Goal: Task Accomplishment & Management: Complete application form

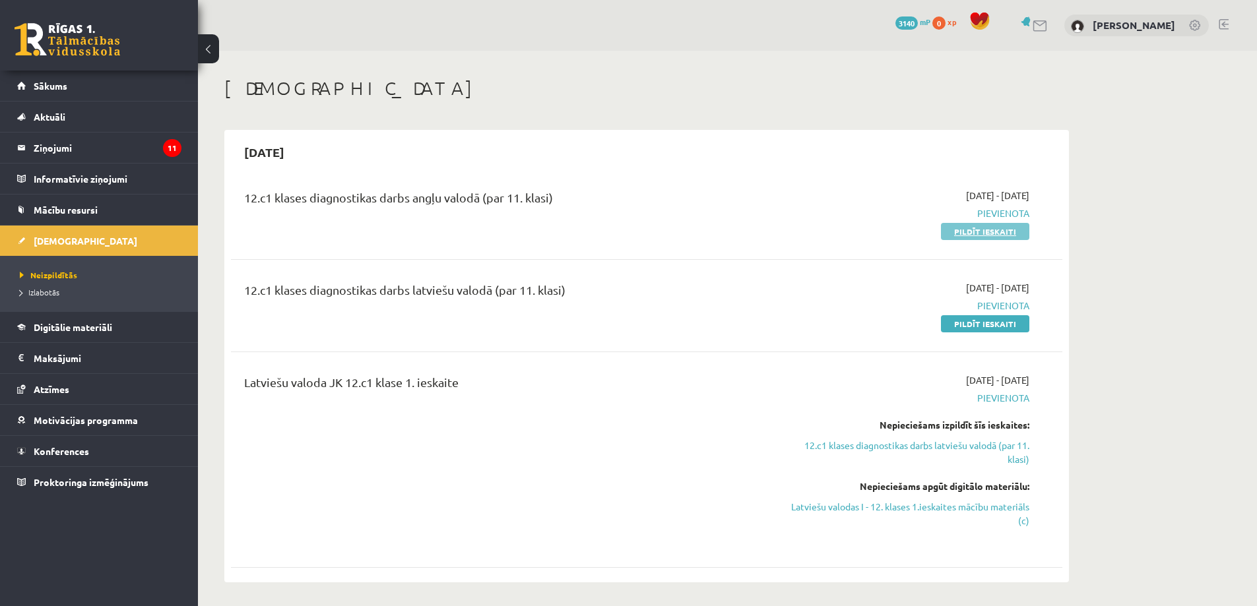
click at [990, 234] on link "Pildīt ieskaiti" at bounding box center [985, 231] width 88 height 17
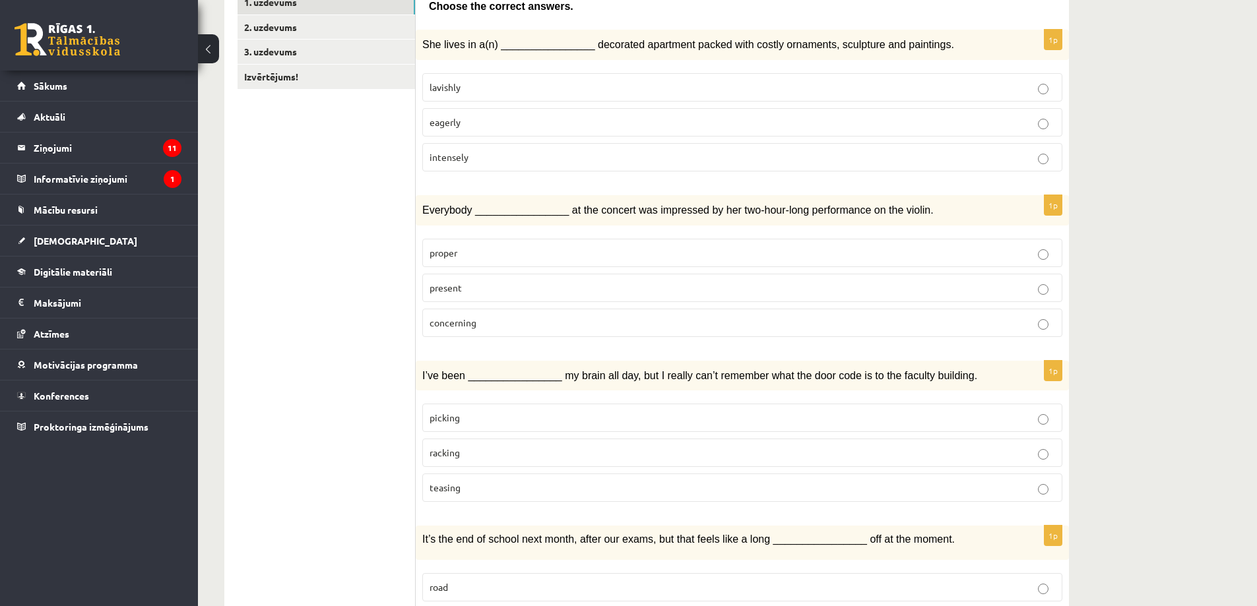
scroll to position [198, 0]
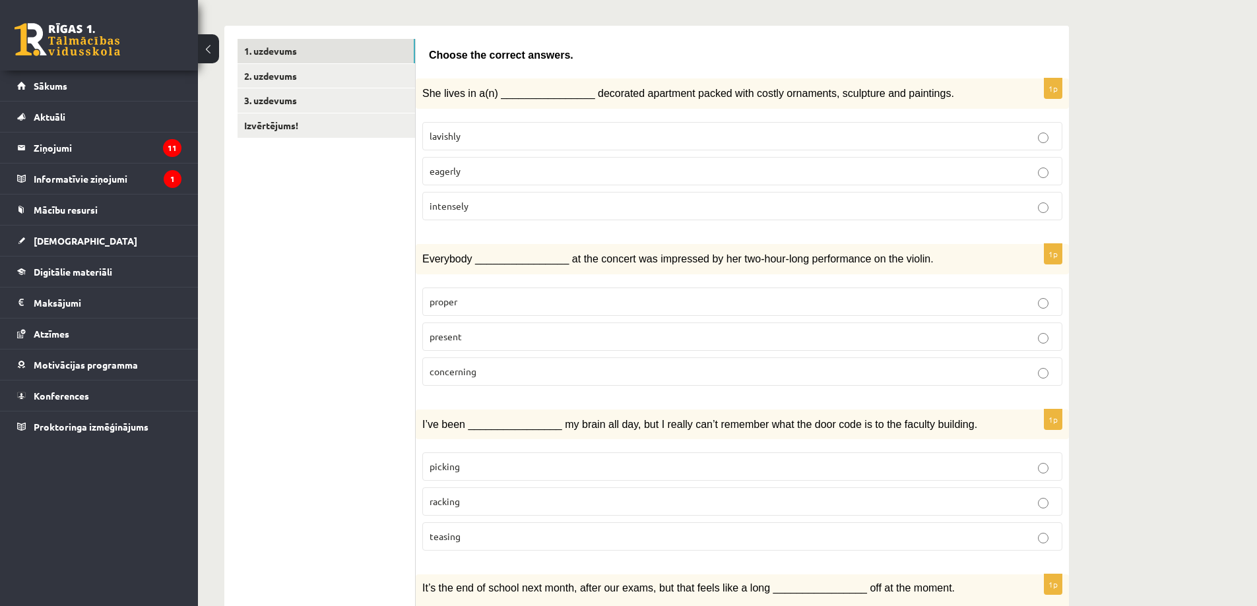
click at [550, 131] on p "lavishly" at bounding box center [743, 136] width 626 height 14
click at [492, 335] on p "present" at bounding box center [743, 337] width 626 height 14
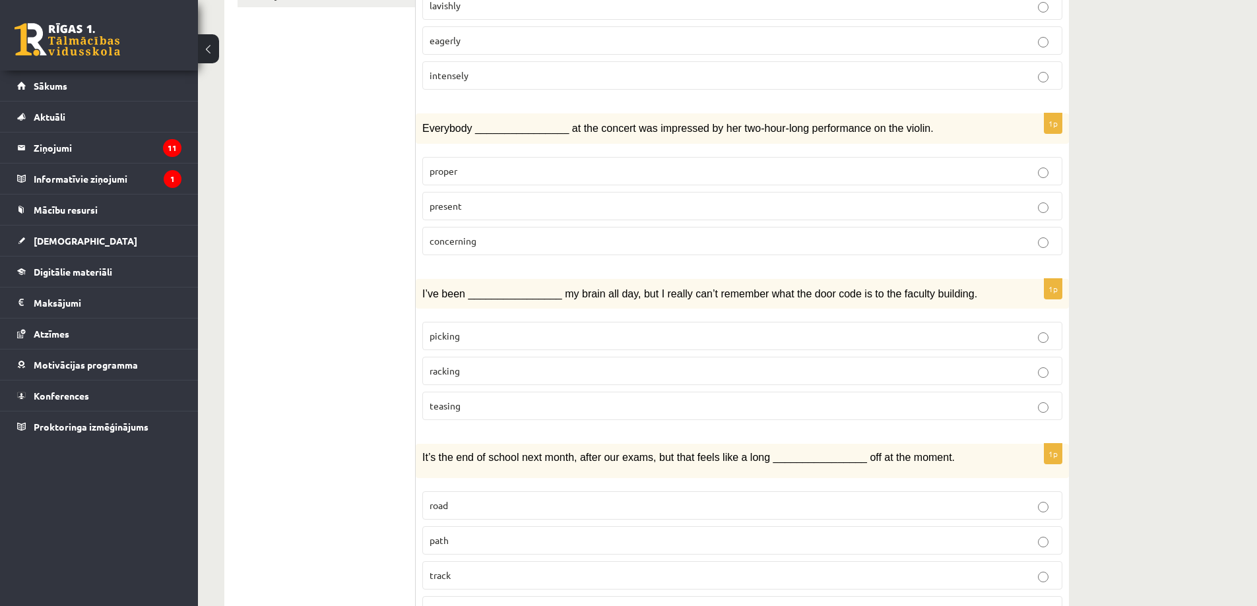
scroll to position [330, 0]
click at [490, 338] on p "picking" at bounding box center [743, 335] width 626 height 14
click at [509, 358] on label "racking" at bounding box center [742, 370] width 640 height 28
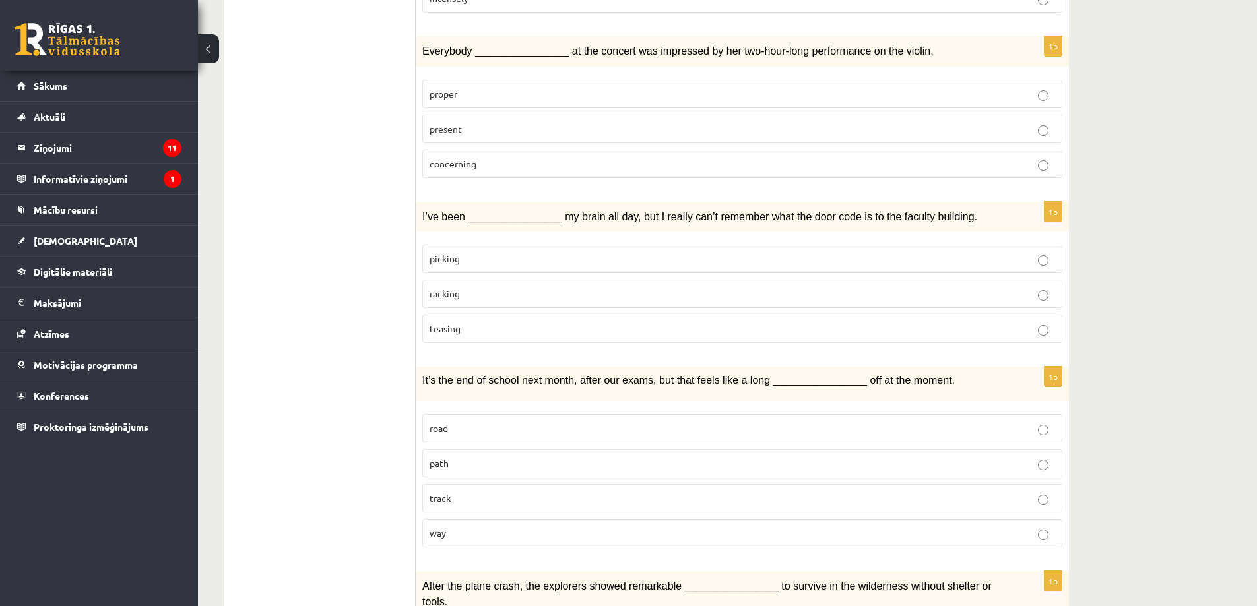
scroll to position [528, 0]
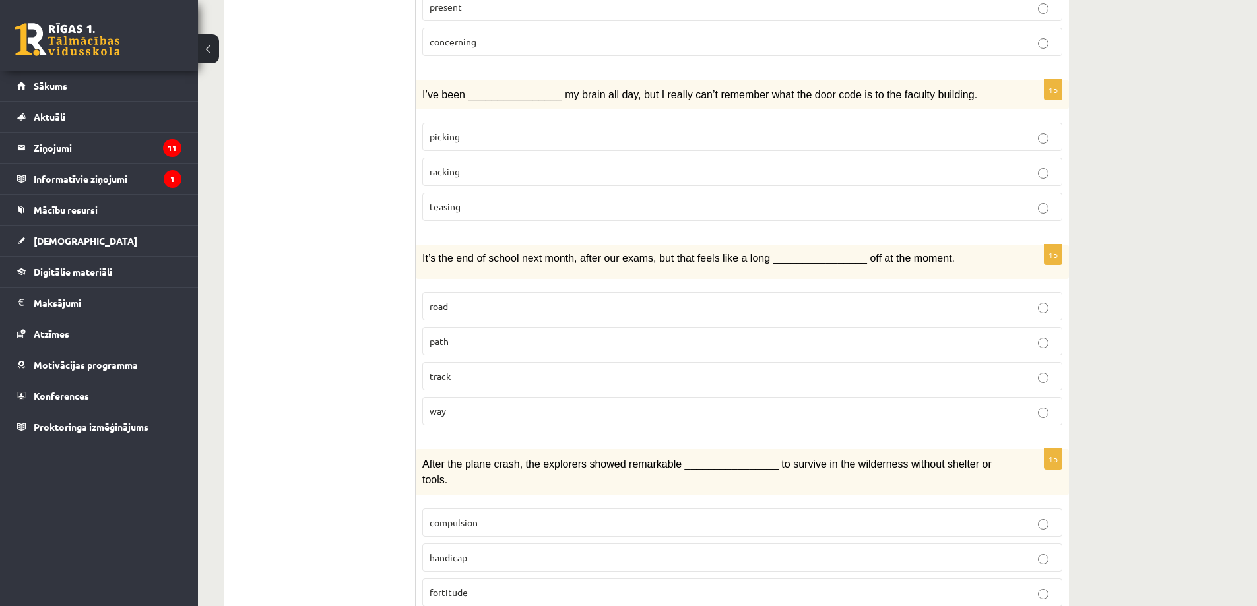
click at [643, 415] on p "way" at bounding box center [743, 412] width 626 height 14
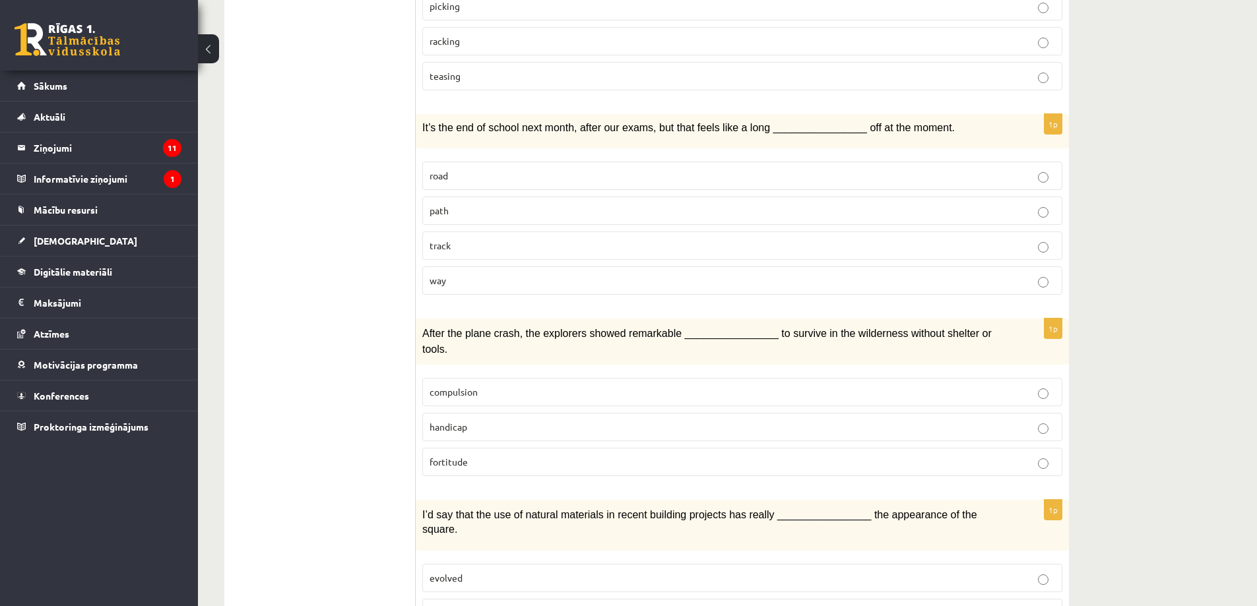
scroll to position [660, 0]
click at [616, 384] on p "compulsion" at bounding box center [743, 391] width 626 height 14
drag, startPoint x: 428, startPoint y: 360, endPoint x: 485, endPoint y: 362, distance: 57.4
click at [485, 377] on label "compulsion" at bounding box center [742, 391] width 640 height 28
drag, startPoint x: 430, startPoint y: 434, endPoint x: 476, endPoint y: 439, distance: 46.4
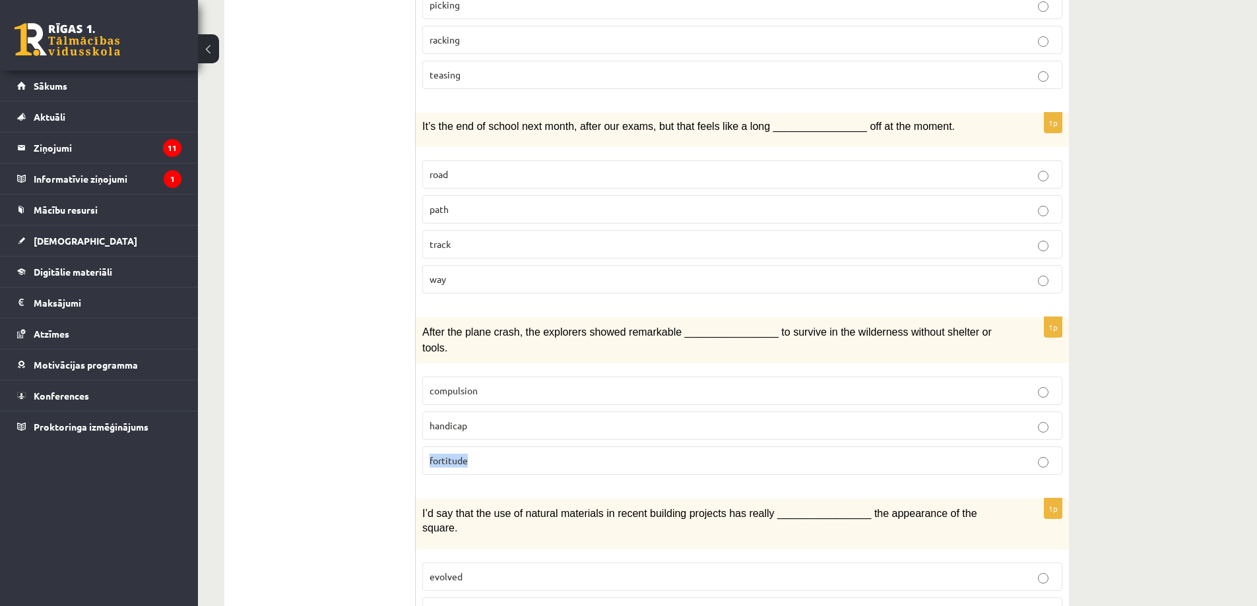
click at [480, 447] on label "fortitude" at bounding box center [742, 461] width 640 height 28
drag, startPoint x: 575, startPoint y: 438, endPoint x: 573, endPoint y: 426, distance: 11.5
click at [575, 454] on p "fortitude" at bounding box center [743, 461] width 626 height 14
click at [1021, 280] on p "way" at bounding box center [743, 280] width 626 height 14
click at [1152, 240] on div "12.c1 klases diagnosticējošais darbs angļu valodā par 11.klases mācību vielu , …" at bounding box center [727, 599] width 1059 height 2416
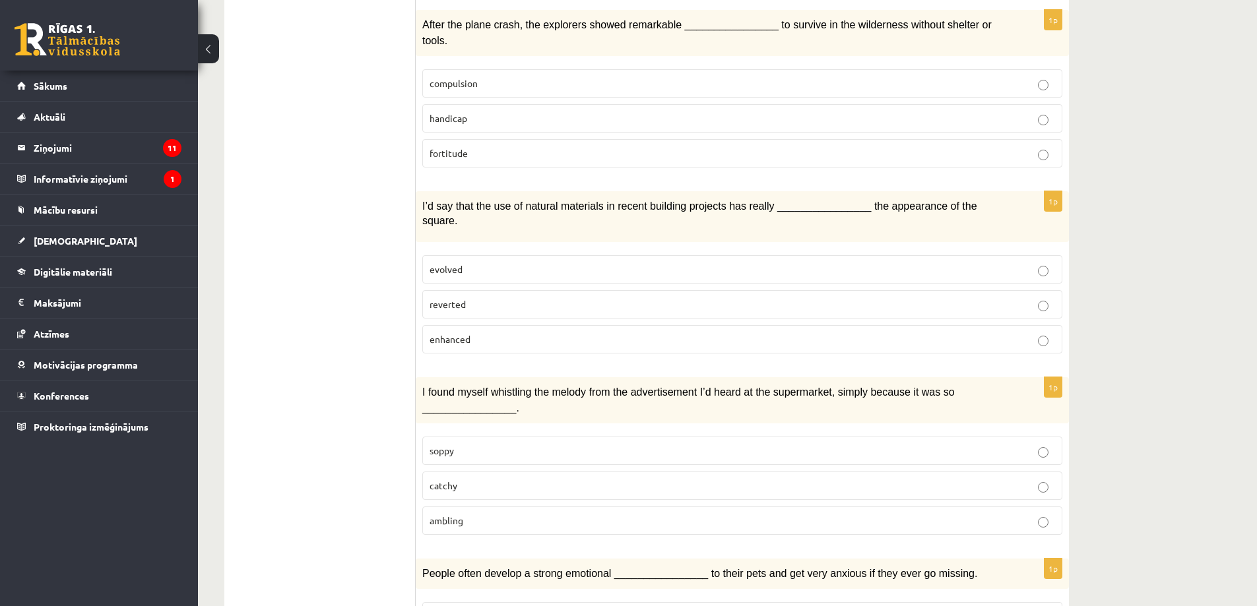
scroll to position [990, 0]
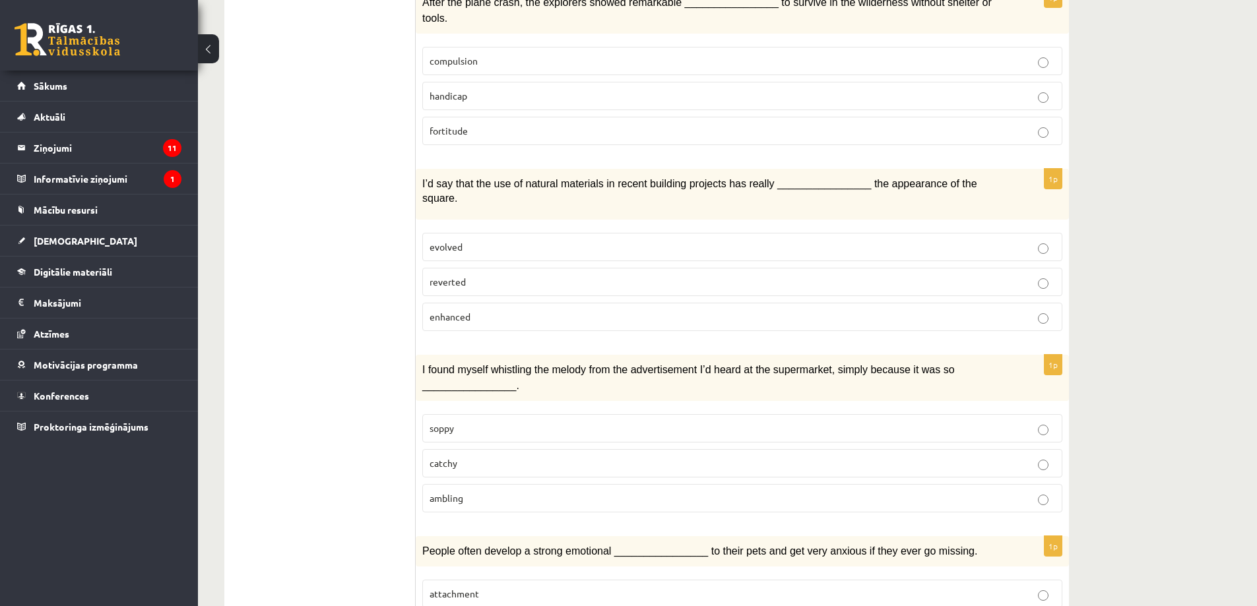
click at [578, 310] on p "enhanced" at bounding box center [743, 317] width 626 height 14
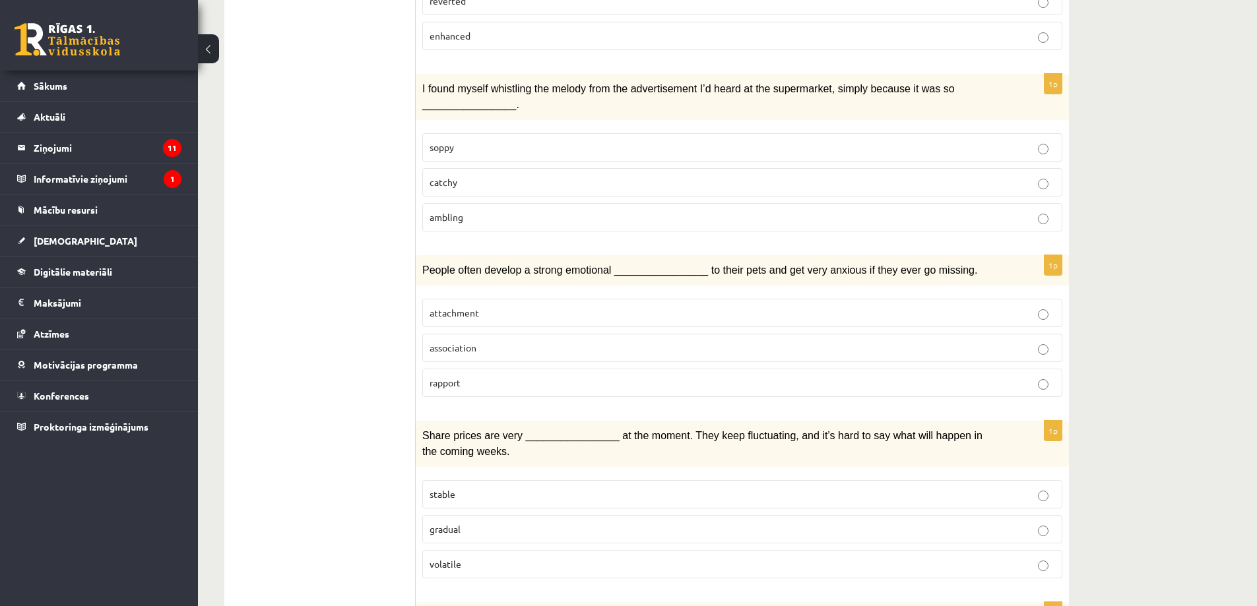
scroll to position [1320, 0]
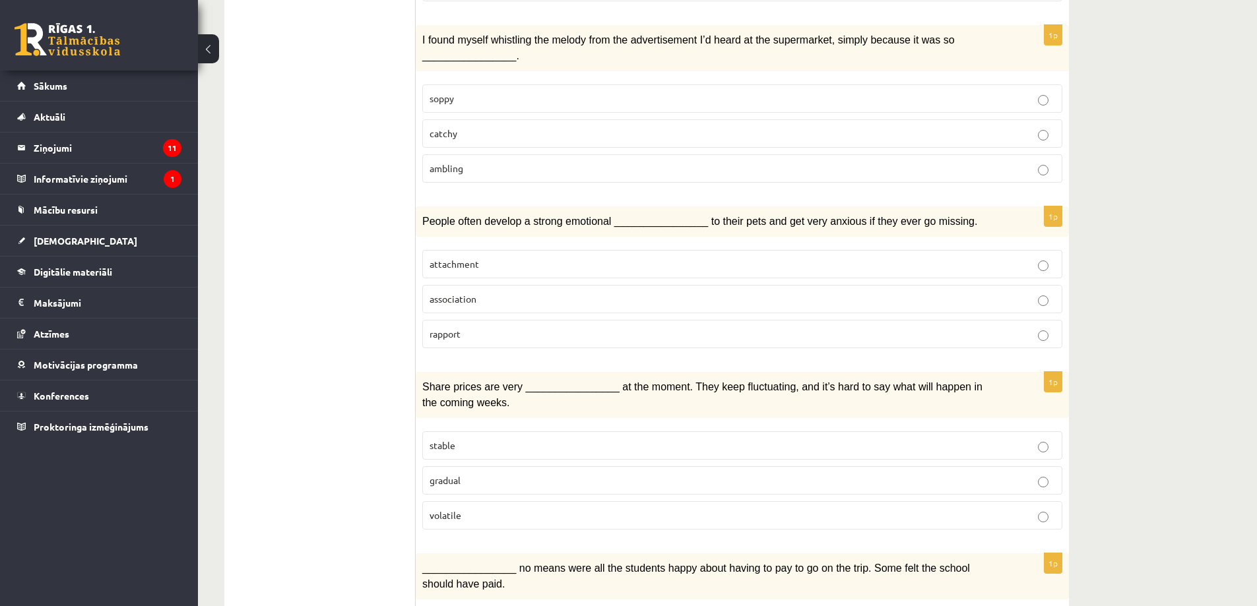
click at [507, 127] on p "catchy" at bounding box center [743, 134] width 626 height 14
click at [509, 509] on p "volatile" at bounding box center [743, 516] width 626 height 14
drag, startPoint x: 428, startPoint y: 471, endPoint x: 465, endPoint y: 469, distance: 37.0
click at [465, 502] on label "volatile" at bounding box center [742, 516] width 640 height 28
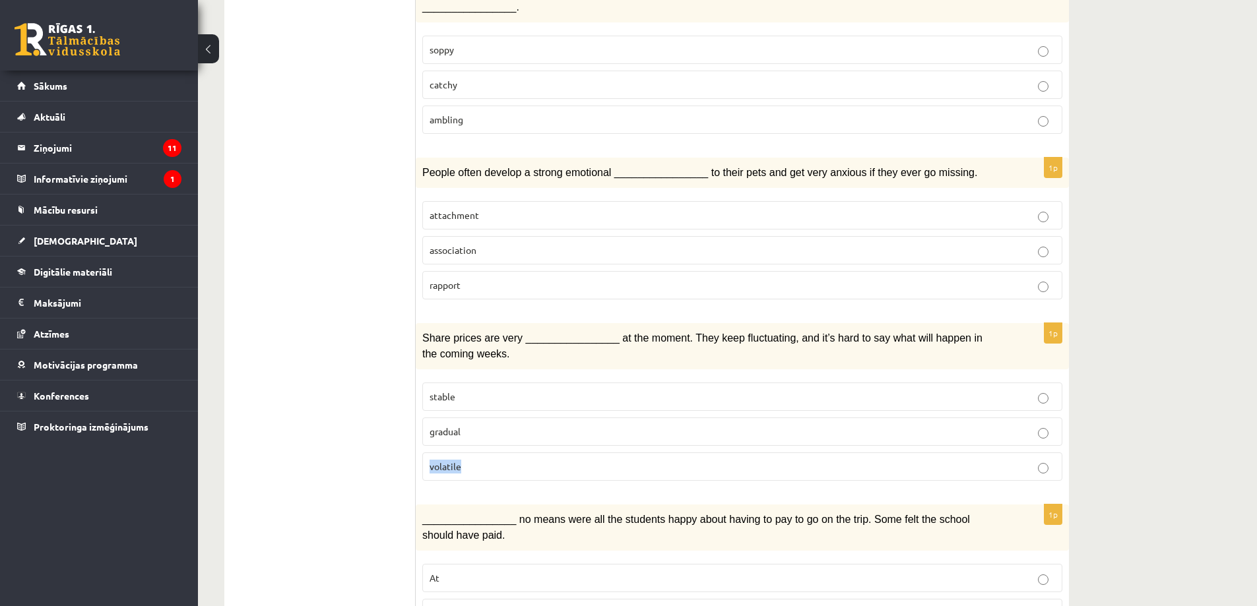
scroll to position [1452, 0]
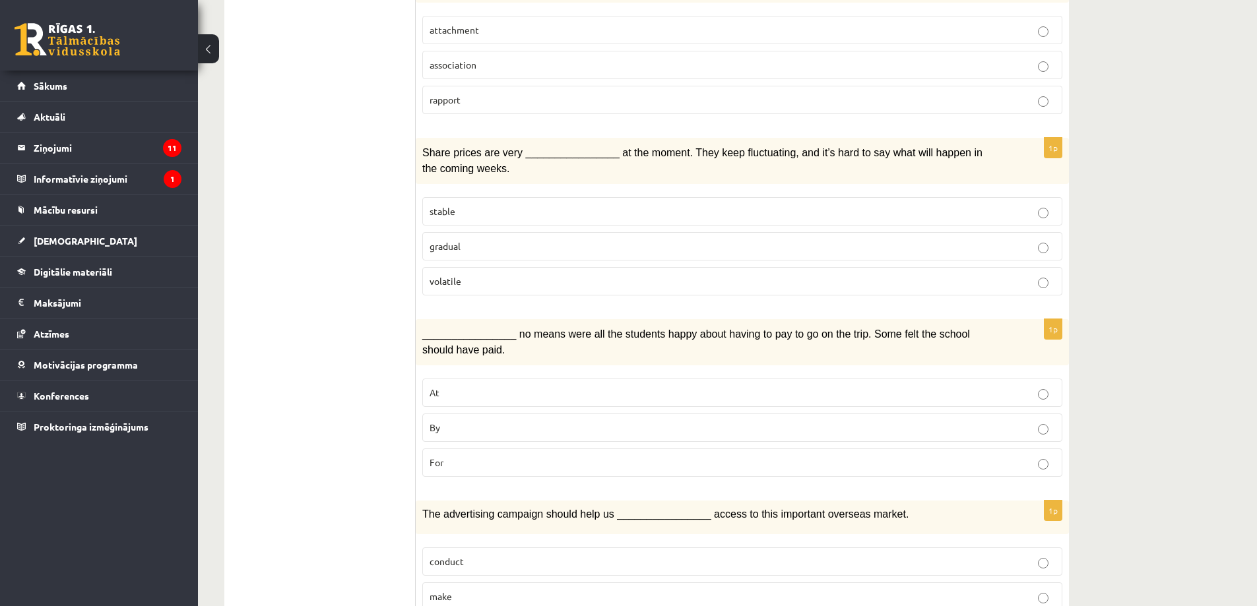
scroll to position [1584, 0]
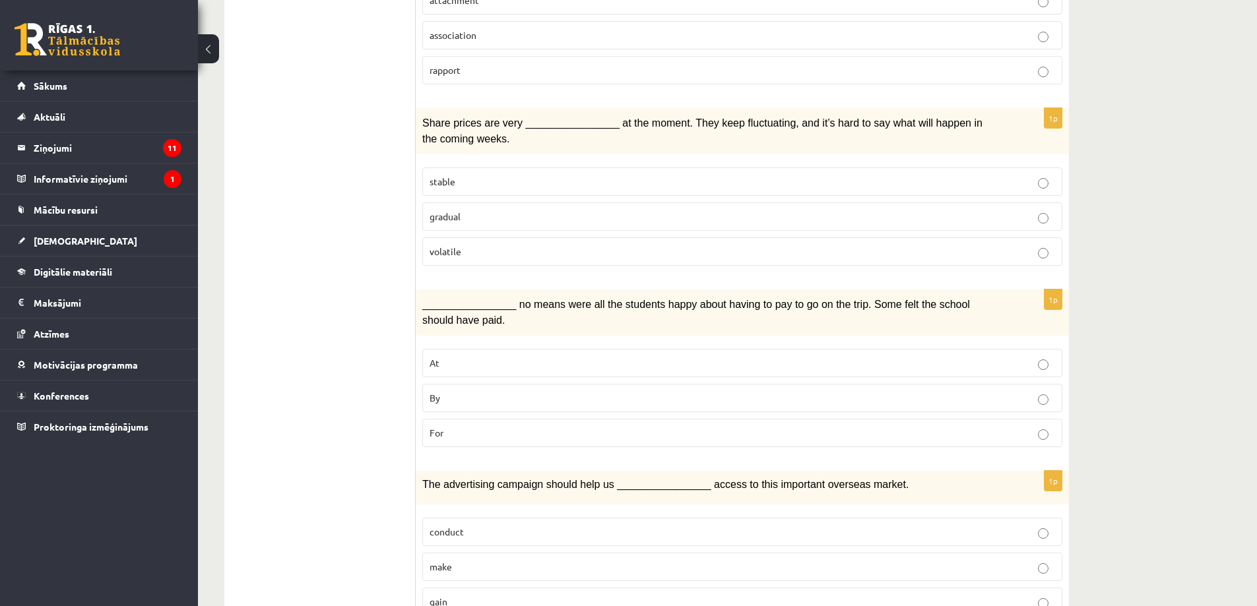
click at [587, 391] on p "By" at bounding box center [743, 398] width 626 height 14
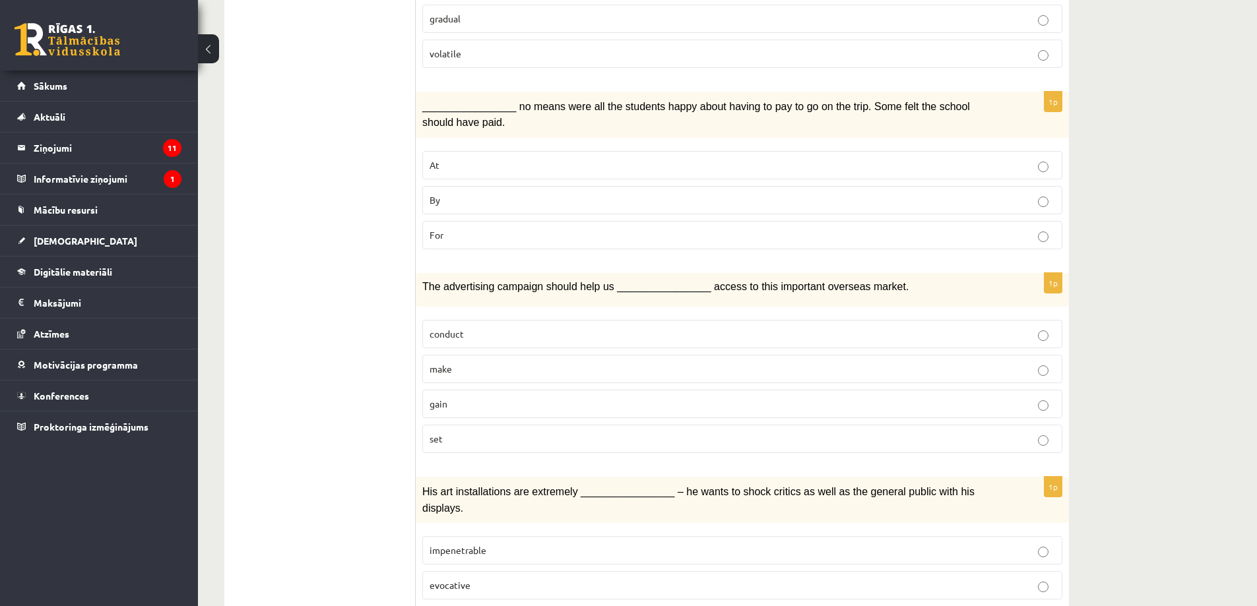
scroll to position [1806, 0]
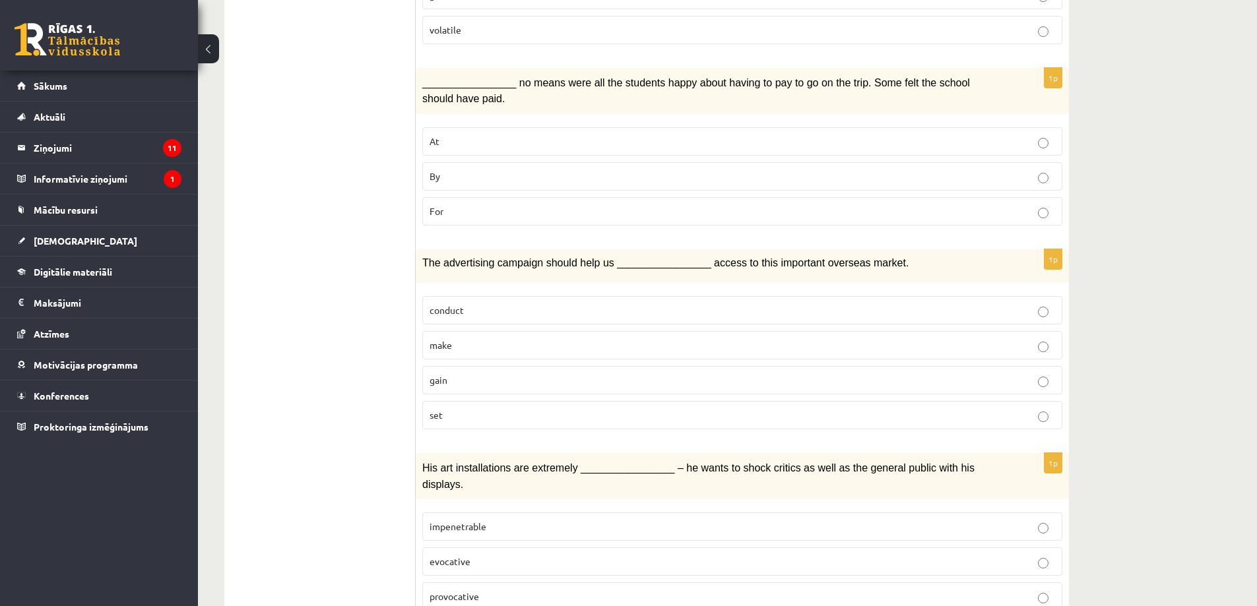
click at [511, 374] on p "gain" at bounding box center [743, 381] width 626 height 14
click at [441, 548] on label "evocative" at bounding box center [742, 562] width 640 height 28
drag, startPoint x: 429, startPoint y: 496, endPoint x: 488, endPoint y: 507, distance: 59.7
click at [488, 548] on label "evocative" at bounding box center [742, 562] width 640 height 28
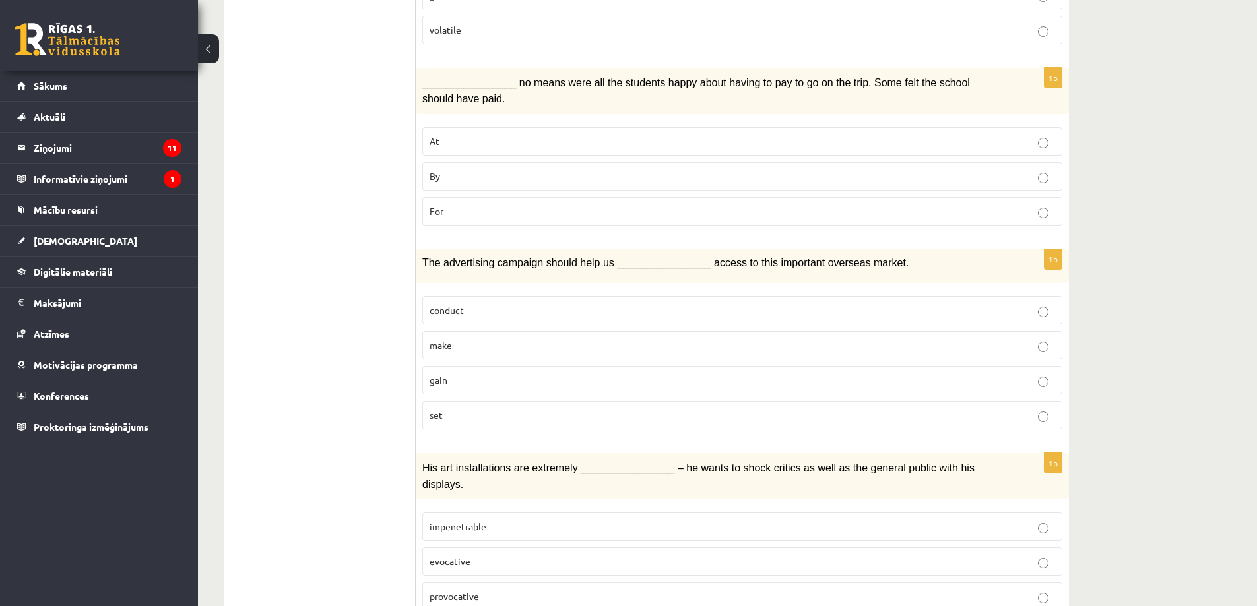
drag, startPoint x: 705, startPoint y: 434, endPoint x: 663, endPoint y: 432, distance: 42.9
click at [663, 463] on span "His art installations are extremely ________________ – he wants to shock critic…" at bounding box center [698, 476] width 552 height 27
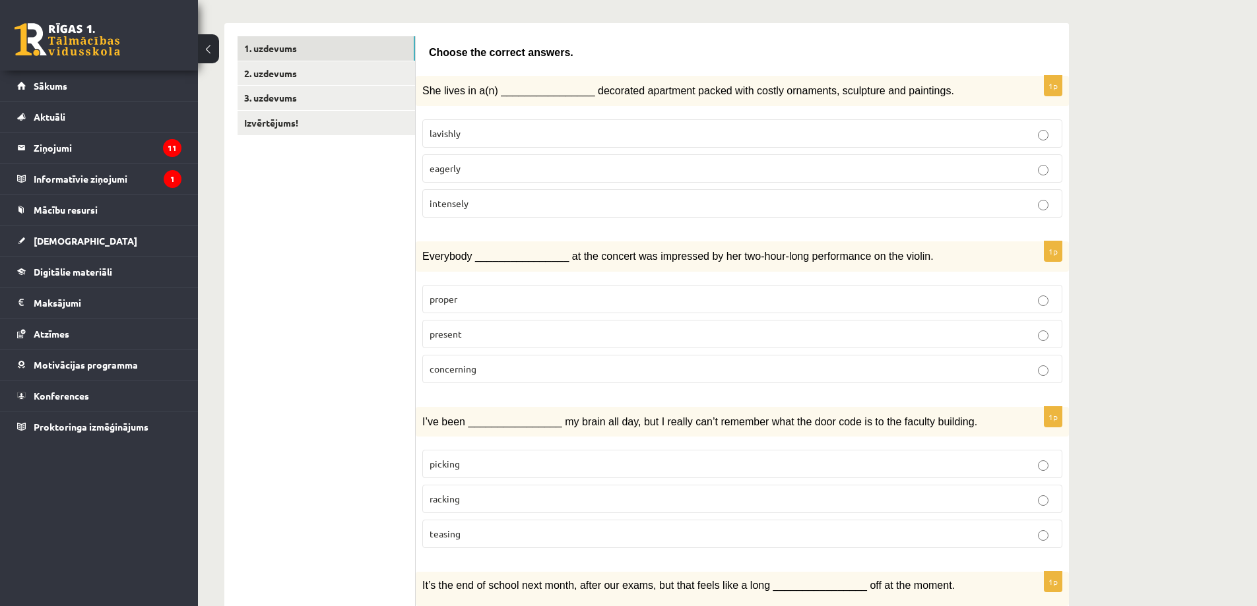
scroll to position [0, 0]
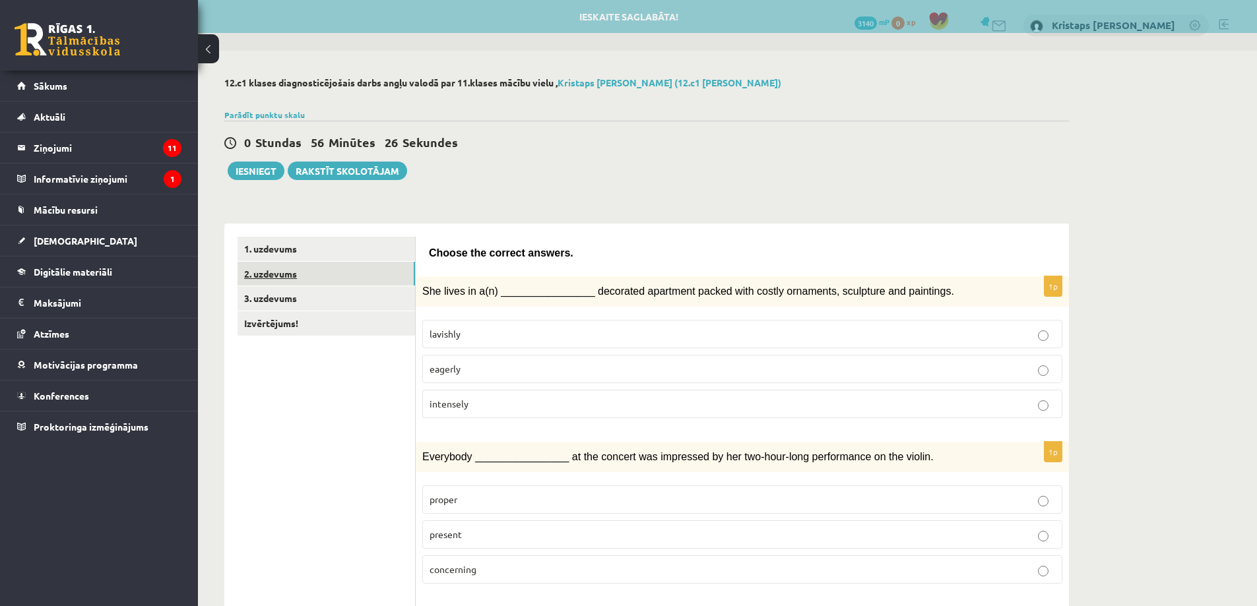
click at [352, 274] on link "2. uzdevums" at bounding box center [327, 274] width 178 height 24
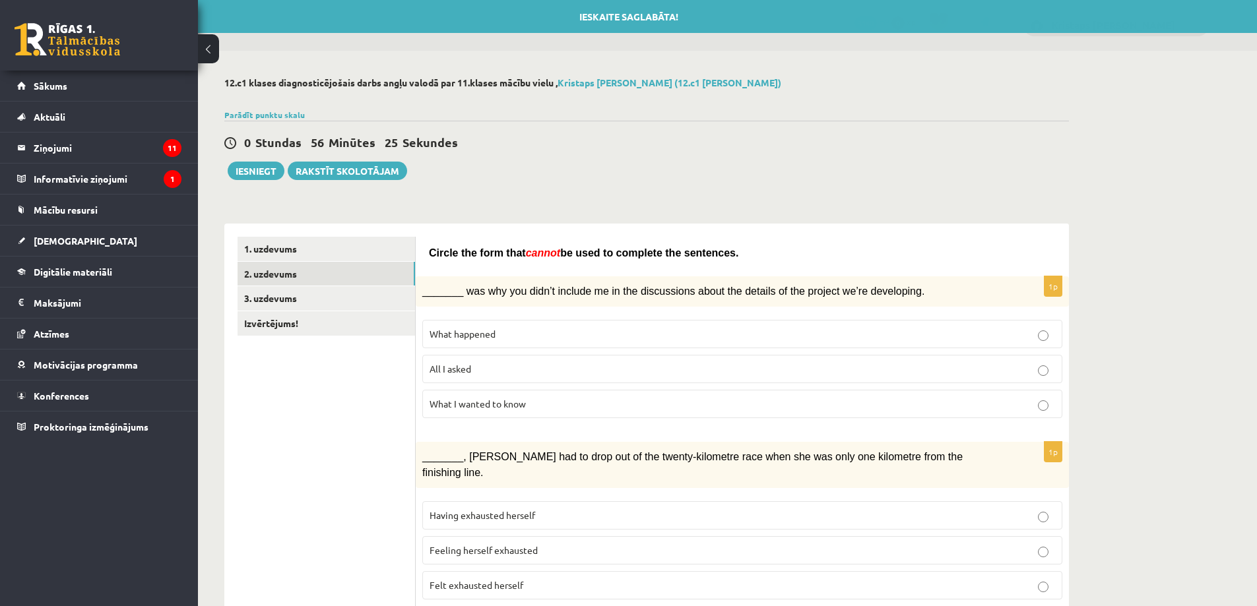
scroll to position [66, 0]
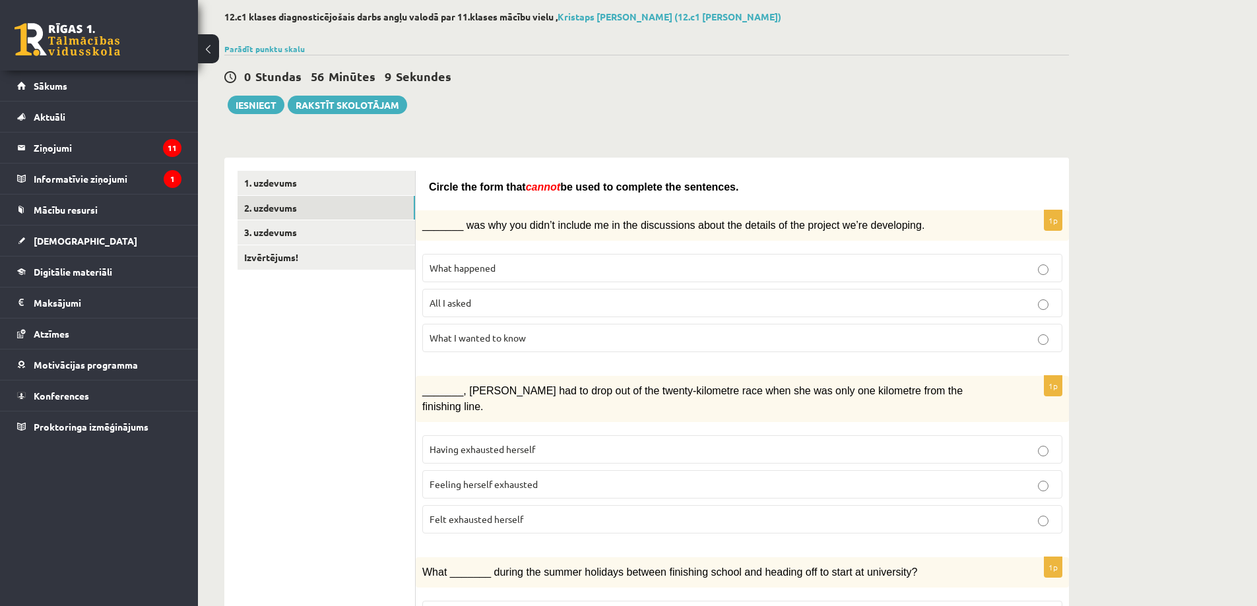
click at [568, 264] on p "What happened" at bounding box center [743, 268] width 626 height 14
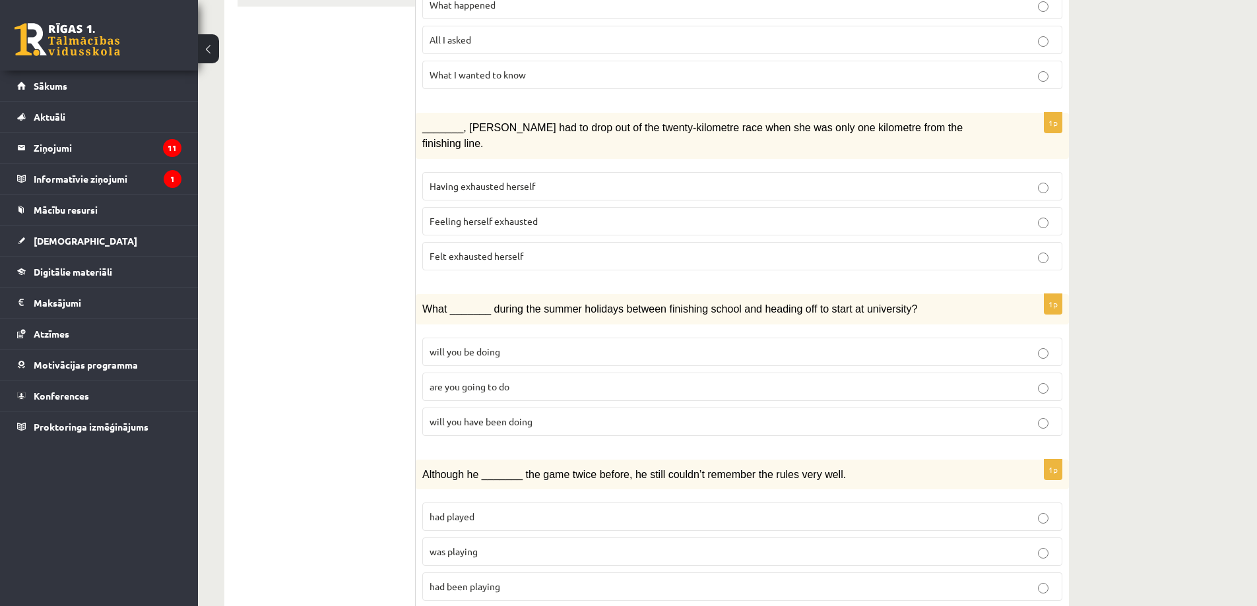
scroll to position [330, 0]
click at [473, 249] on span "Felt exhausted herself" at bounding box center [477, 255] width 94 height 12
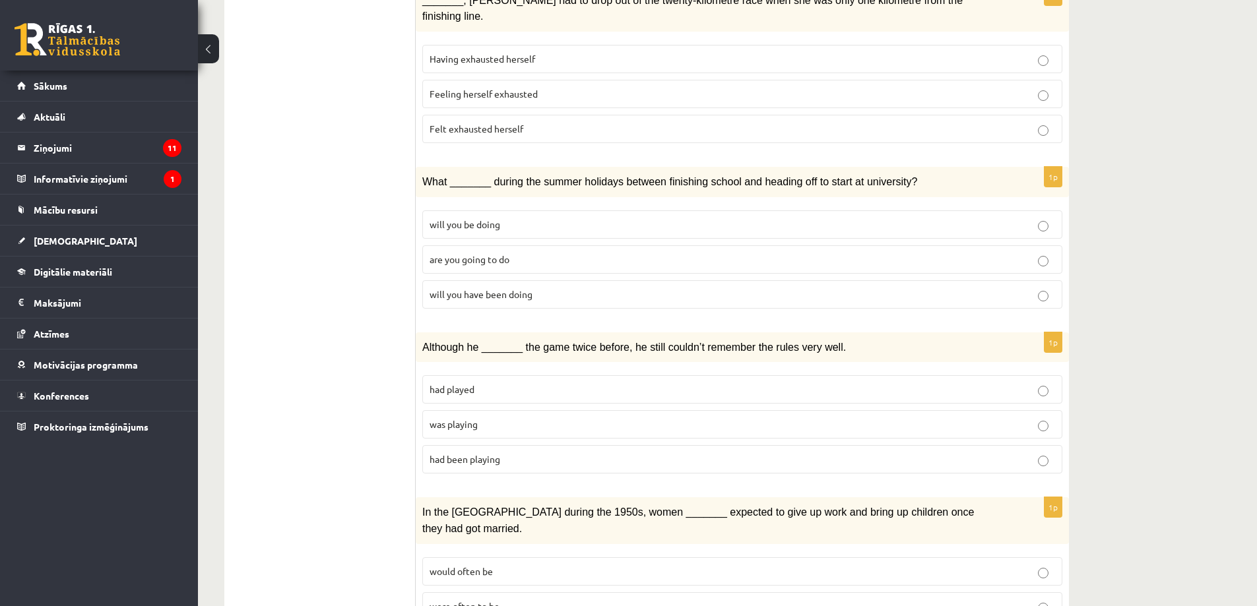
scroll to position [462, 0]
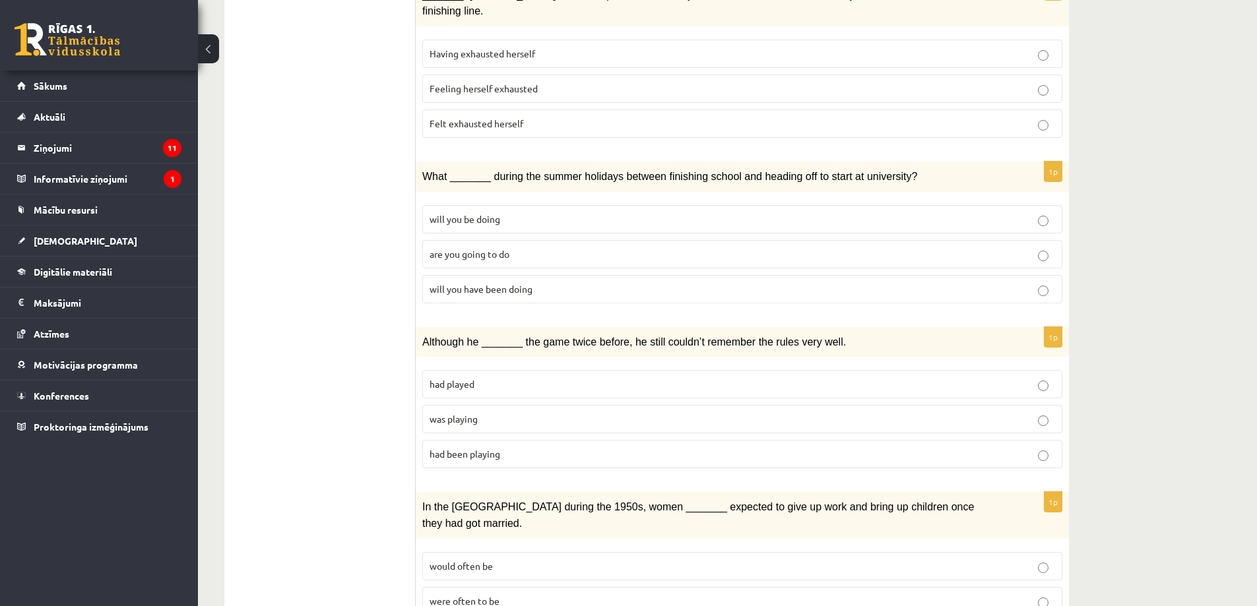
click at [519, 283] on span "will you have been doing" at bounding box center [481, 289] width 103 height 12
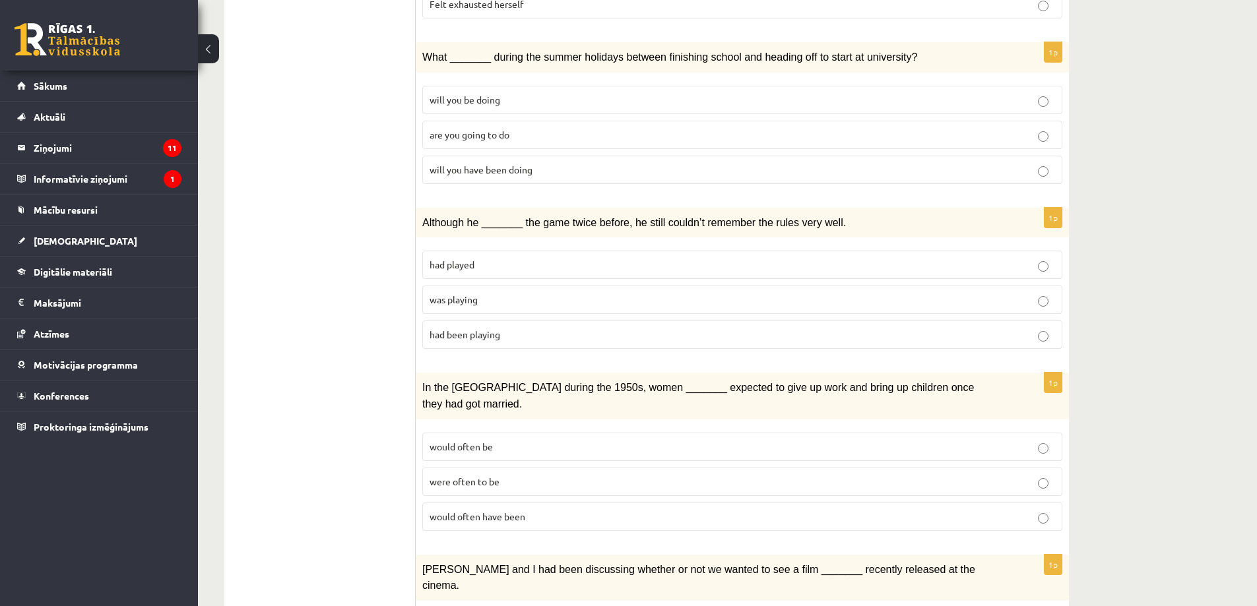
scroll to position [594, 0]
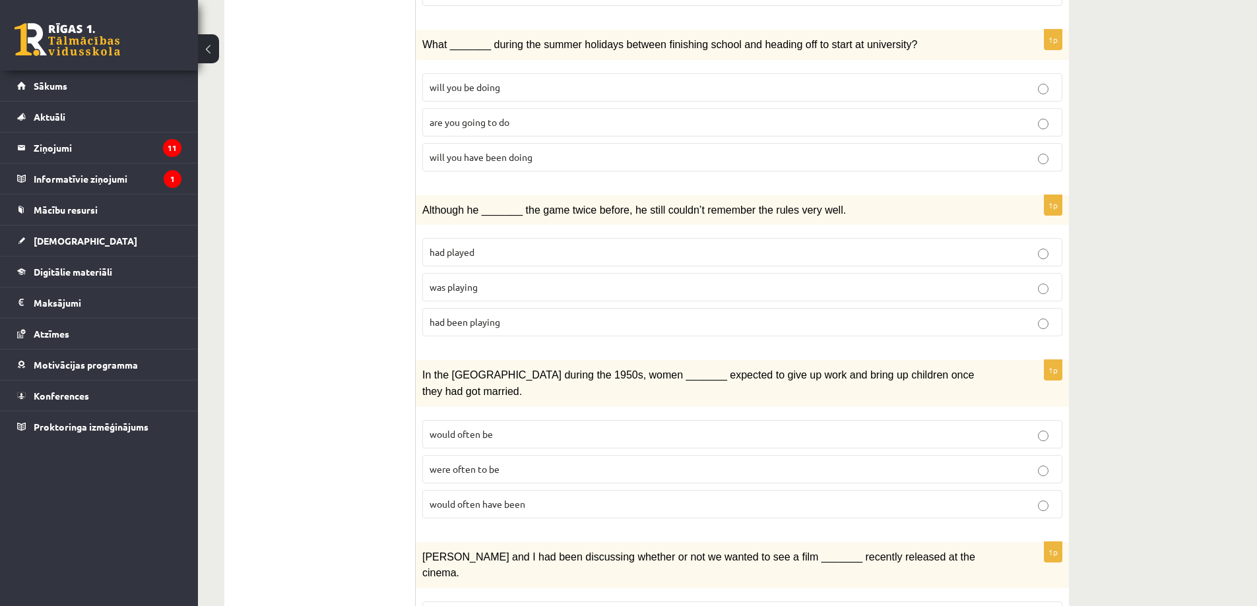
click at [500, 280] on p "was playing" at bounding box center [743, 287] width 626 height 14
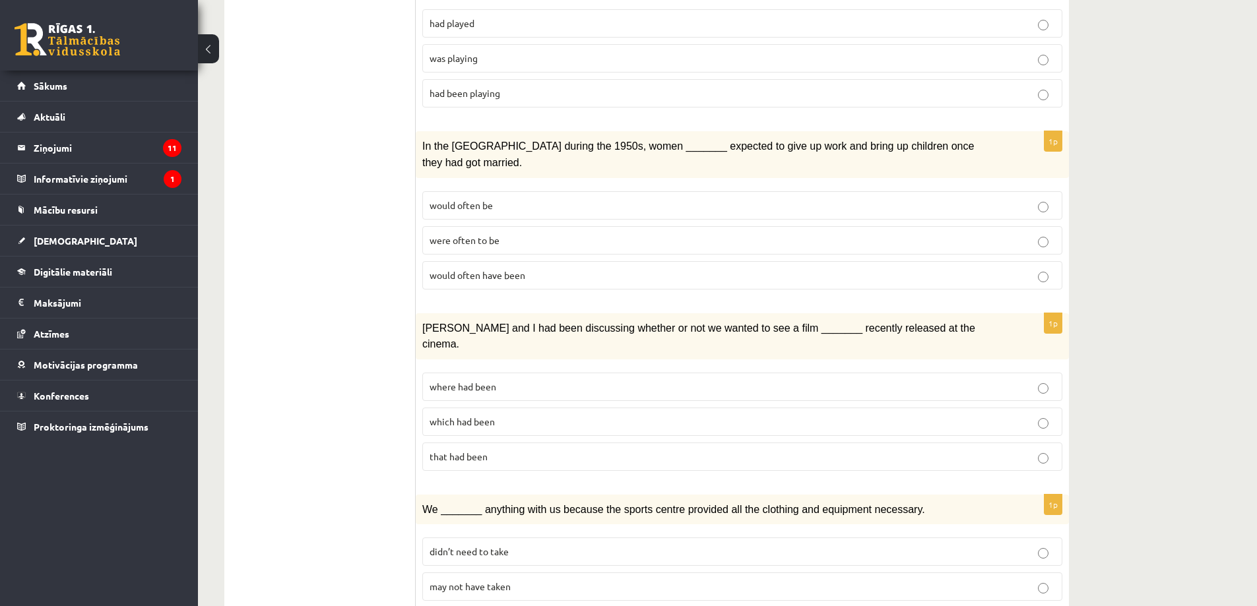
scroll to position [792, 0]
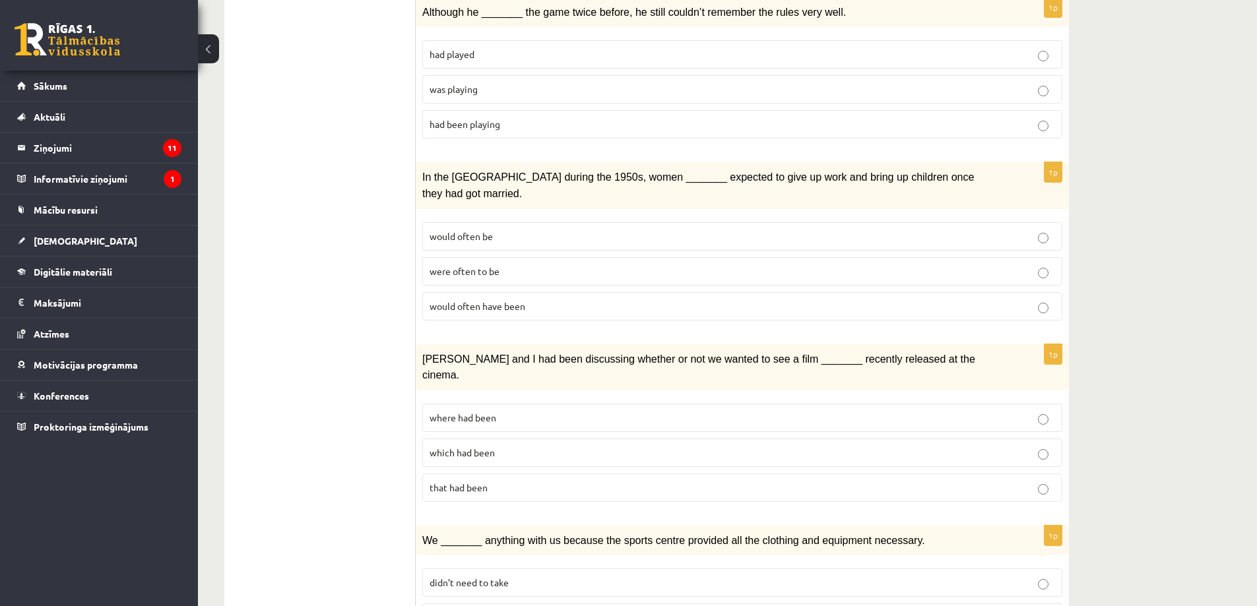
click at [524, 265] on p "were often to be" at bounding box center [743, 272] width 626 height 14
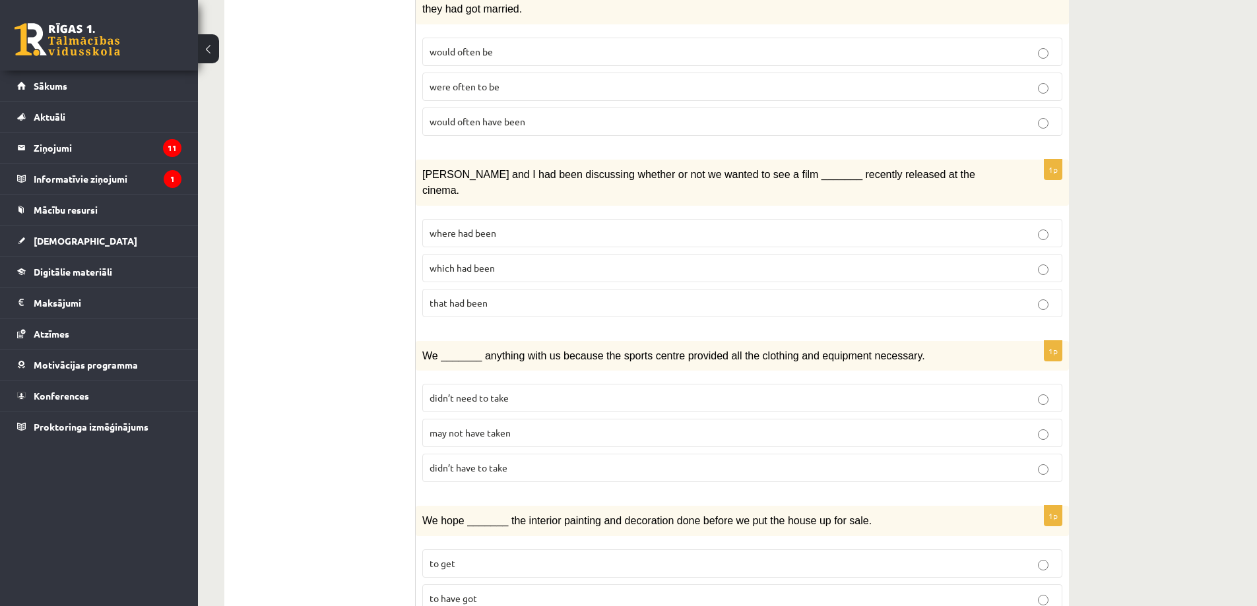
scroll to position [990, 0]
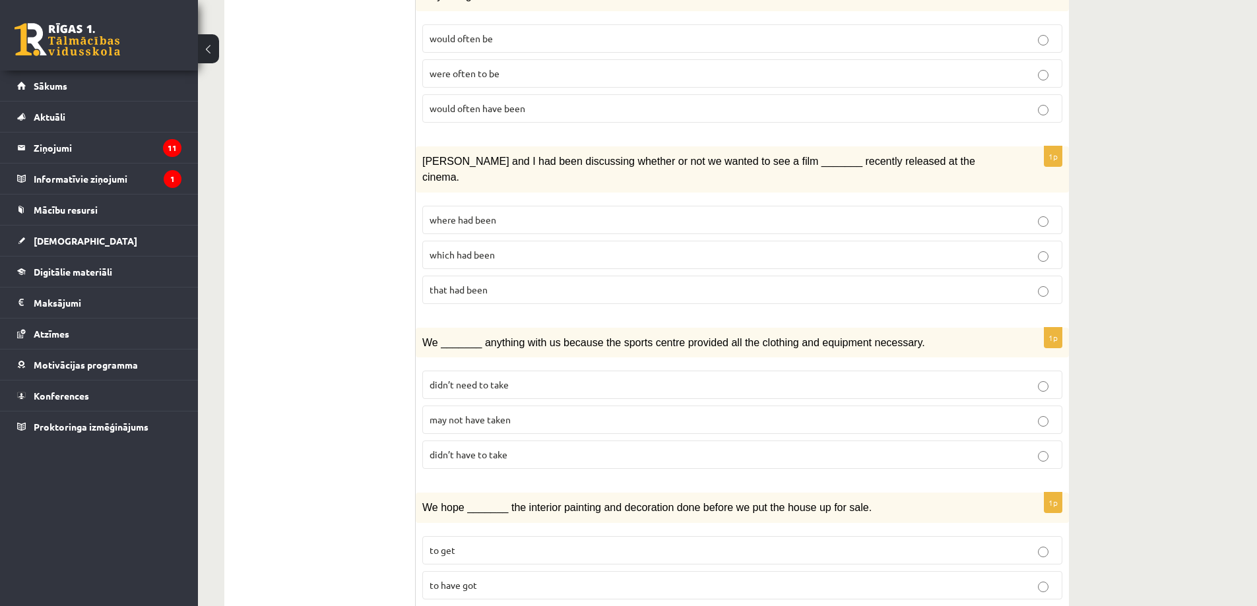
click at [544, 213] on p "where had been" at bounding box center [743, 220] width 626 height 14
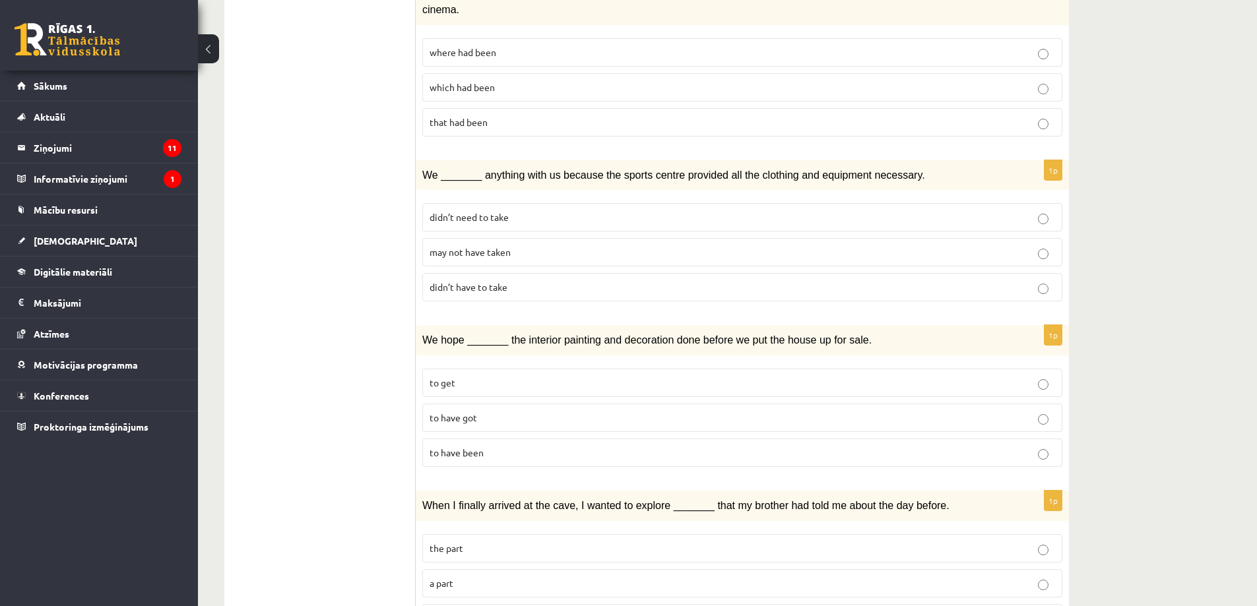
scroll to position [1188, 0]
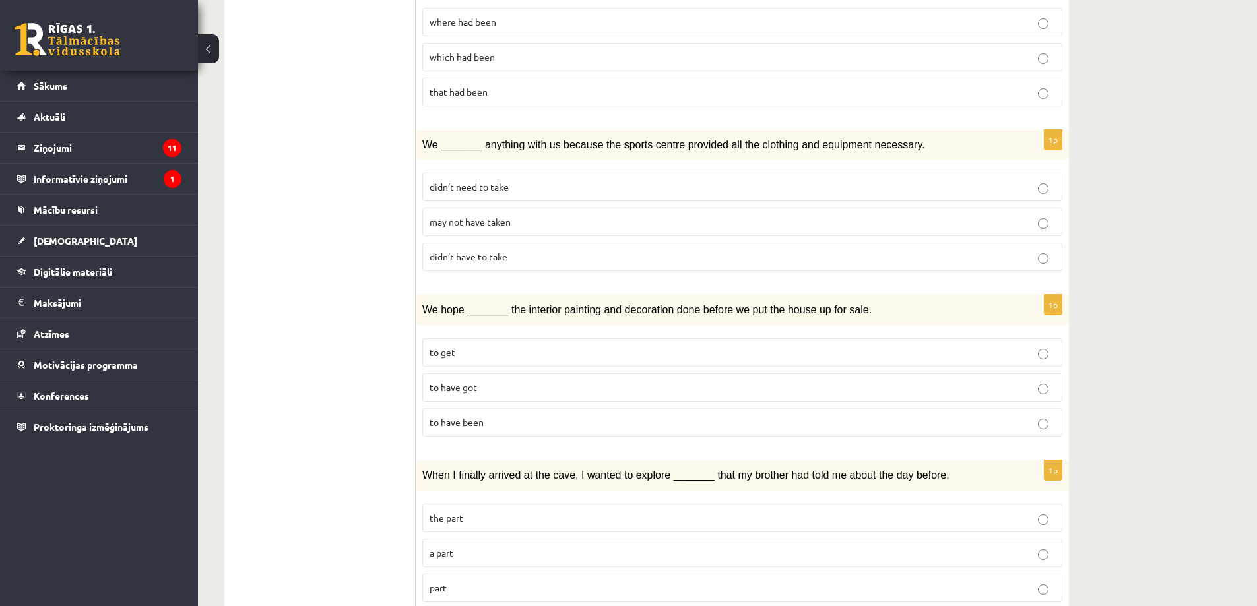
click at [549, 215] on p "may not have taken" at bounding box center [743, 222] width 626 height 14
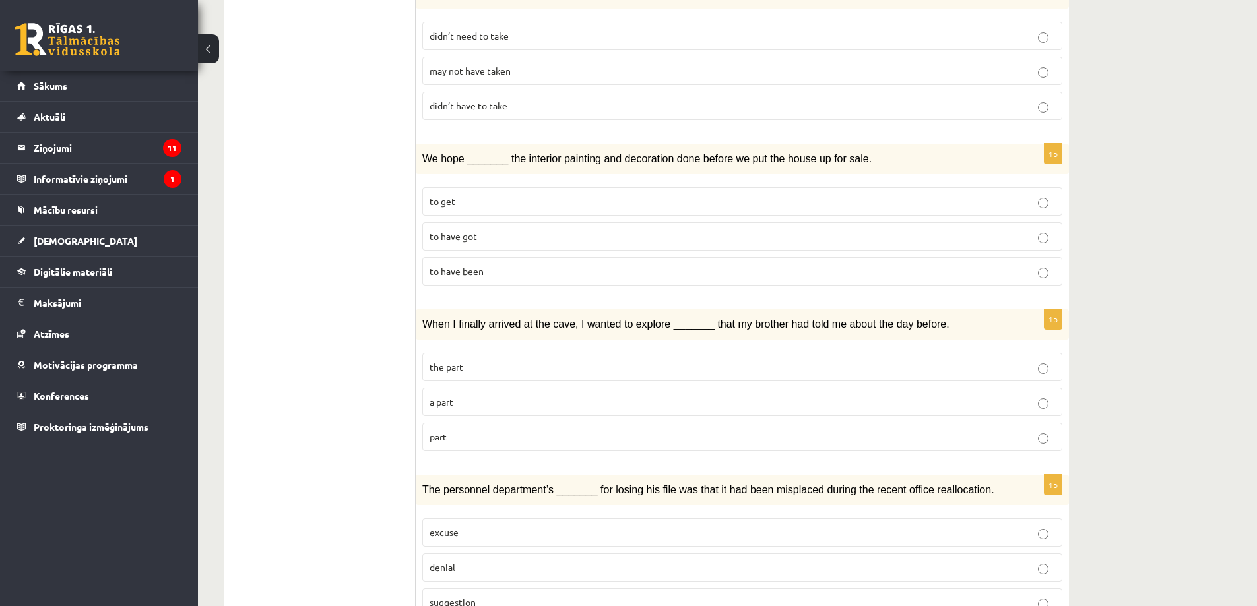
scroll to position [1344, 0]
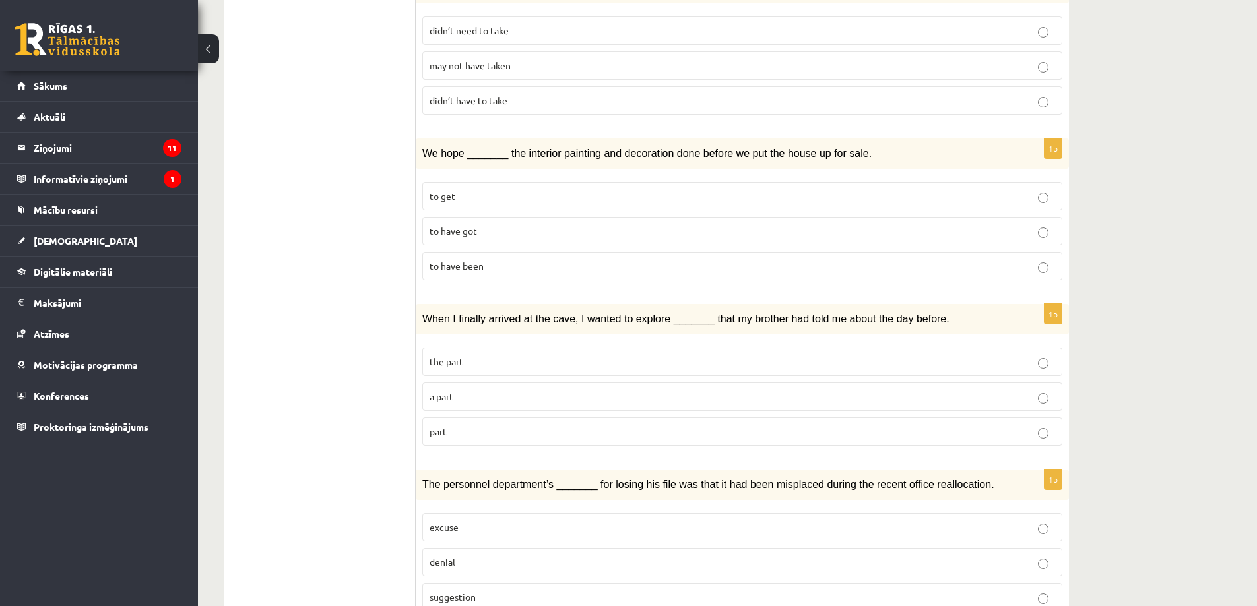
click at [494, 259] on p "to have been" at bounding box center [743, 266] width 626 height 14
click at [595, 355] on p "the part" at bounding box center [743, 362] width 626 height 14
click at [614, 425] on p "part" at bounding box center [743, 432] width 626 height 14
click at [548, 591] on p "suggestion" at bounding box center [743, 598] width 626 height 14
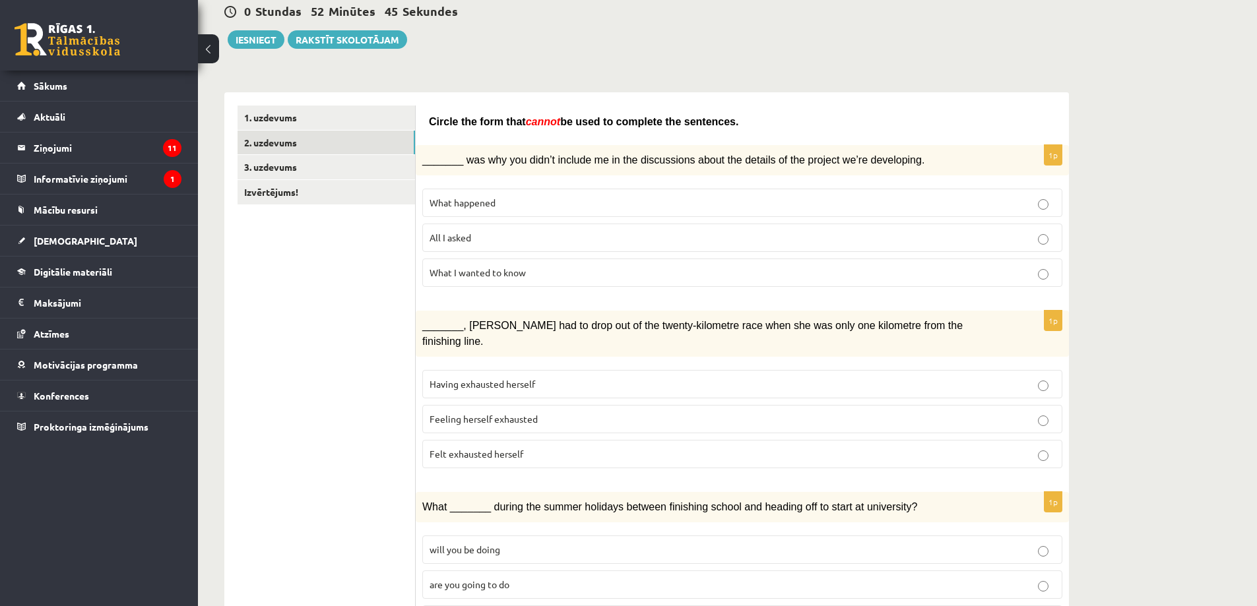
scroll to position [0, 0]
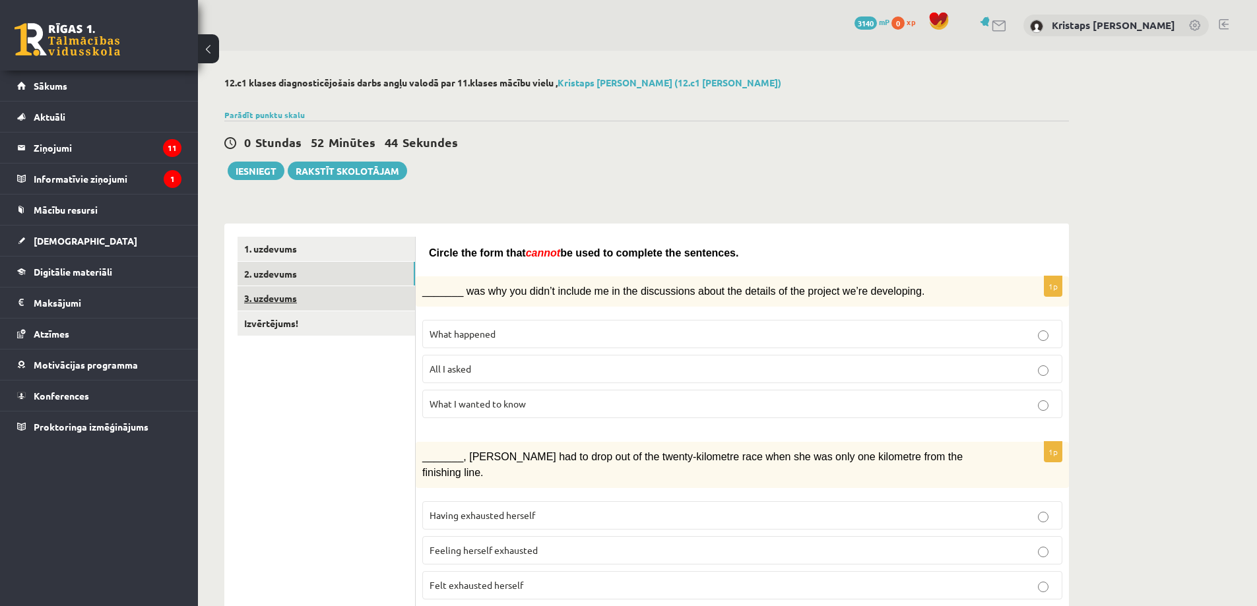
click at [365, 298] on link "3. uzdevums" at bounding box center [327, 298] width 178 height 24
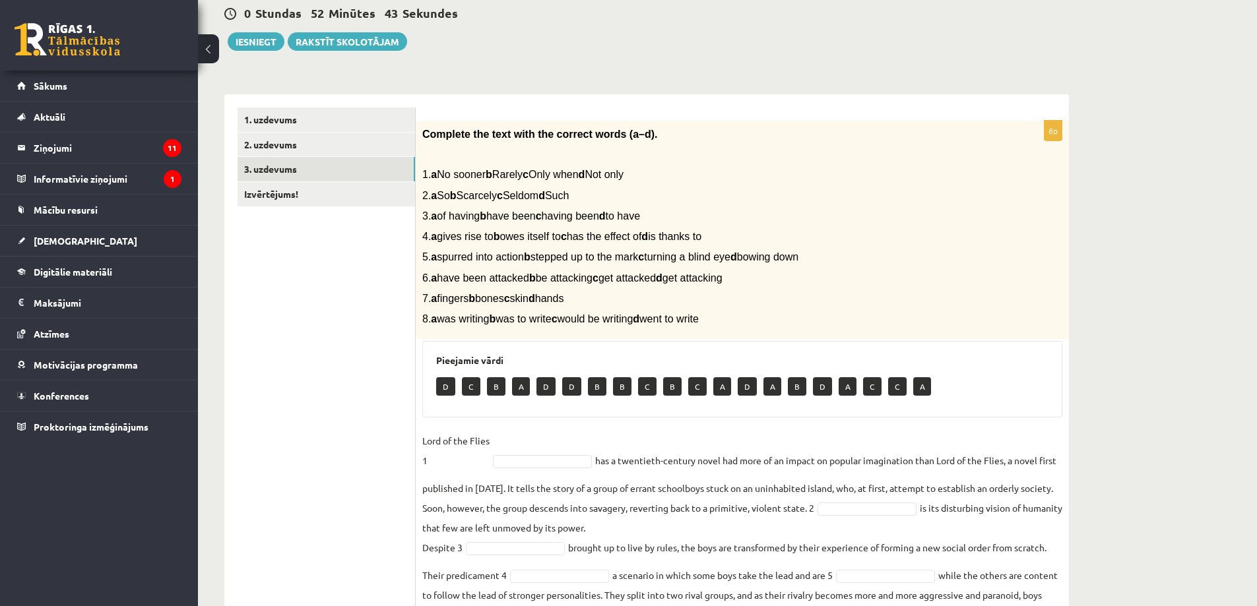
scroll to position [132, 0]
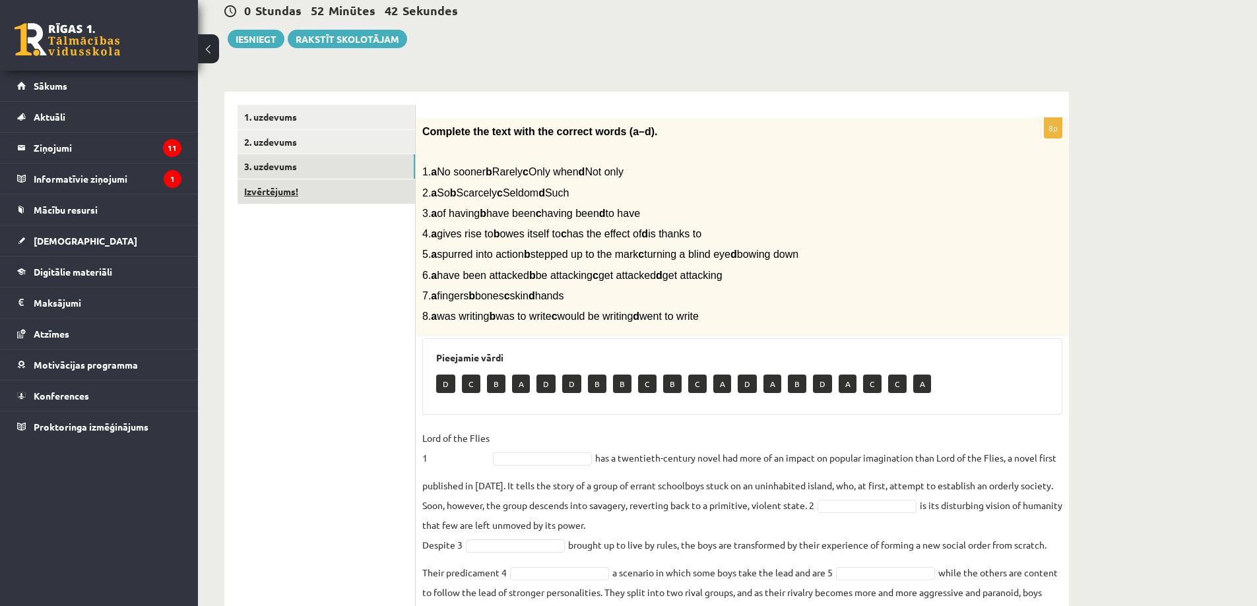
click at [337, 190] on link "Izvērtējums!" at bounding box center [327, 192] width 178 height 24
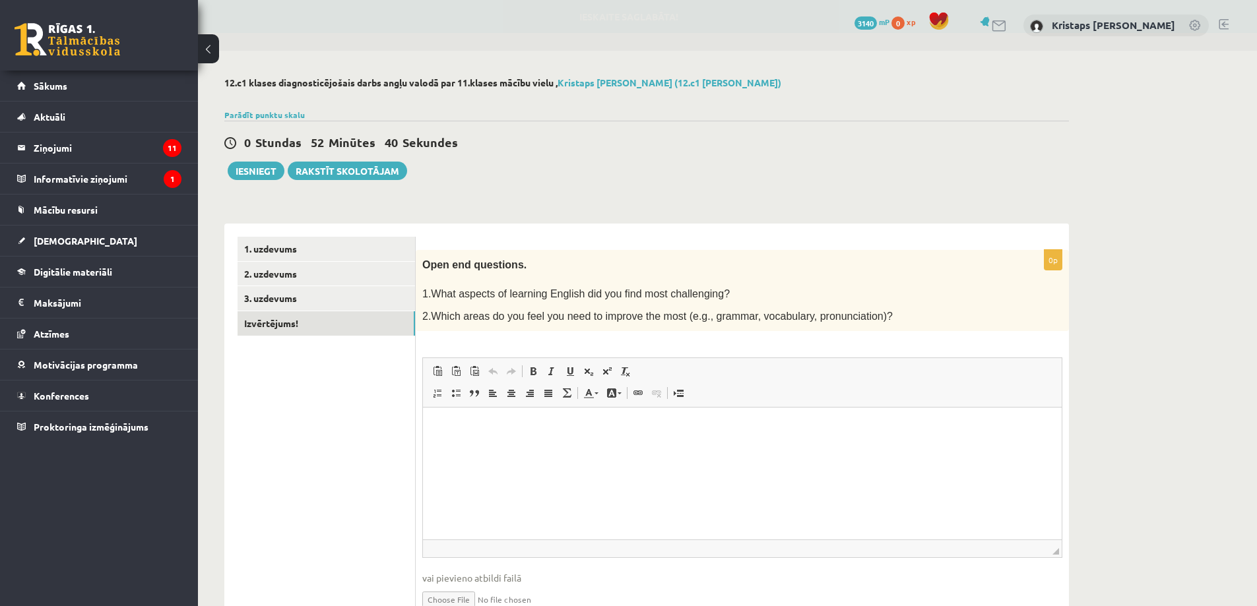
scroll to position [0, 0]
click at [372, 292] on link "3. uzdevums" at bounding box center [327, 298] width 178 height 24
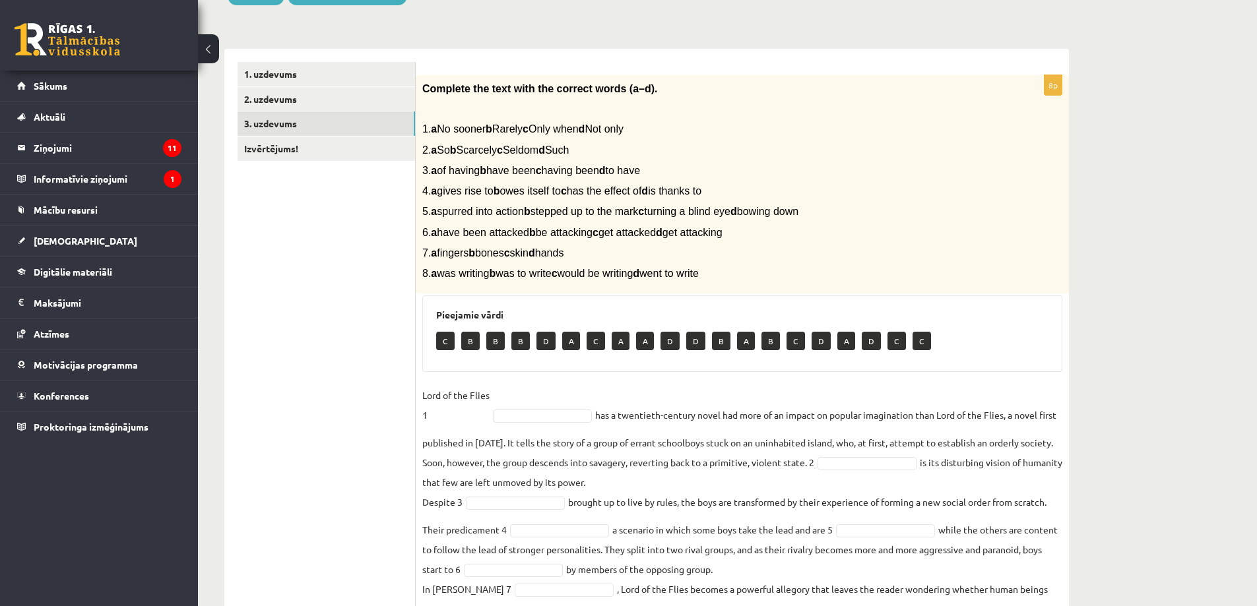
scroll to position [198, 0]
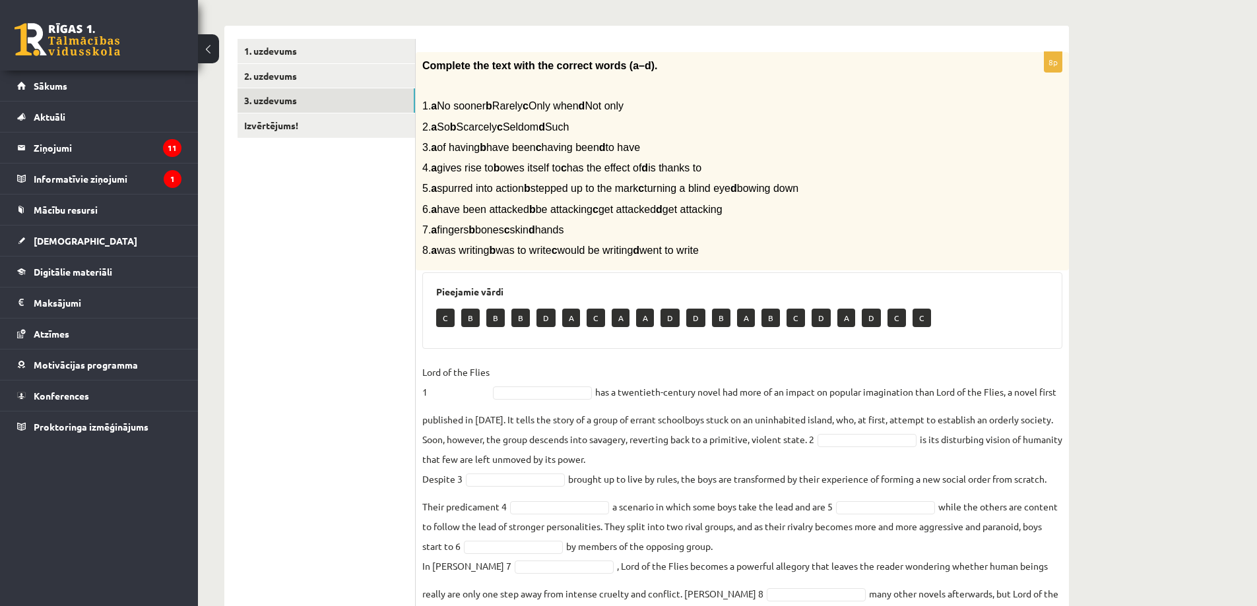
drag, startPoint x: 459, startPoint y: 105, endPoint x: 500, endPoint y: 108, distance: 40.4
click at [500, 108] on span "1. a No sooner b Rarely c Only when d Not only" at bounding box center [522, 105] width 201 height 11
click at [503, 109] on span "1. a No sooner b Rarely c Only when d Not only" at bounding box center [522, 105] width 201 height 11
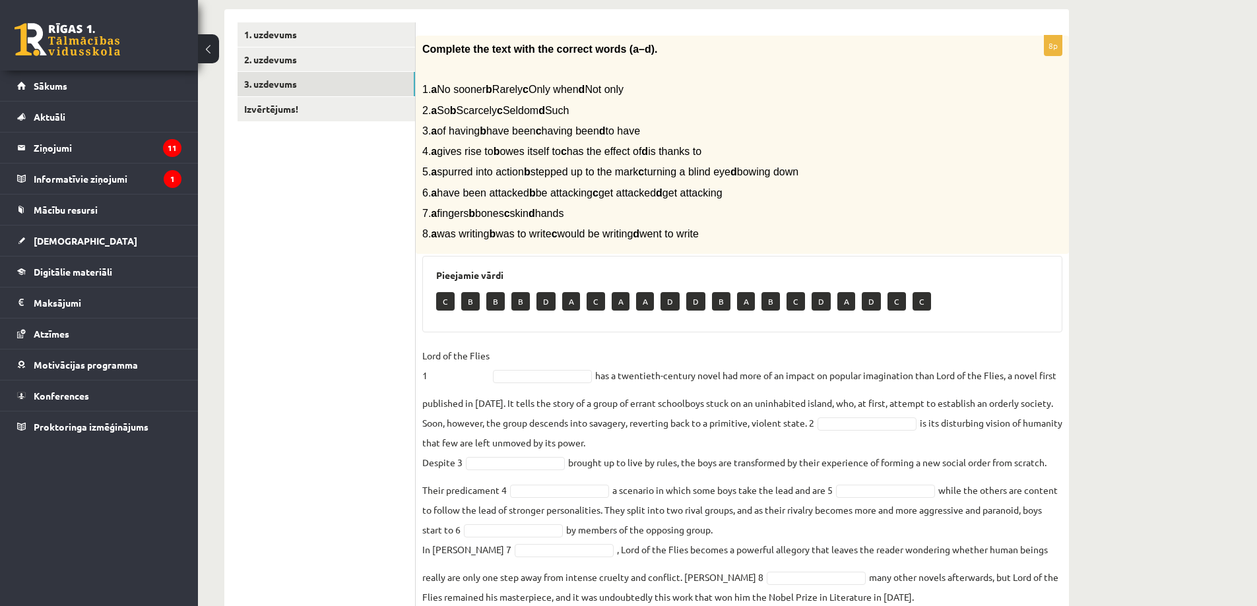
scroll to position [263, 0]
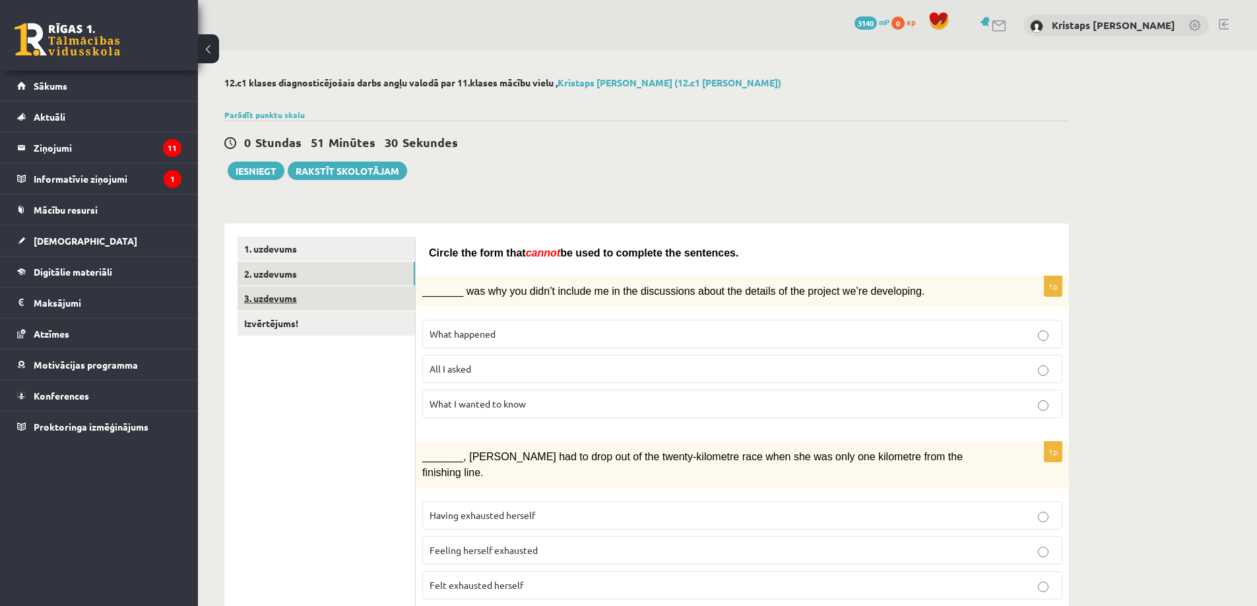
click at [331, 300] on link "3. uzdevums" at bounding box center [327, 298] width 178 height 24
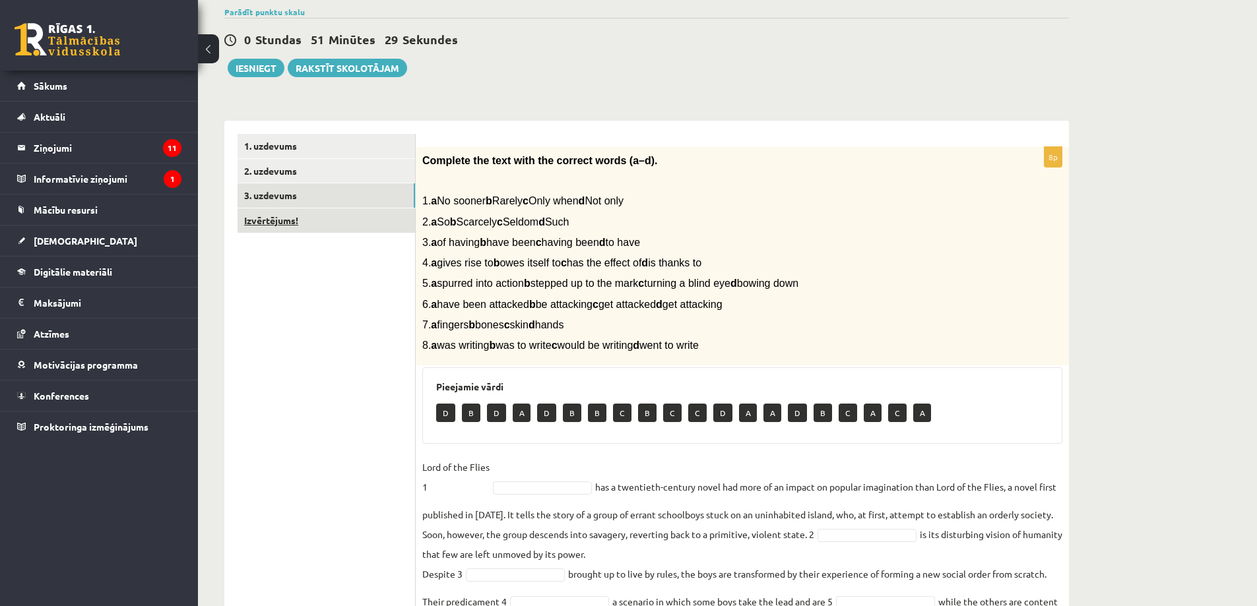
scroll to position [132, 0]
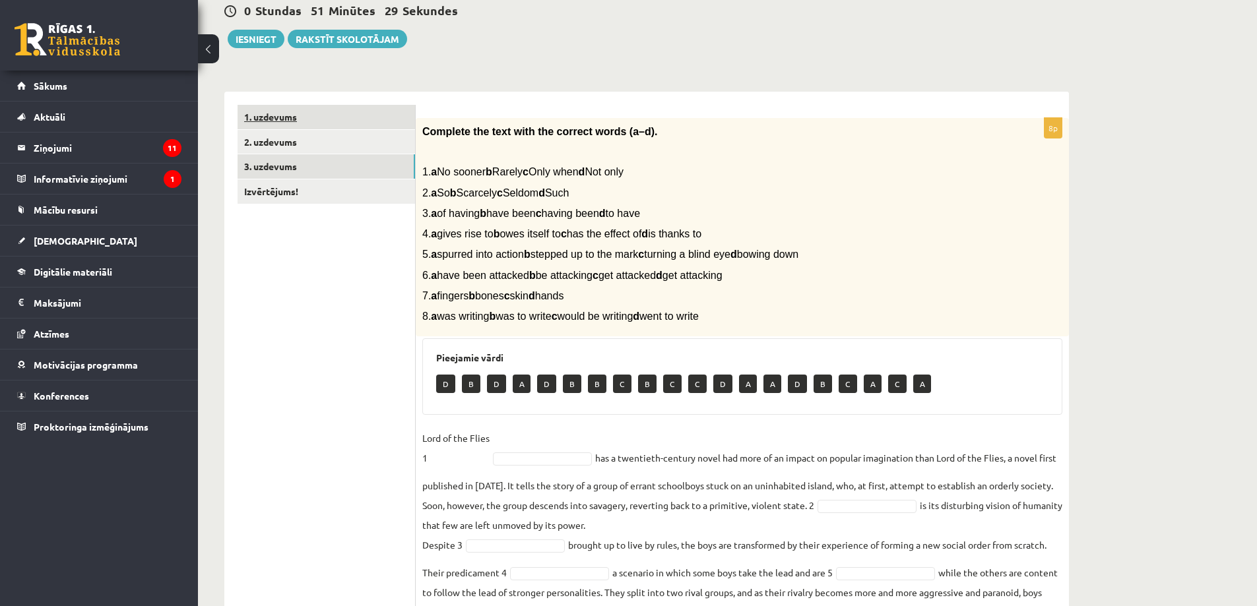
click at [334, 123] on link "1. uzdevums" at bounding box center [327, 117] width 178 height 24
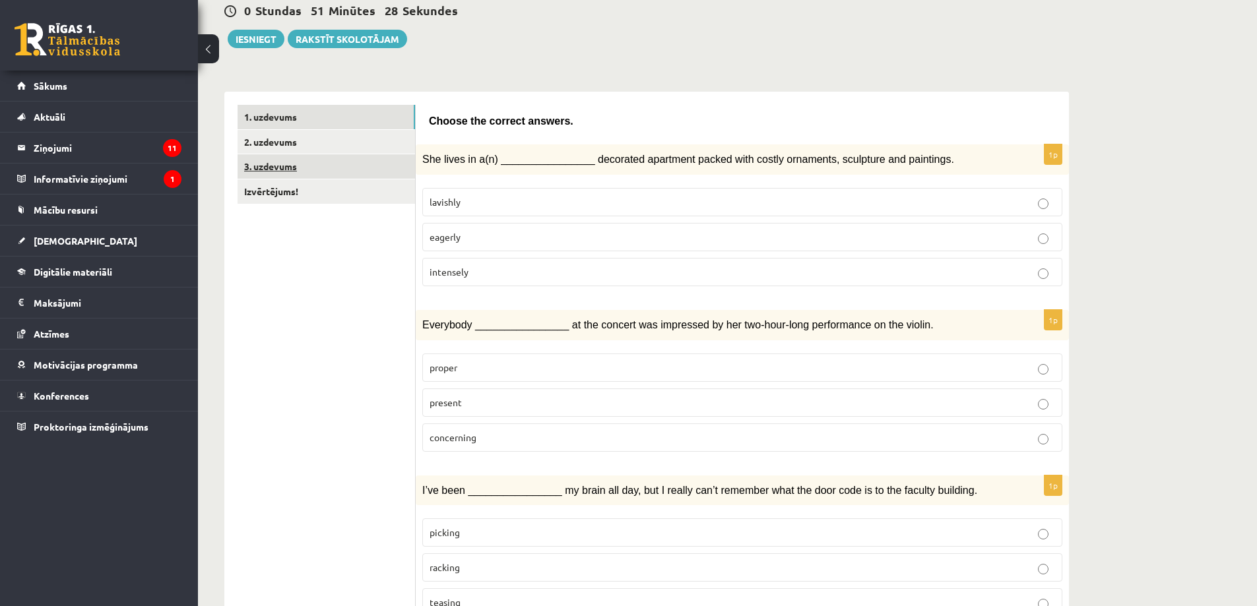
click at [344, 173] on link "3. uzdevums" at bounding box center [327, 166] width 178 height 24
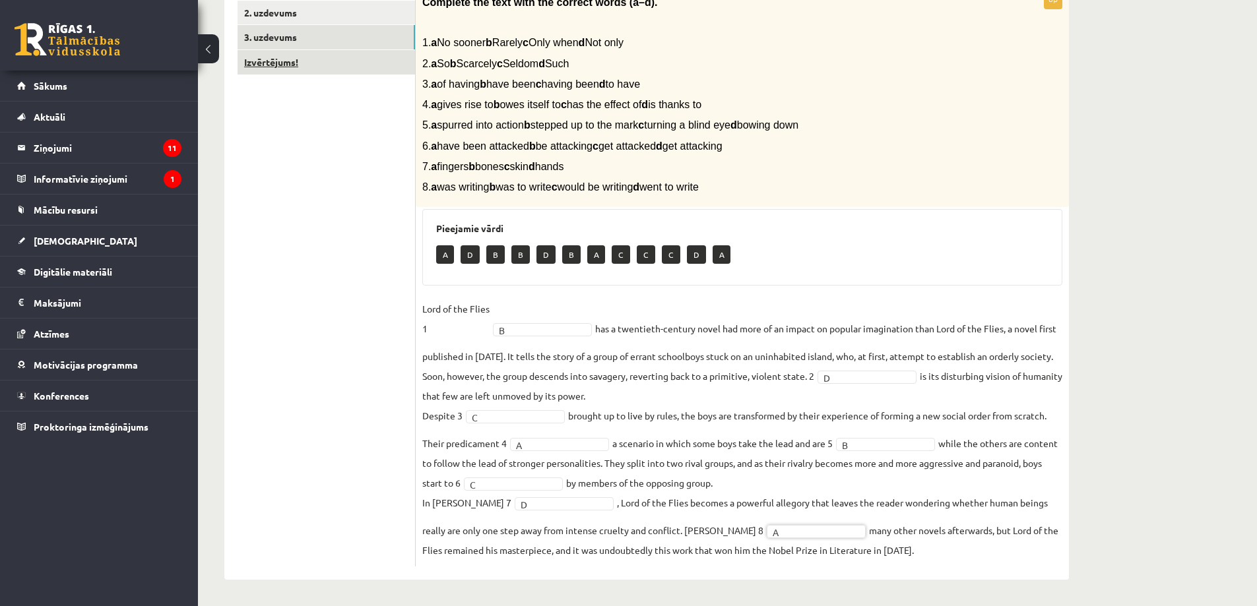
scroll to position [0, 0]
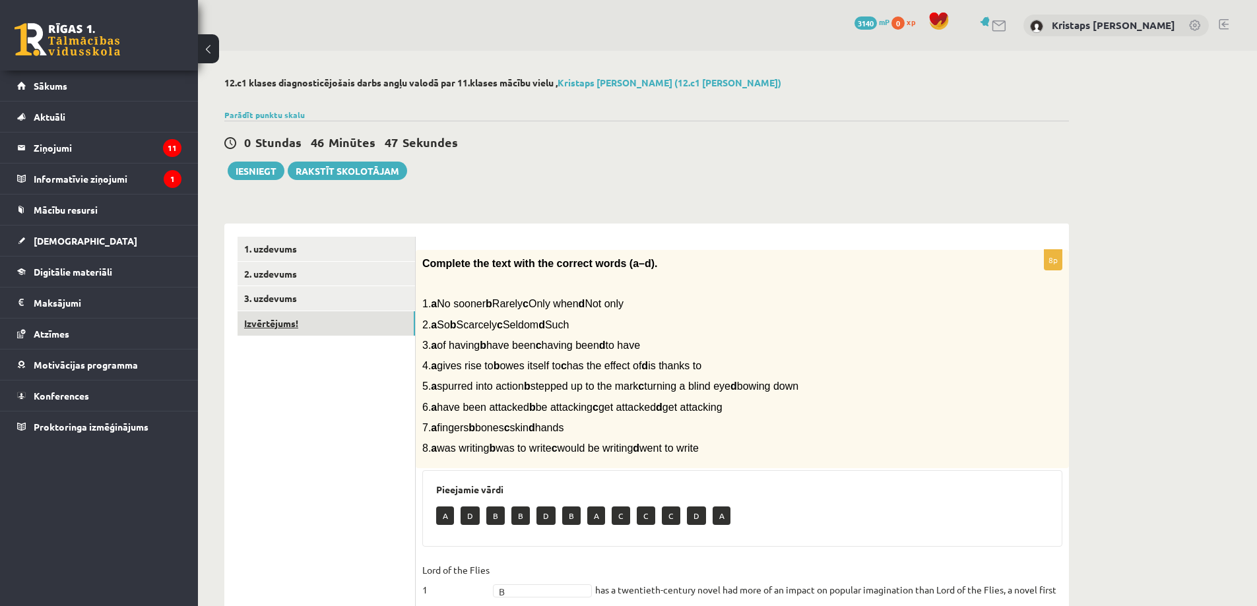
click at [287, 323] on link "Izvērtējums!" at bounding box center [327, 323] width 178 height 24
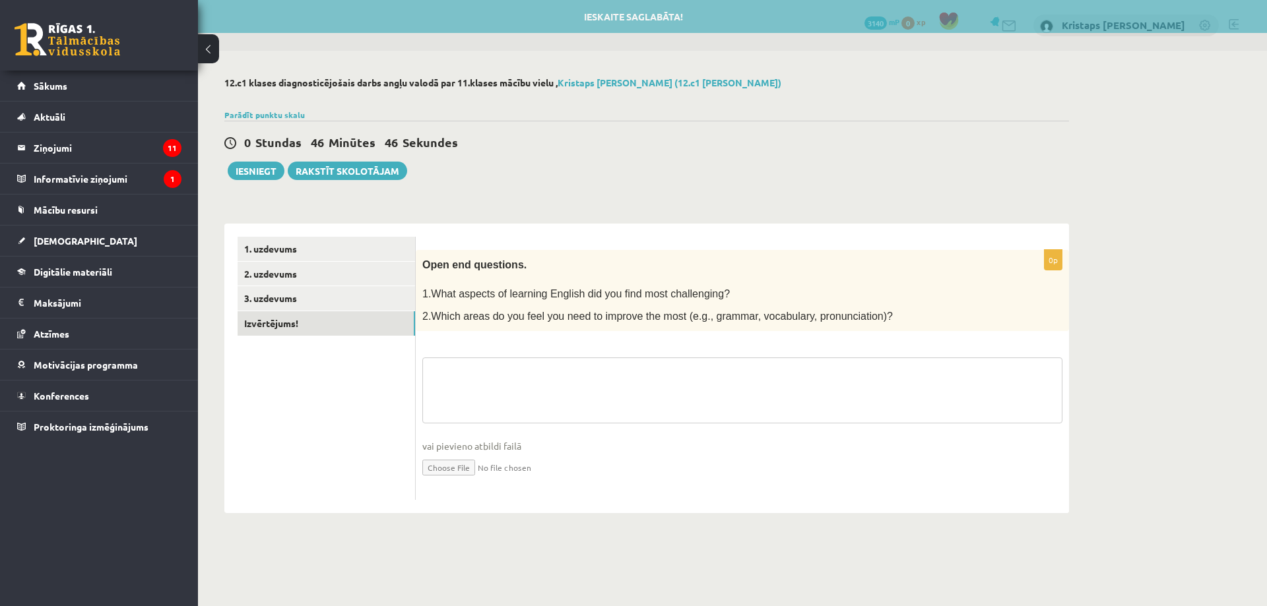
click at [580, 383] on textarea at bounding box center [742, 391] width 640 height 66
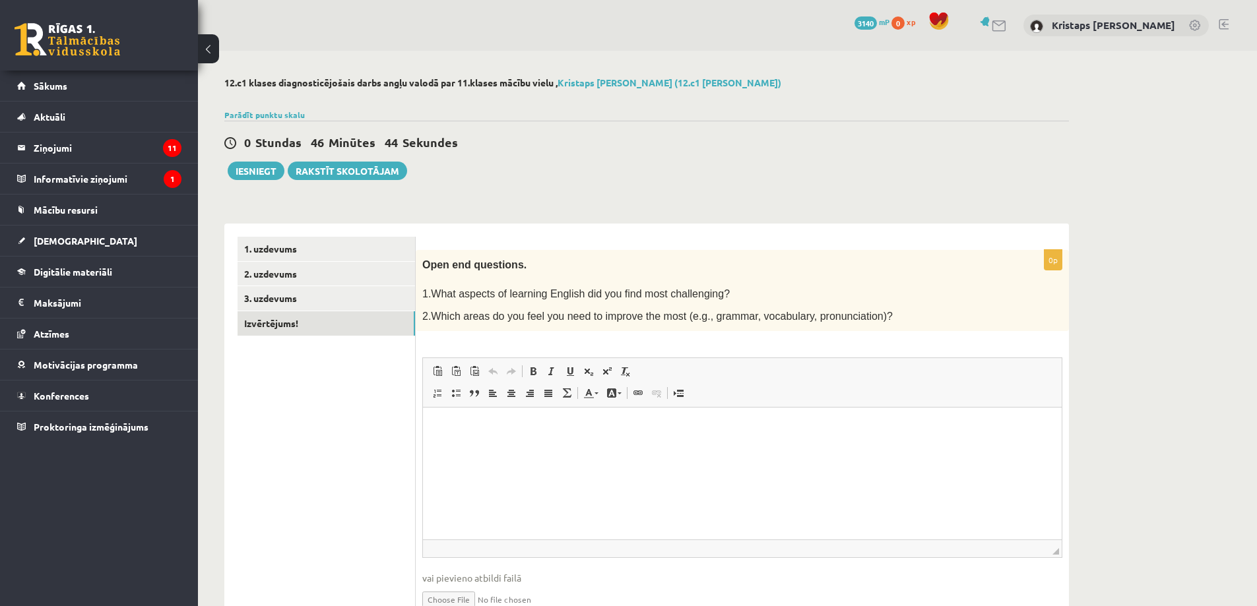
click at [635, 428] on p "Bagātinātā teksta redaktors, wiswyg-editor-user-answer-47024986133760" at bounding box center [742, 428] width 612 height 14
click at [603, 425] on p "**********" at bounding box center [742, 428] width 612 height 14
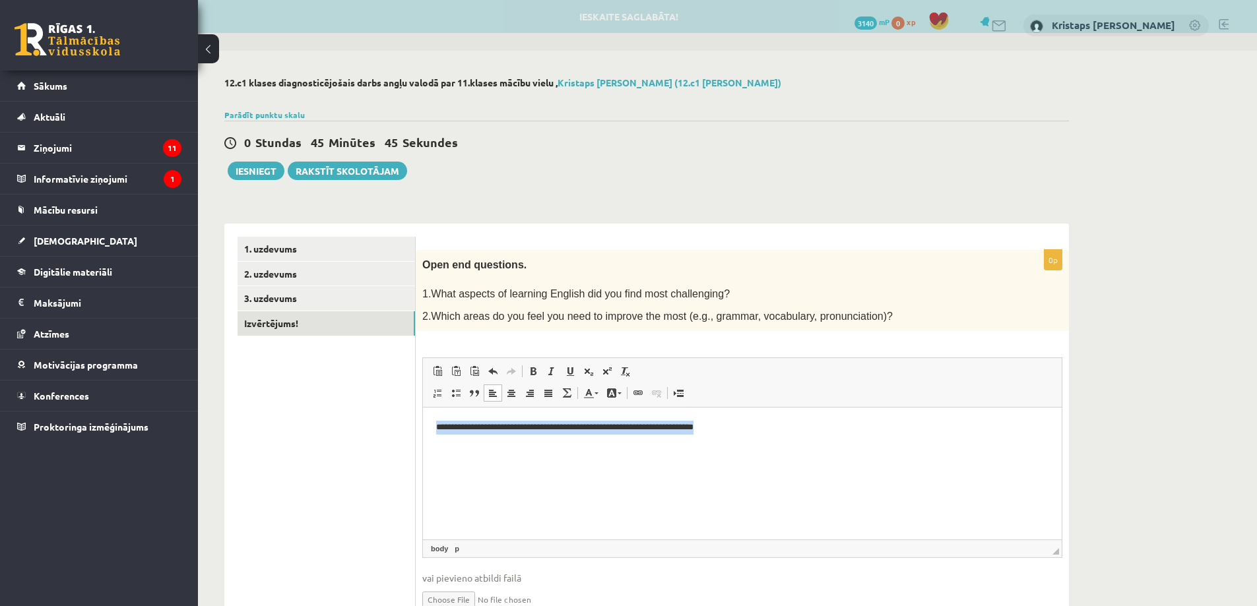
drag, startPoint x: 727, startPoint y: 426, endPoint x: 319, endPoint y: 386, distance: 409.8
click at [423, 408] on html "**********" at bounding box center [742, 428] width 639 height 40
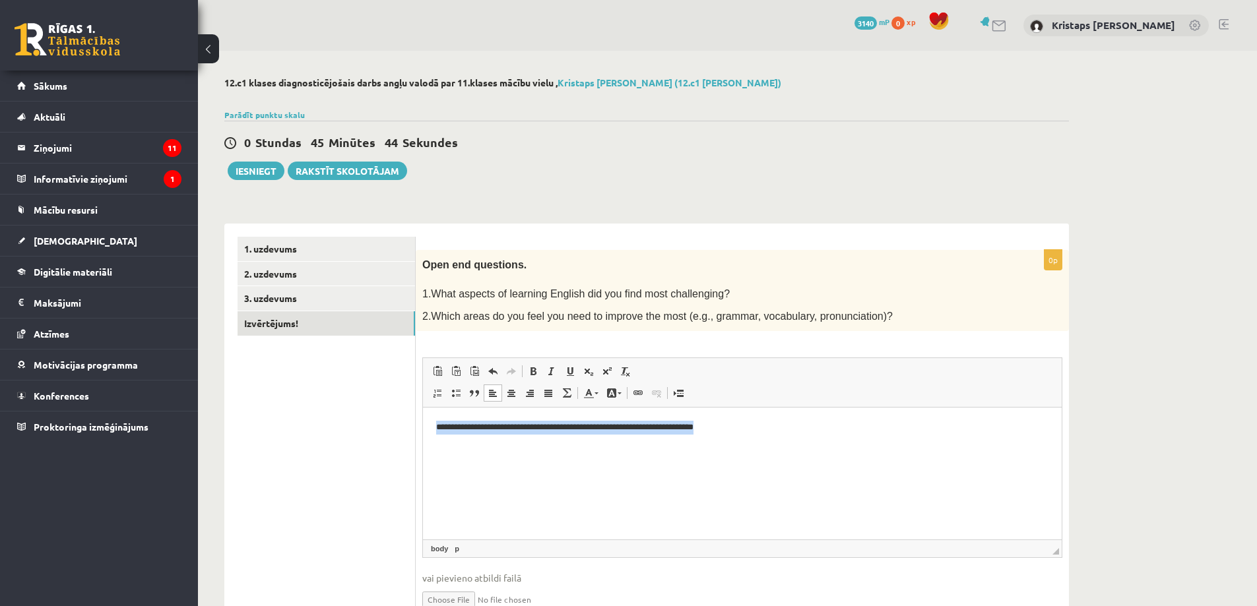
copy p "**********"
click at [652, 428] on p "**********" at bounding box center [742, 428] width 612 height 14
click at [650, 427] on p "**********" at bounding box center [742, 428] width 612 height 14
click at [655, 448] on html "**********" at bounding box center [742, 428] width 639 height 40
click at [735, 430] on p "**********" at bounding box center [742, 428] width 612 height 14
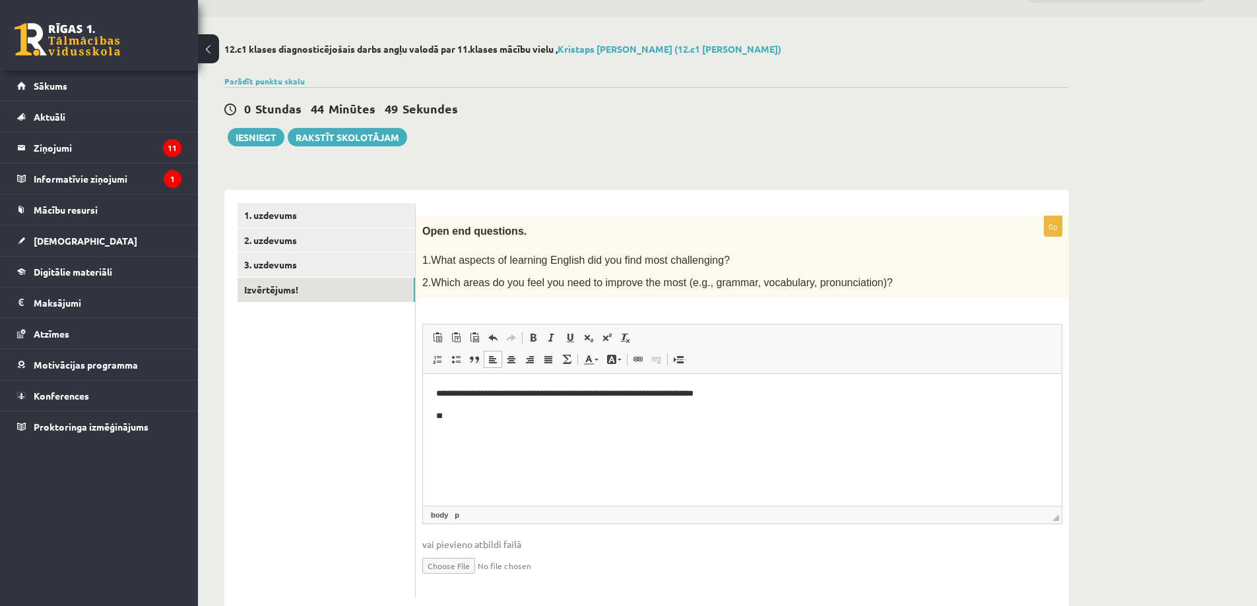
scroll to position [65, 0]
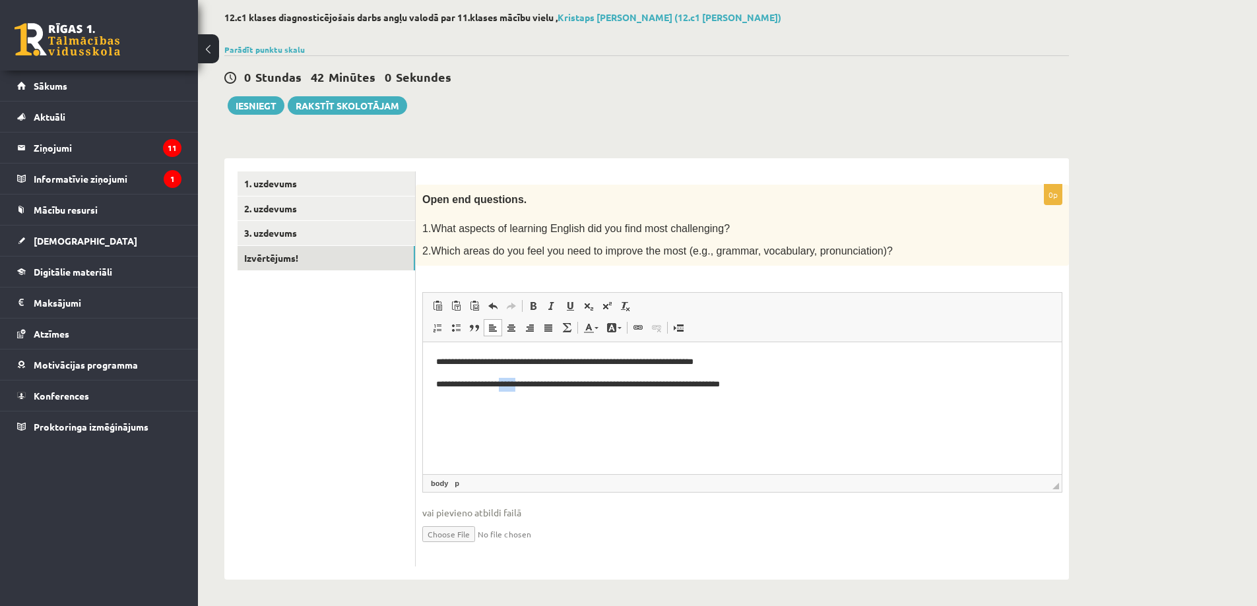
drag, startPoint x: 541, startPoint y: 385, endPoint x: 514, endPoint y: 377, distance: 28.0
click at [514, 378] on p "**********" at bounding box center [742, 385] width 612 height 14
click at [530, 393] on html "**********" at bounding box center [742, 374] width 639 height 62
drag, startPoint x: 542, startPoint y: 381, endPoint x: 511, endPoint y: 376, distance: 30.9
click at [511, 376] on body "**********" at bounding box center [742, 374] width 612 height 36
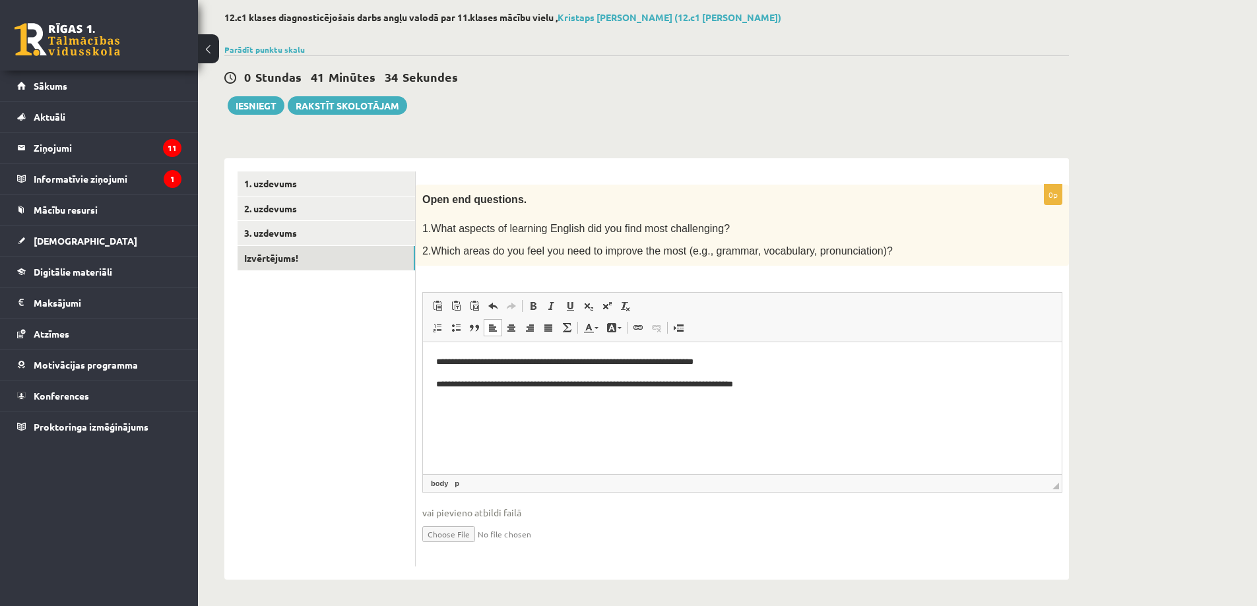
click at [583, 386] on p "**********" at bounding box center [742, 385] width 612 height 14
click at [588, 383] on p "**********" at bounding box center [742, 385] width 612 height 14
click at [787, 385] on p "**********" at bounding box center [742, 385] width 612 height 14
drag, startPoint x: 863, startPoint y: 381, endPoint x: 430, endPoint y: 384, distance: 433.6
click at [430, 384] on html "**********" at bounding box center [742, 374] width 639 height 62
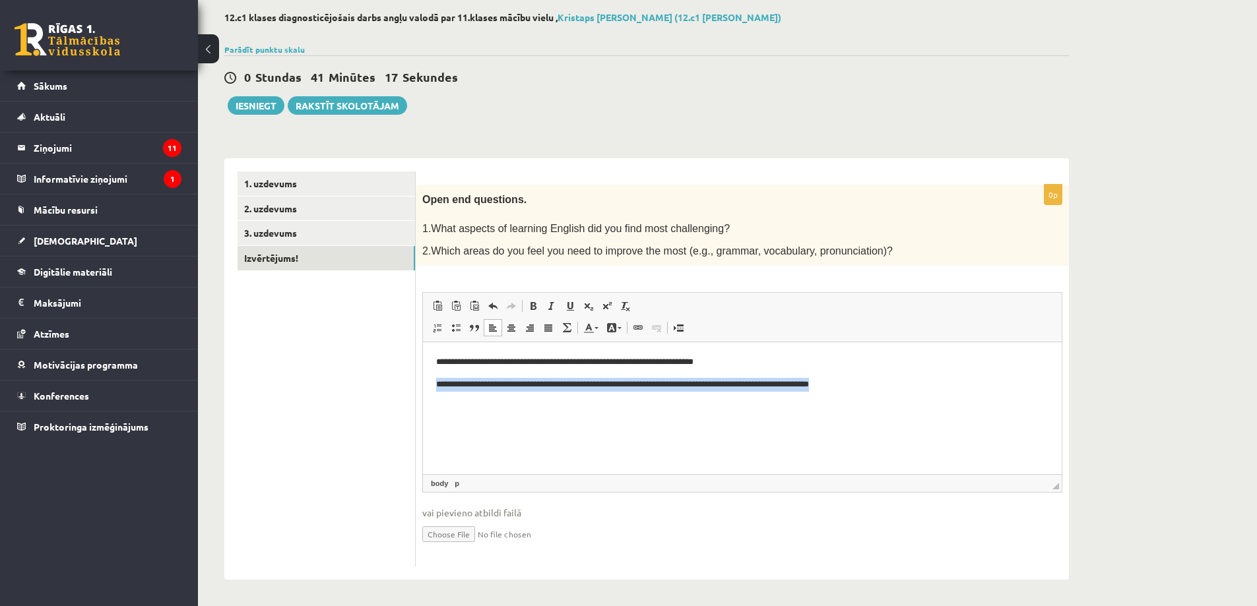
copy p "**********"
click at [966, 346] on html "**********" at bounding box center [742, 374] width 639 height 62
click at [958, 381] on p "**********" at bounding box center [742, 385] width 612 height 14
click at [545, 382] on p "**********" at bounding box center [742, 385] width 612 height 14
click at [638, 385] on p "**********" at bounding box center [742, 385] width 612 height 14
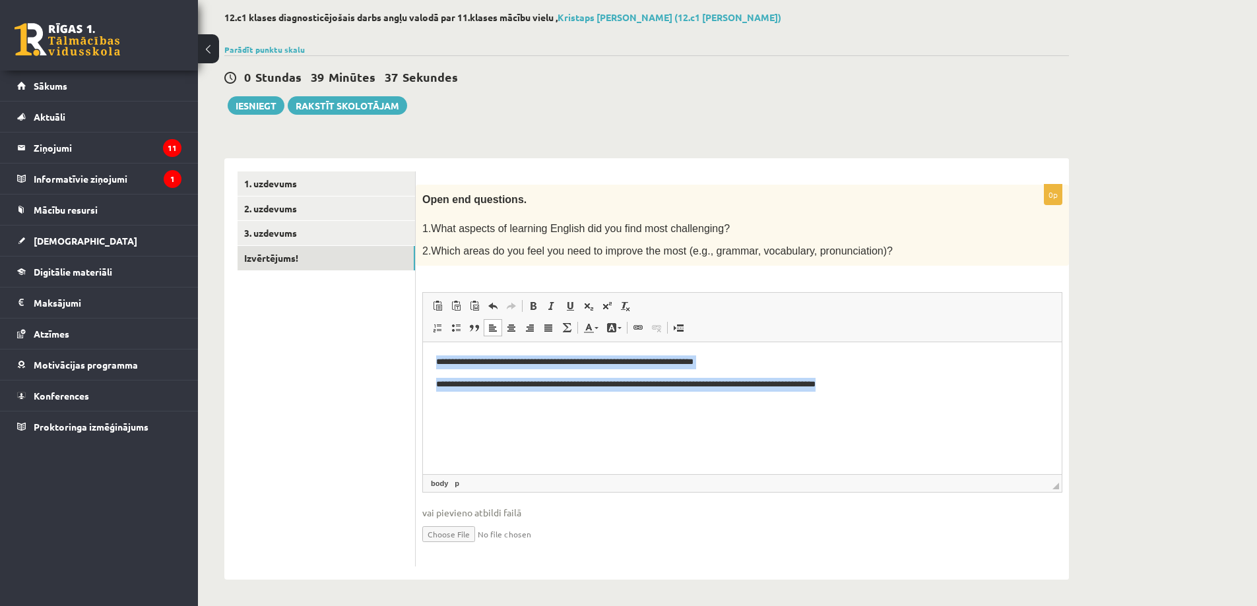
drag, startPoint x: 432, startPoint y: 361, endPoint x: 920, endPoint y: 427, distance: 492.8
click at [920, 405] on html "**********" at bounding box center [742, 374] width 639 height 62
copy body "**********"
click at [989, 381] on p "**********" at bounding box center [742, 385] width 612 height 14
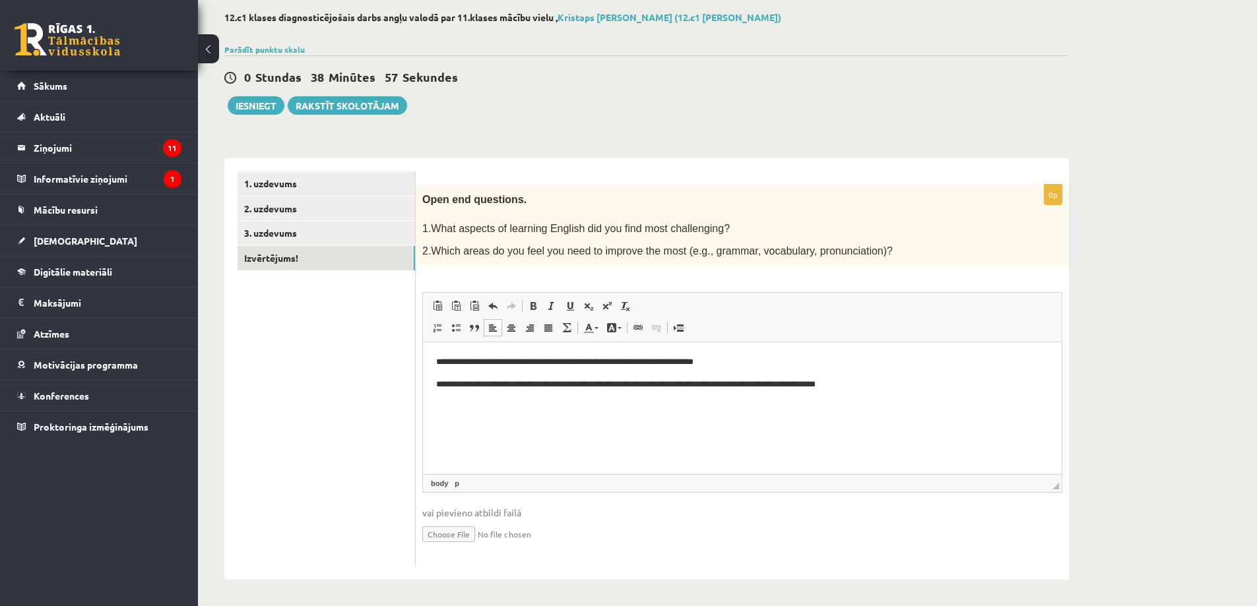
click at [984, 405] on html "**********" at bounding box center [742, 374] width 639 height 62
click at [257, 108] on button "Iesniegt" at bounding box center [256, 105] width 57 height 18
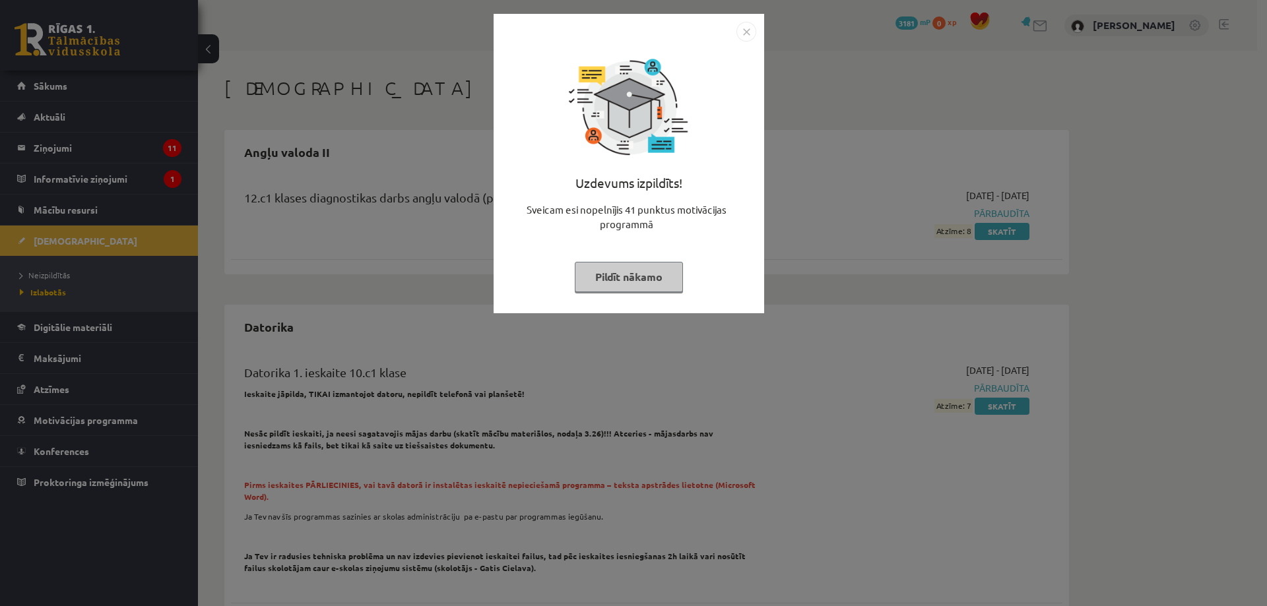
click at [630, 273] on button "Pildīt nākamo" at bounding box center [629, 277] width 108 height 30
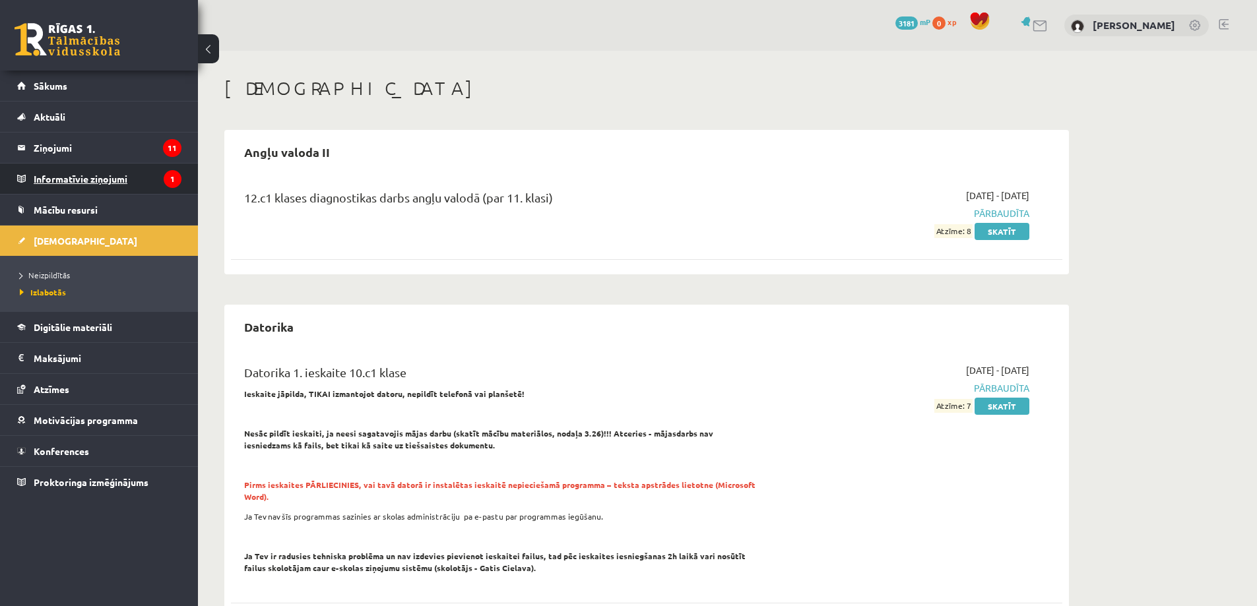
click at [138, 191] on legend "Informatīvie ziņojumi 1" at bounding box center [108, 179] width 148 height 30
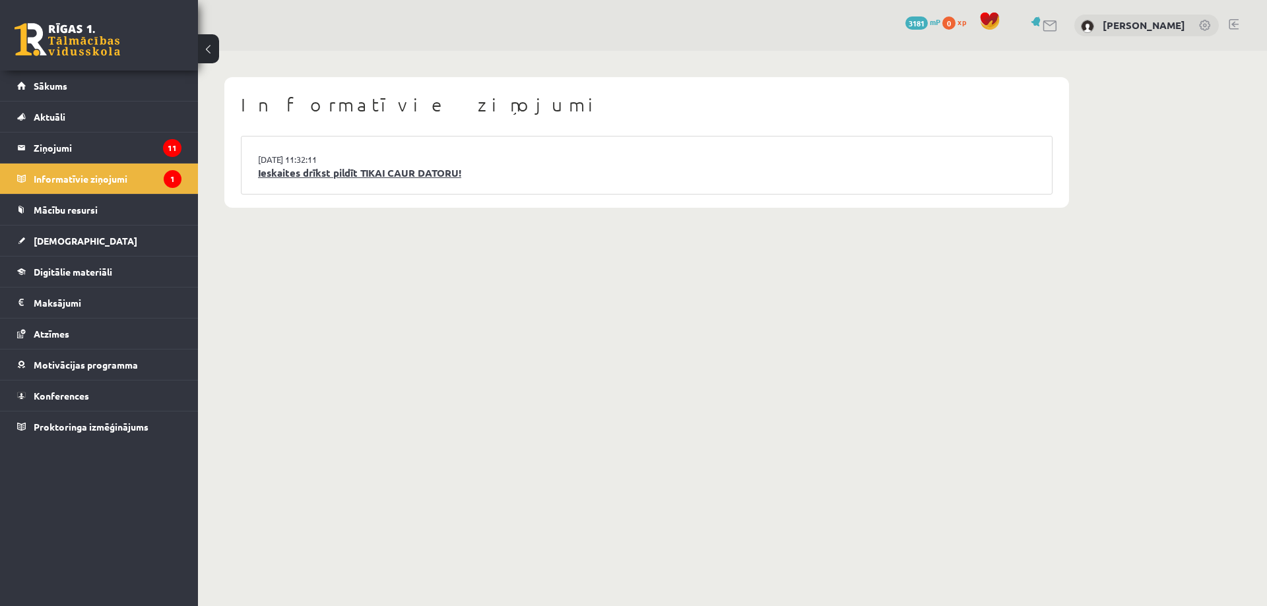
click at [419, 159] on li "15.09.2025 11:32:11 Ieskaites drīkst pildīt TIKAI CAUR DATORU!" at bounding box center [647, 165] width 810 height 57
click at [436, 173] on link "Ieskaites drīkst pildīt TIKAI CAUR DATORU!" at bounding box center [646, 173] width 777 height 15
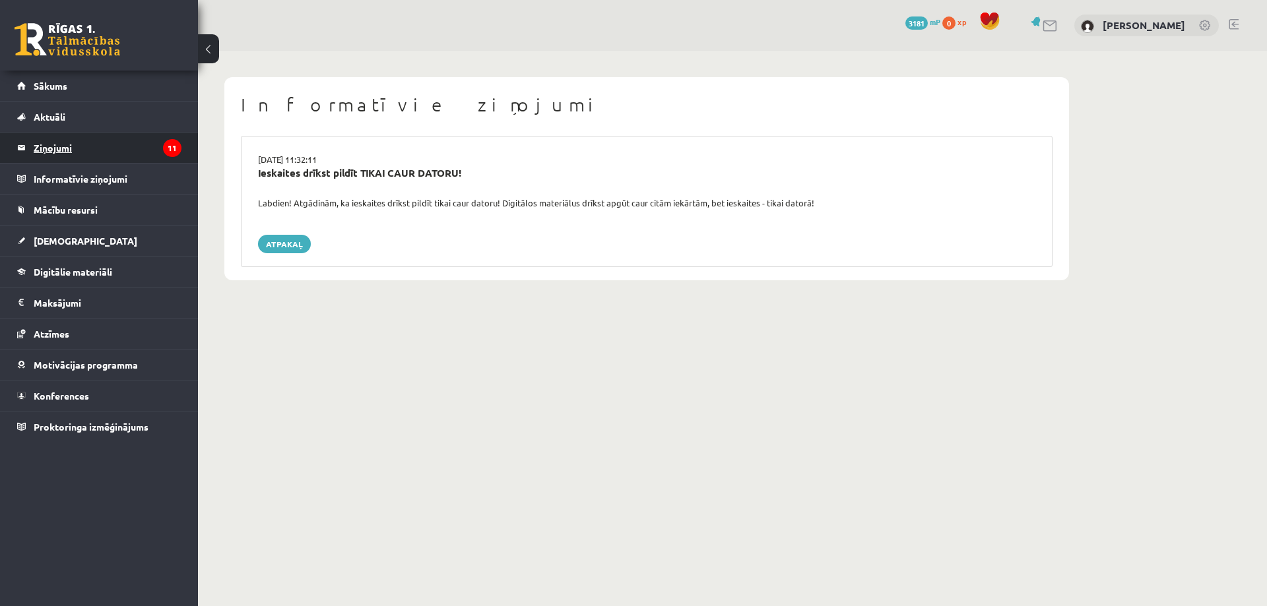
click at [153, 151] on legend "Ziņojumi 11" at bounding box center [108, 148] width 148 height 30
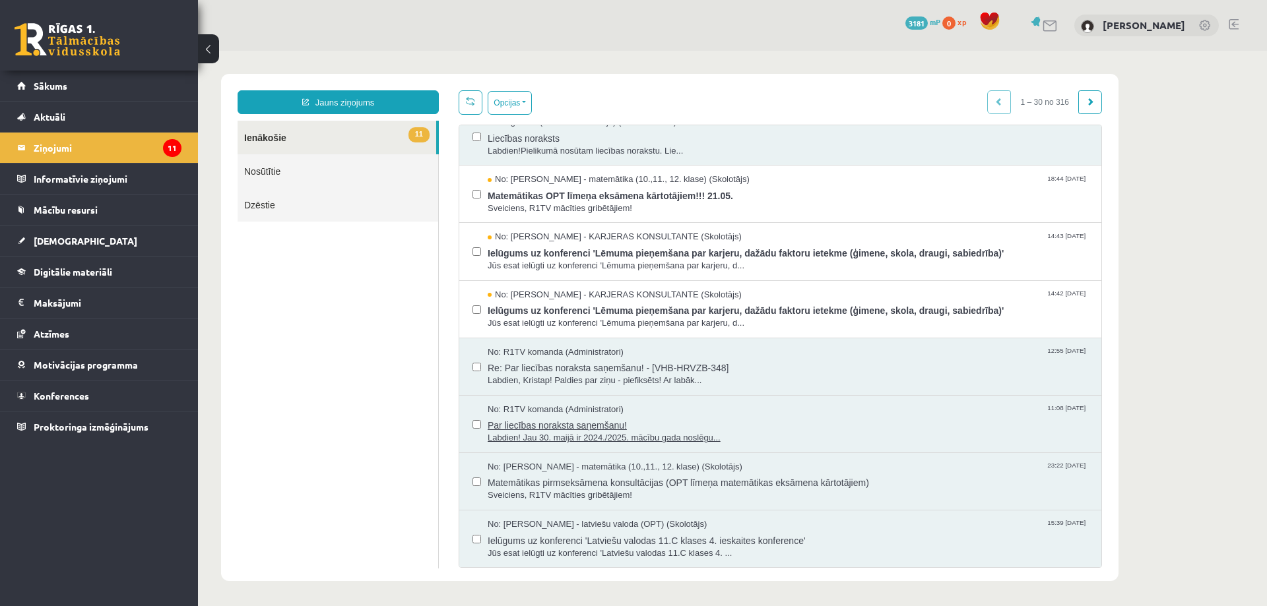
scroll to position [528, 0]
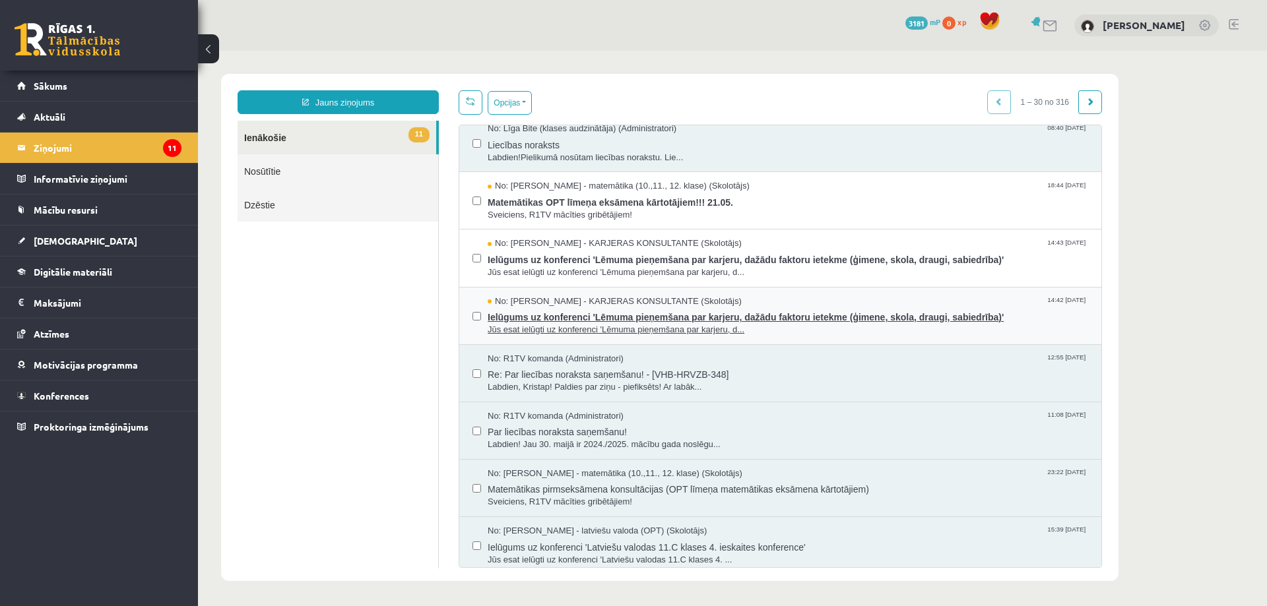
click at [685, 321] on span "Ielūgums uz konferenci 'Lēmuma pieņemšana par karjeru, dažādu faktoru ietekme (…" at bounding box center [788, 316] width 601 height 16
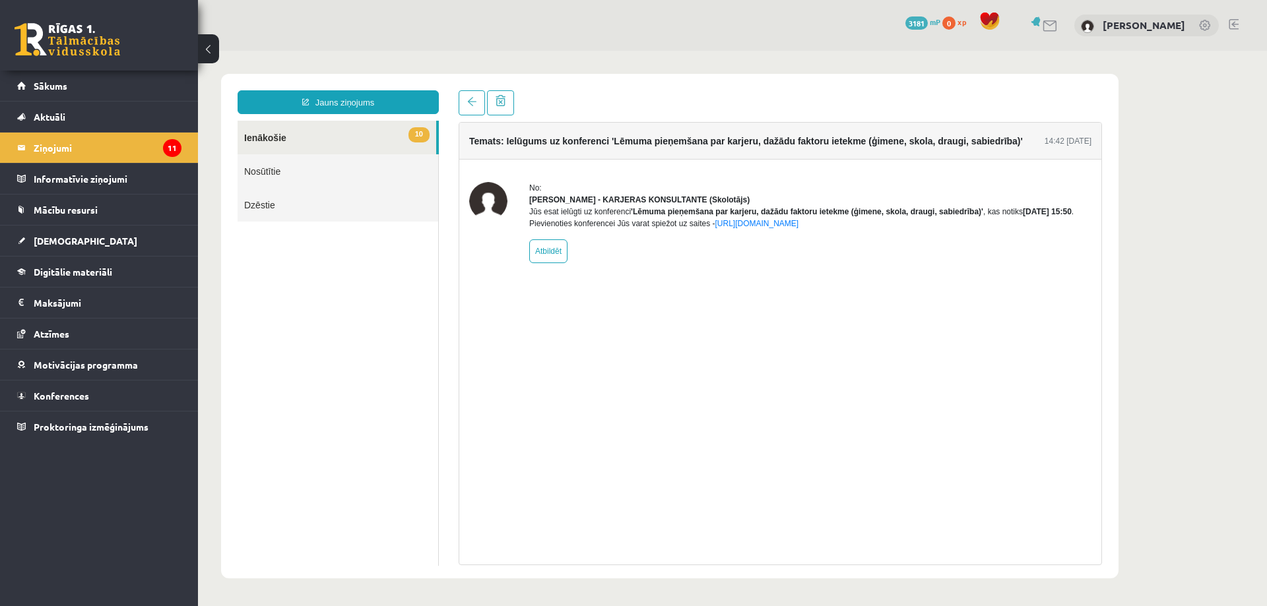
scroll to position [0, 0]
click at [479, 102] on link at bounding box center [472, 102] width 26 height 25
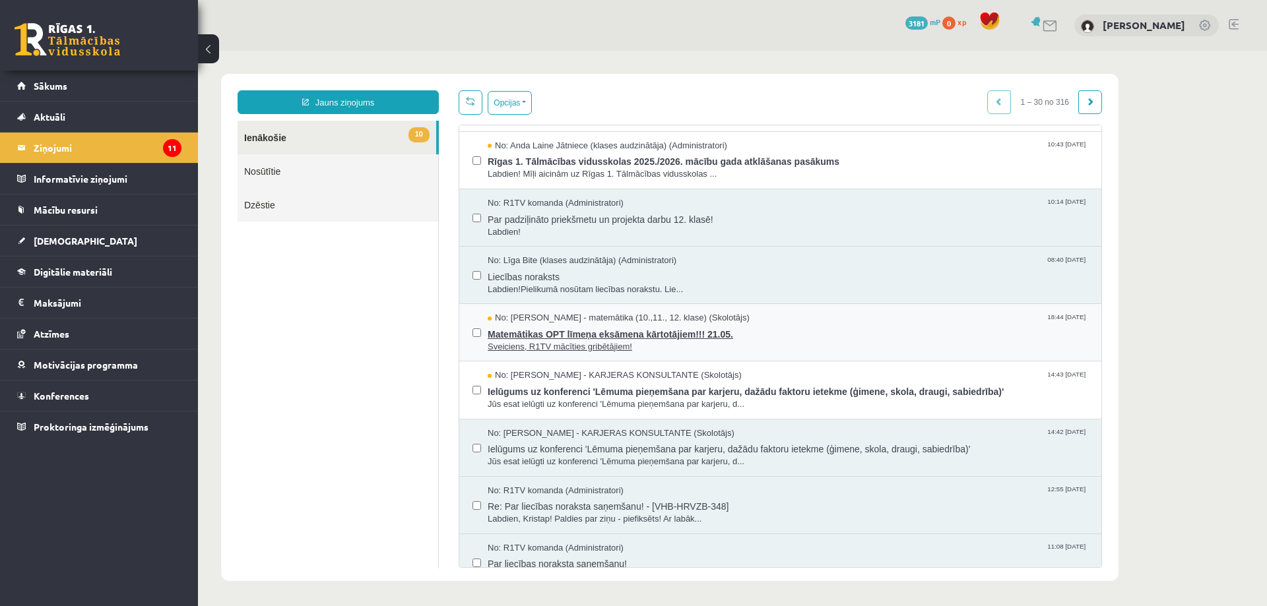
click at [637, 341] on span "Sveiciens, R1TV mācīties gribētājiem!" at bounding box center [788, 347] width 601 height 13
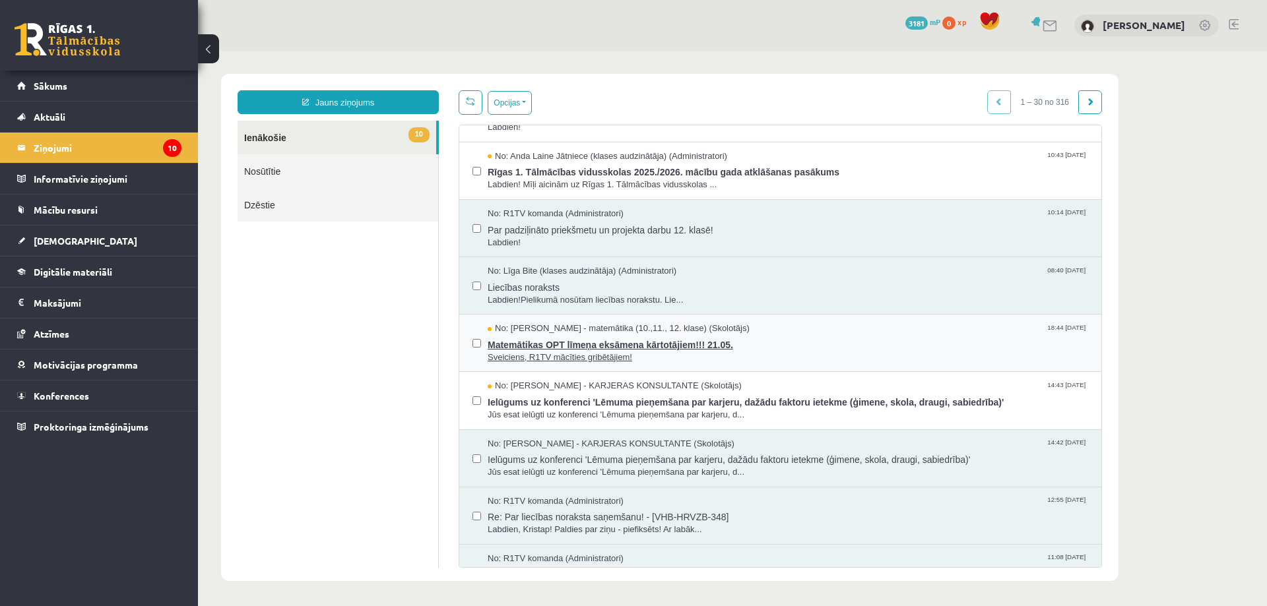
scroll to position [396, 0]
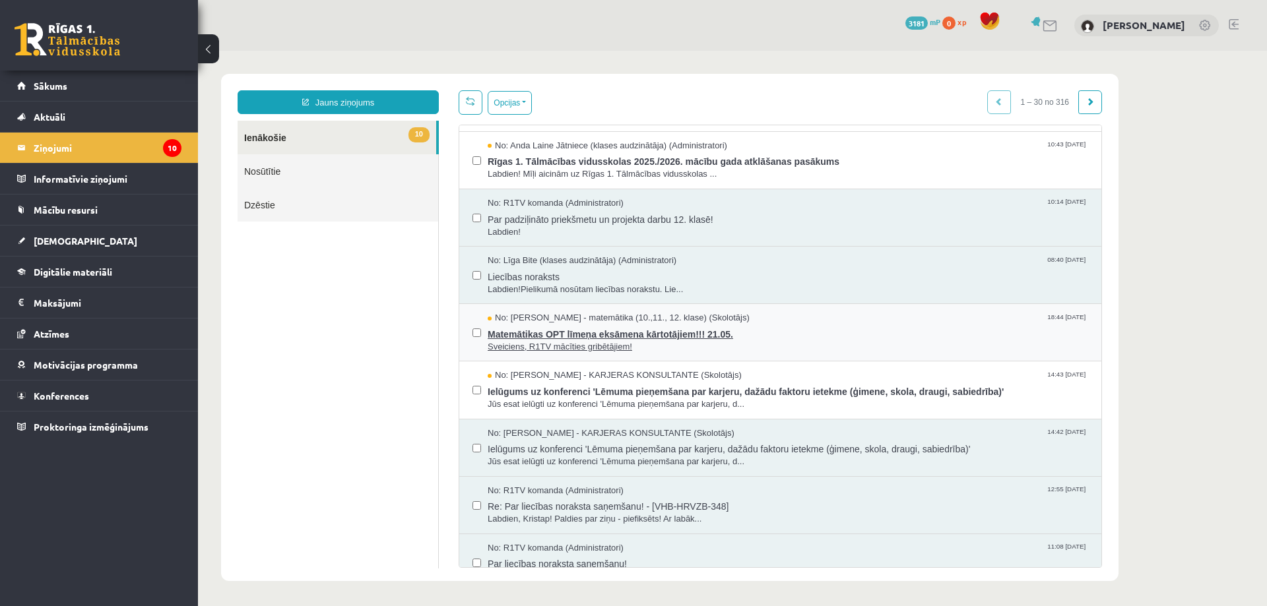
click at [729, 338] on span "Matemātikas OPT līmeņa eksāmena kārtotājiem!!! 21.05." at bounding box center [788, 333] width 601 height 16
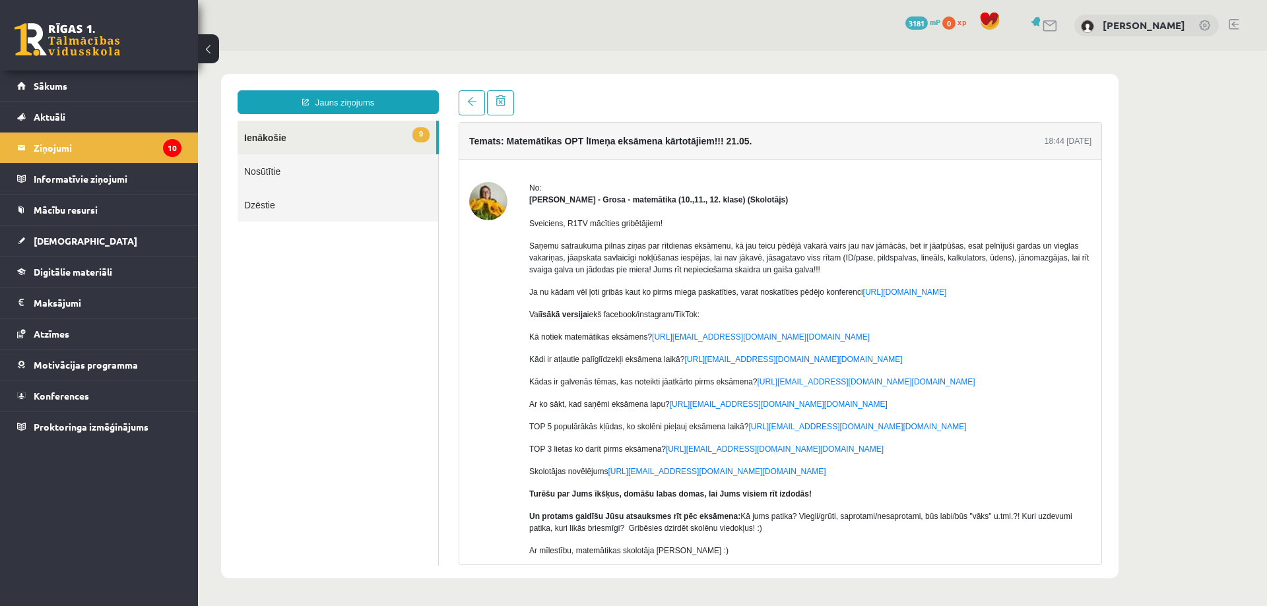
scroll to position [0, 0]
click at [471, 107] on link at bounding box center [472, 102] width 26 height 25
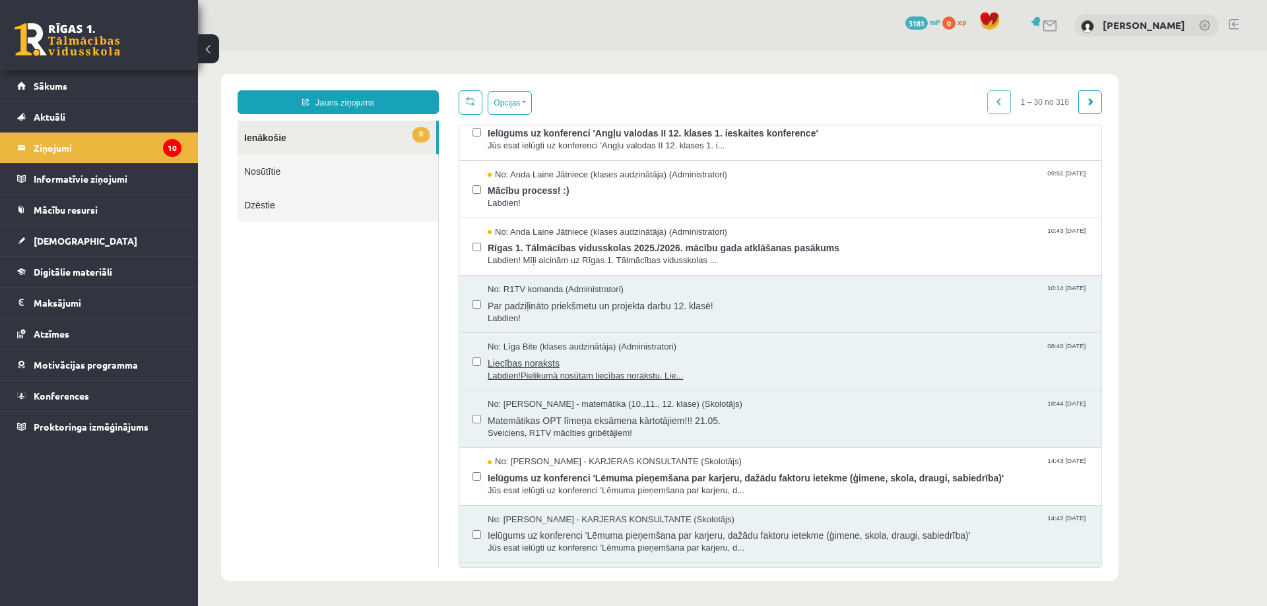
scroll to position [330, 0]
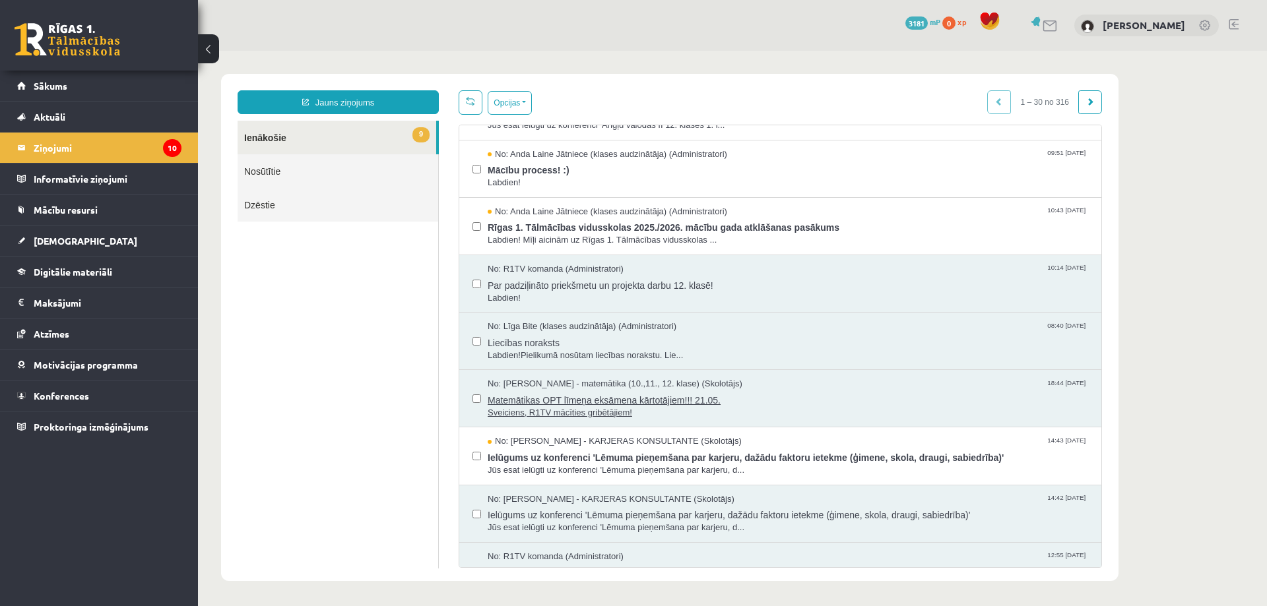
click at [696, 399] on span "Matemātikas OPT līmeņa eksāmena kārtotājiem!!! 21.05." at bounding box center [788, 399] width 601 height 16
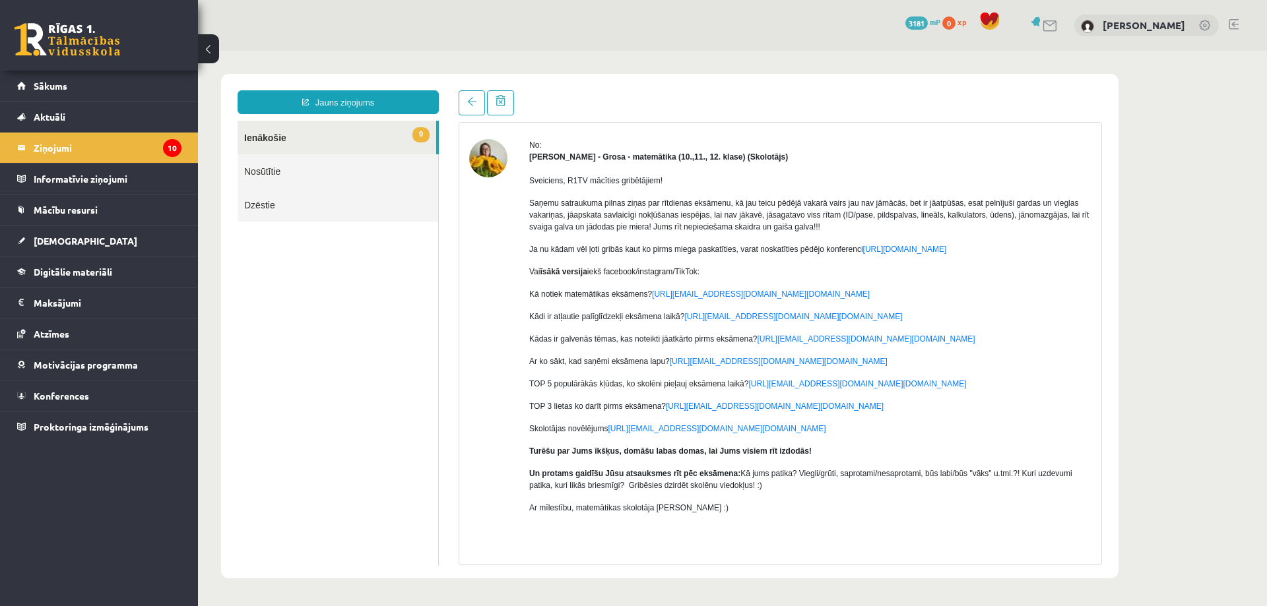
scroll to position [66, 0]
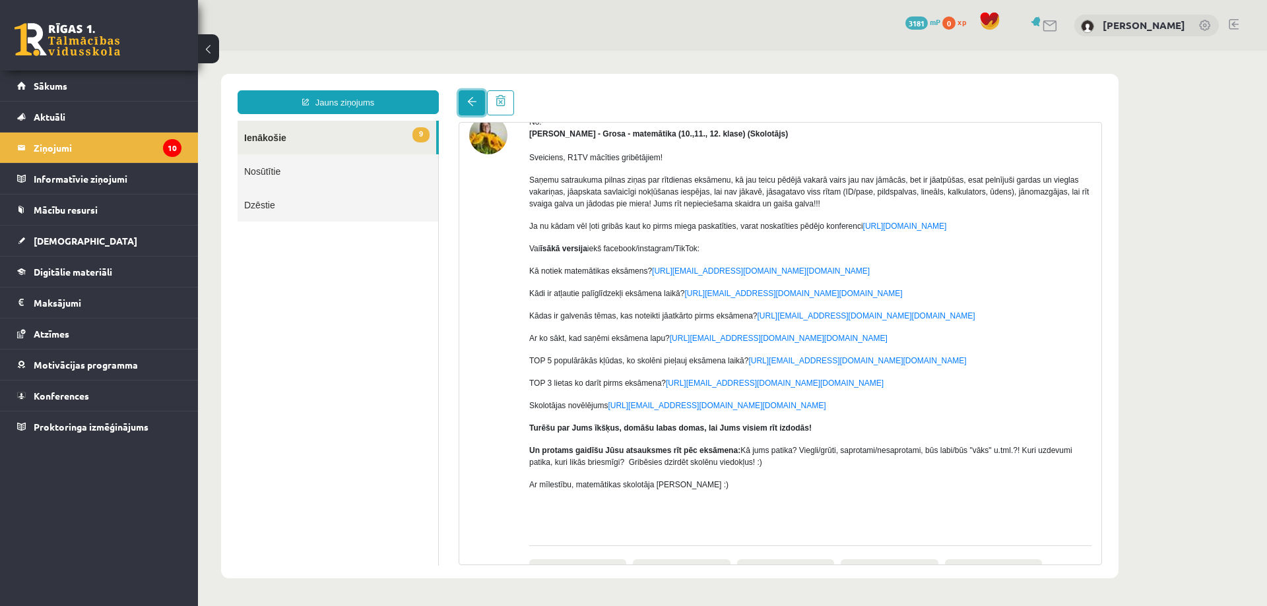
click at [473, 112] on link at bounding box center [472, 102] width 26 height 25
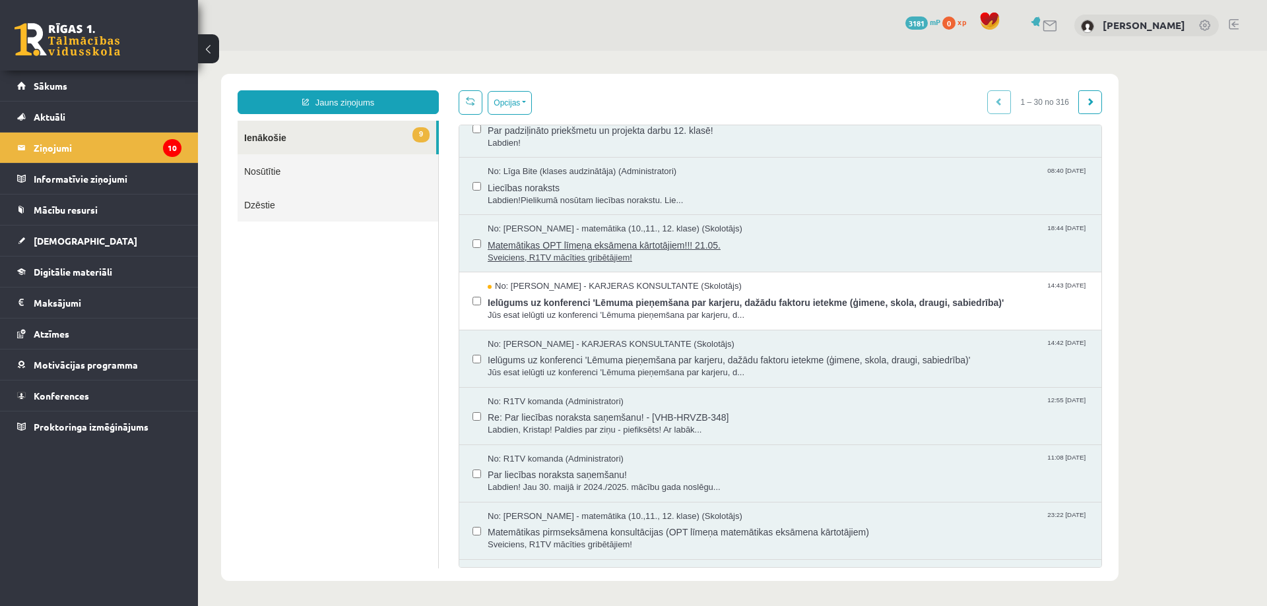
scroll to position [0, 0]
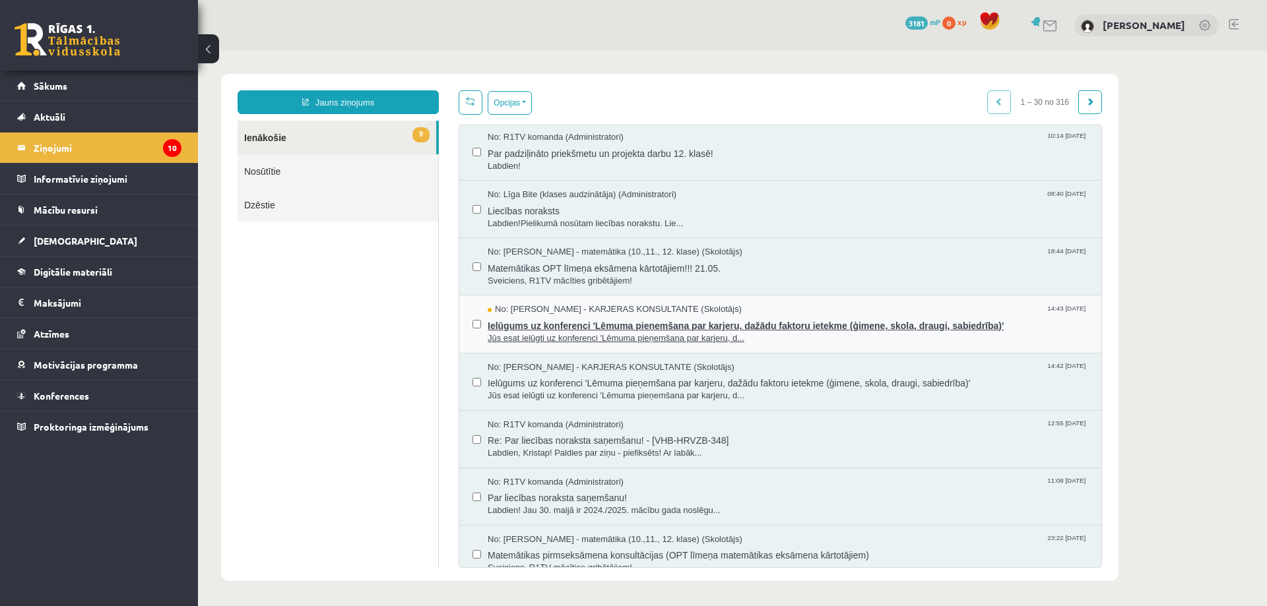
click at [691, 333] on span "Jūs esat ielūgti uz konferenci 'Lēmuma pieņemšana par karjeru, d..." at bounding box center [788, 339] width 601 height 13
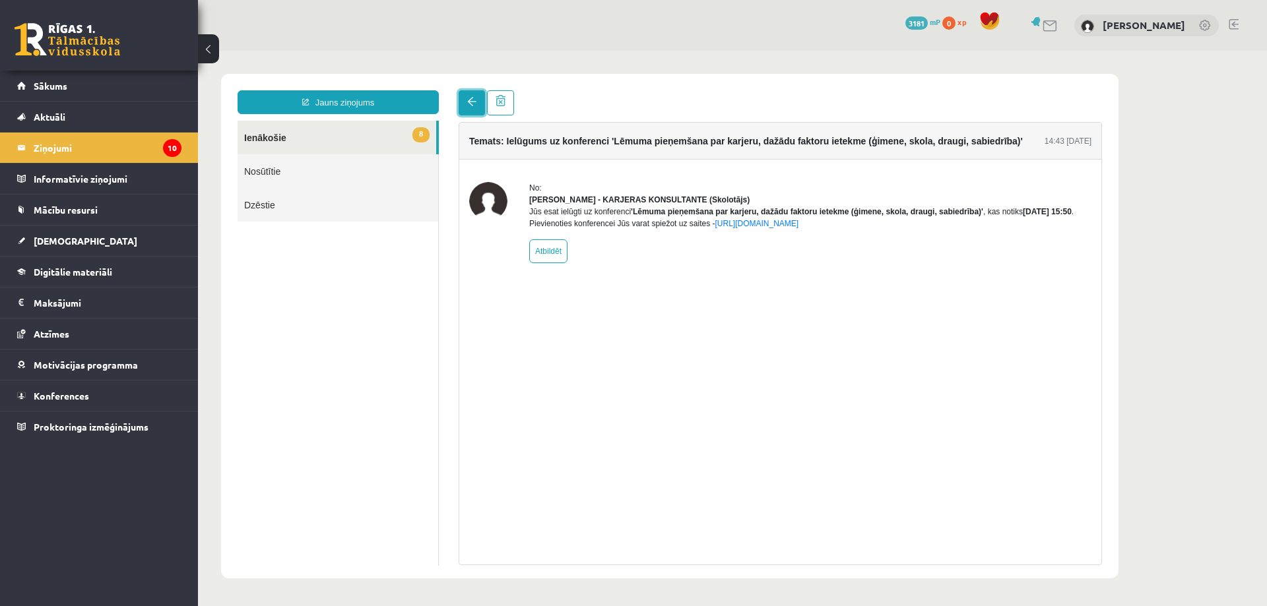
click at [474, 95] on link at bounding box center [472, 102] width 26 height 25
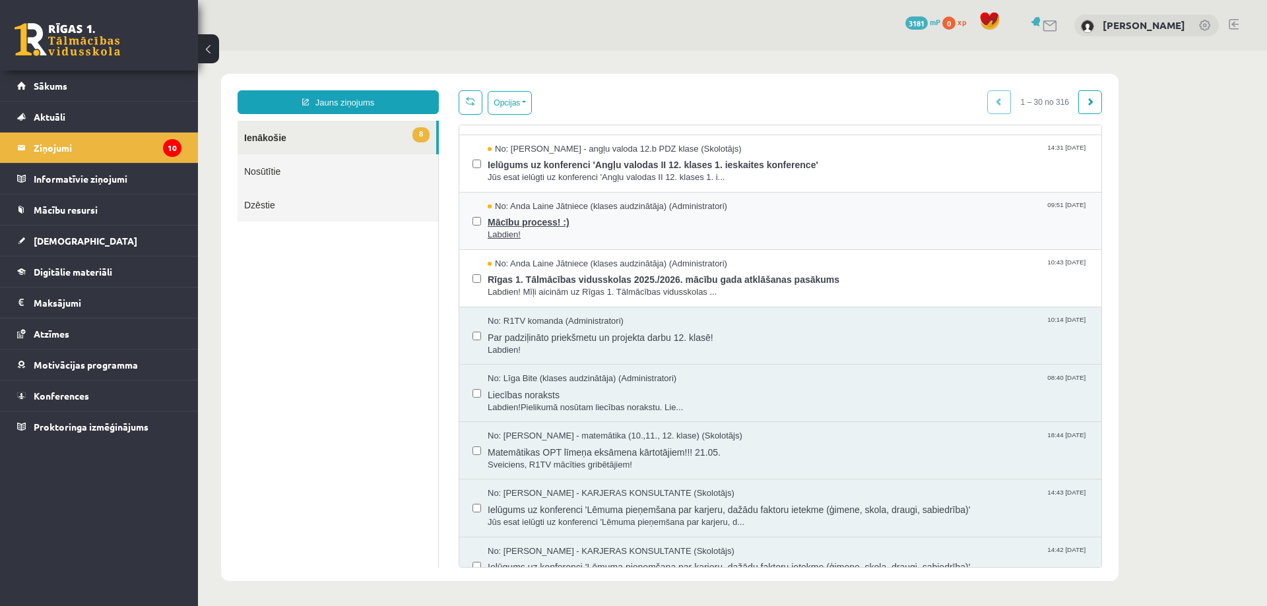
scroll to position [264, 0]
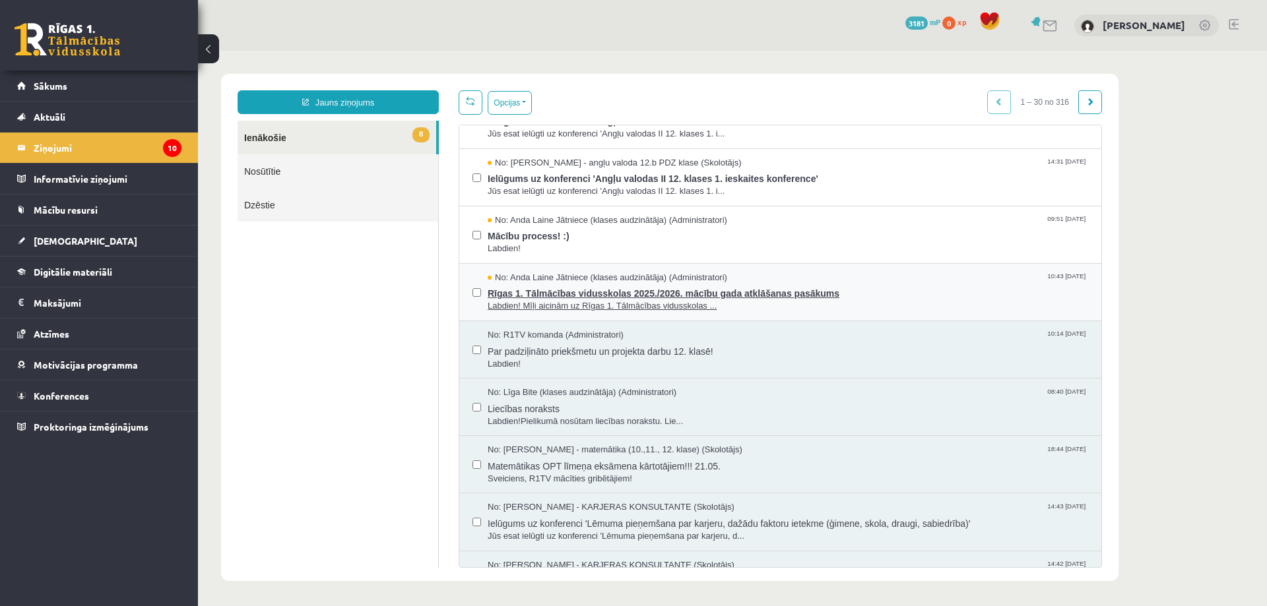
click at [756, 296] on span "Rīgas 1. Tālmācības vidusskolas 2025./2026. mācību gada atklāšanas pasākums" at bounding box center [788, 292] width 601 height 16
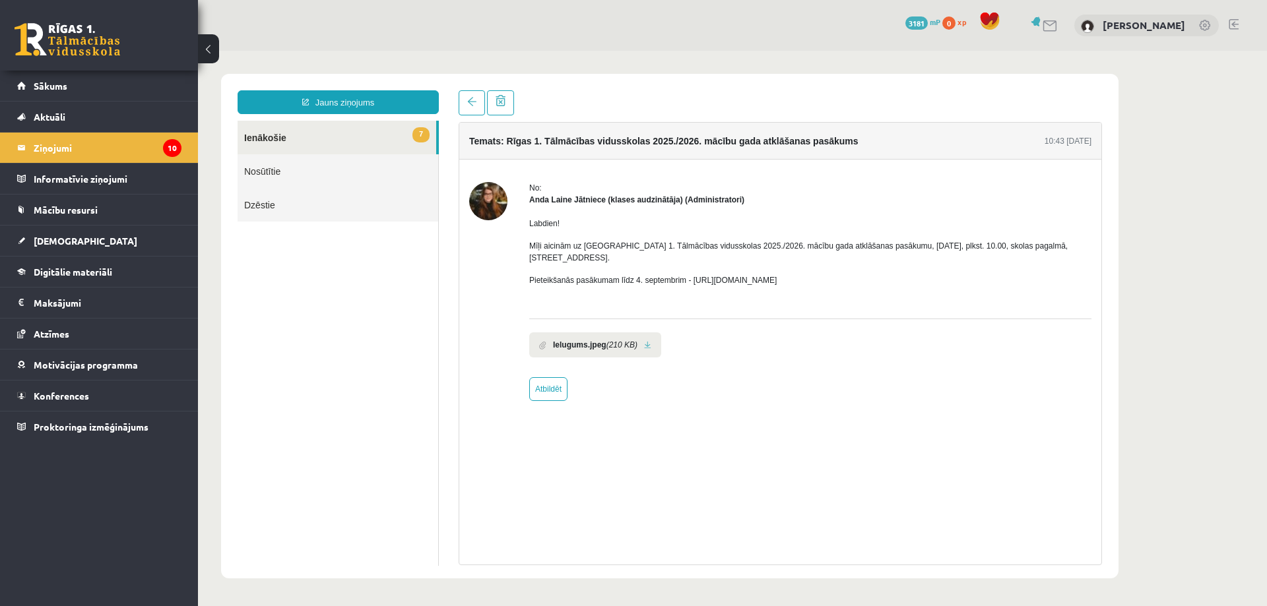
scroll to position [0, 0]
click at [475, 108] on link at bounding box center [472, 102] width 26 height 25
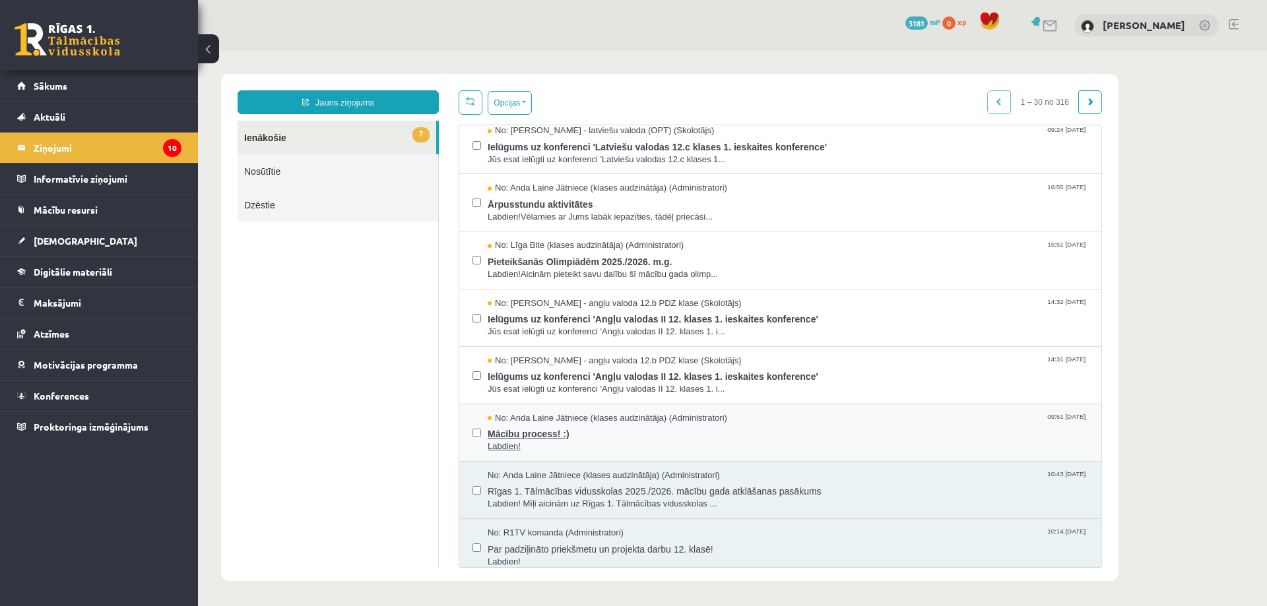
click at [599, 433] on span "Mācību process! :)" at bounding box center [788, 432] width 601 height 16
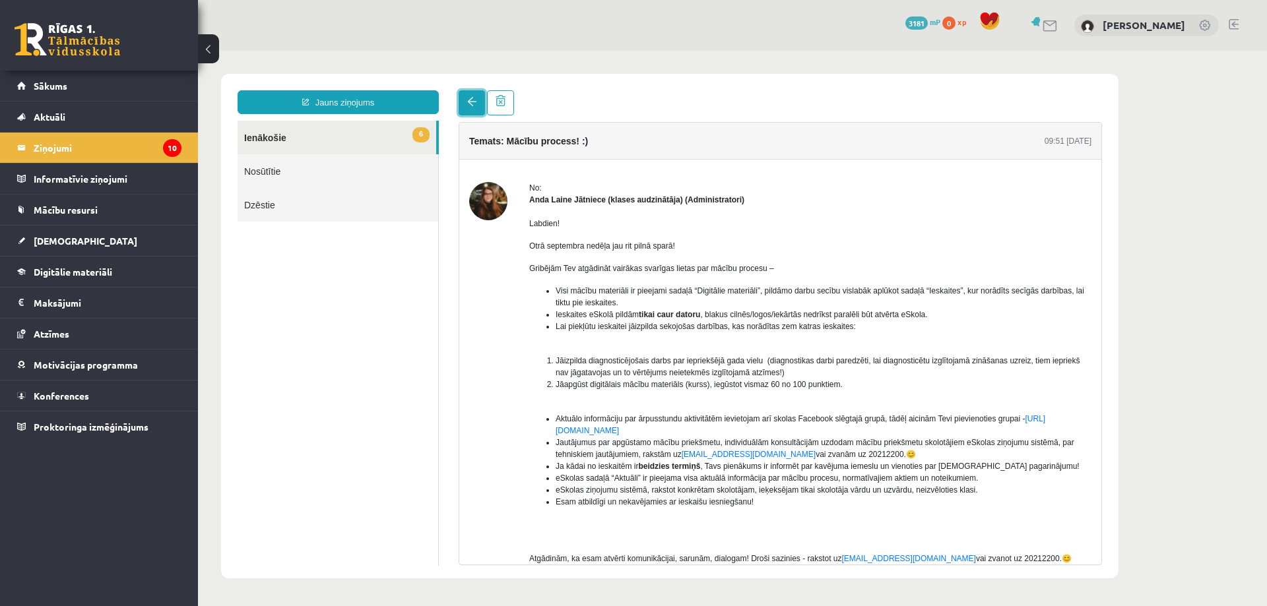
click at [474, 106] on span at bounding box center [471, 101] width 9 height 9
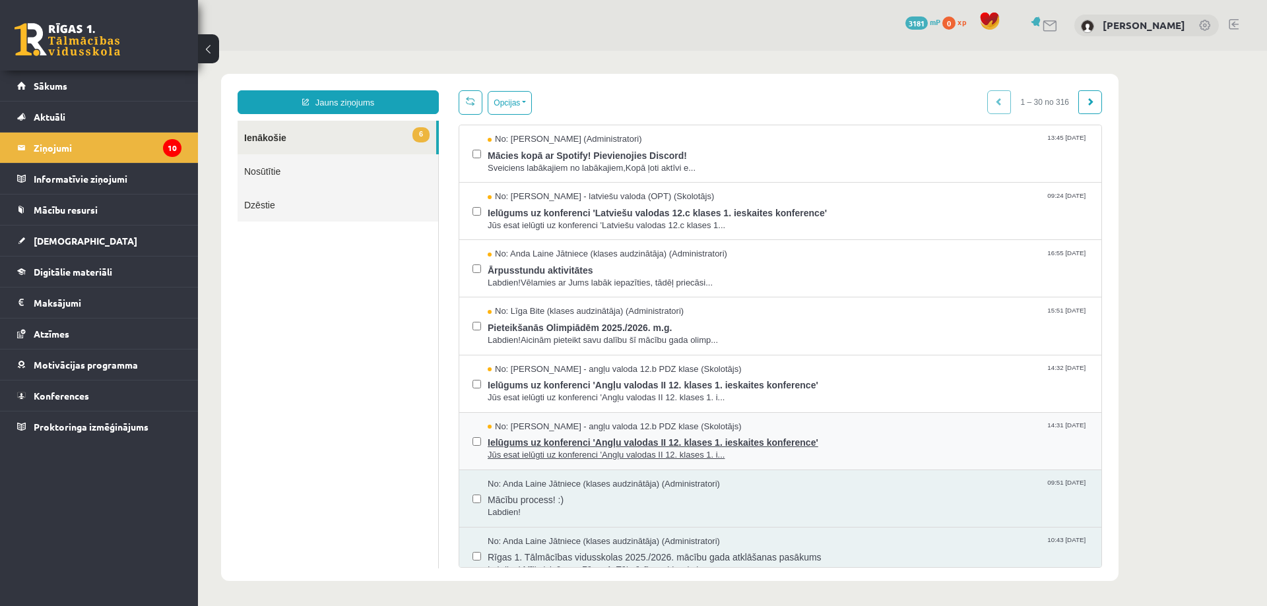
click at [677, 440] on span "Ielūgums uz konferenci 'Angļu valodas II 12. klases 1. ieskaites konference'" at bounding box center [788, 441] width 601 height 16
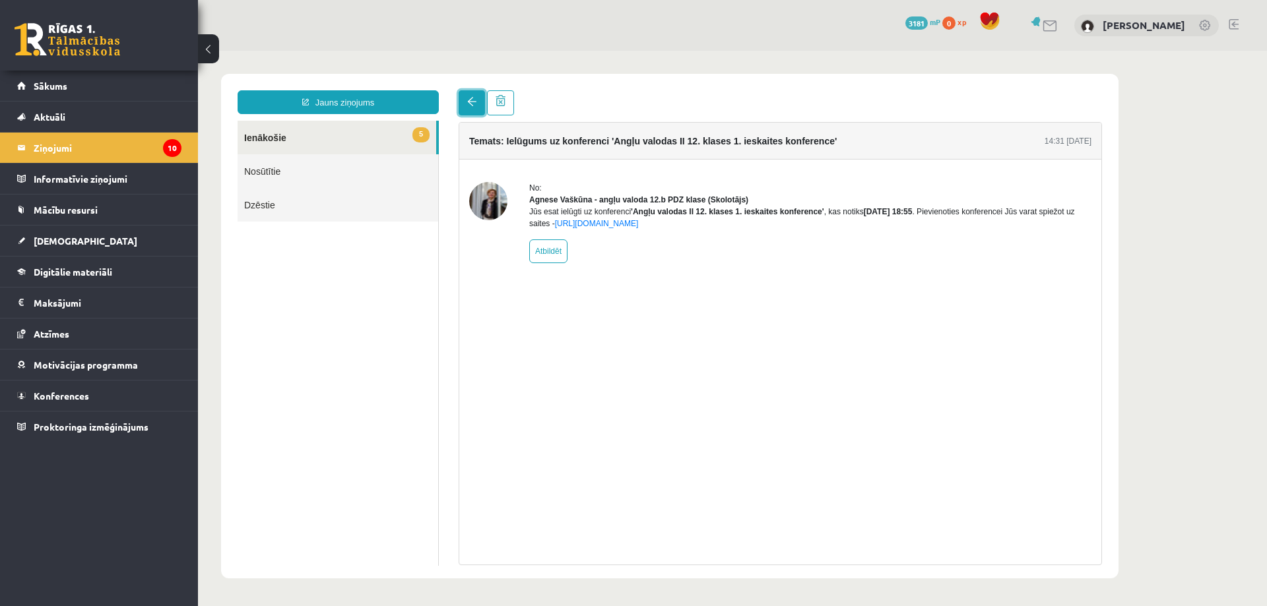
click at [474, 106] on span at bounding box center [471, 101] width 9 height 9
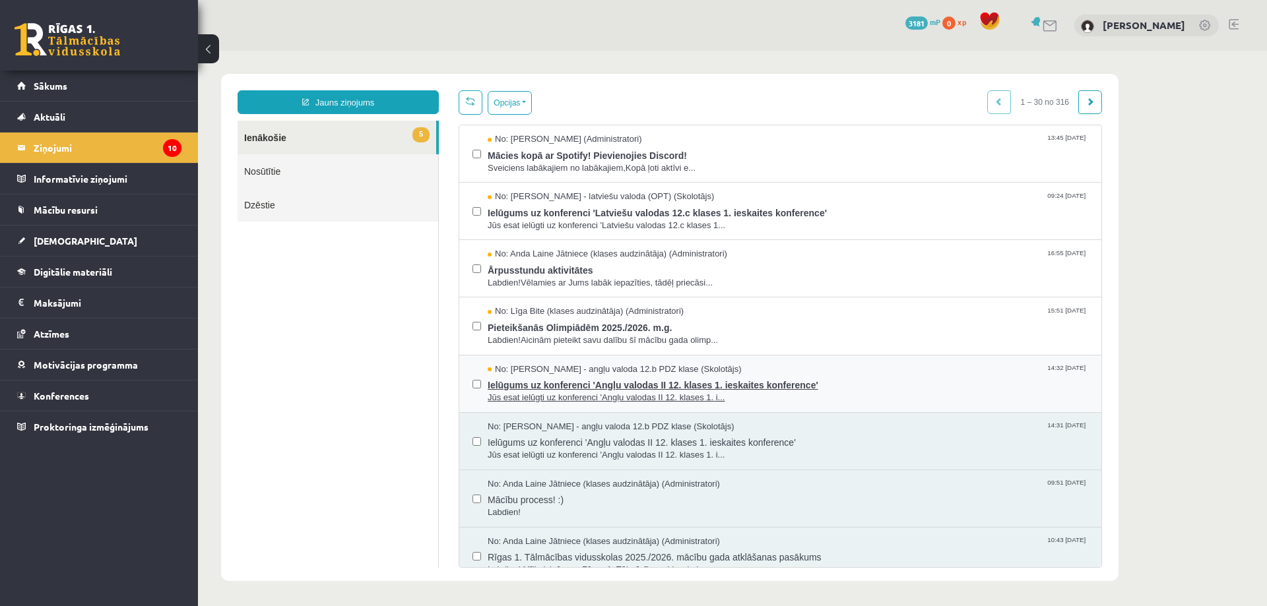
click at [680, 392] on span "Jūs esat ielūgti uz konferenci 'Angļu valodas II 12. klases 1. i..." at bounding box center [788, 398] width 601 height 13
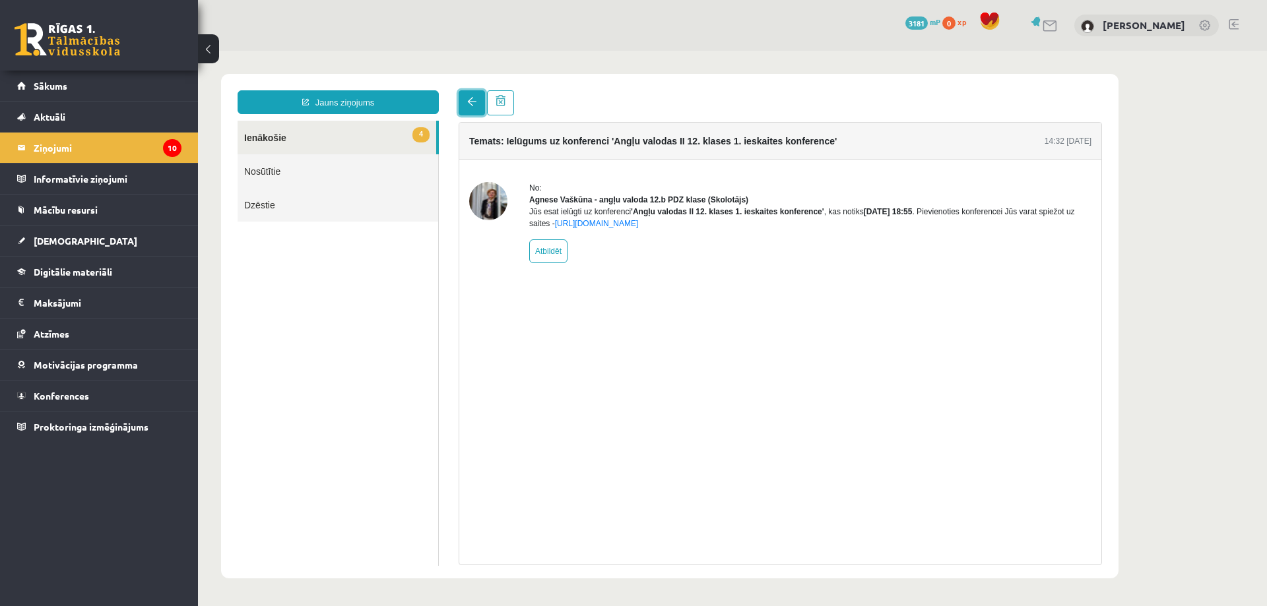
click at [461, 102] on link at bounding box center [472, 102] width 26 height 25
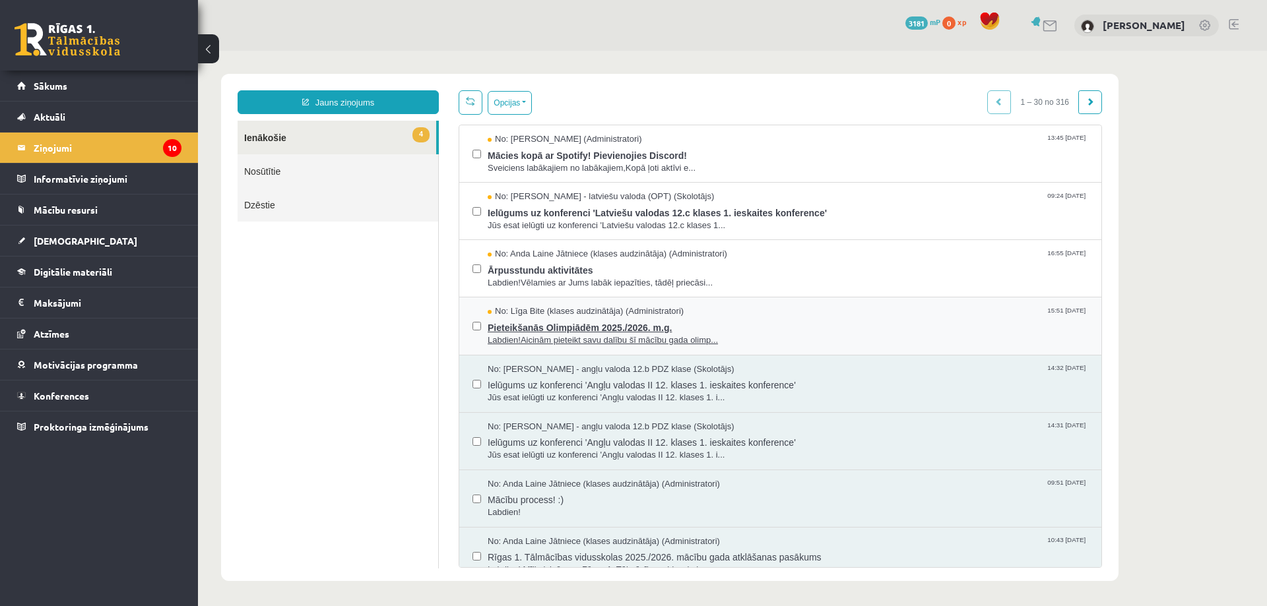
click at [629, 332] on span "Pieteikšanās Olimpiādēm 2025./2026. m.g." at bounding box center [788, 326] width 601 height 16
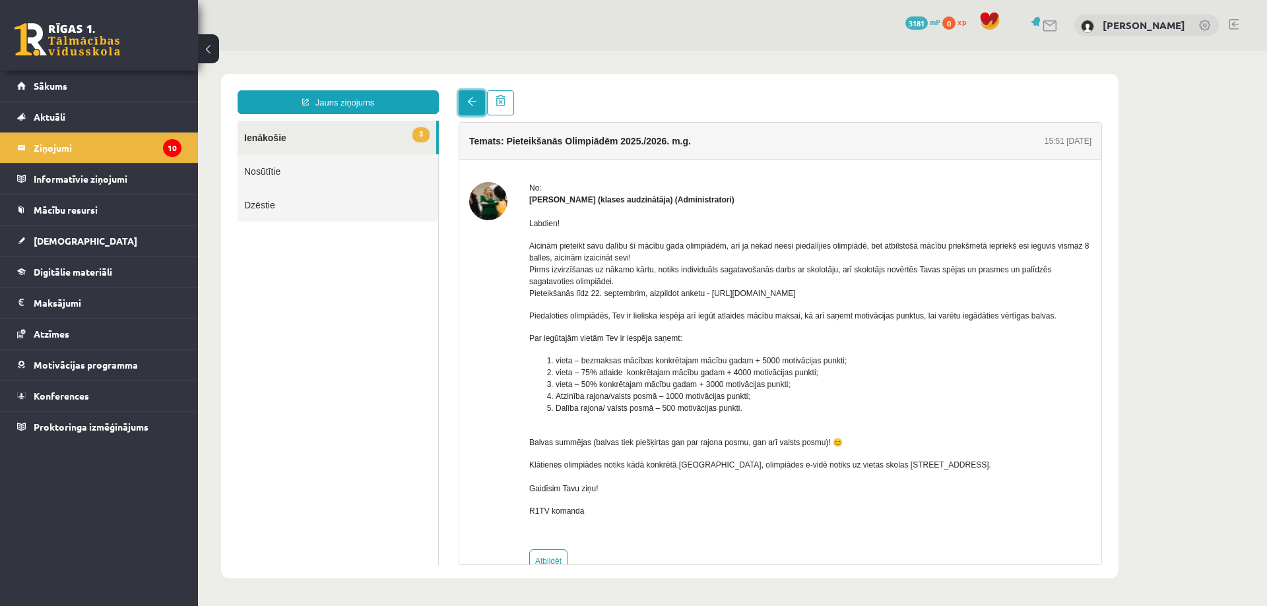
click at [471, 107] on link at bounding box center [472, 102] width 26 height 25
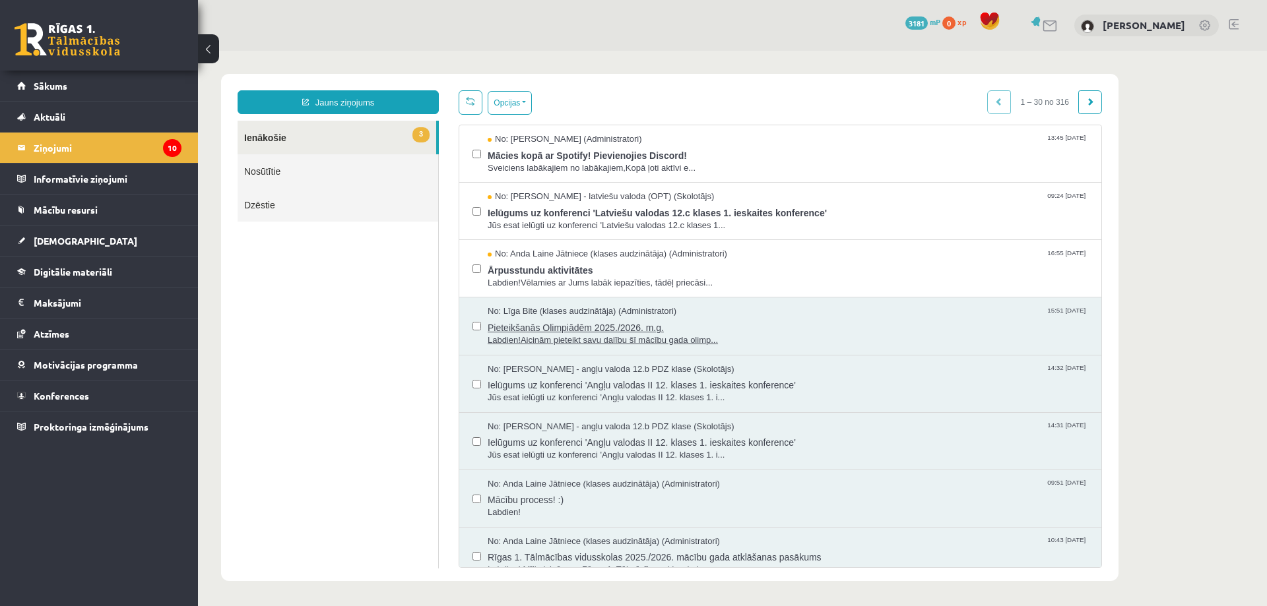
click at [627, 341] on span "Labdien!Aicinām pieteikt savu dalību šī mācību gada olimp..." at bounding box center [788, 341] width 601 height 13
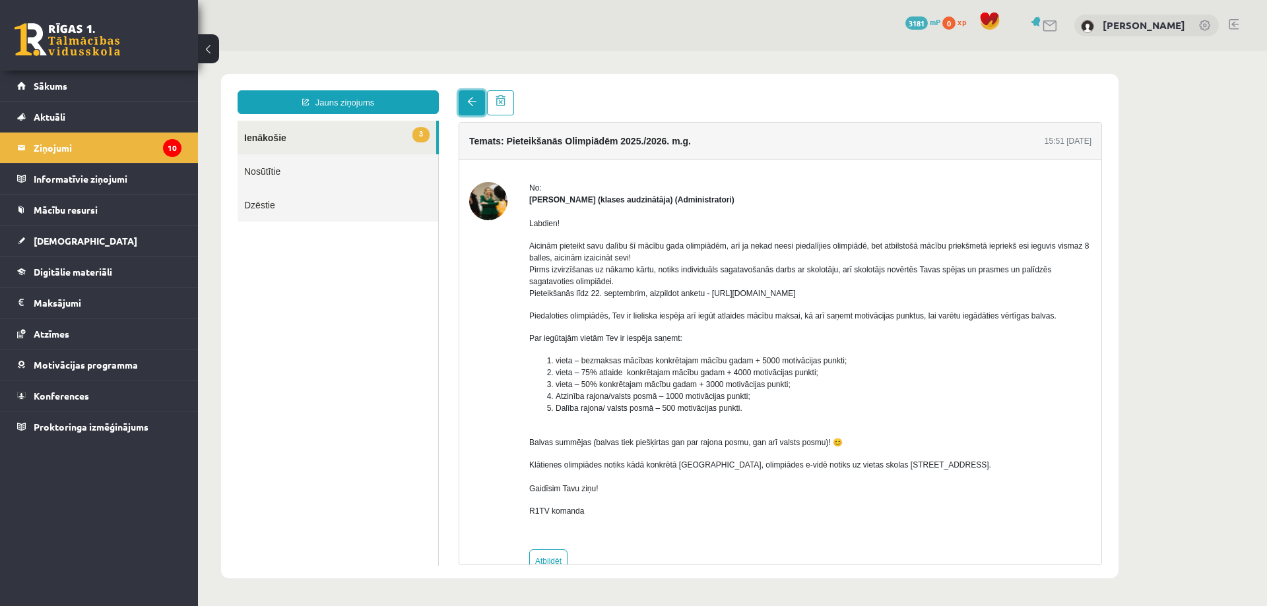
click at [478, 105] on link at bounding box center [472, 102] width 26 height 25
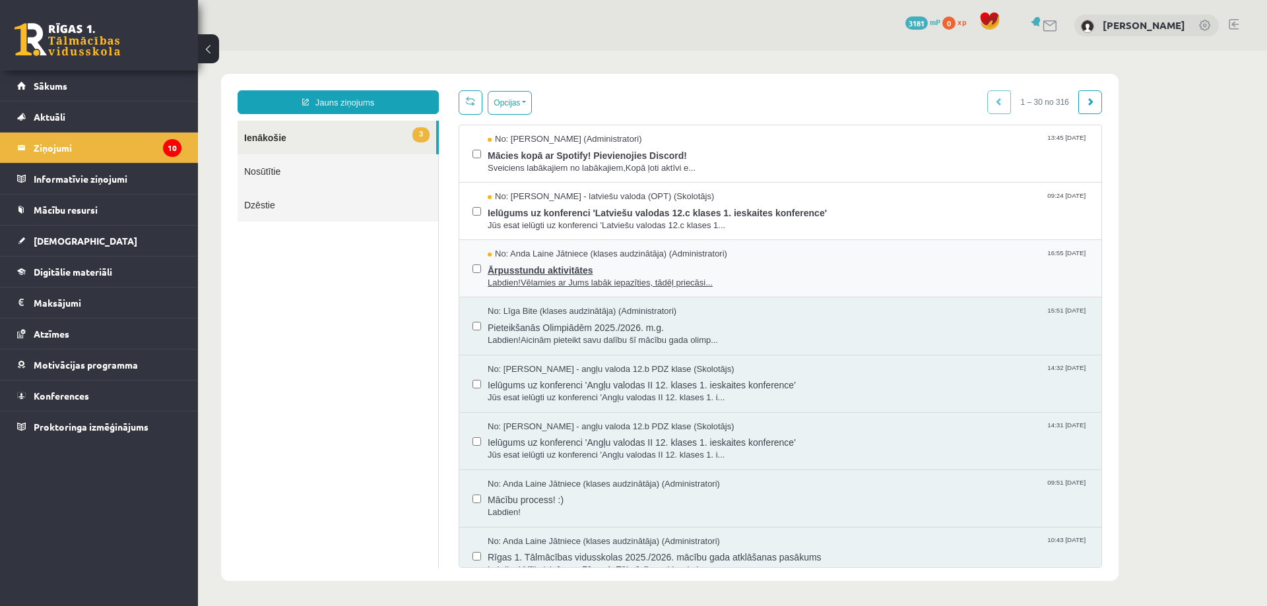
click at [599, 277] on span "Labdien!Vēlamies ar Jums labāk iepazīties, tādēļ priecāsi..." at bounding box center [788, 283] width 601 height 13
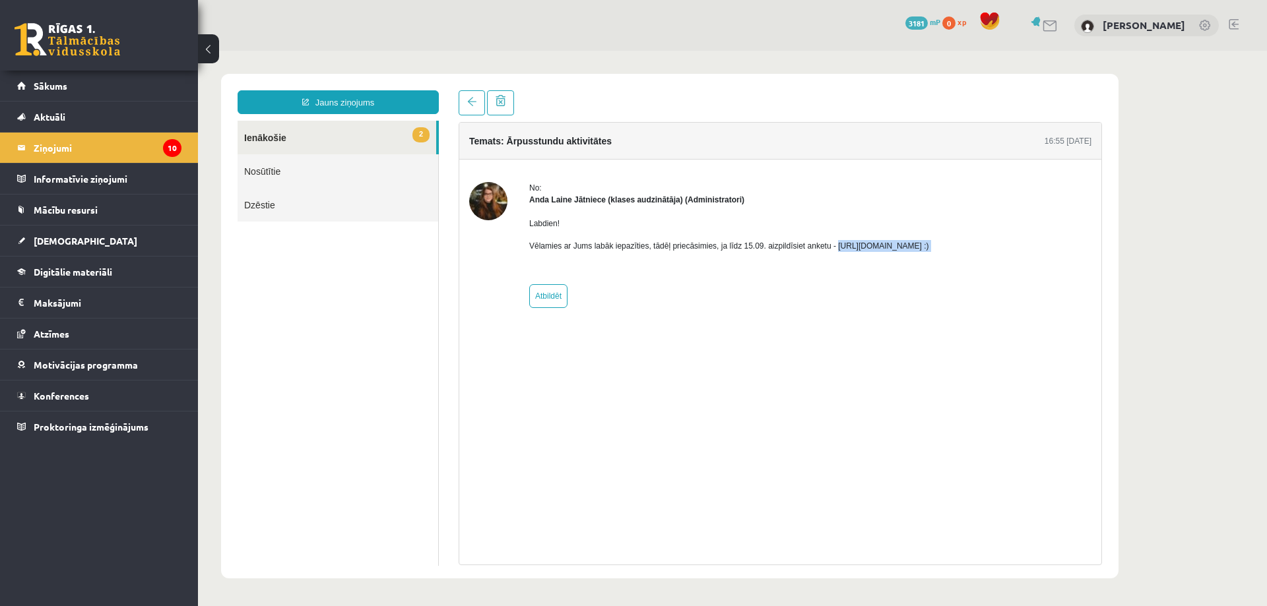
drag, startPoint x: 830, startPoint y: 245, endPoint x: 995, endPoint y: 252, distance: 165.8
click at [995, 252] on div "No: Anda Laine Jātniece (klases audzinātāja) (Administratori) Labdien! Vēlamies…" at bounding box center [780, 245] width 622 height 126
click at [929, 247] on p "Vēlamies ar Jums labāk iepazīties, tādēļ priecāsimies, ja līdz 15.09. aizpildīs…" at bounding box center [729, 246] width 400 height 12
drag, startPoint x: 971, startPoint y: 245, endPoint x: 829, endPoint y: 245, distance: 141.9
click at [829, 245] on p "Vēlamies ar Jums labāk iepazīties, tādēļ priecāsimies, ja līdz 15.09. aizpildīs…" at bounding box center [729, 246] width 400 height 12
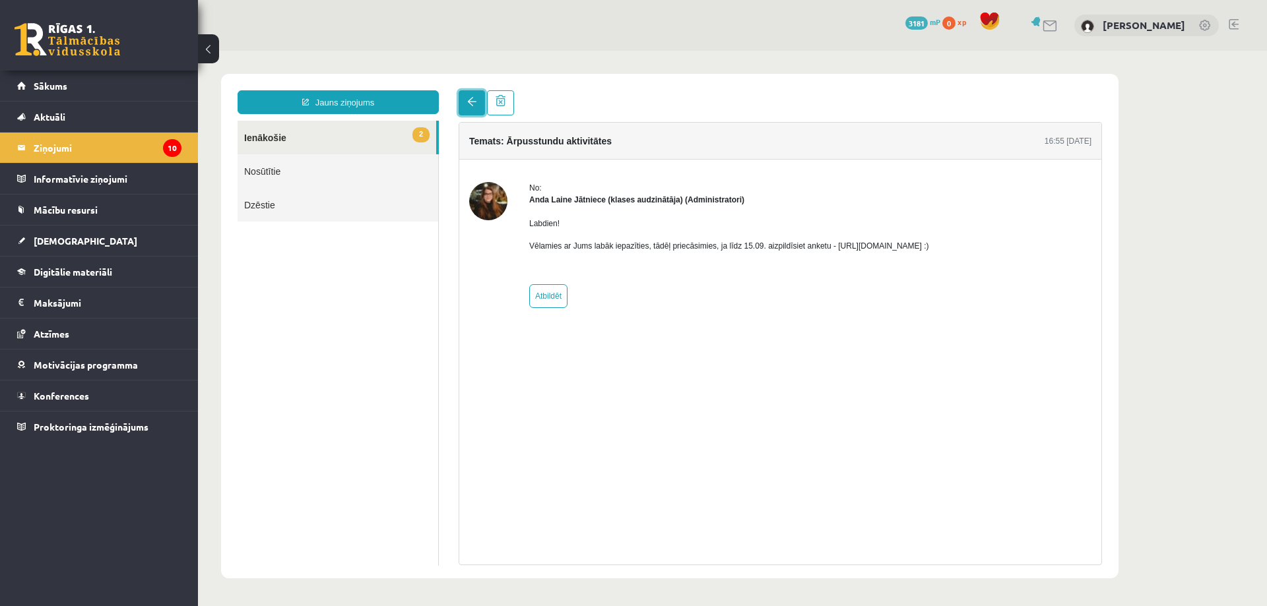
click at [474, 102] on span at bounding box center [471, 101] width 9 height 9
click at [116, 91] on link "Sākums" at bounding box center [99, 86] width 164 height 30
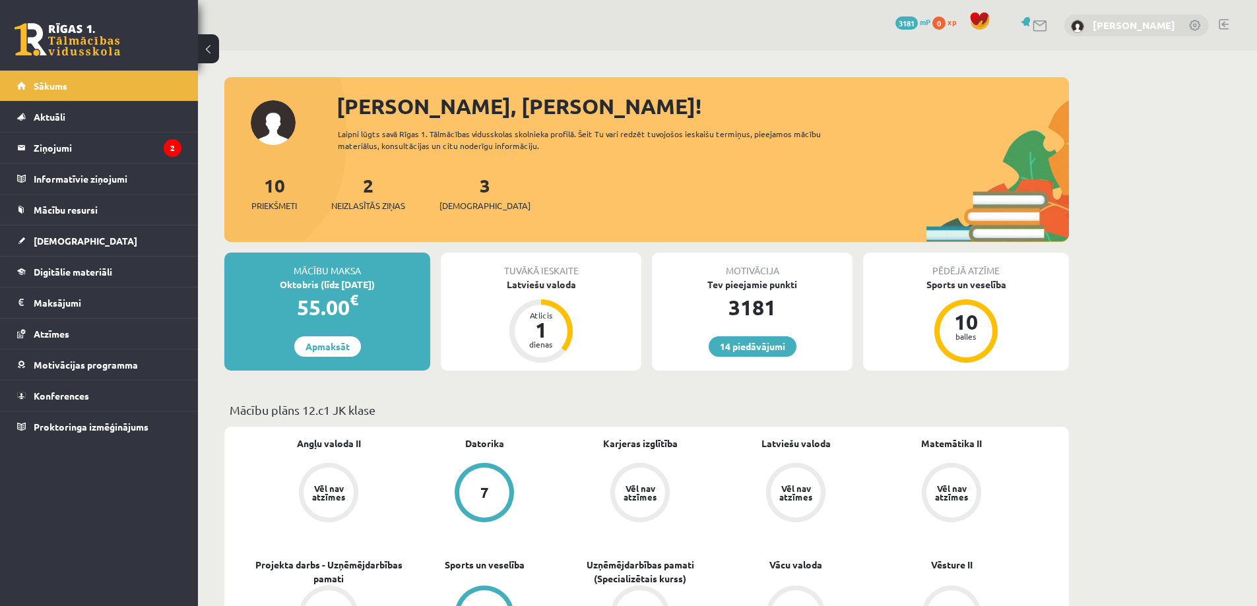
click at [1113, 24] on link "[PERSON_NAME]" at bounding box center [1134, 24] width 82 height 13
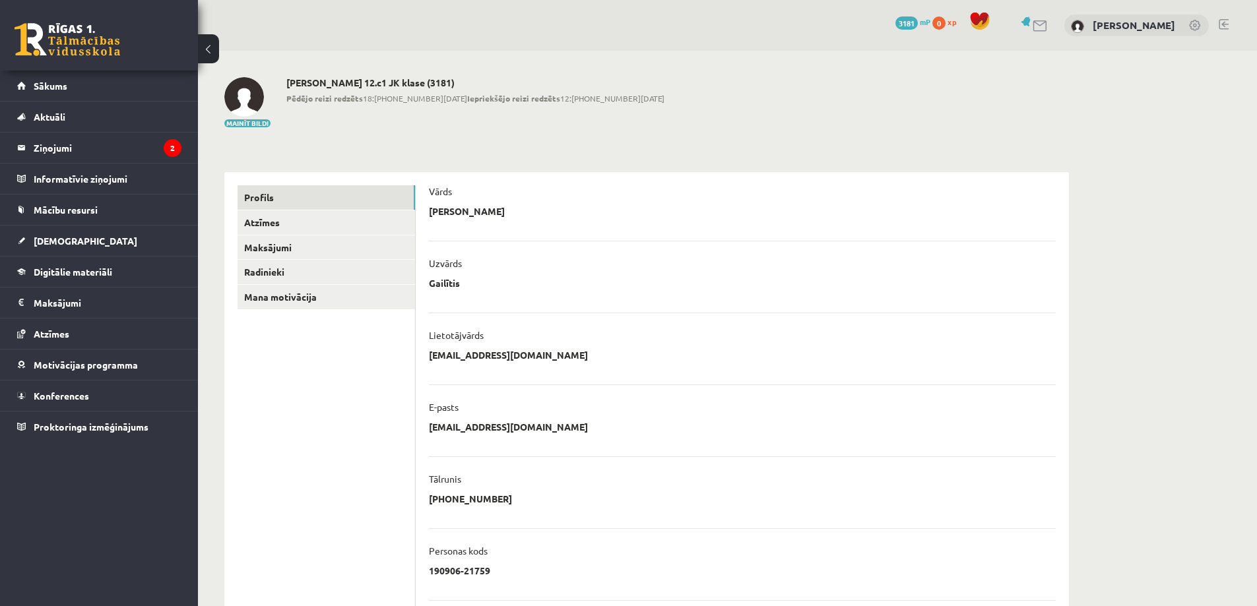
scroll to position [189, 0]
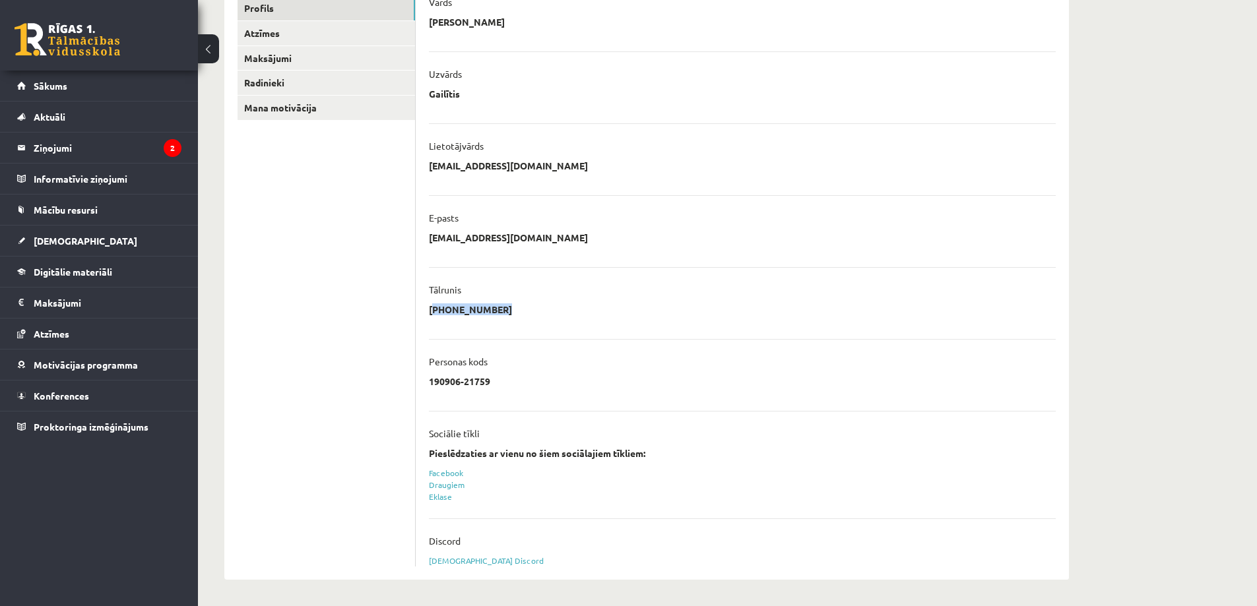
drag, startPoint x: 428, startPoint y: 313, endPoint x: 639, endPoint y: 317, distance: 211.2
click at [639, 317] on div "**********" at bounding box center [742, 281] width 653 height 597
click at [702, 283] on li "**********" at bounding box center [742, 295] width 627 height 56
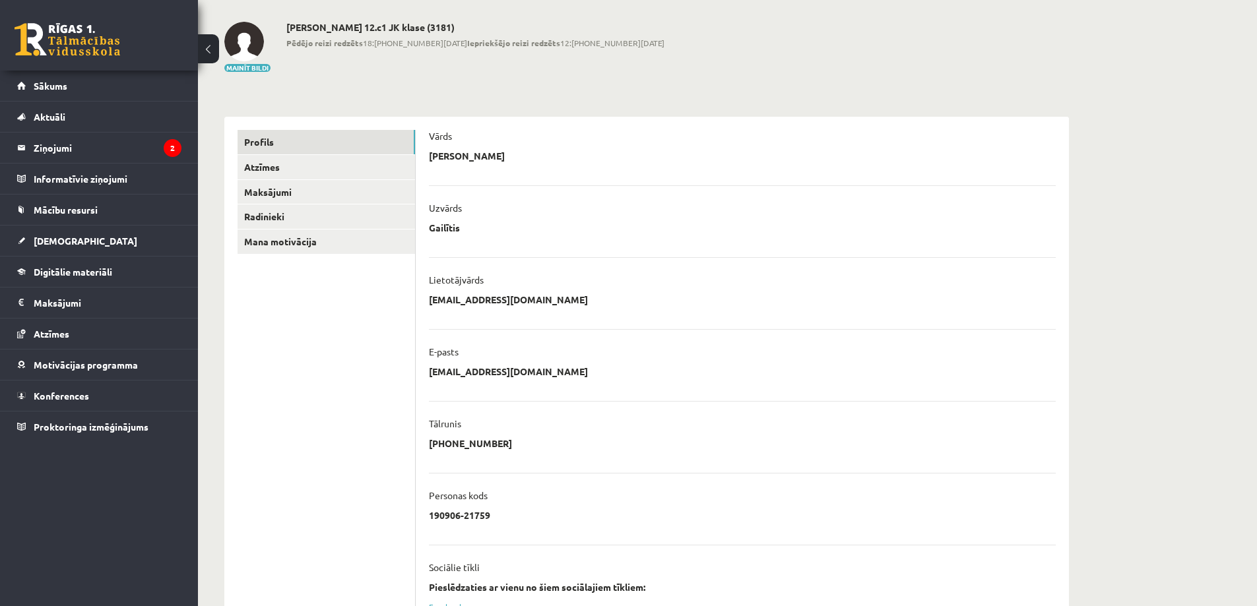
scroll to position [0, 0]
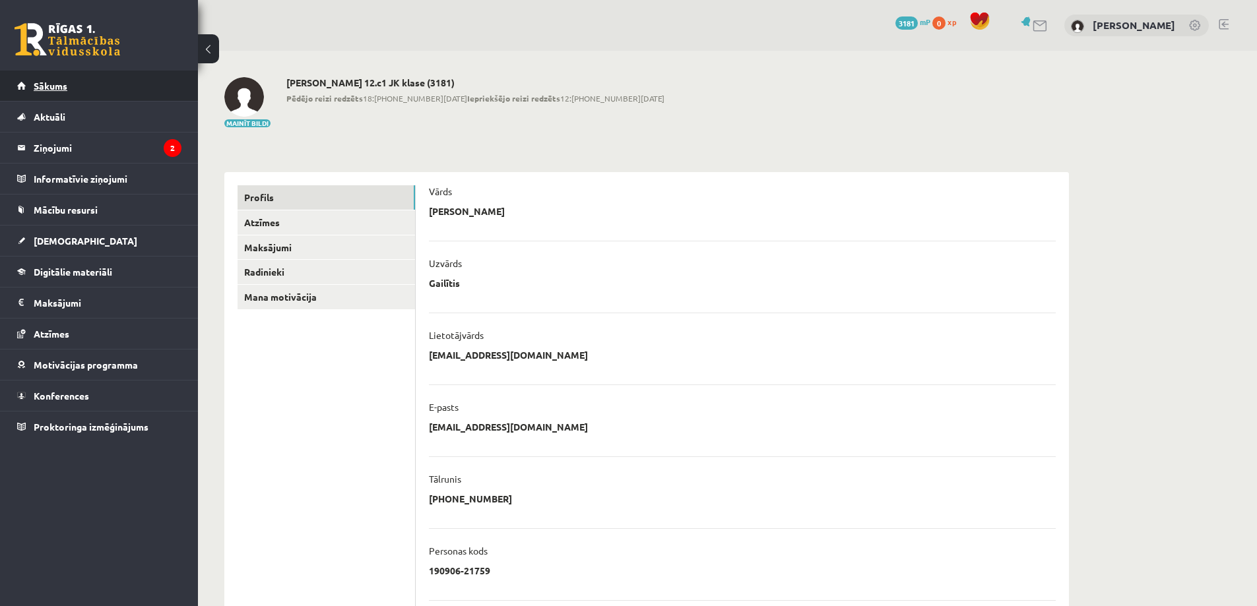
click at [77, 88] on link "Sākums" at bounding box center [99, 86] width 164 height 30
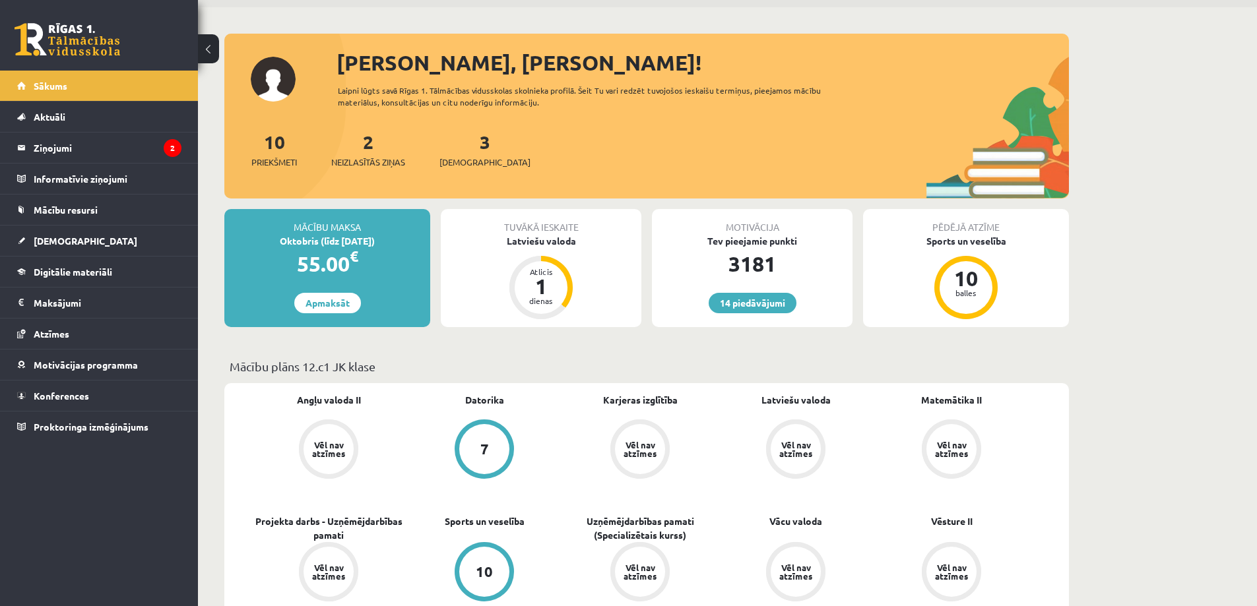
scroll to position [66, 0]
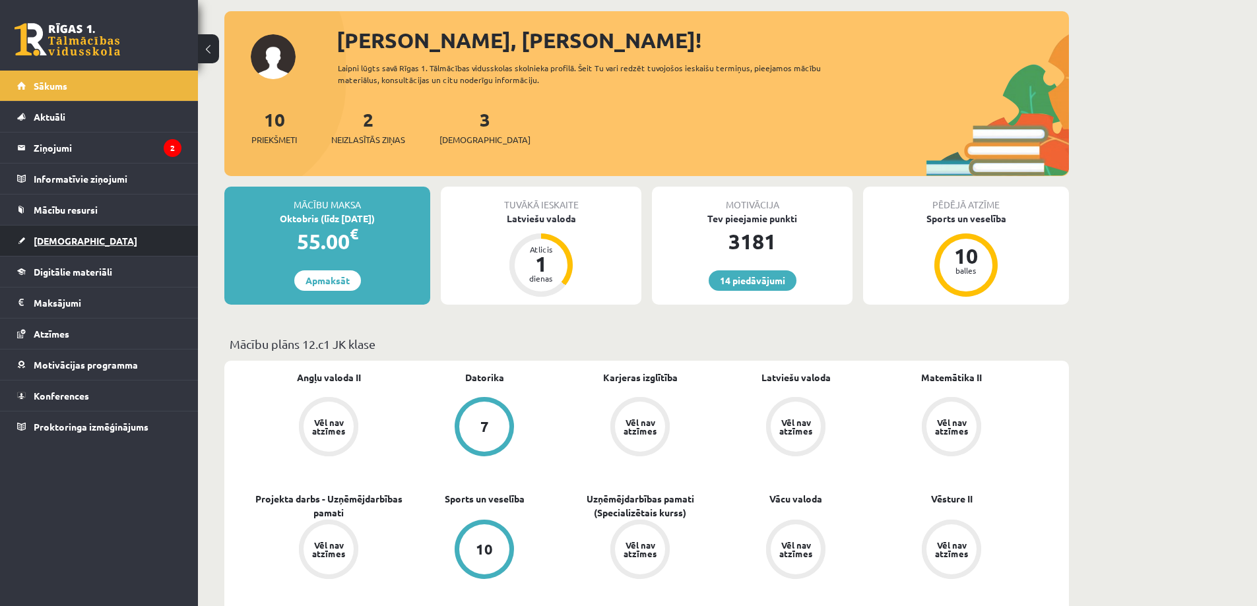
click at [170, 251] on link "[DEMOGRAPHIC_DATA]" at bounding box center [99, 241] width 164 height 30
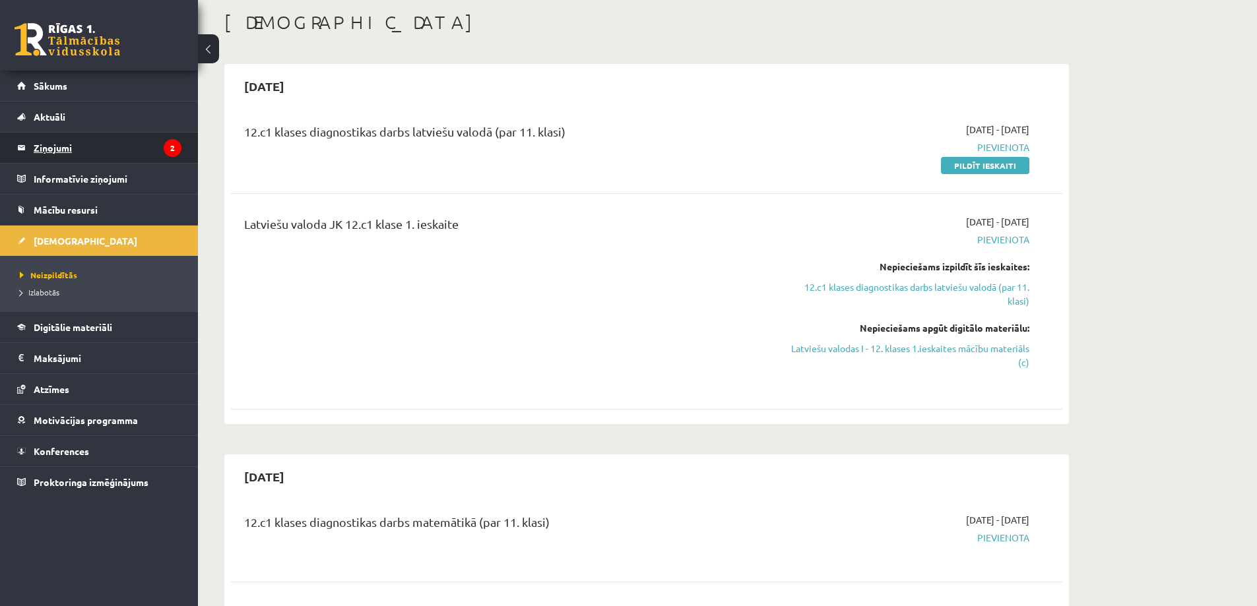
click at [127, 143] on legend "Ziņojumi 2" at bounding box center [108, 148] width 148 height 30
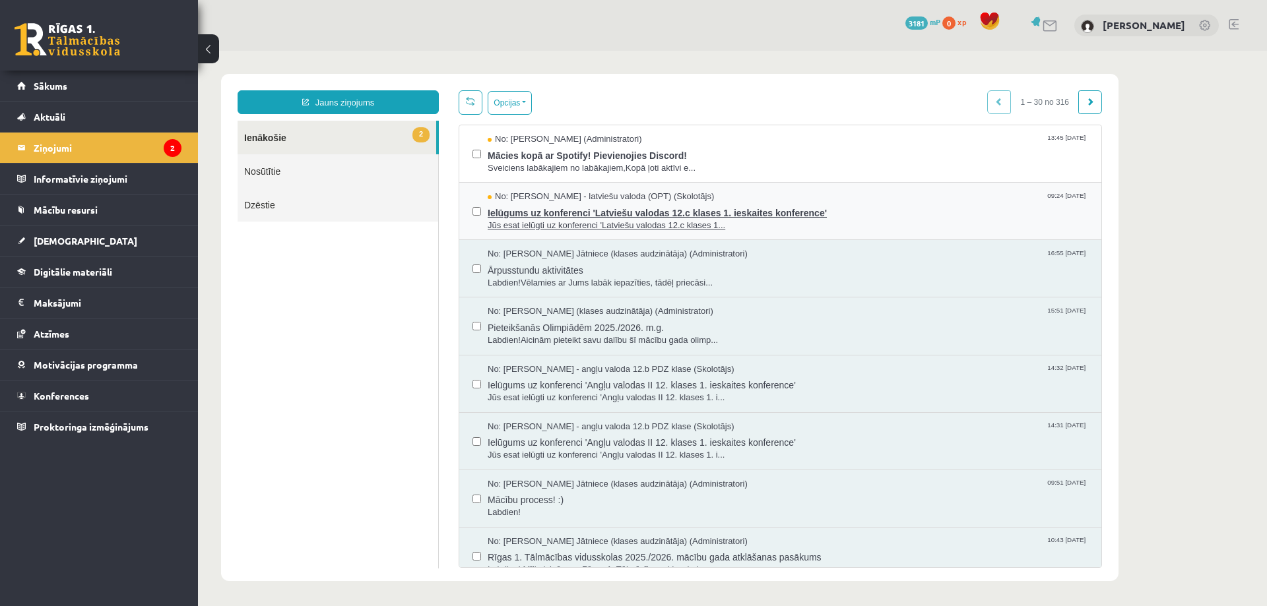
click at [683, 207] on span "Ielūgums uz konferenci 'Latviešu valodas 12.c klases 1. ieskaites konference'" at bounding box center [788, 211] width 601 height 16
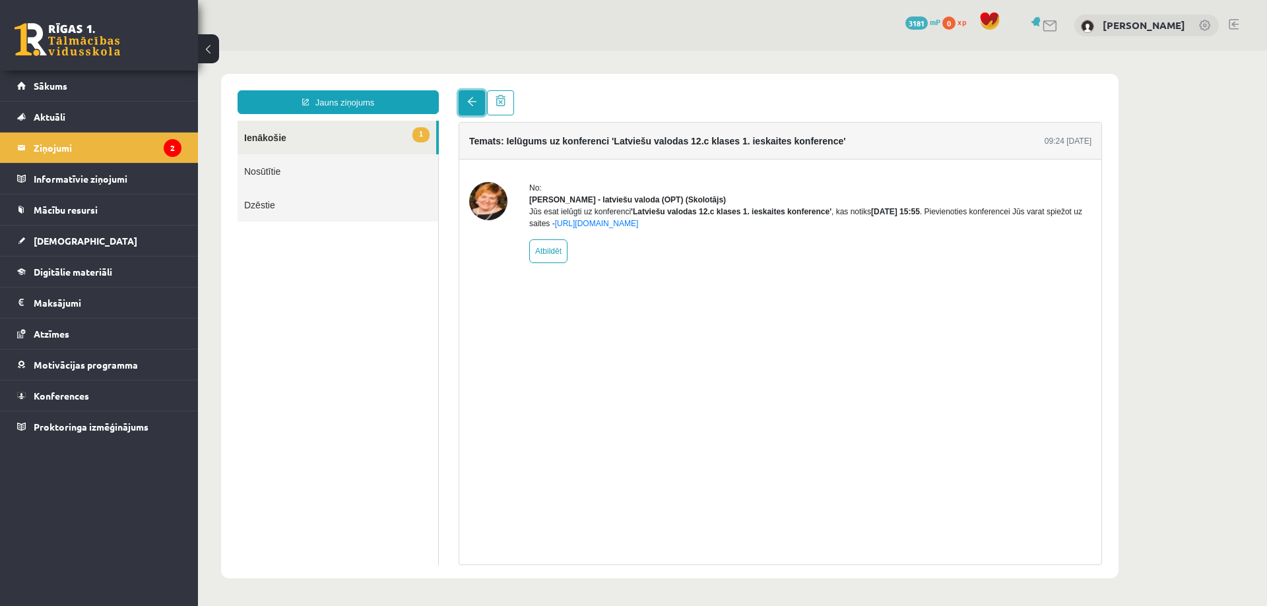
click at [474, 109] on link at bounding box center [472, 102] width 26 height 25
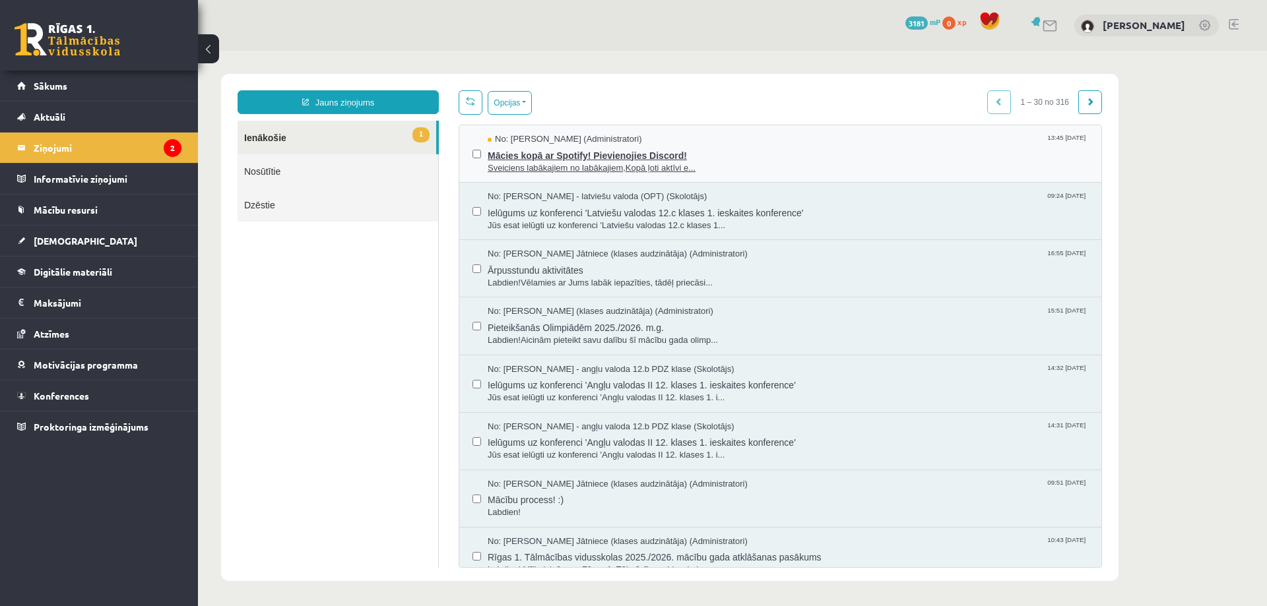
click at [577, 162] on span "Sveiciens labākajiem no labākajiem,Kopā ļoti aktīvi e..." at bounding box center [788, 168] width 601 height 13
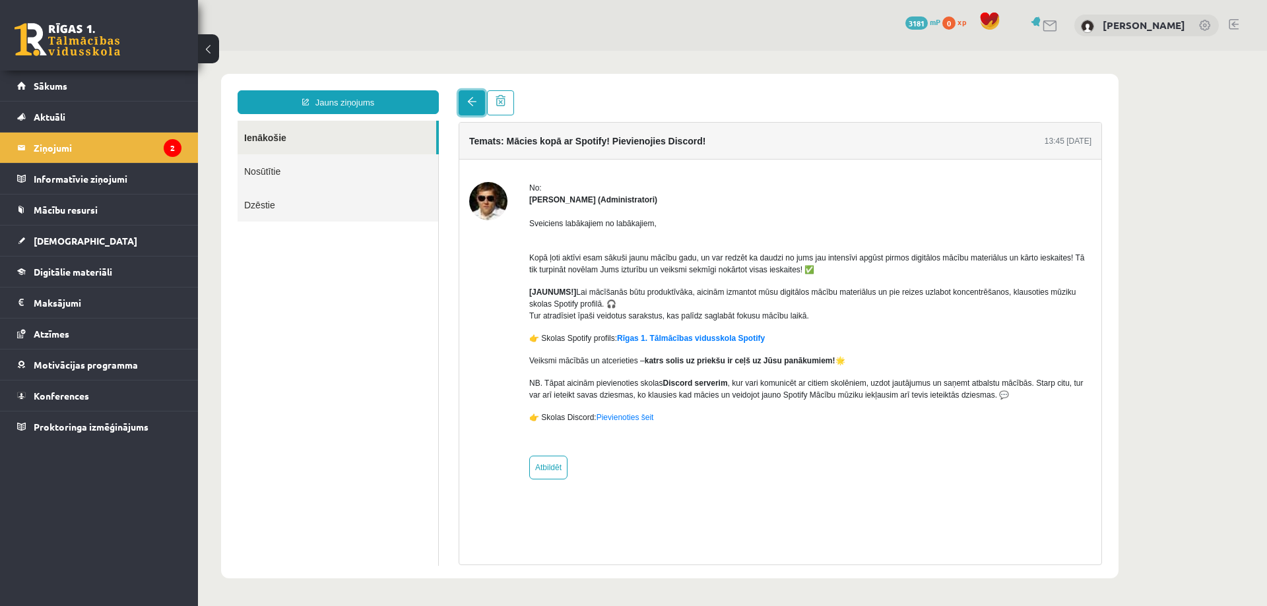
click at [472, 108] on link at bounding box center [472, 102] width 26 height 25
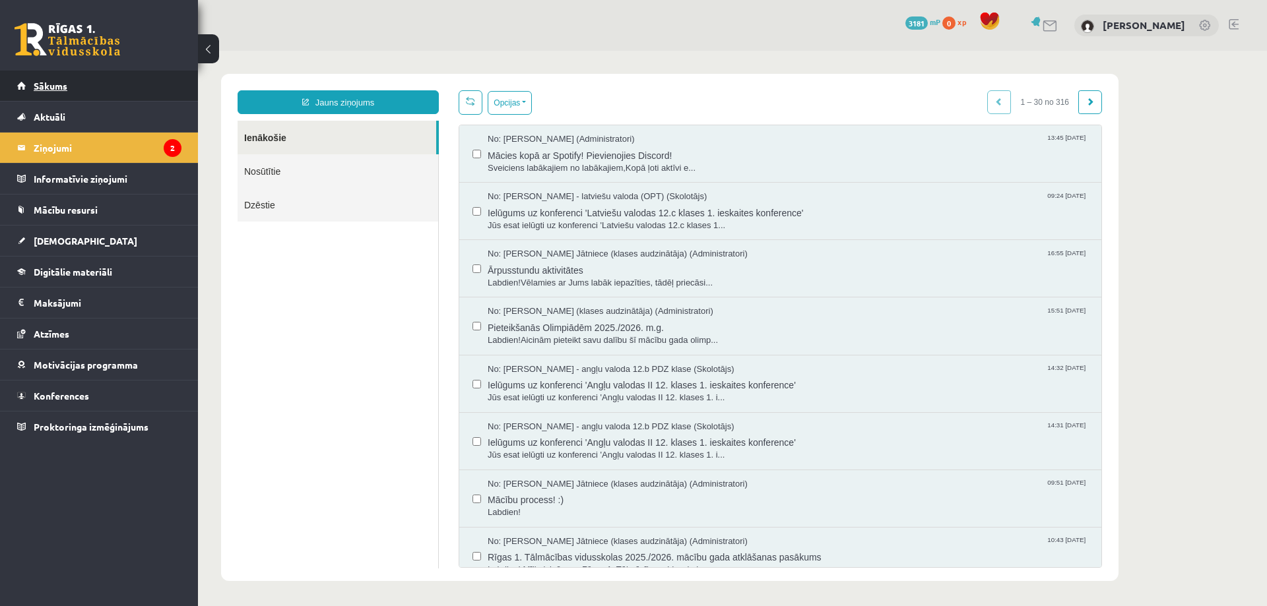
click at [150, 88] on link "Sākums" at bounding box center [99, 86] width 164 height 30
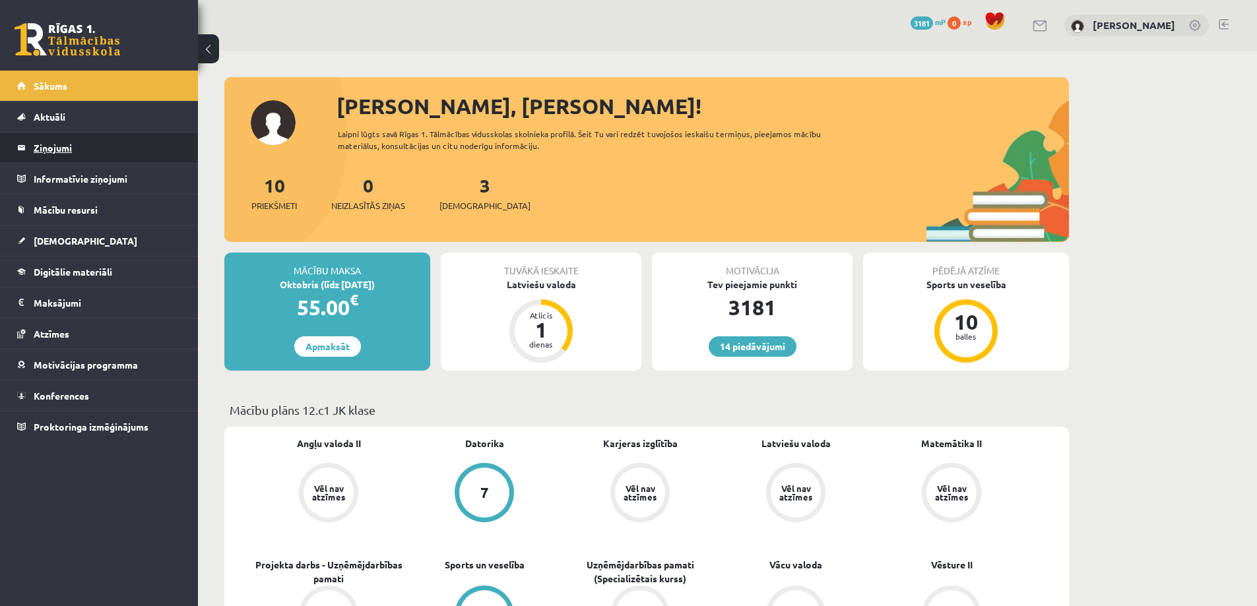
click at [145, 147] on legend "Ziņojumi 0" at bounding box center [108, 148] width 148 height 30
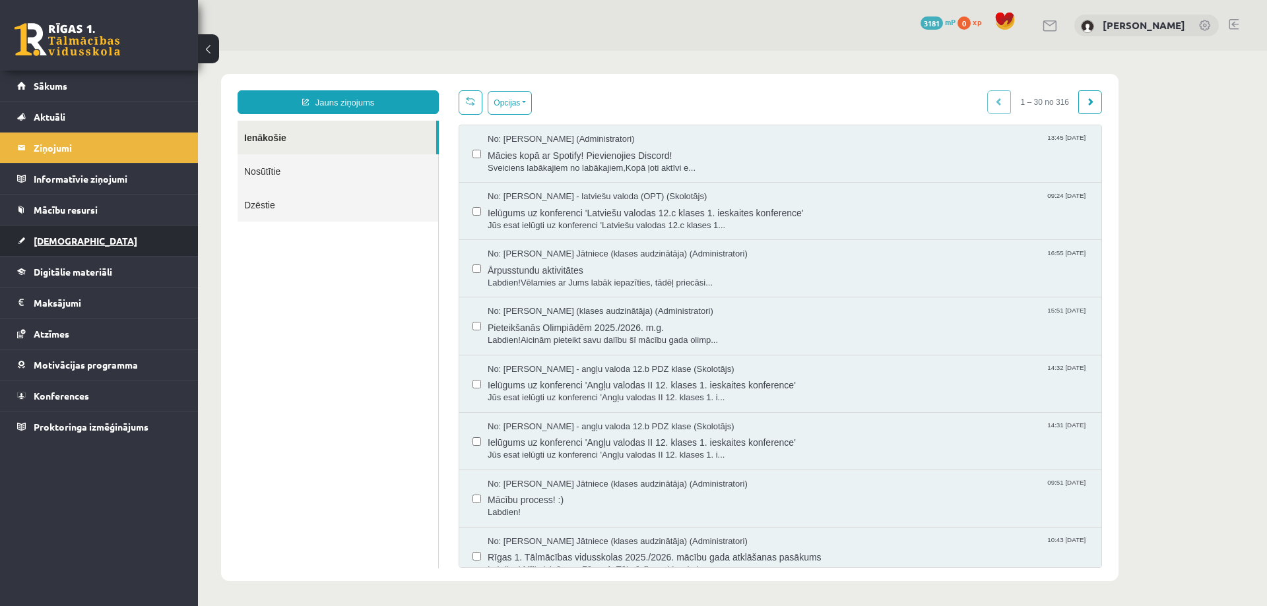
click at [106, 239] on link "[DEMOGRAPHIC_DATA]" at bounding box center [99, 241] width 164 height 30
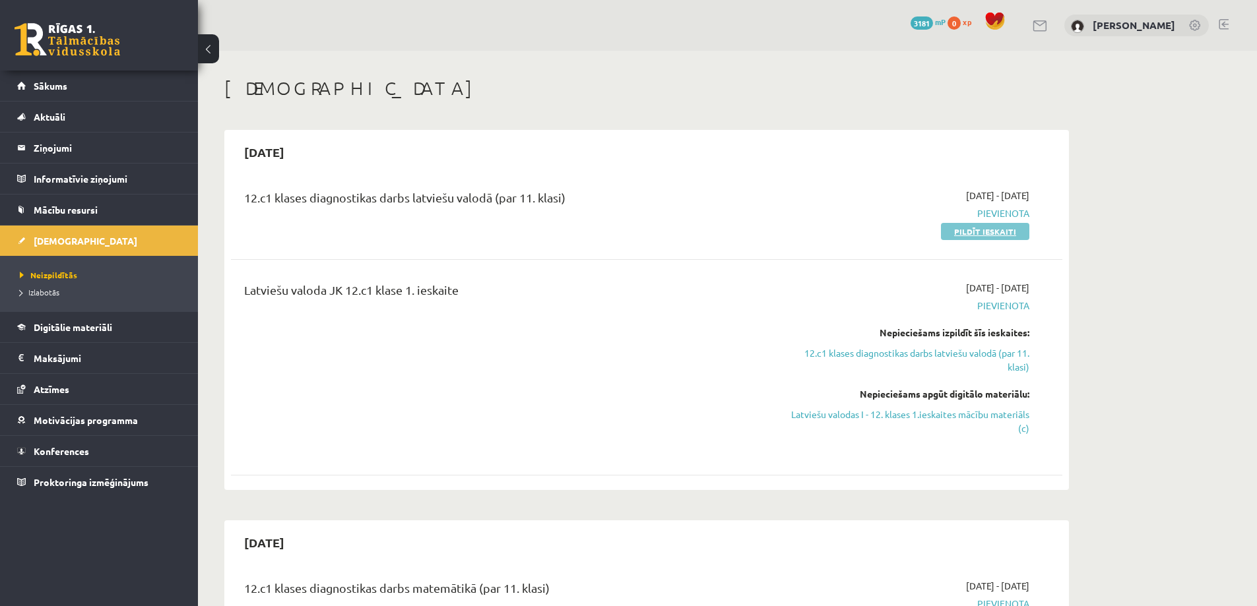
click at [954, 226] on link "Pildīt ieskaiti" at bounding box center [985, 231] width 88 height 17
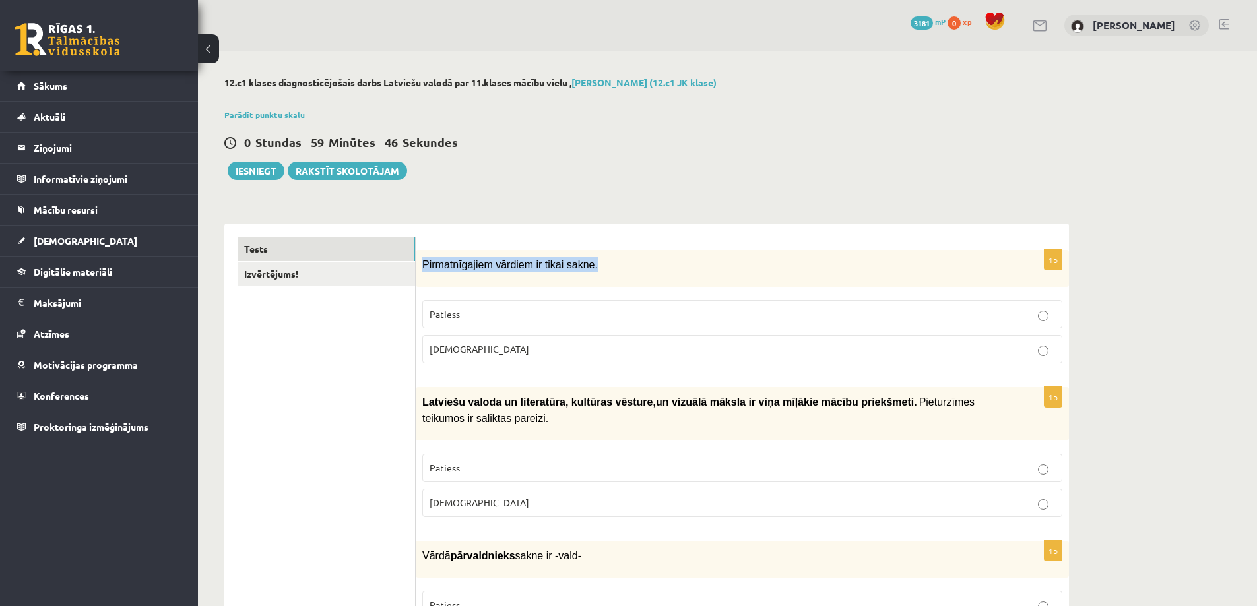
drag, startPoint x: 422, startPoint y: 266, endPoint x: 591, endPoint y: 267, distance: 168.9
click at [591, 267] on p "Pirmatnīgajiem vārdiem ir tikai sakne." at bounding box center [709, 265] width 574 height 16
click at [749, 310] on p "Patiess" at bounding box center [743, 315] width 626 height 14
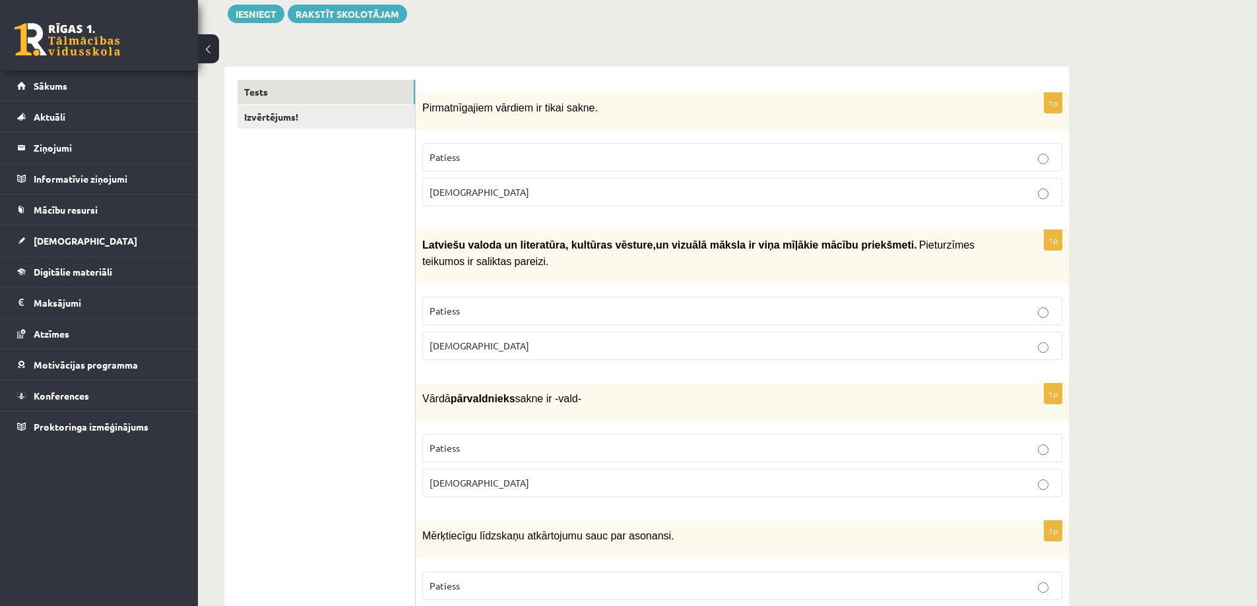
scroll to position [198, 0]
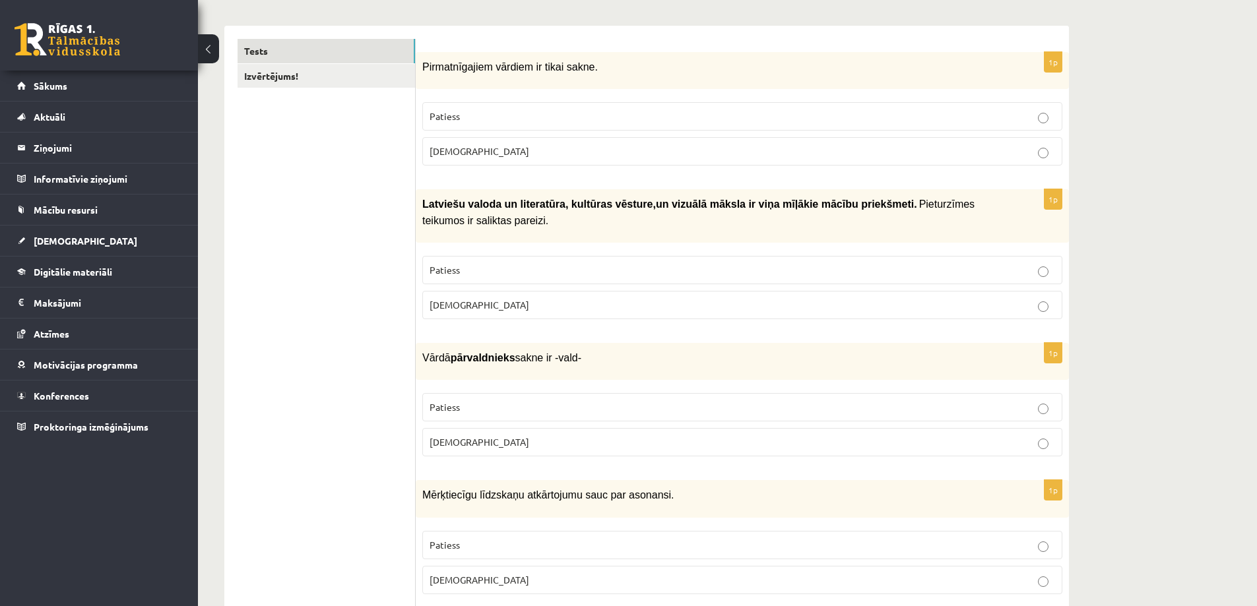
drag, startPoint x: 641, startPoint y: 178, endPoint x: 429, endPoint y: 69, distance: 238.2
click at [429, 69] on span "Pirmatnīgajiem vārdiem ir tikai sakne." at bounding box center [510, 66] width 176 height 11
drag, startPoint x: 421, startPoint y: 69, endPoint x: 525, endPoint y: 73, distance: 103.7
click at [525, 73] on div "Pirmatnīgajiem vārdiem ir tikai sakne." at bounding box center [742, 70] width 653 height 37
click at [656, 200] on span "un vizuālā māksla ir viņa mīļākie mācību priekšmeti." at bounding box center [786, 204] width 261 height 11
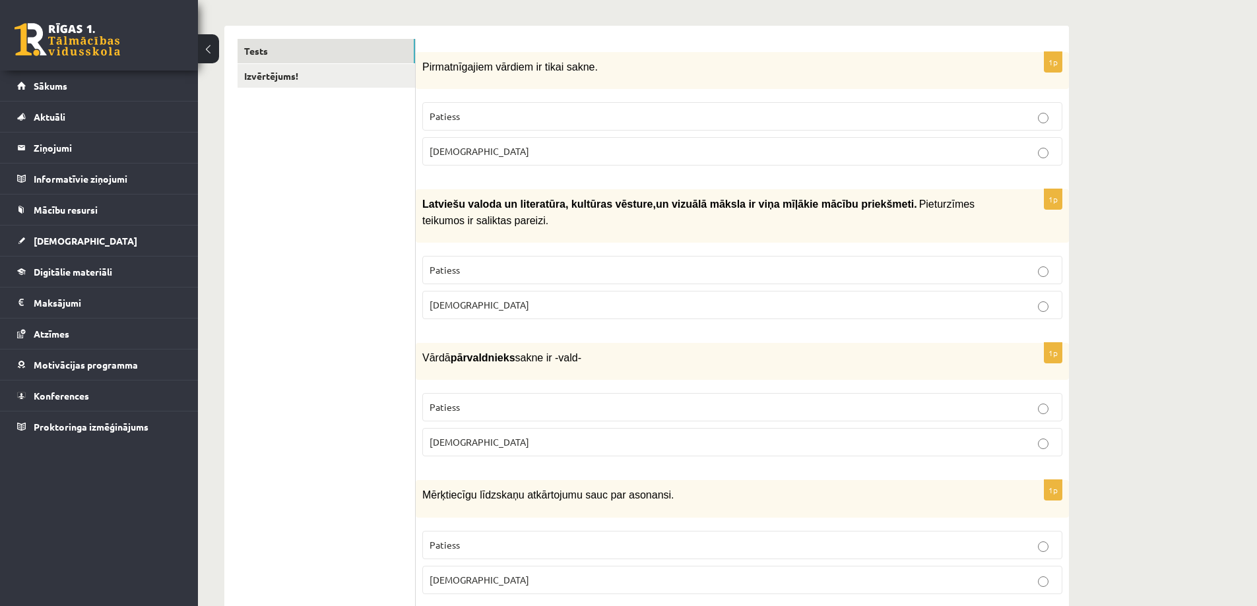
click at [634, 269] on p "Patiess" at bounding box center [743, 270] width 626 height 14
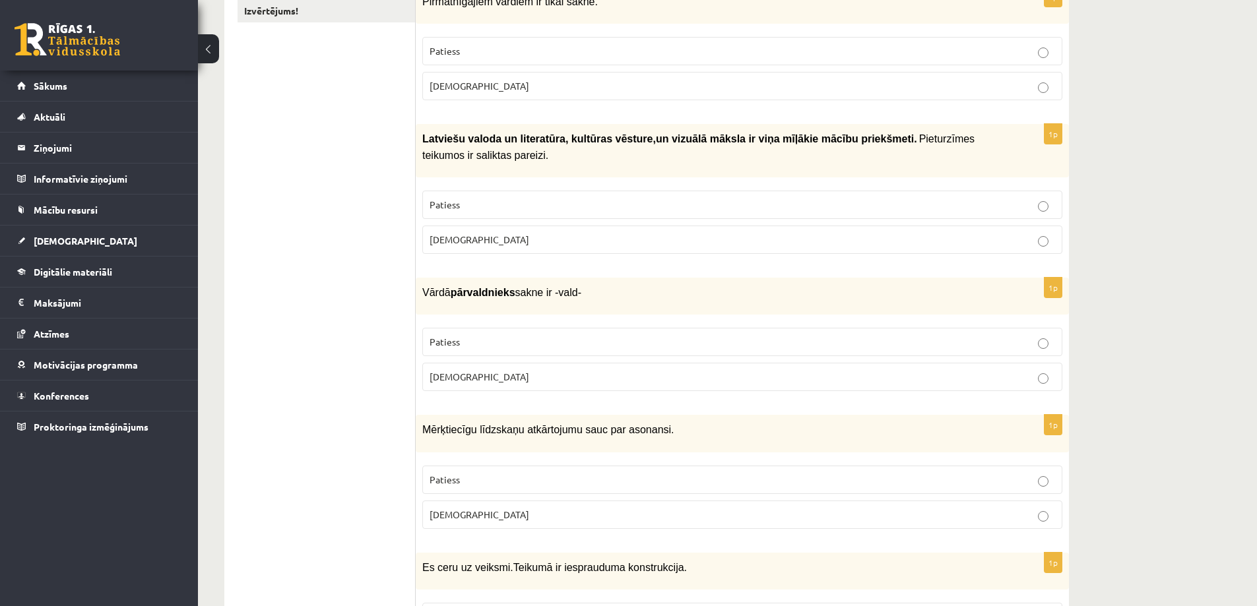
scroll to position [264, 0]
click at [497, 343] on p "Patiess" at bounding box center [743, 342] width 626 height 14
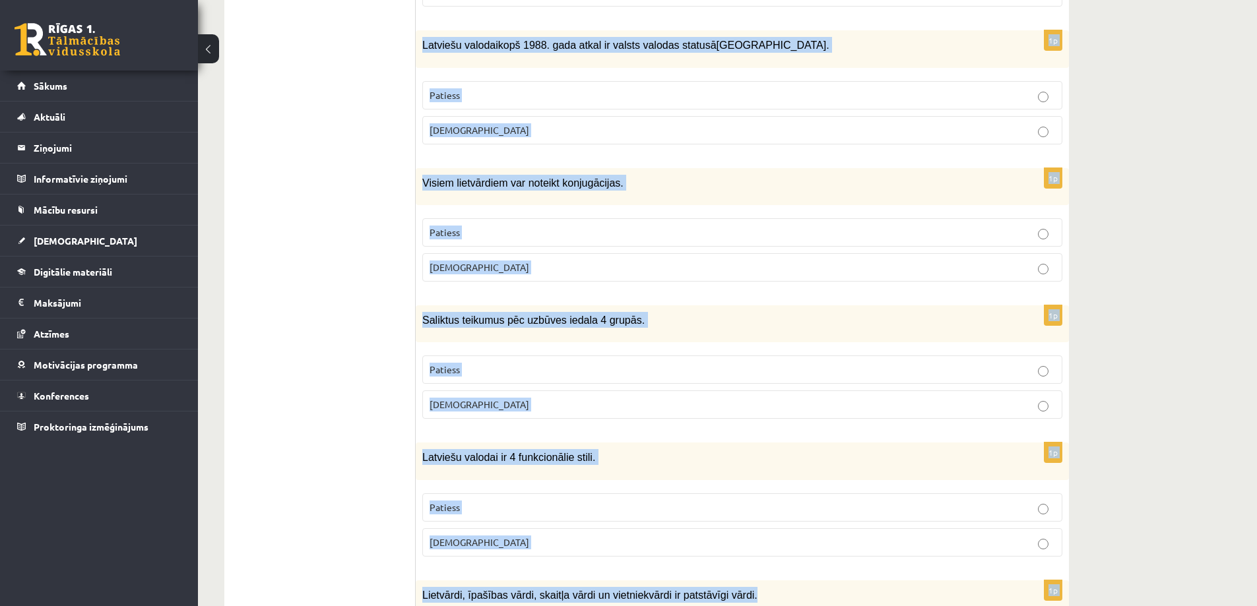
scroll to position [3792, 0]
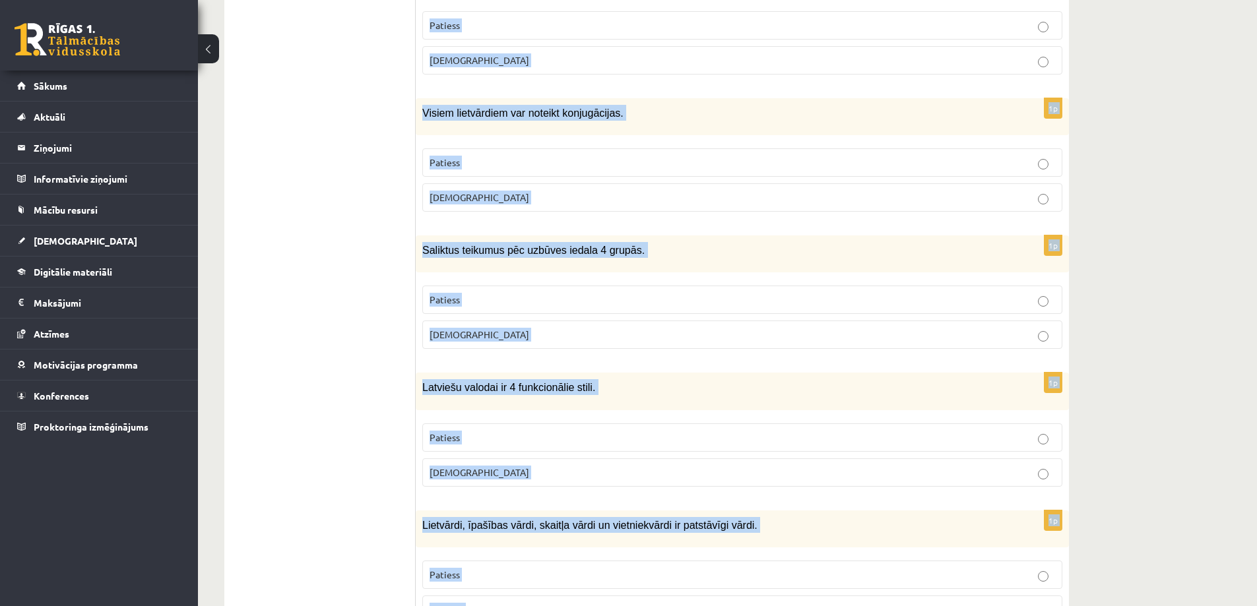
drag, startPoint x: 422, startPoint y: 262, endPoint x: 965, endPoint y: 555, distance: 617.1
copy form "Loremipsumdolo sitamet co adipi elits. Doeiusm Tempor 2i Utlaboře dolore ma al…"
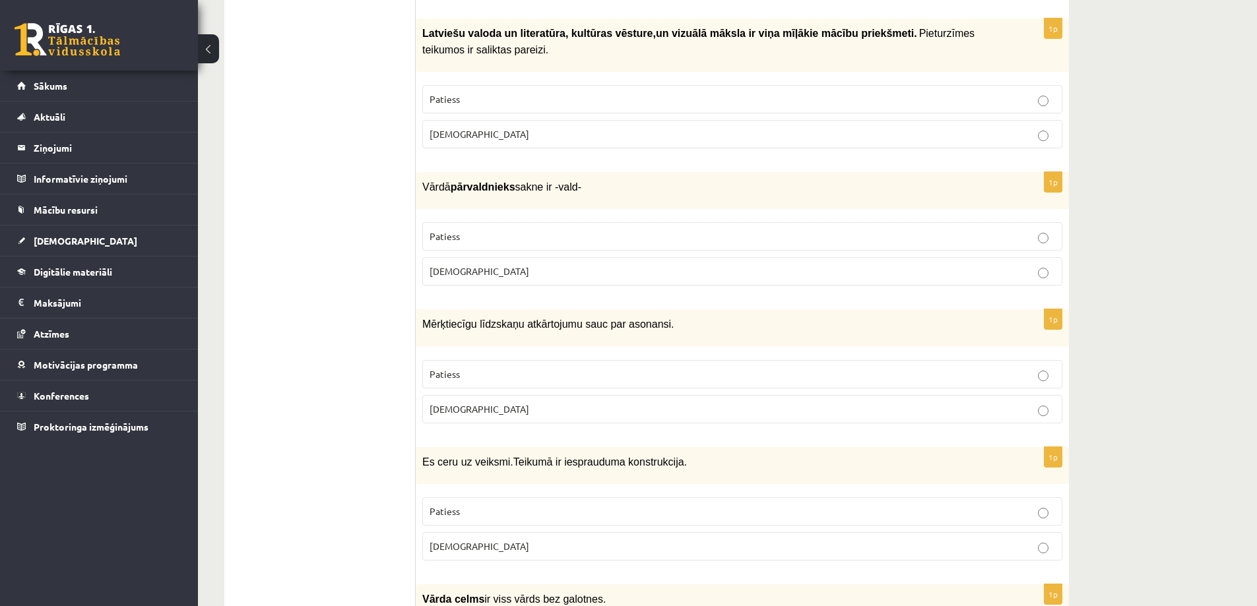
scroll to position [426, 0]
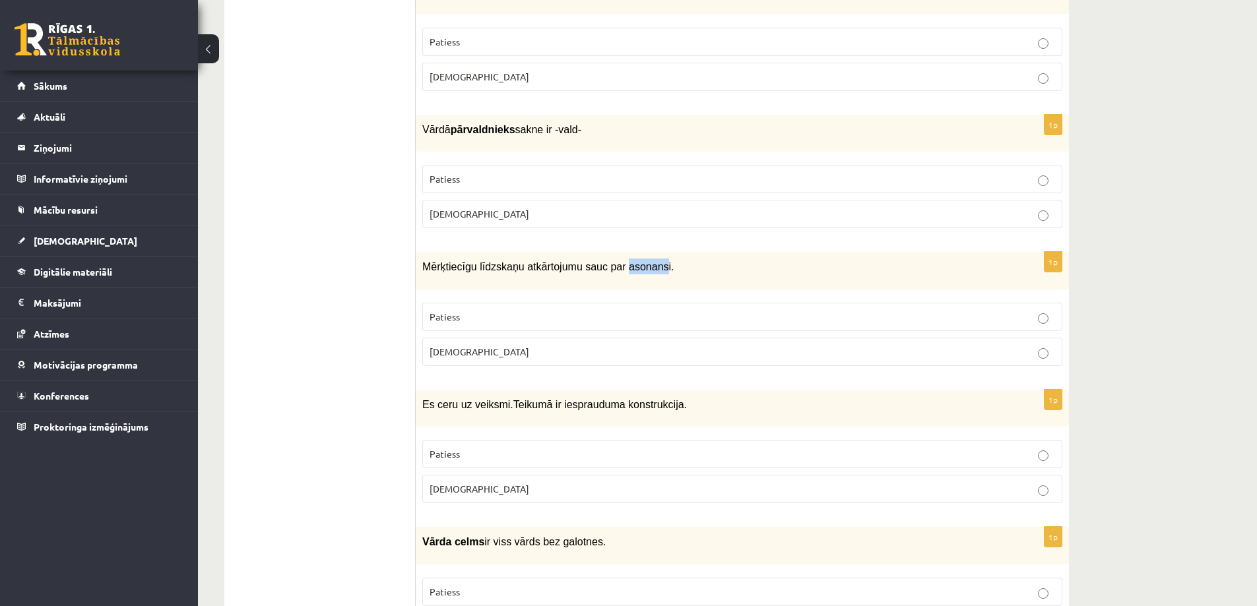
drag, startPoint x: 613, startPoint y: 265, endPoint x: 647, endPoint y: 262, distance: 34.4
click at [647, 262] on span "Mērķtiecīgu līdzskaņu atkārtojumu sauc par asonansi." at bounding box center [548, 266] width 252 height 11
click at [639, 263] on span "Mērķtiecīgu līdzskaņu atkārtojumu sauc par asonansi." at bounding box center [548, 266] width 252 height 11
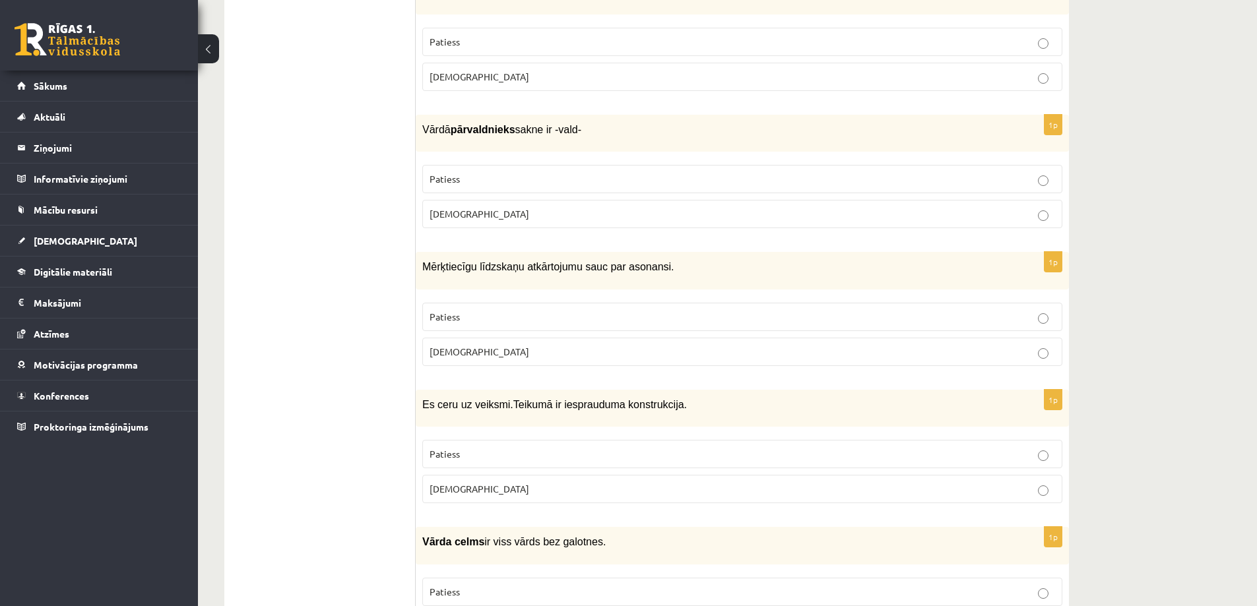
click at [548, 356] on p "[DEMOGRAPHIC_DATA]" at bounding box center [743, 352] width 626 height 14
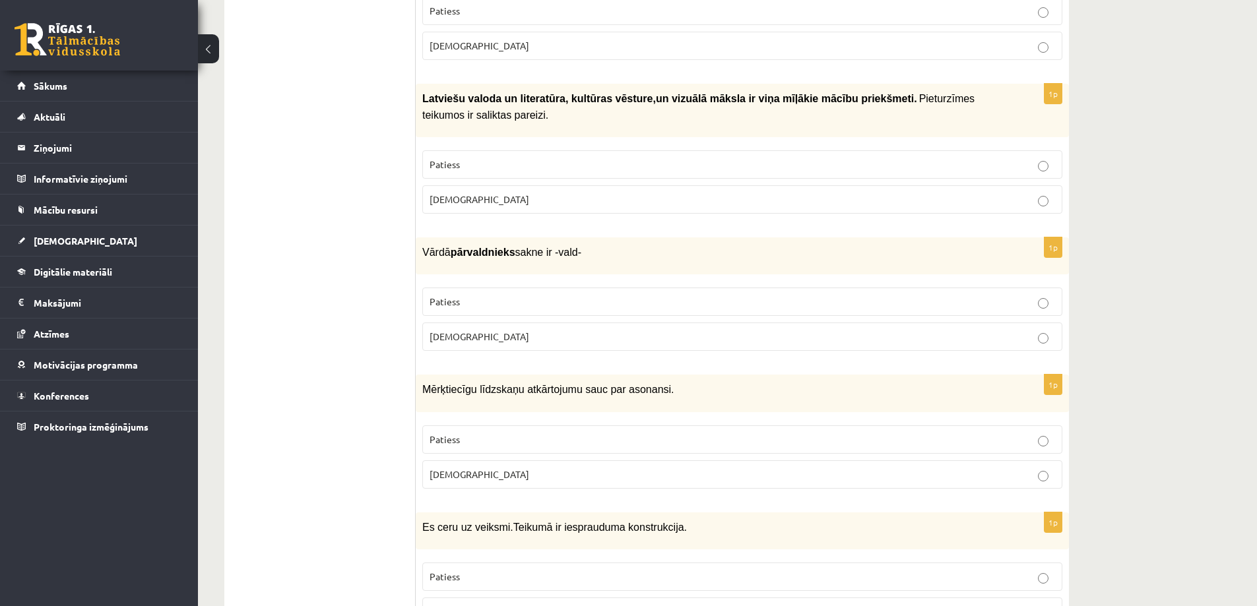
scroll to position [162, 0]
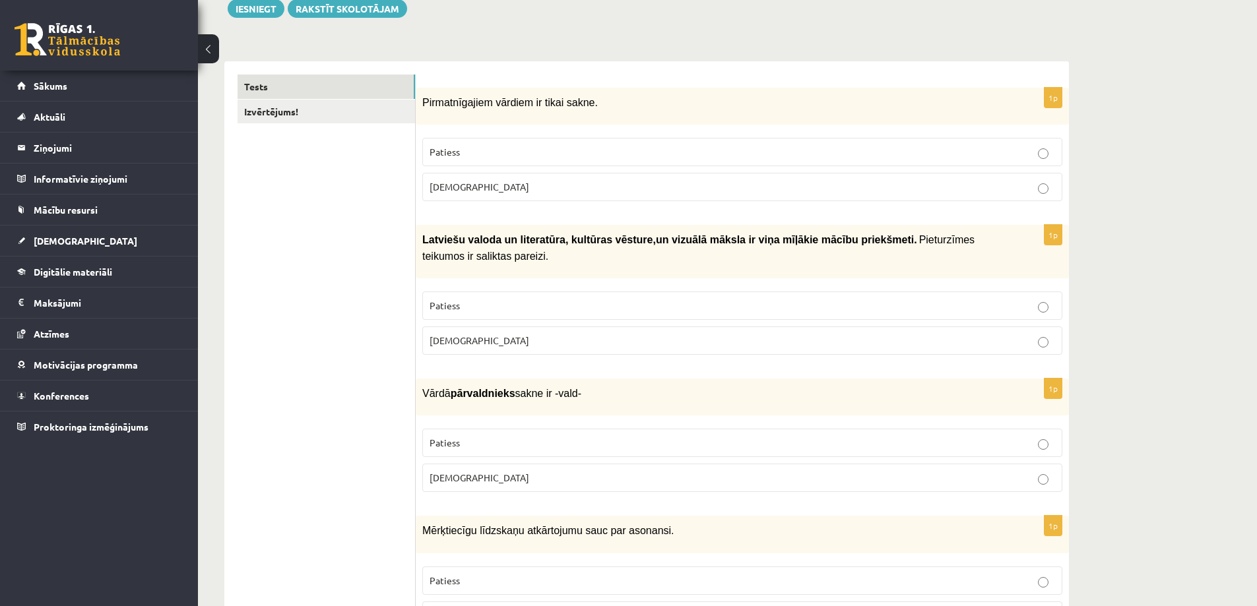
click at [740, 352] on label "[DEMOGRAPHIC_DATA]" at bounding box center [742, 341] width 640 height 28
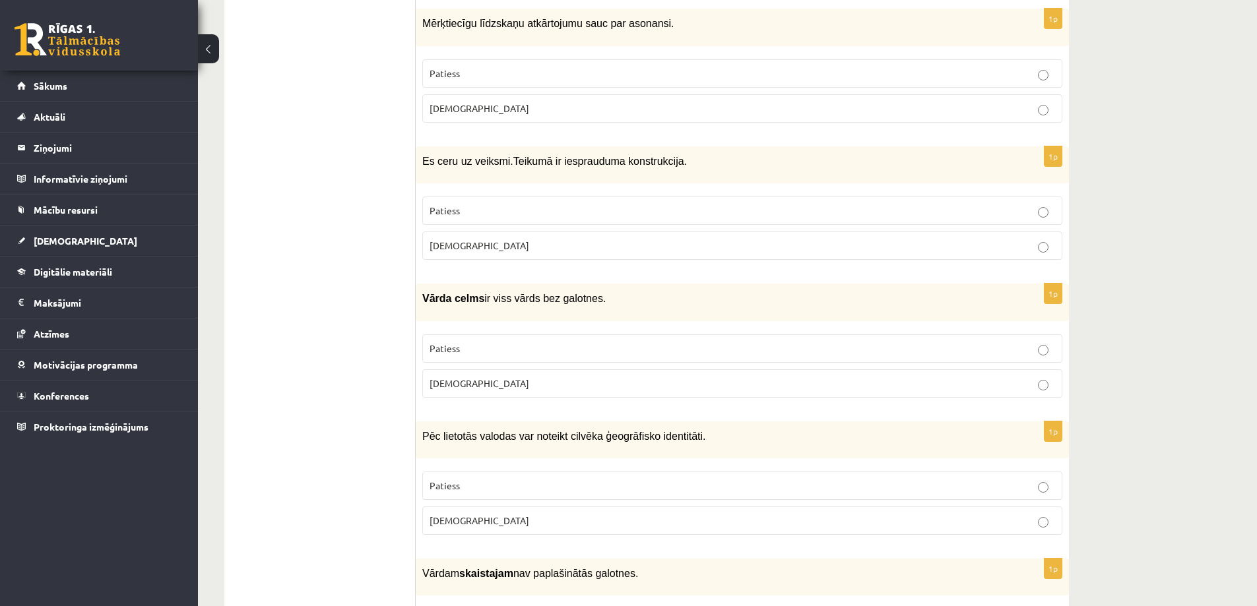
scroll to position [690, 0]
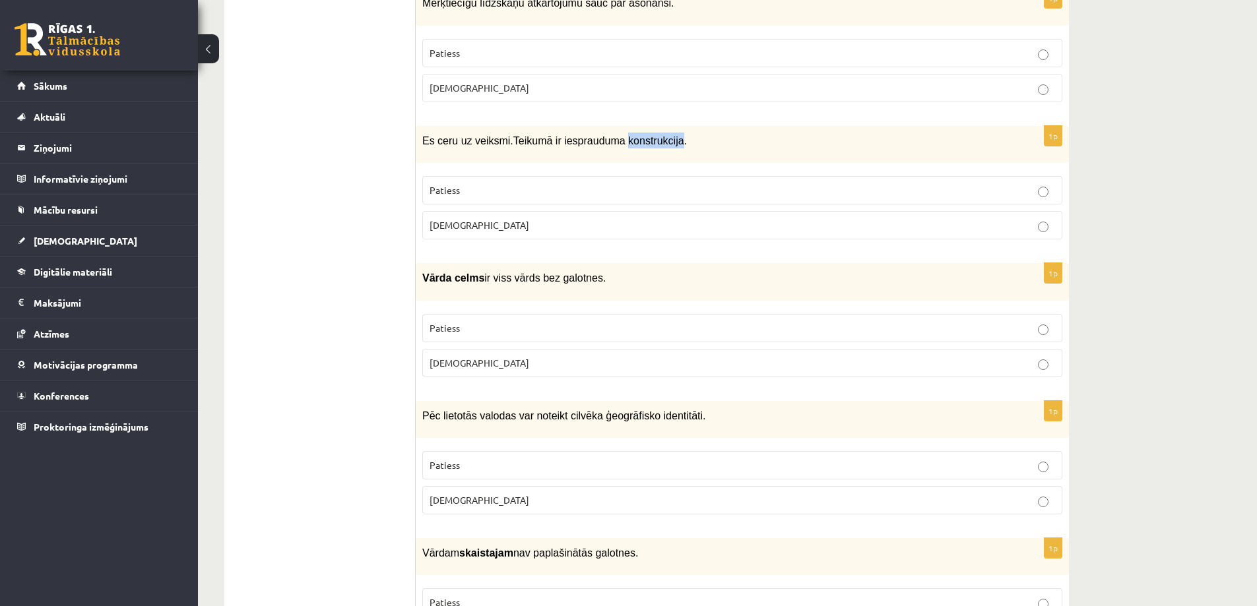
drag, startPoint x: 609, startPoint y: 137, endPoint x: 661, endPoint y: 136, distance: 51.5
click at [661, 136] on span "Teikumā ir iesprauduma konstrukcija." at bounding box center [600, 140] width 174 height 11
click at [583, 328] on p "Patiess" at bounding box center [743, 328] width 626 height 14
click at [645, 177] on label "Patiess" at bounding box center [742, 190] width 640 height 28
click at [683, 218] on p "Aplams" at bounding box center [743, 225] width 626 height 14
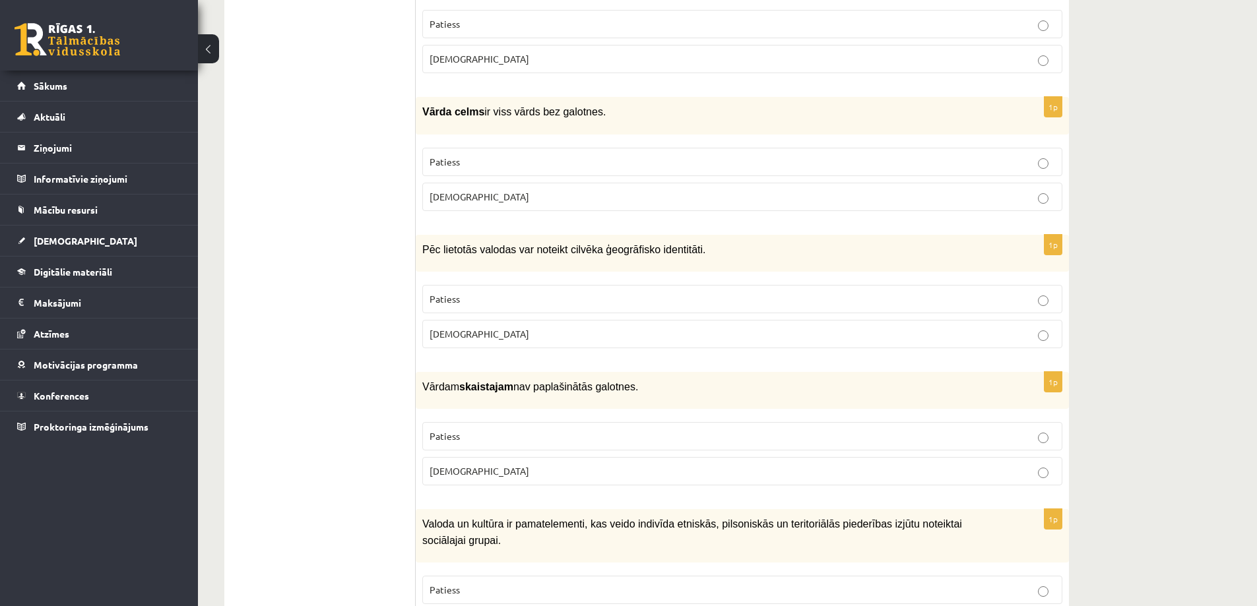
scroll to position [888, 0]
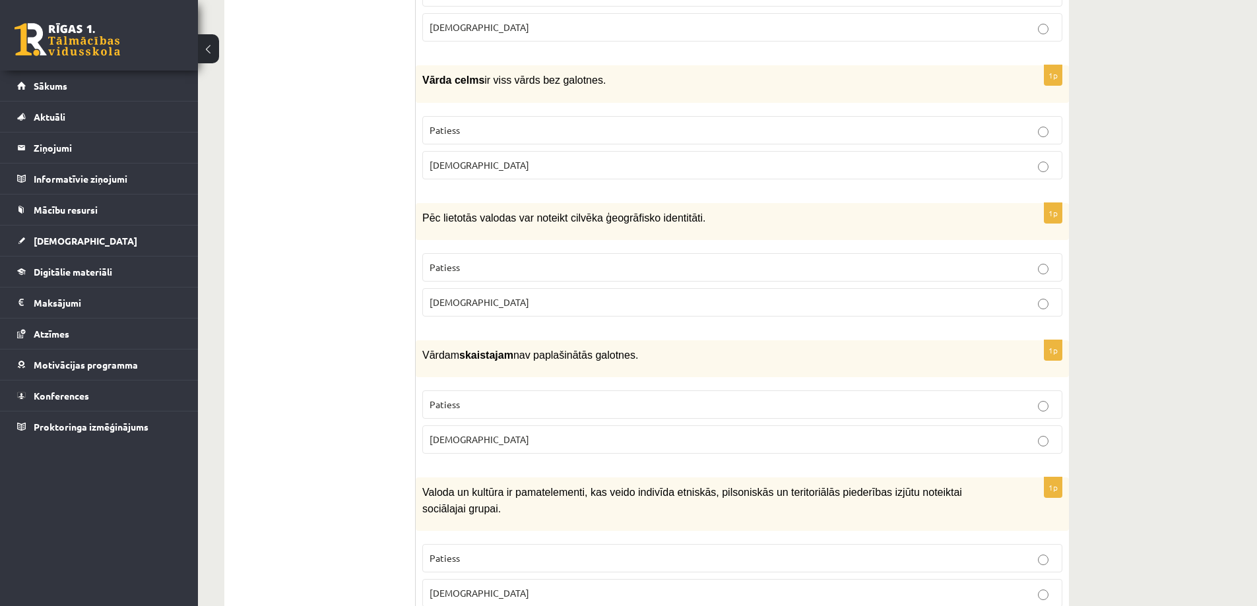
click at [521, 263] on p "Patiess" at bounding box center [743, 268] width 626 height 14
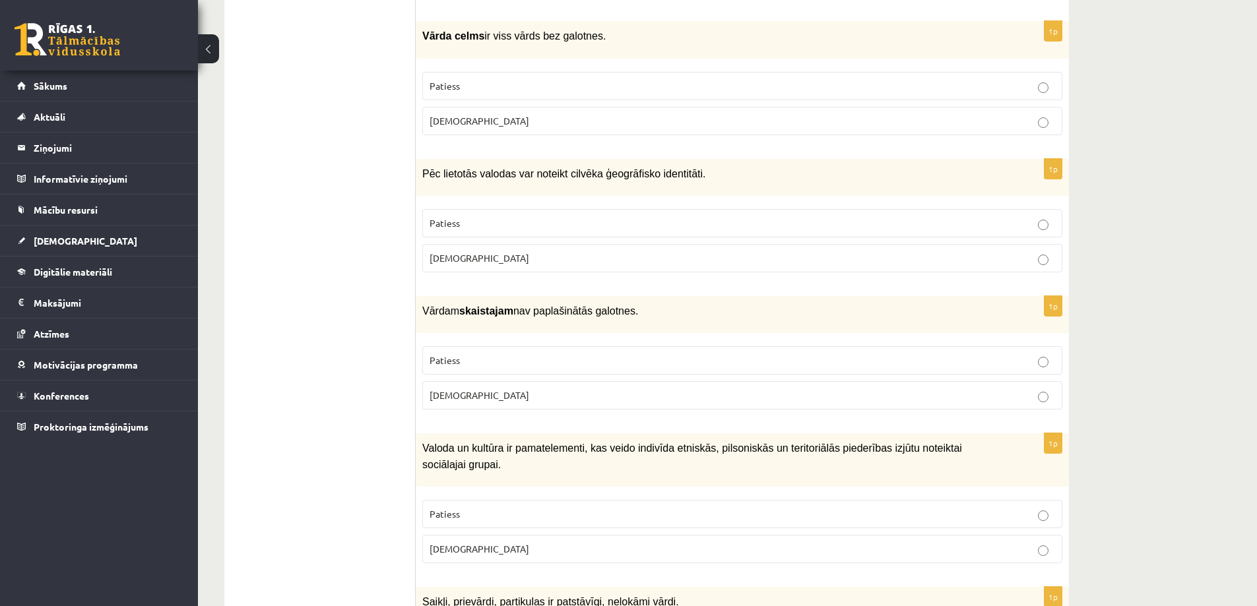
scroll to position [954, 0]
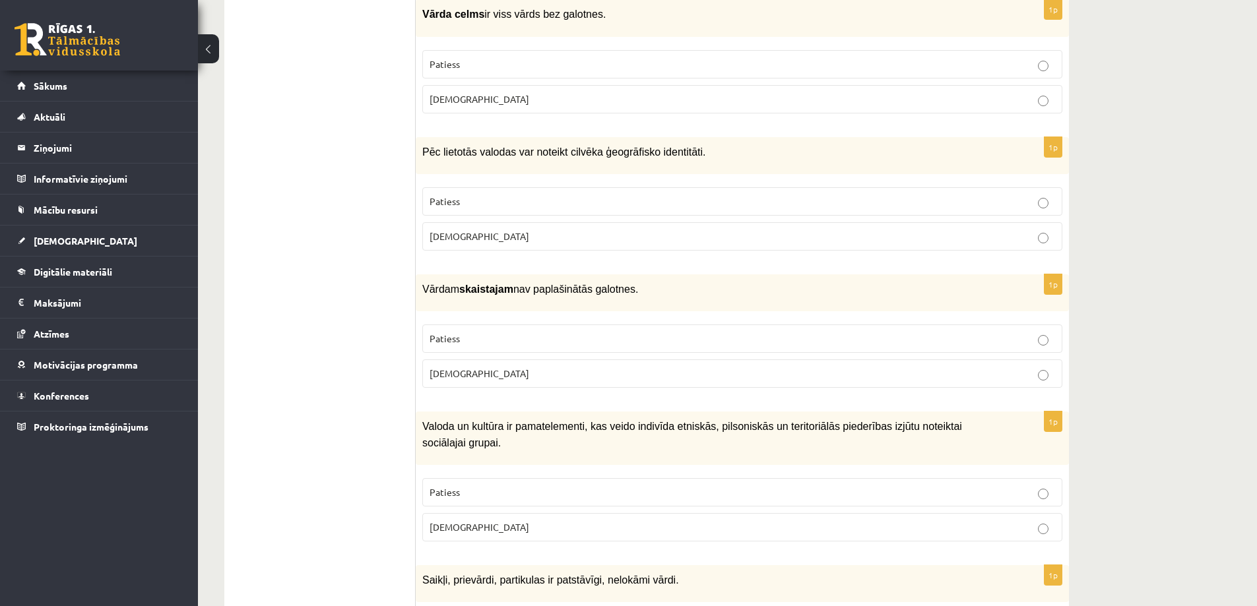
click at [536, 370] on p "Aplams" at bounding box center [743, 374] width 626 height 14
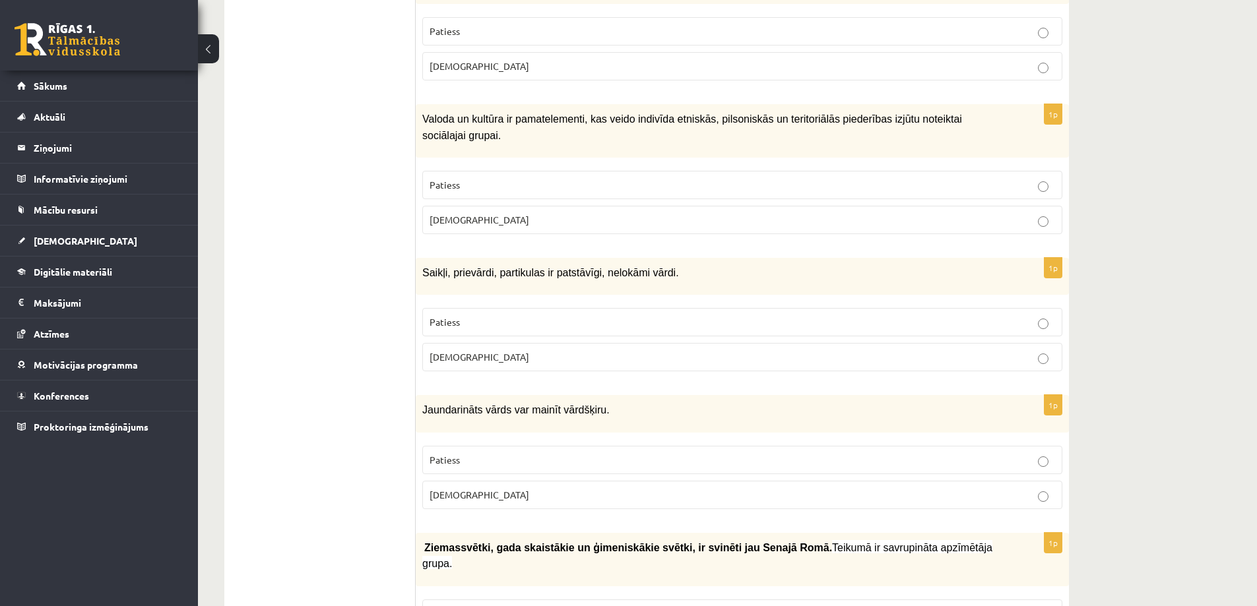
scroll to position [1284, 0]
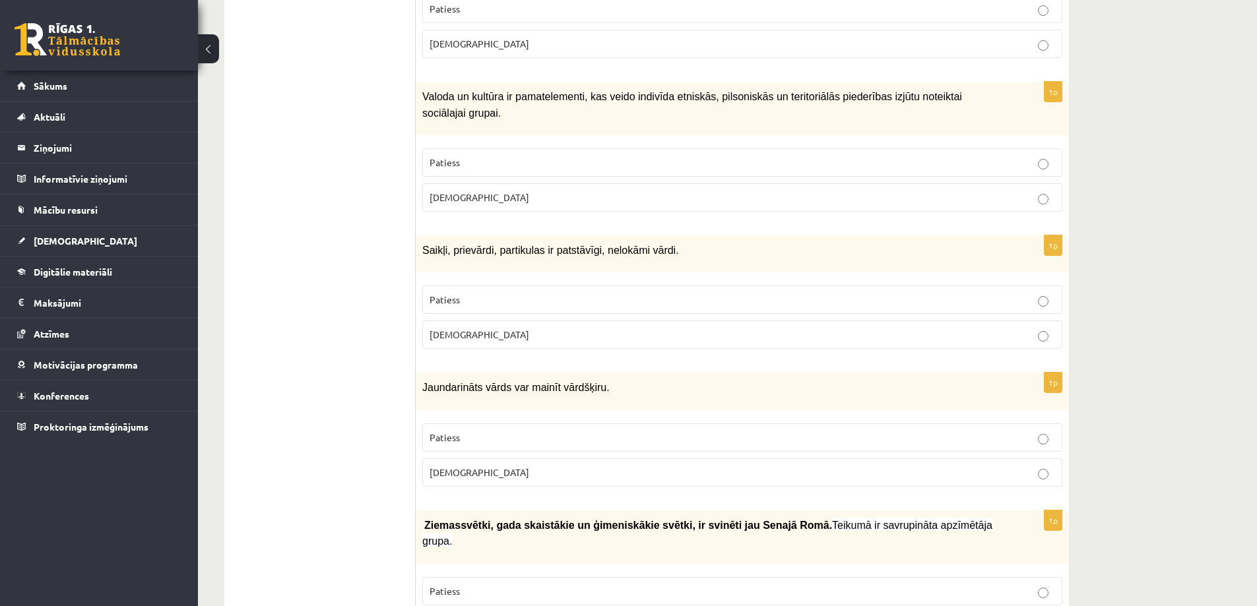
click at [610, 156] on p "Patiess" at bounding box center [743, 163] width 626 height 14
click at [586, 328] on p "[DEMOGRAPHIC_DATA]" at bounding box center [743, 335] width 626 height 14
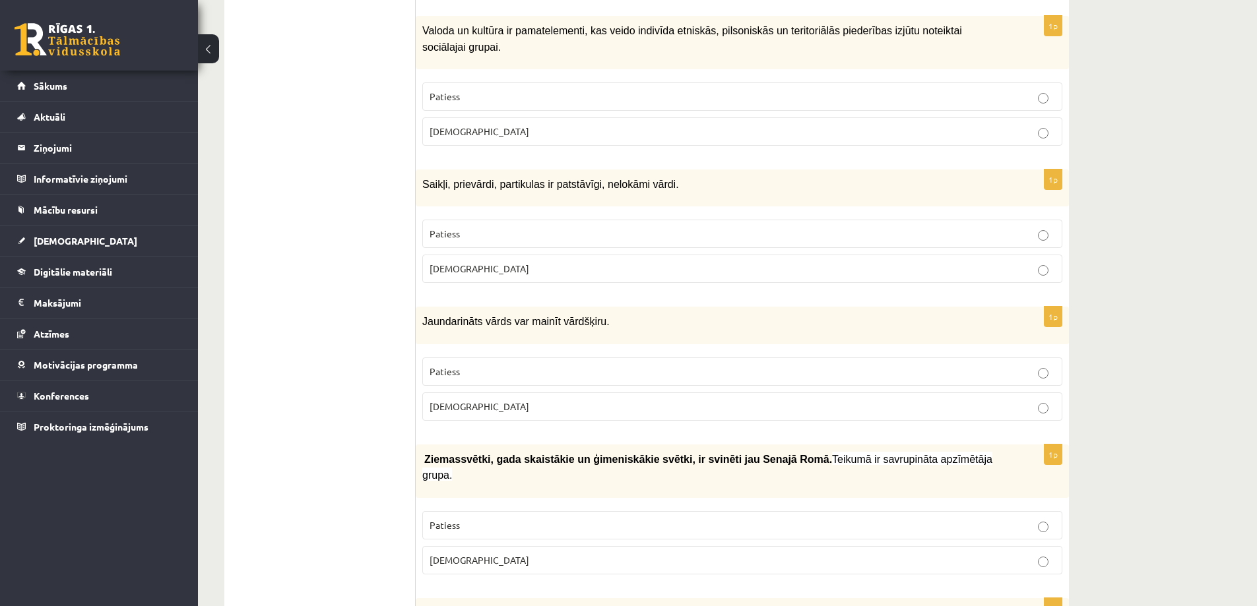
click at [507, 365] on p "Patiess" at bounding box center [743, 372] width 626 height 14
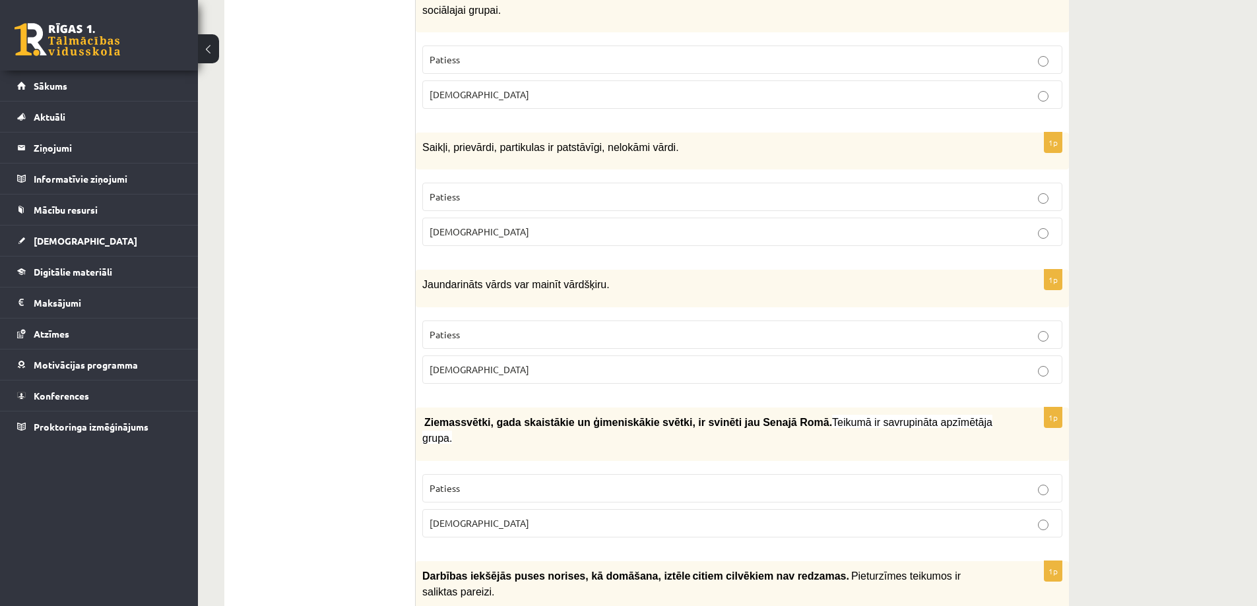
scroll to position [1416, 0]
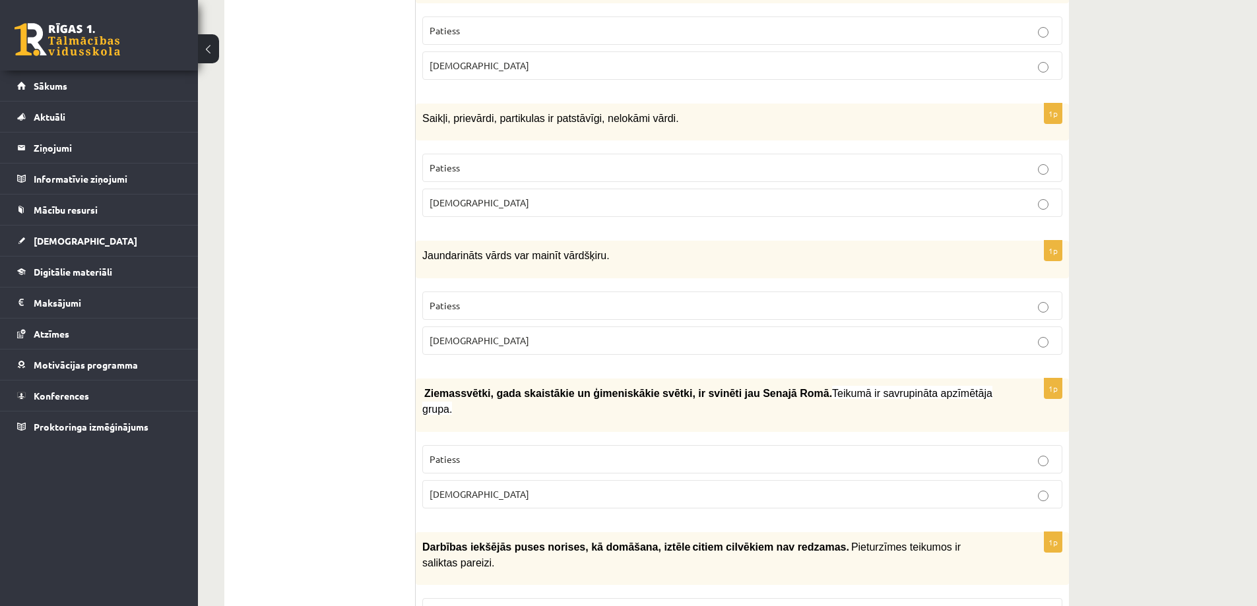
click at [608, 488] on p "Aplams" at bounding box center [743, 495] width 626 height 14
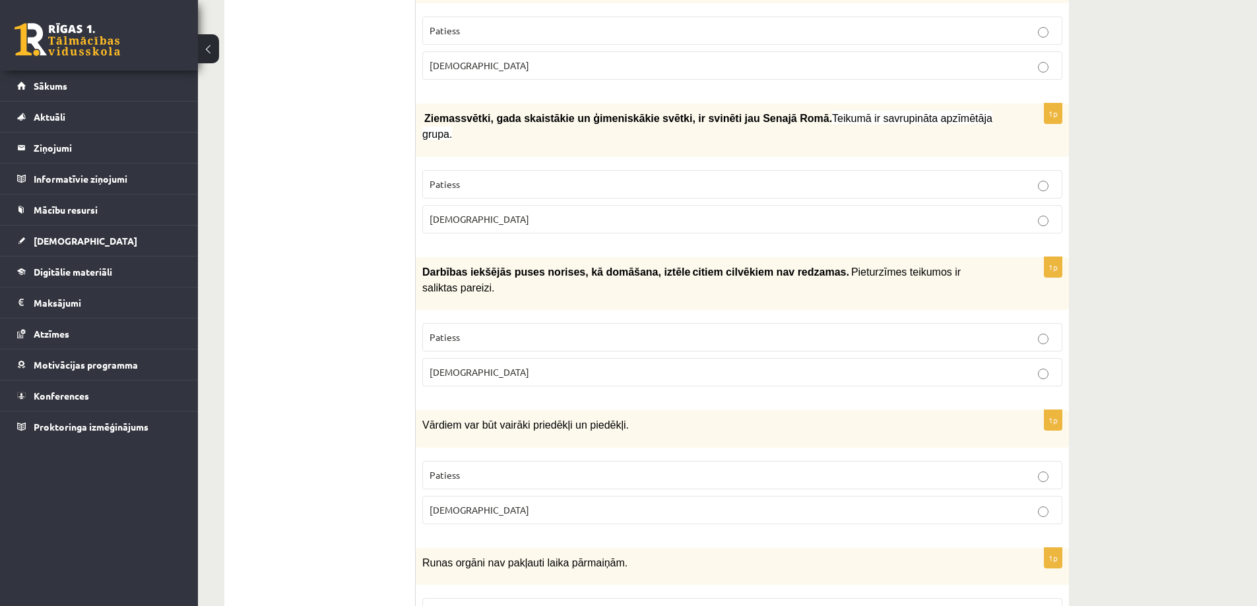
scroll to position [1680, 0]
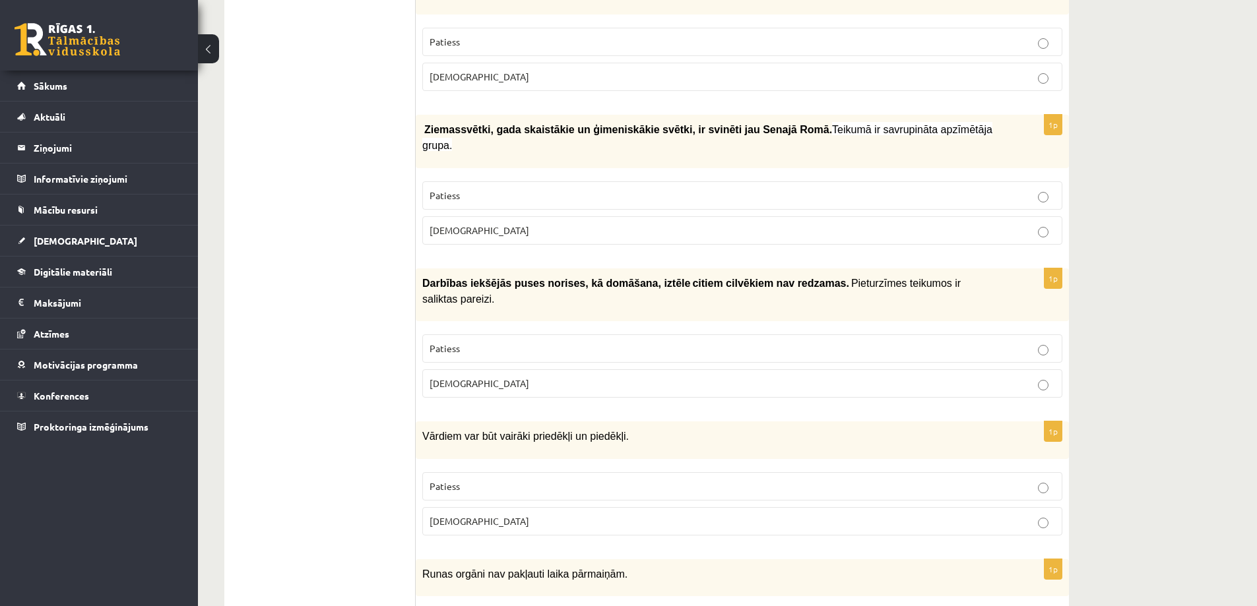
click at [744, 189] on p "Patiess" at bounding box center [743, 196] width 626 height 14
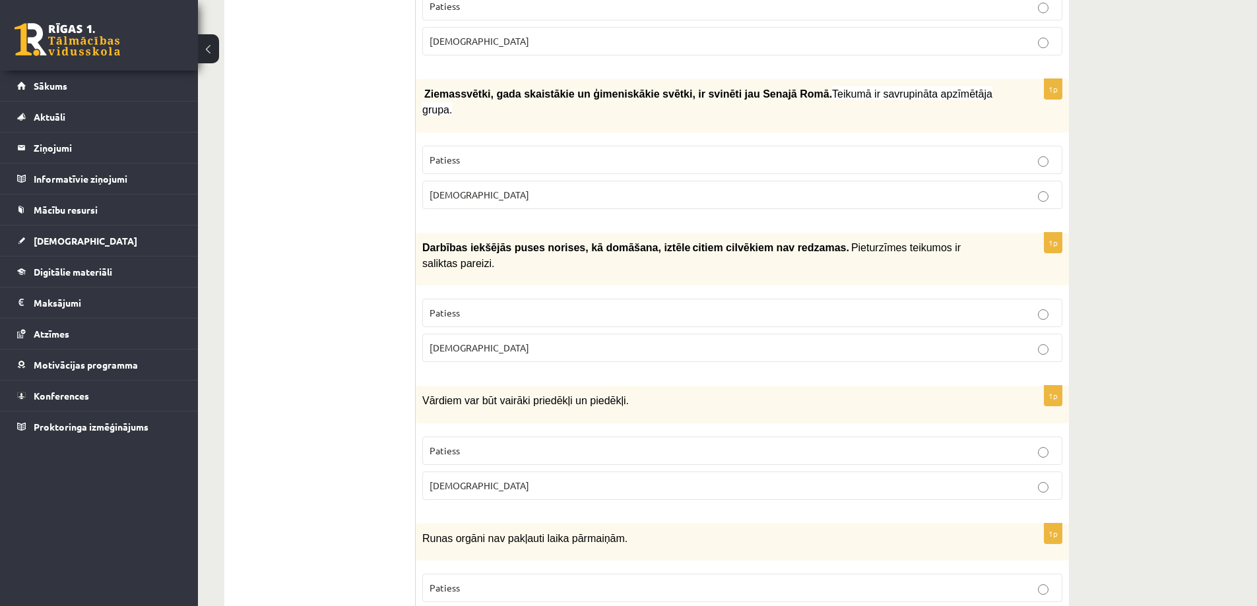
scroll to position [1746, 0]
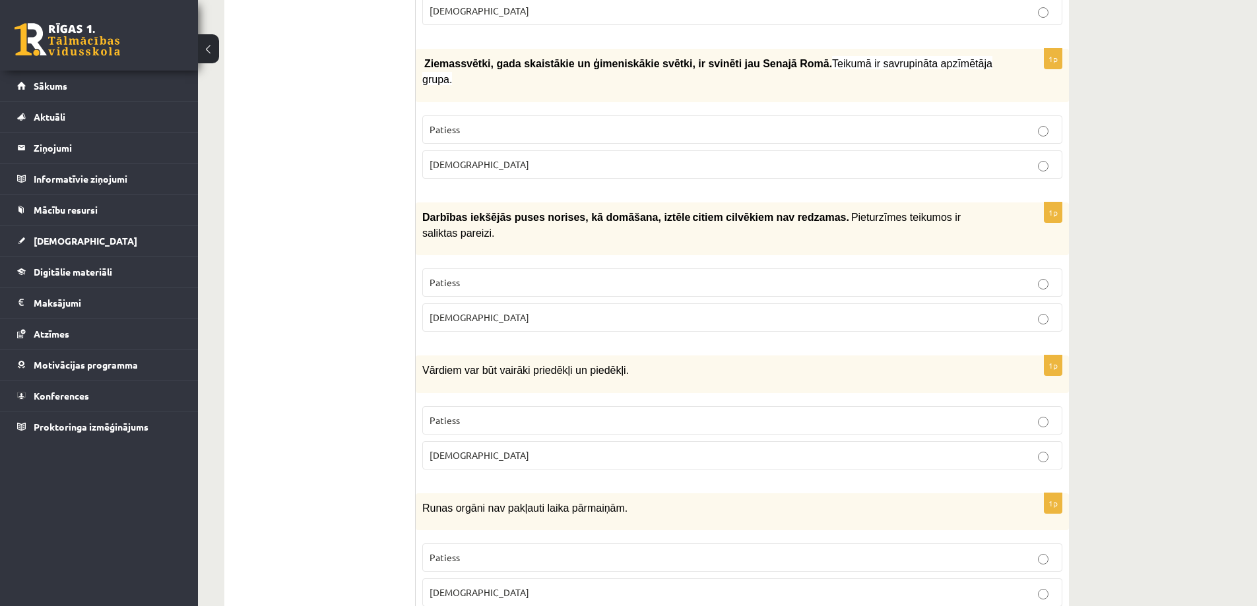
click at [575, 276] on p "Patiess" at bounding box center [743, 283] width 626 height 14
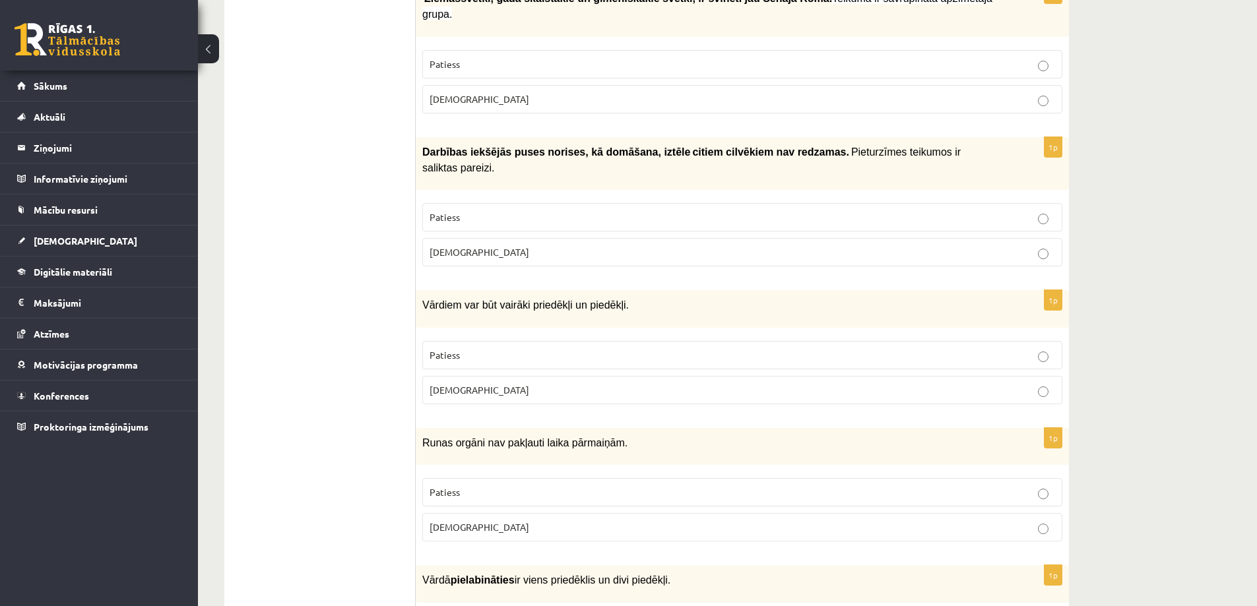
scroll to position [1812, 0]
click at [523, 383] on p "Aplams" at bounding box center [743, 390] width 626 height 14
click at [791, 245] on p "Aplams" at bounding box center [743, 252] width 626 height 14
click at [746, 210] on p "Patiess" at bounding box center [743, 217] width 626 height 14
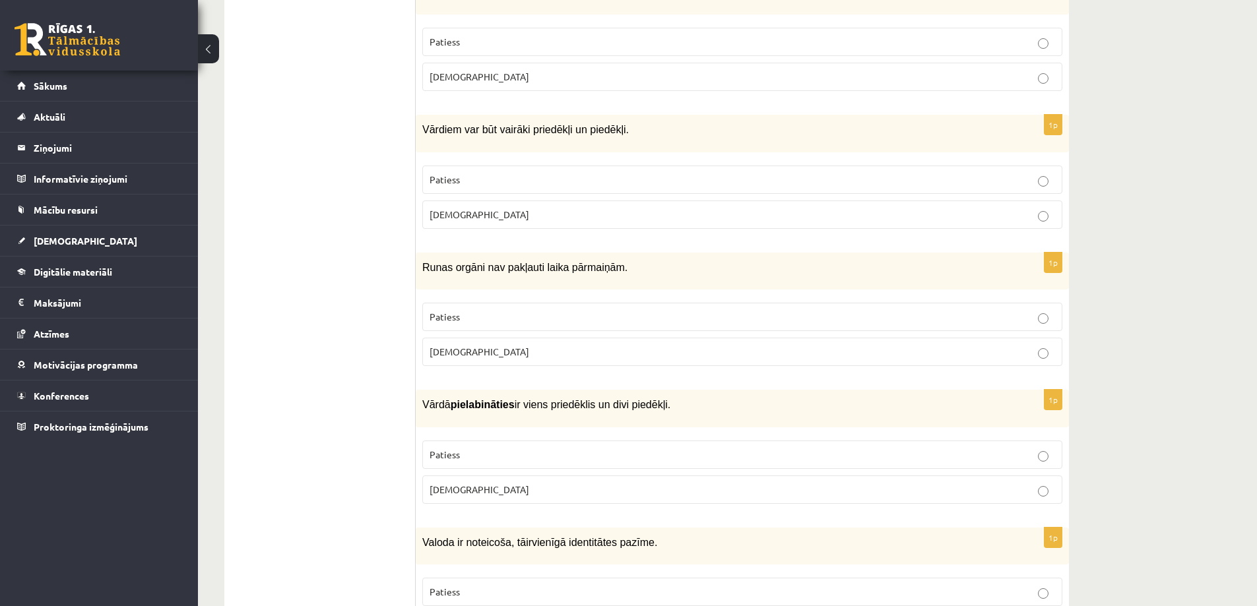
scroll to position [2010, 0]
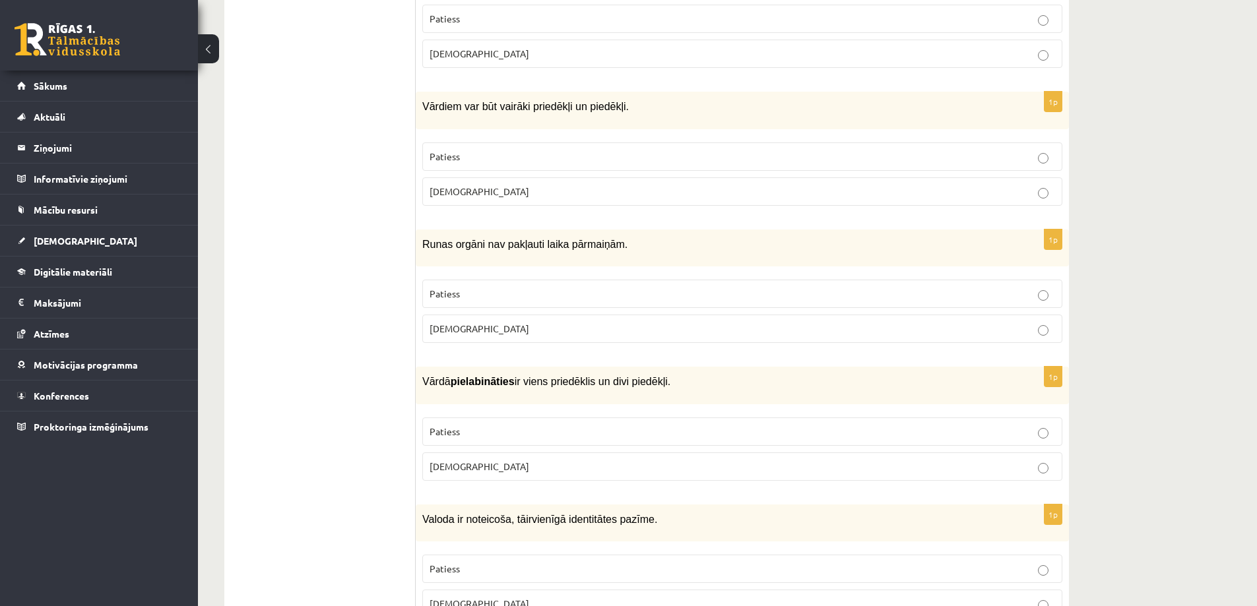
click at [562, 322] on p "Aplams" at bounding box center [743, 329] width 626 height 14
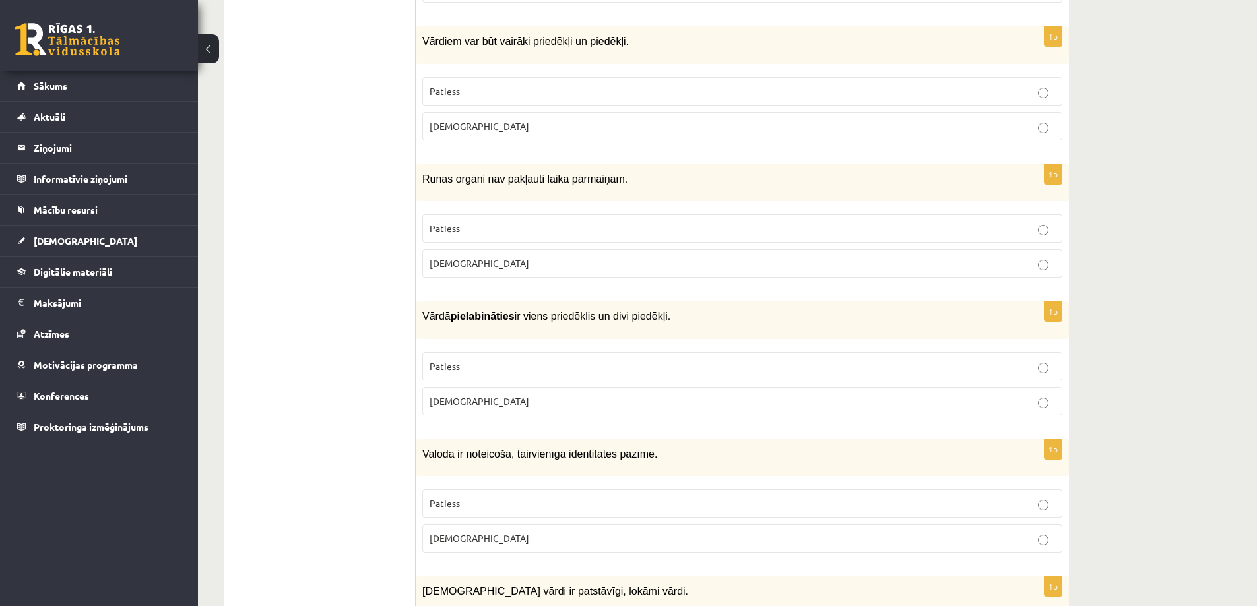
scroll to position [2076, 0]
click at [872, 394] on p "Aplams" at bounding box center [743, 401] width 626 height 14
click at [765, 359] on p "Patiess" at bounding box center [743, 366] width 626 height 14
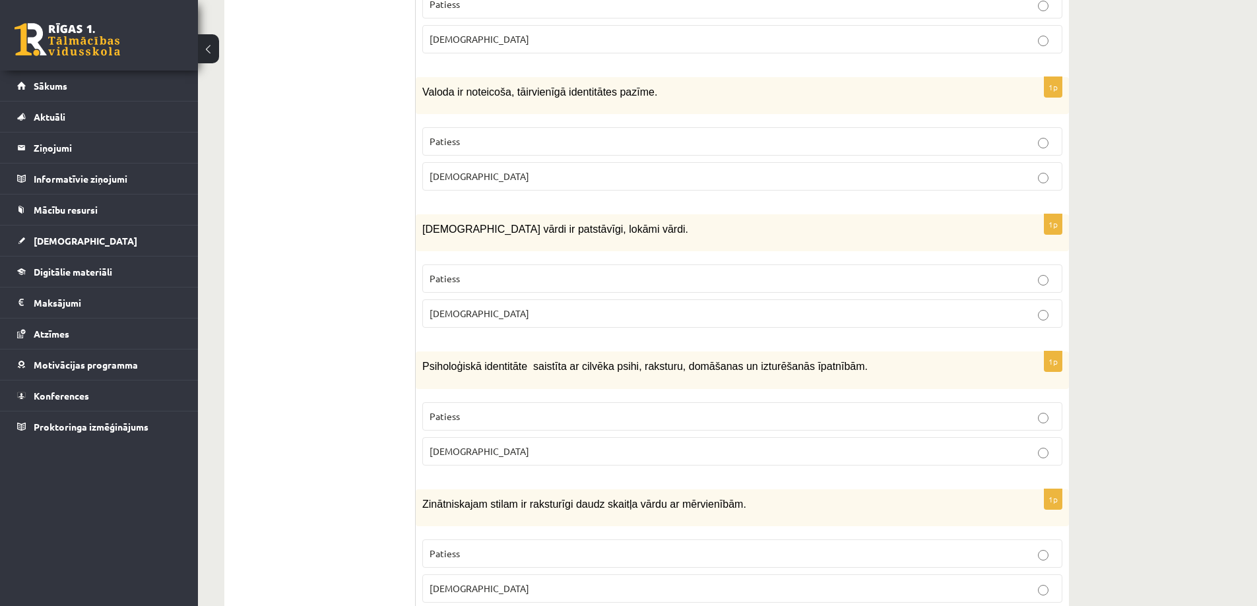
scroll to position [2406, 0]
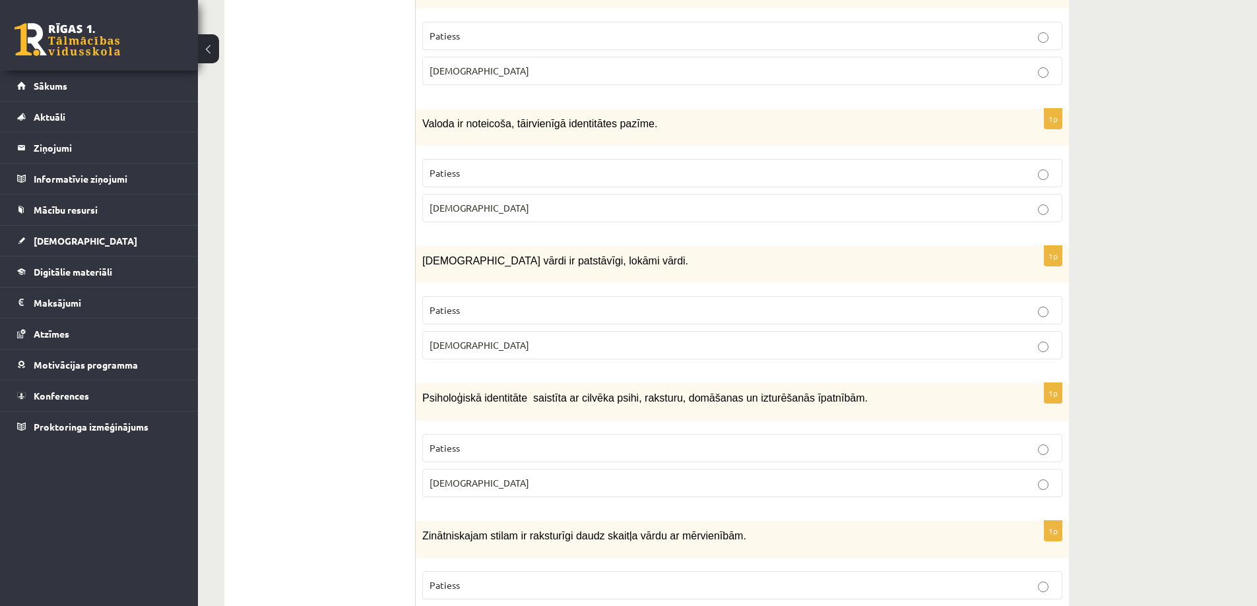
click at [680, 194] on label "Aplams" at bounding box center [742, 208] width 640 height 28
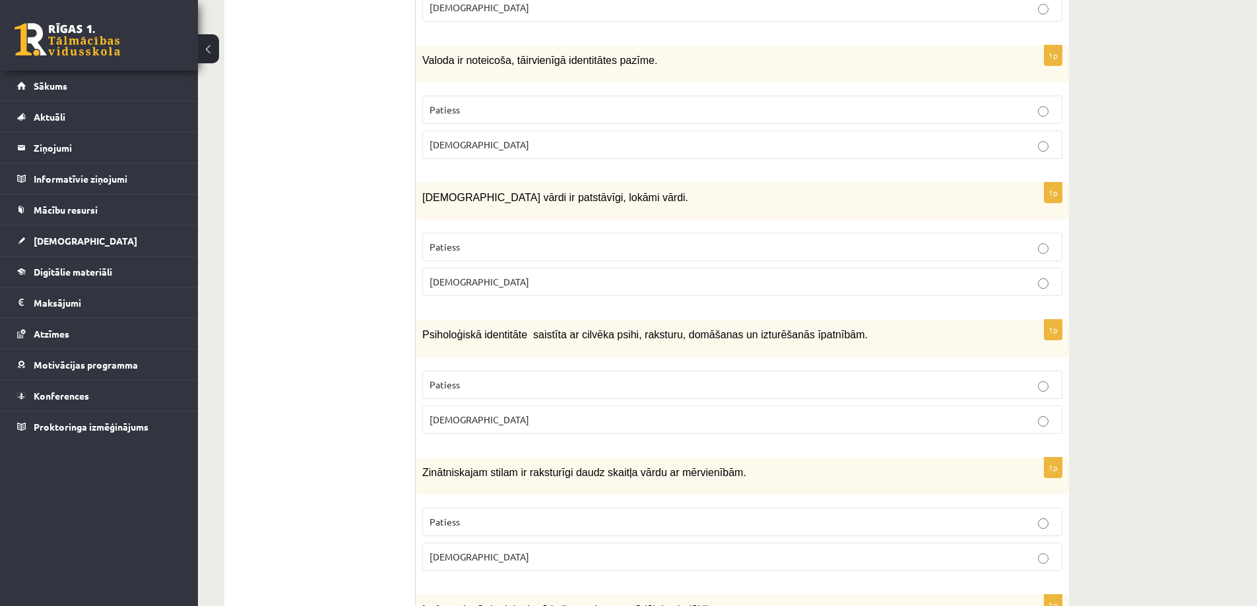
scroll to position [2472, 0]
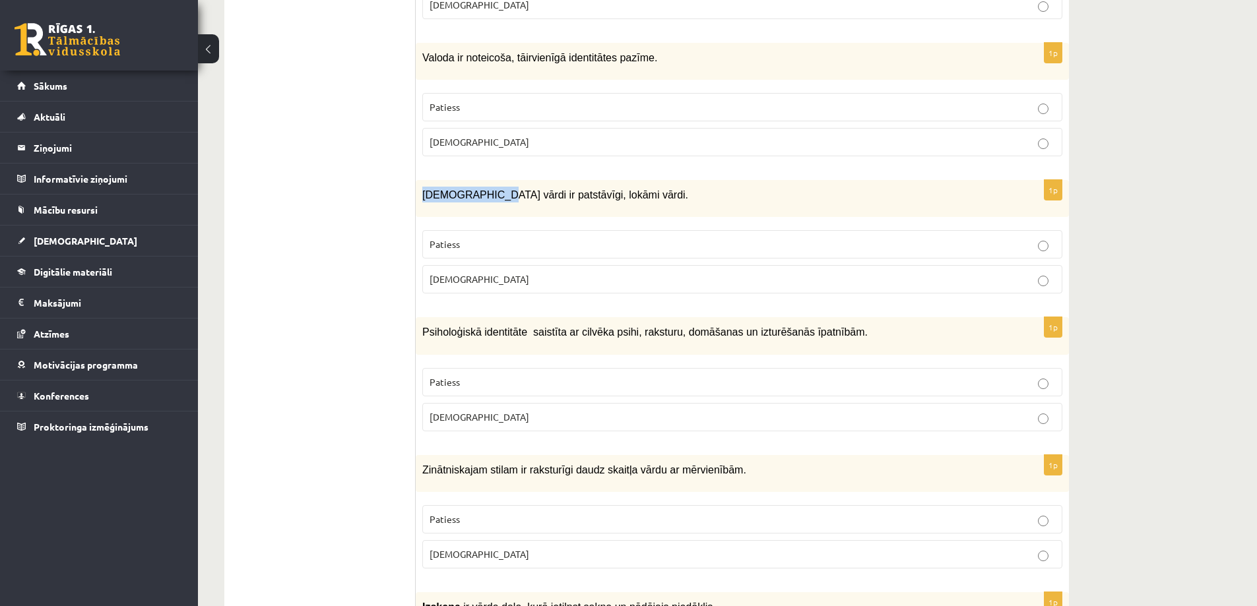
drag, startPoint x: 422, startPoint y: 135, endPoint x: 481, endPoint y: 133, distance: 59.4
click at [481, 180] on div "Apstākļa vārdi ir patstāvīgi, lokāmi vārdi." at bounding box center [742, 198] width 653 height 37
click at [604, 327] on span "Psiholoģiskā identitāte saistīta ar cilvēka psihi, raksturu, domāšanas un iztur…" at bounding box center [644, 332] width 445 height 11
click at [591, 273] on p "Aplams" at bounding box center [743, 280] width 626 height 14
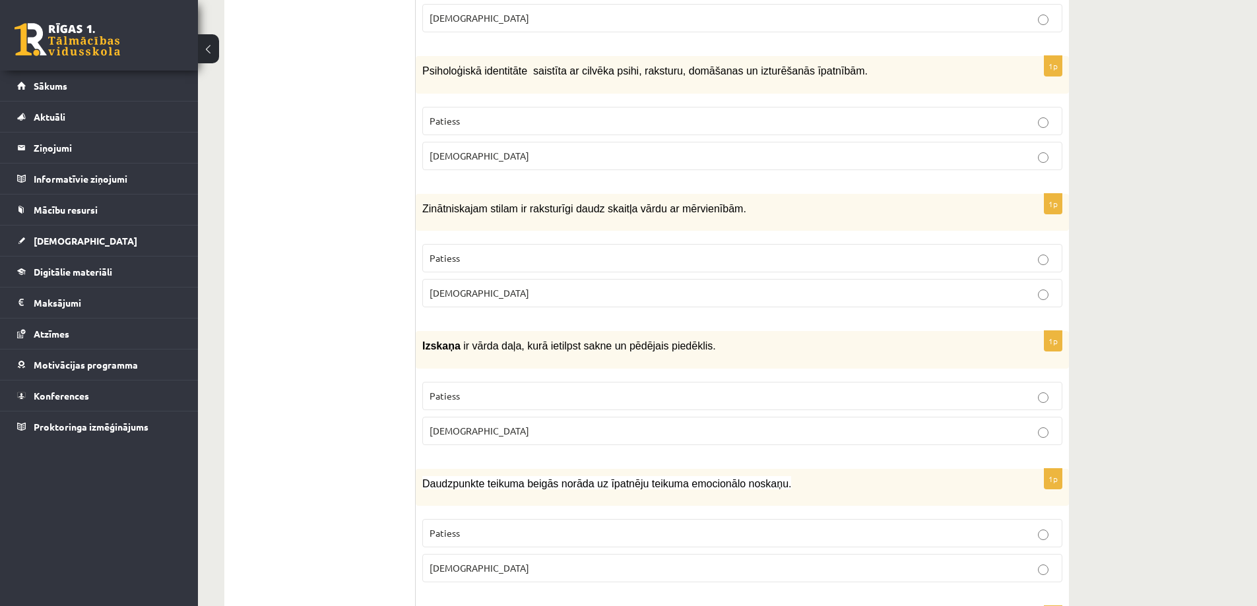
scroll to position [2736, 0]
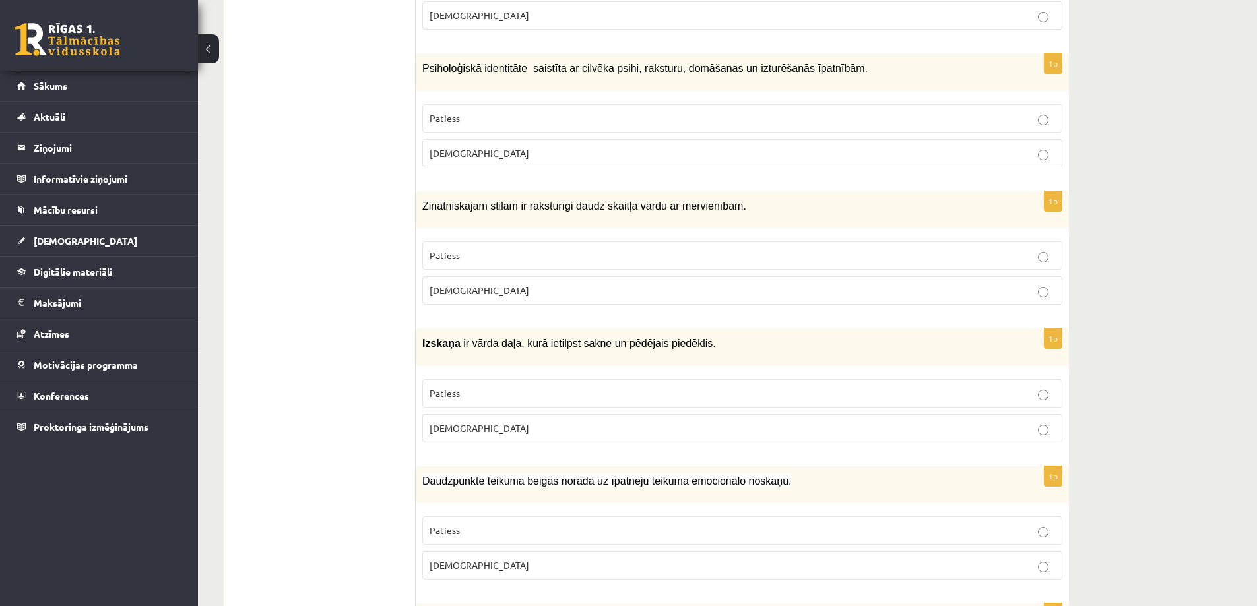
click at [586, 112] on p "Patiess" at bounding box center [743, 119] width 626 height 14
click at [620, 249] on p "Patiess" at bounding box center [743, 256] width 626 height 14
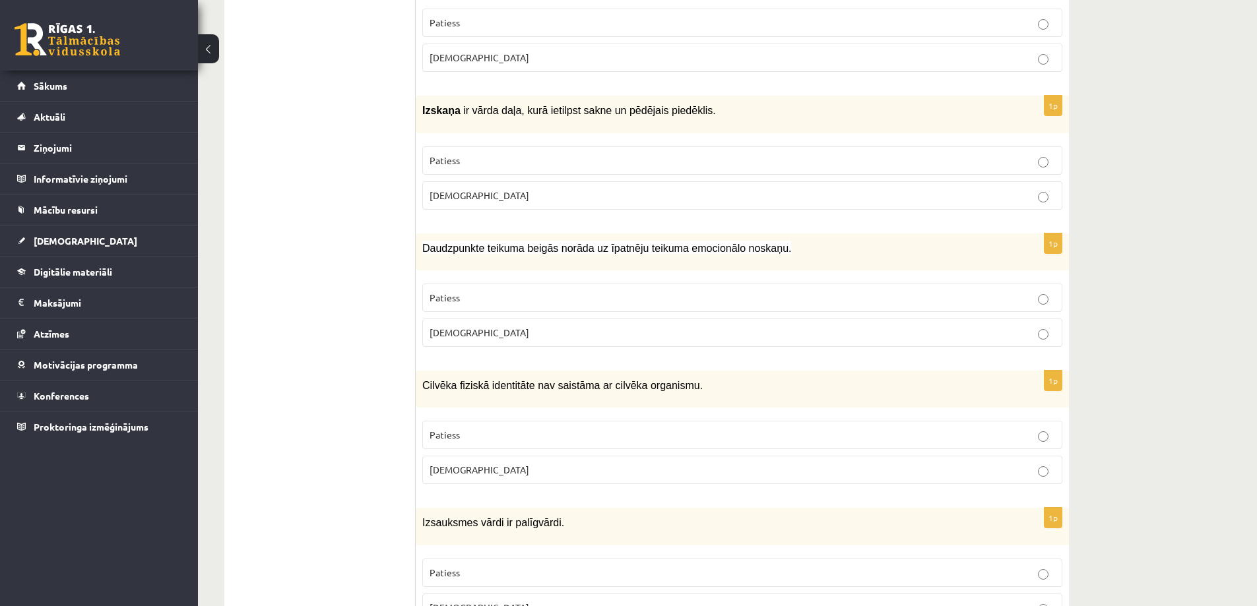
scroll to position [3000, 0]
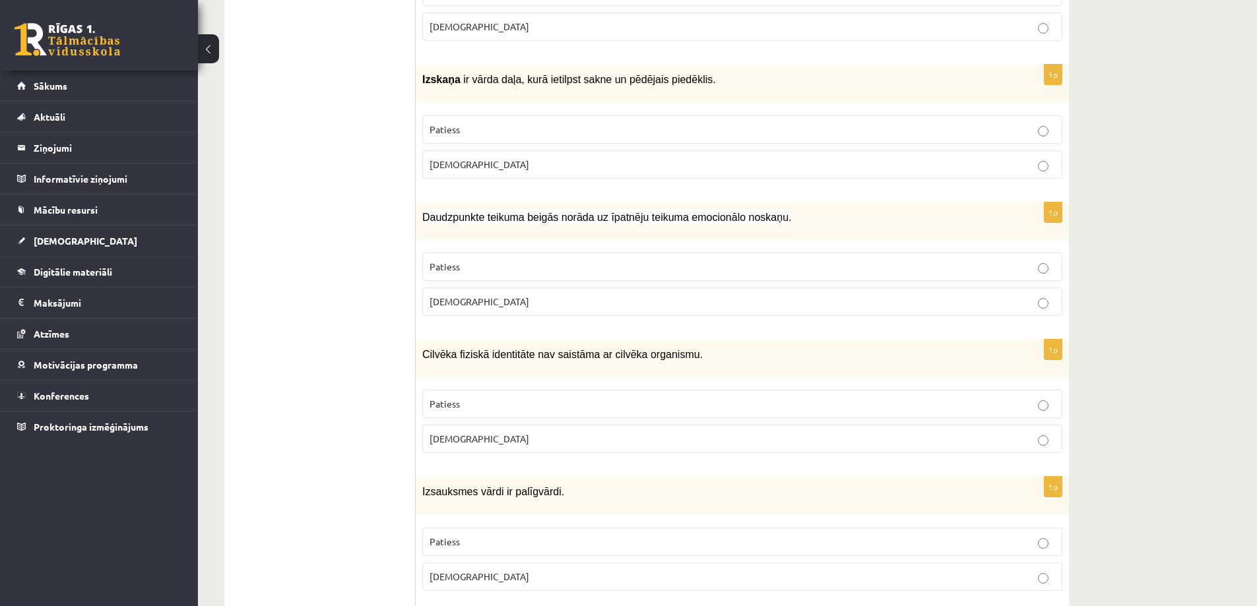
click at [558, 158] on p "Aplams" at bounding box center [743, 165] width 626 height 14
click at [554, 260] on p "Patiess" at bounding box center [743, 267] width 626 height 14
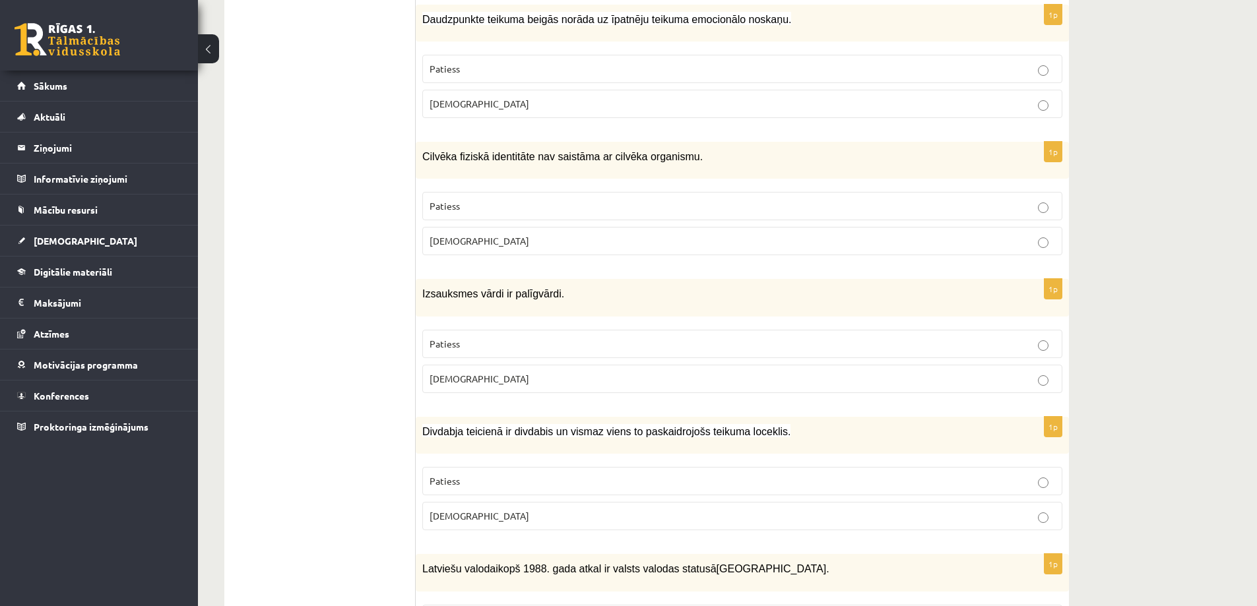
scroll to position [3264, 0]
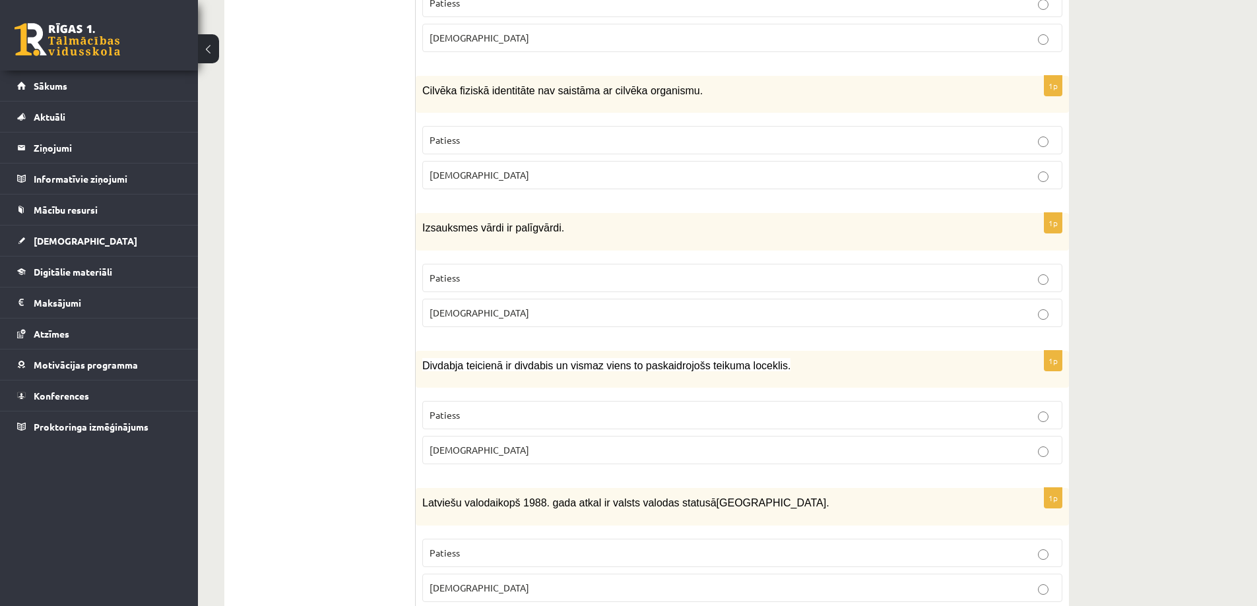
click at [647, 168] on p "Aplams" at bounding box center [743, 175] width 626 height 14
click at [526, 306] on p "Aplams" at bounding box center [743, 313] width 626 height 14
click at [576, 408] on p "Patiess" at bounding box center [743, 415] width 626 height 14
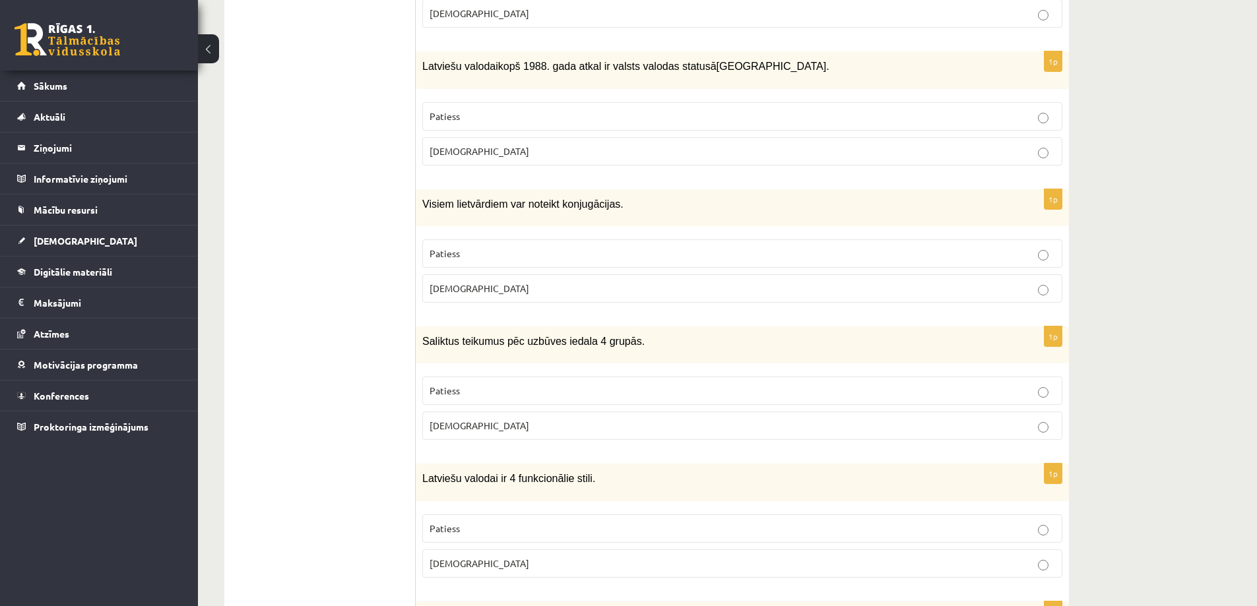
scroll to position [3660, 0]
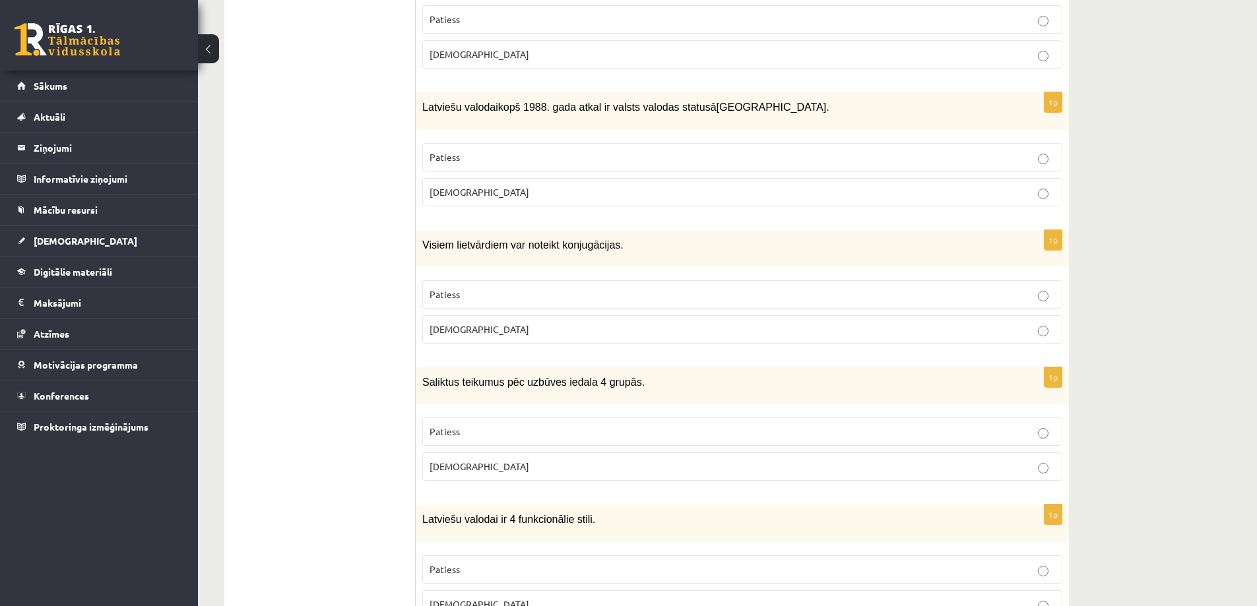
click at [583, 150] on p "Patiess" at bounding box center [743, 157] width 626 height 14
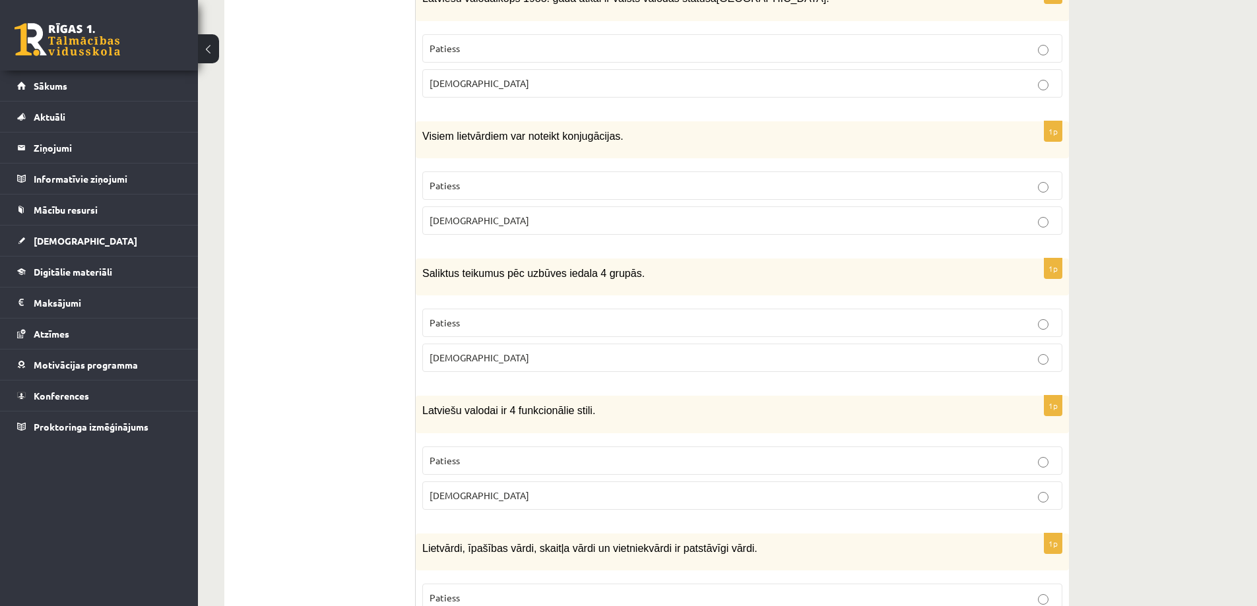
scroll to position [3792, 0]
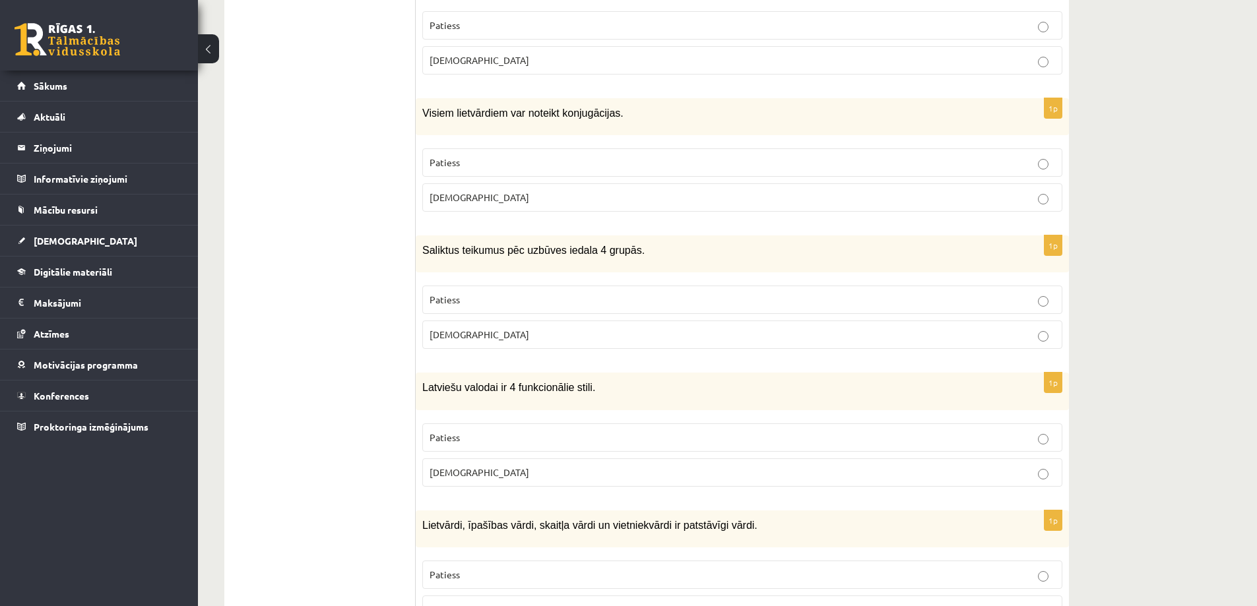
click at [567, 156] on p "Patiess" at bounding box center [743, 163] width 626 height 14
click at [565, 293] on p "Patiess" at bounding box center [743, 300] width 626 height 14
click at [550, 466] on p "Aplams" at bounding box center [743, 473] width 626 height 14
click at [556, 568] on p "Patiess" at bounding box center [743, 575] width 626 height 14
click at [641, 191] on p "Aplams" at bounding box center [743, 198] width 626 height 14
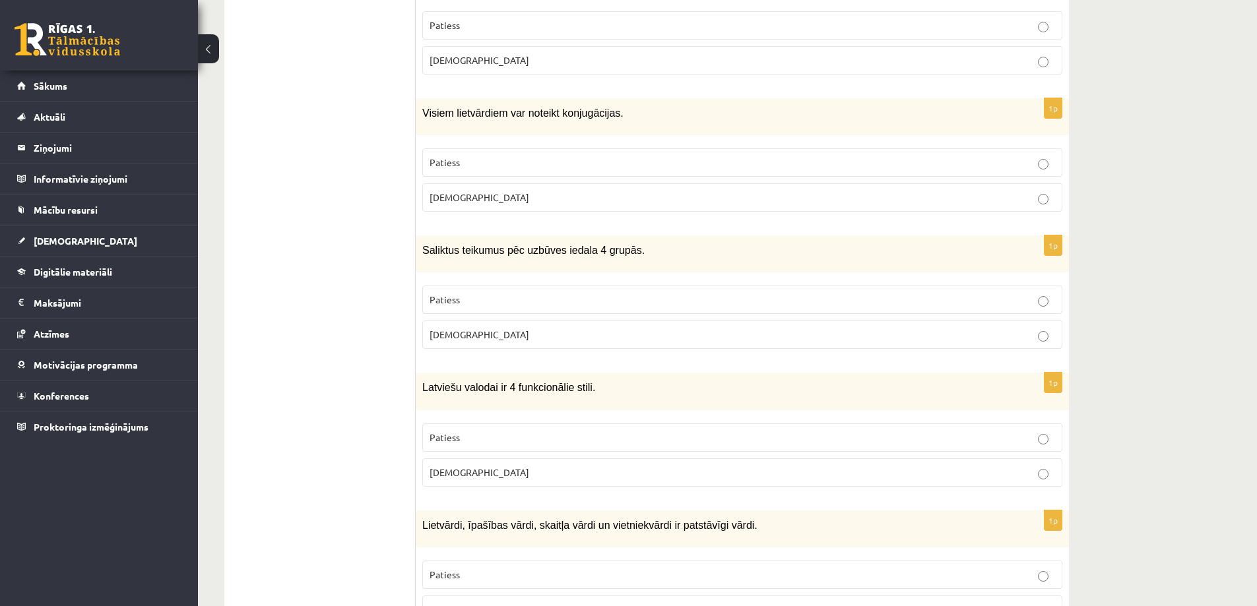
click at [673, 321] on label "Aplams" at bounding box center [742, 335] width 640 height 28
click at [673, 424] on label "Patiess" at bounding box center [742, 438] width 640 height 28
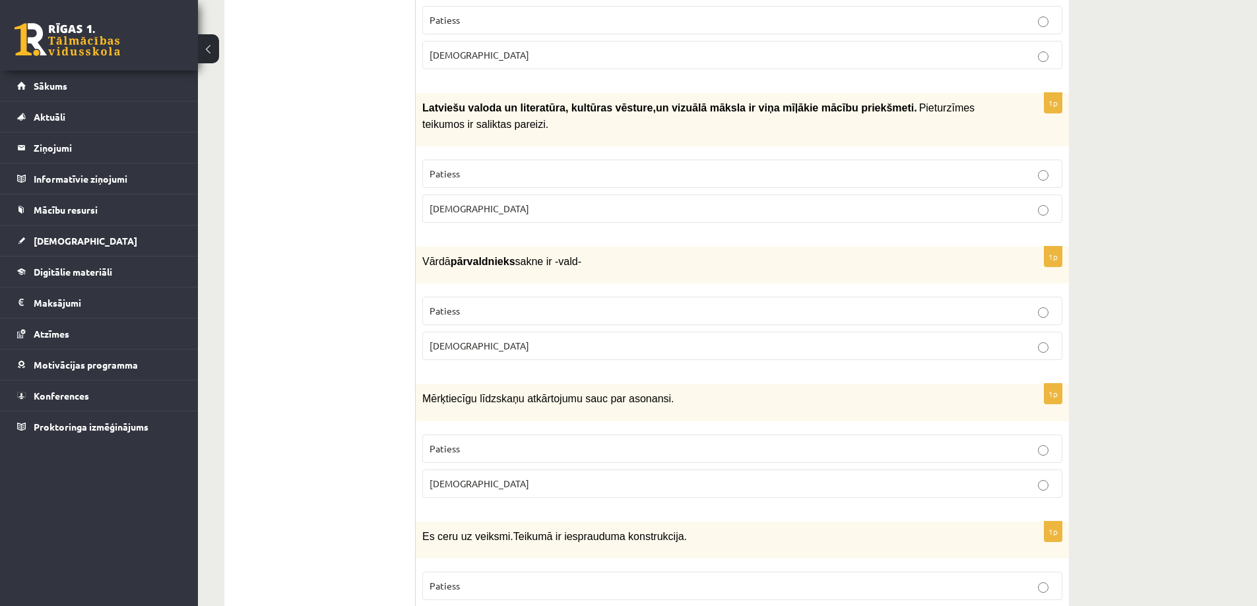
scroll to position [0, 0]
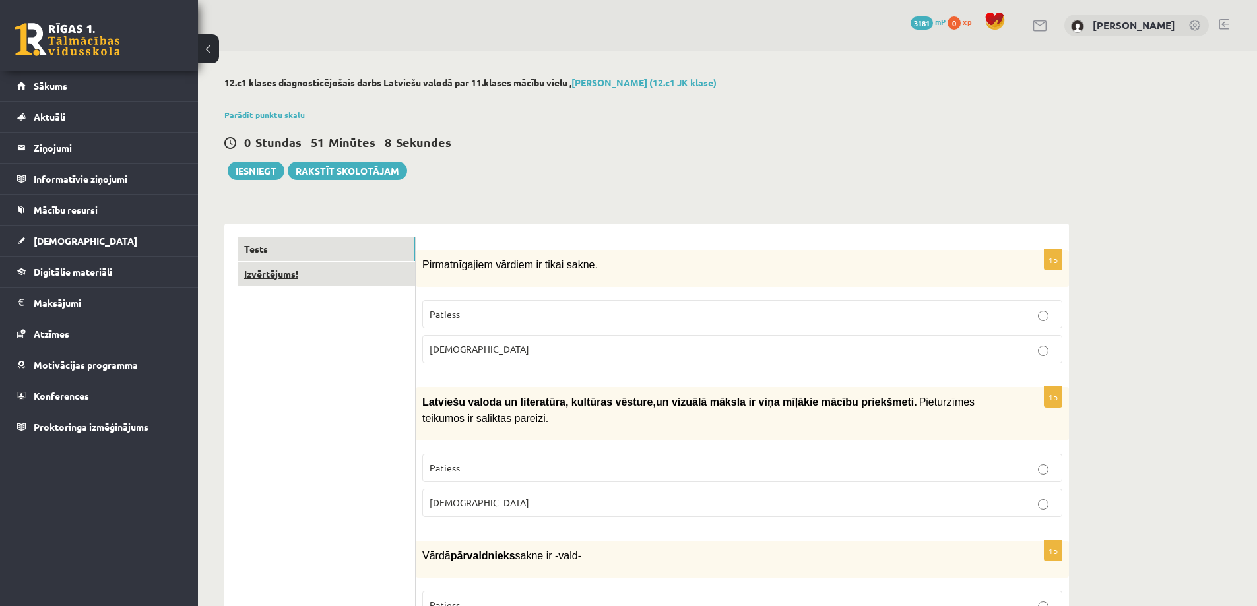
click at [401, 282] on link "Izvērtējums!" at bounding box center [327, 274] width 178 height 24
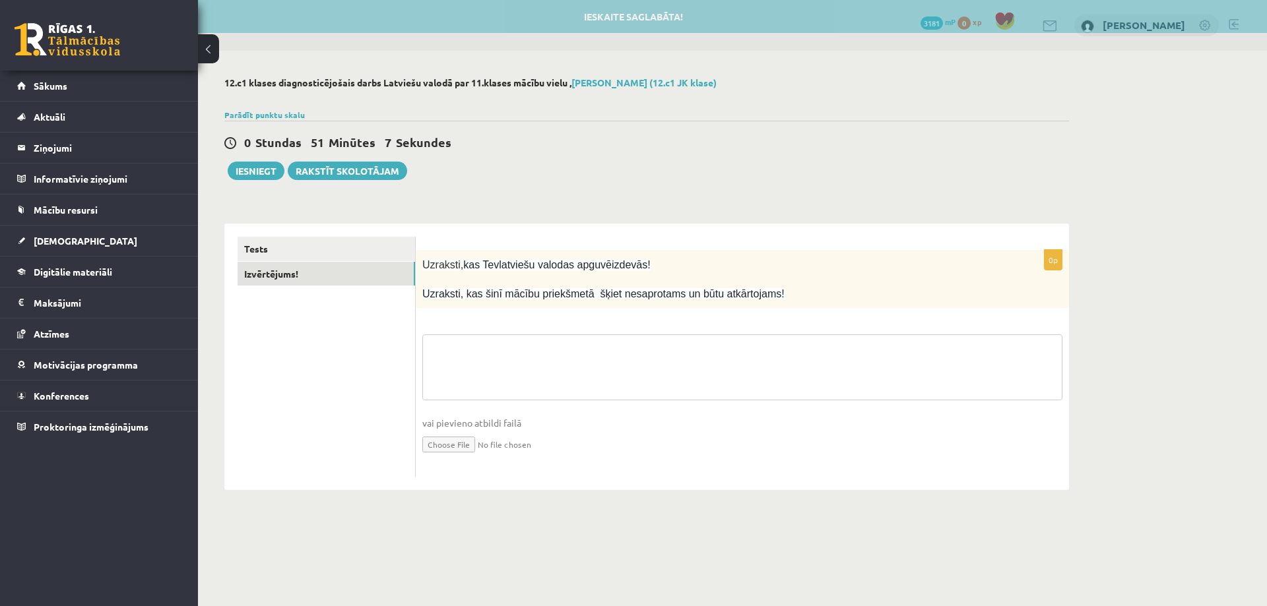
click at [575, 358] on textarea at bounding box center [742, 368] width 640 height 66
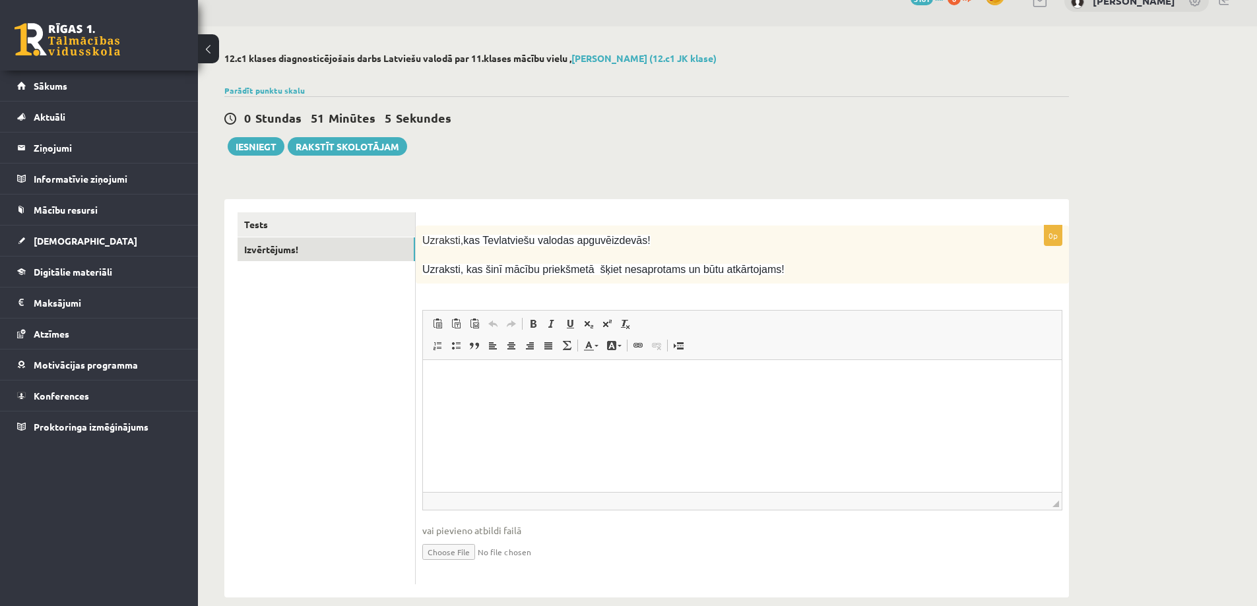
scroll to position [42, 0]
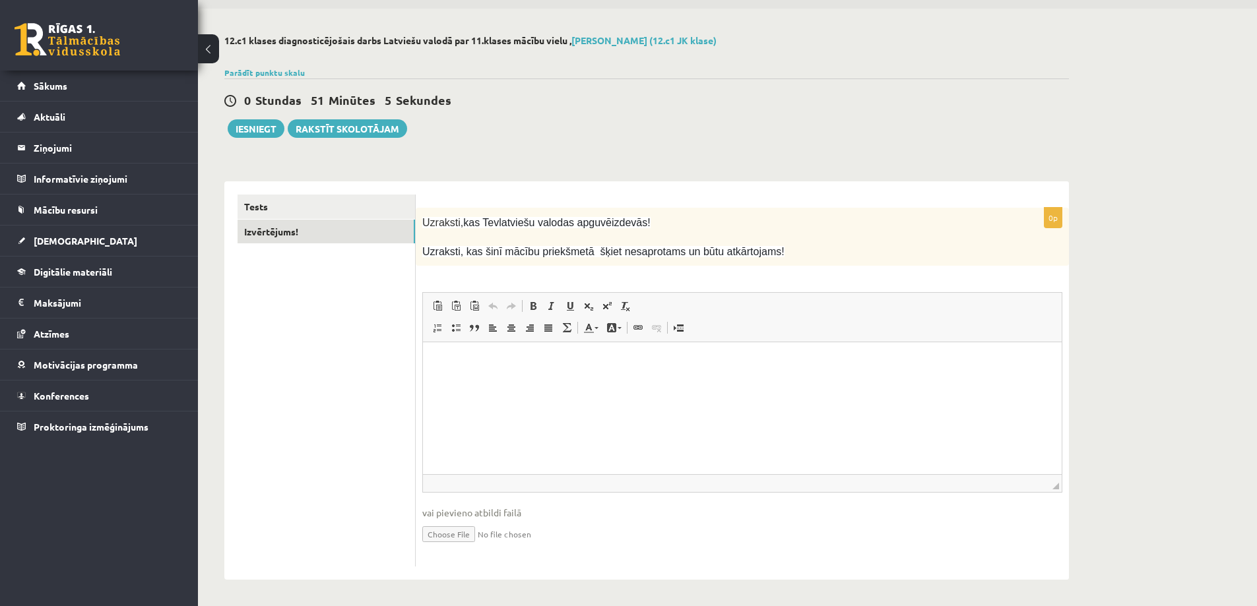
click at [571, 371] on html at bounding box center [742, 363] width 639 height 40
click at [374, 209] on link "Tests" at bounding box center [327, 207] width 178 height 24
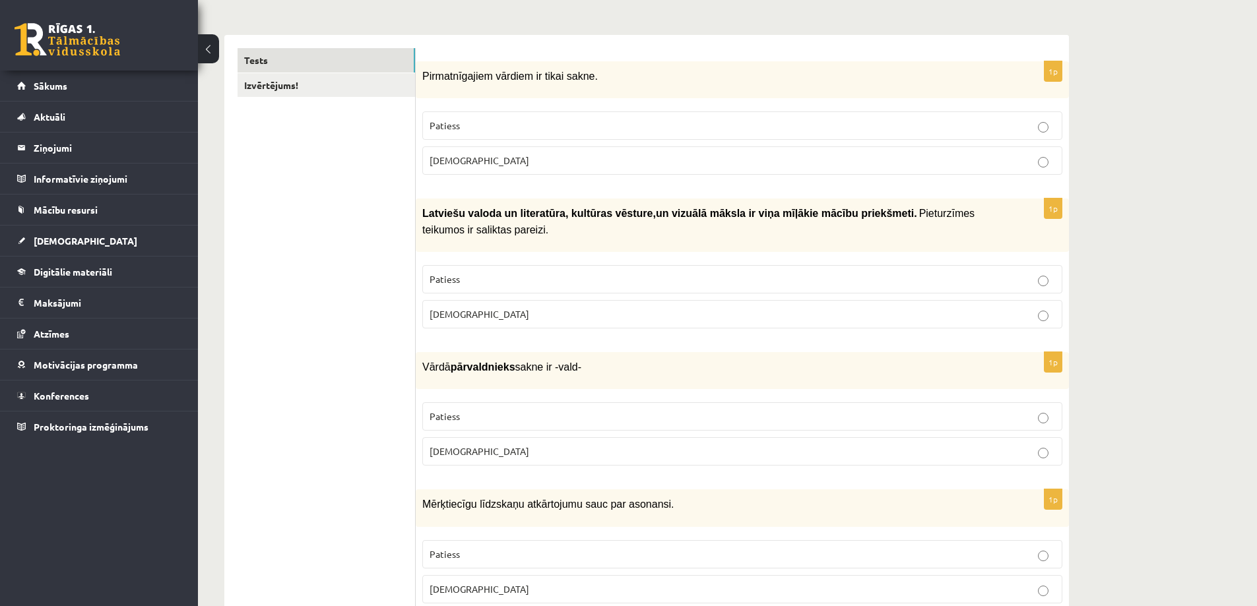
scroll to position [174, 0]
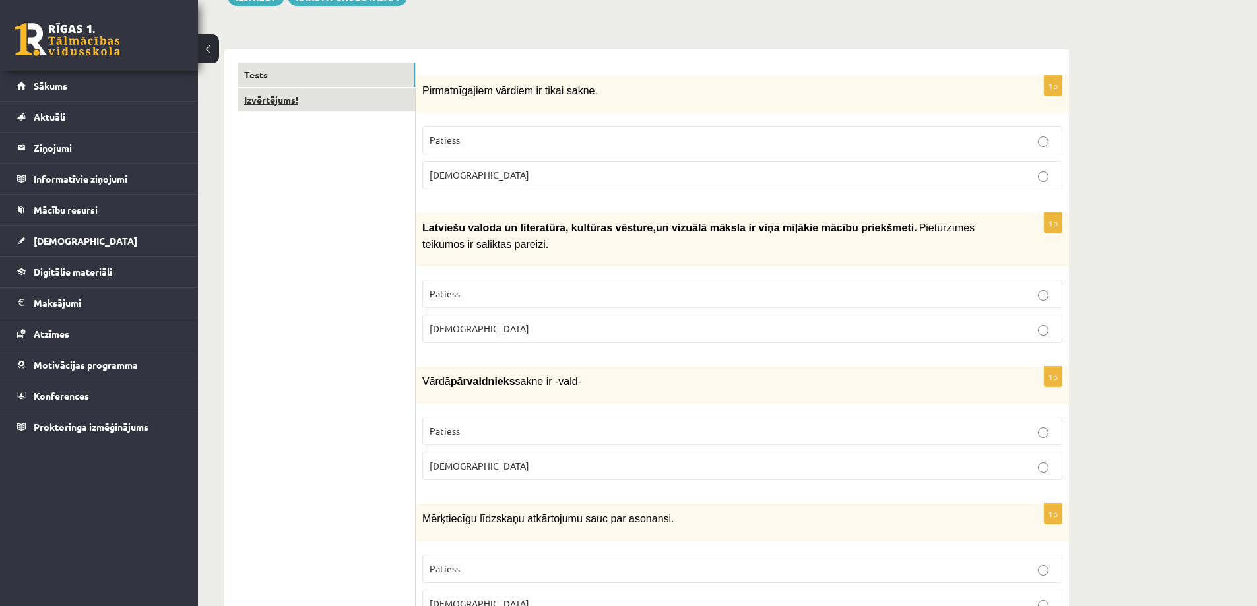
click at [387, 109] on link "Izvērtējums!" at bounding box center [327, 100] width 178 height 24
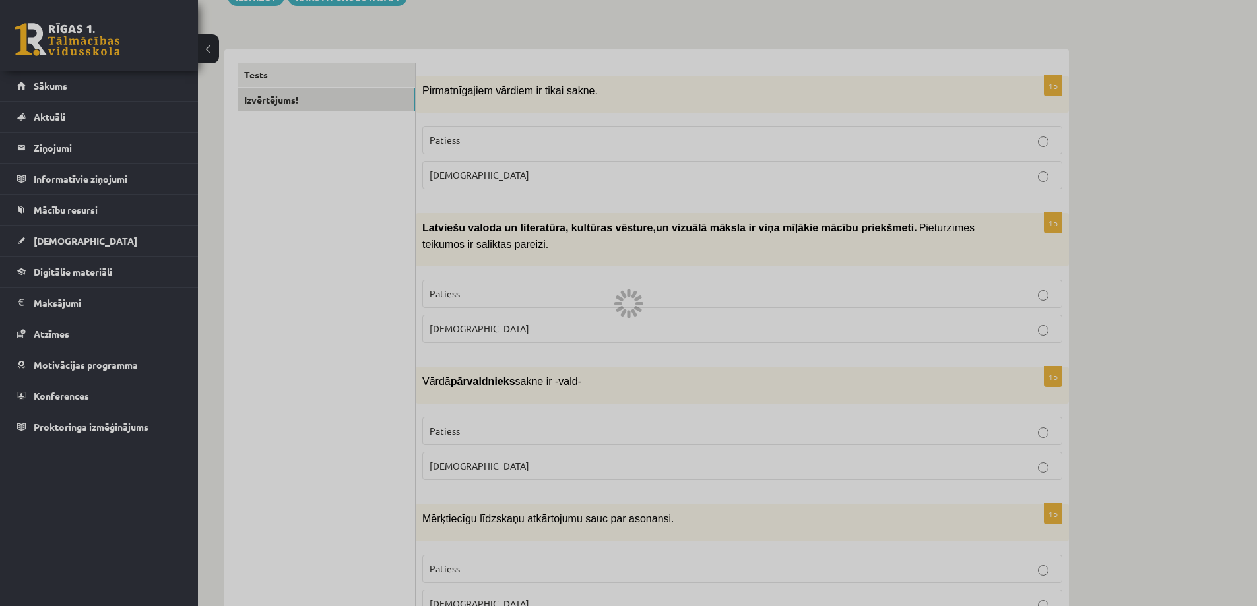
scroll to position [0, 0]
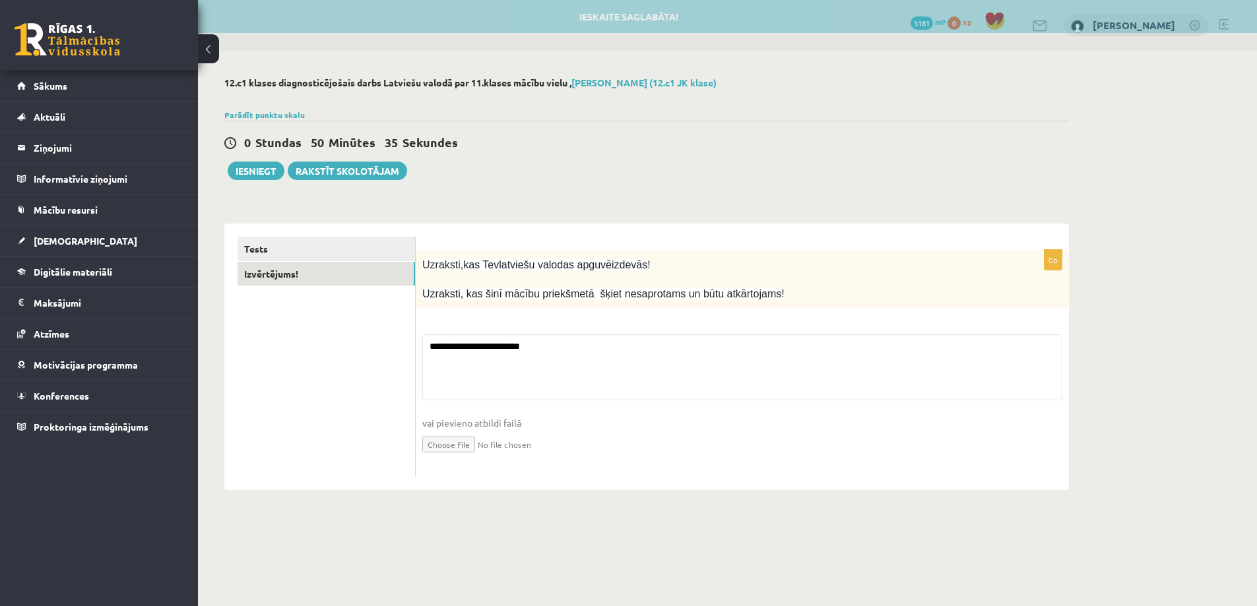
click at [581, 348] on fieldset "**********" at bounding box center [742, 403] width 640 height 136
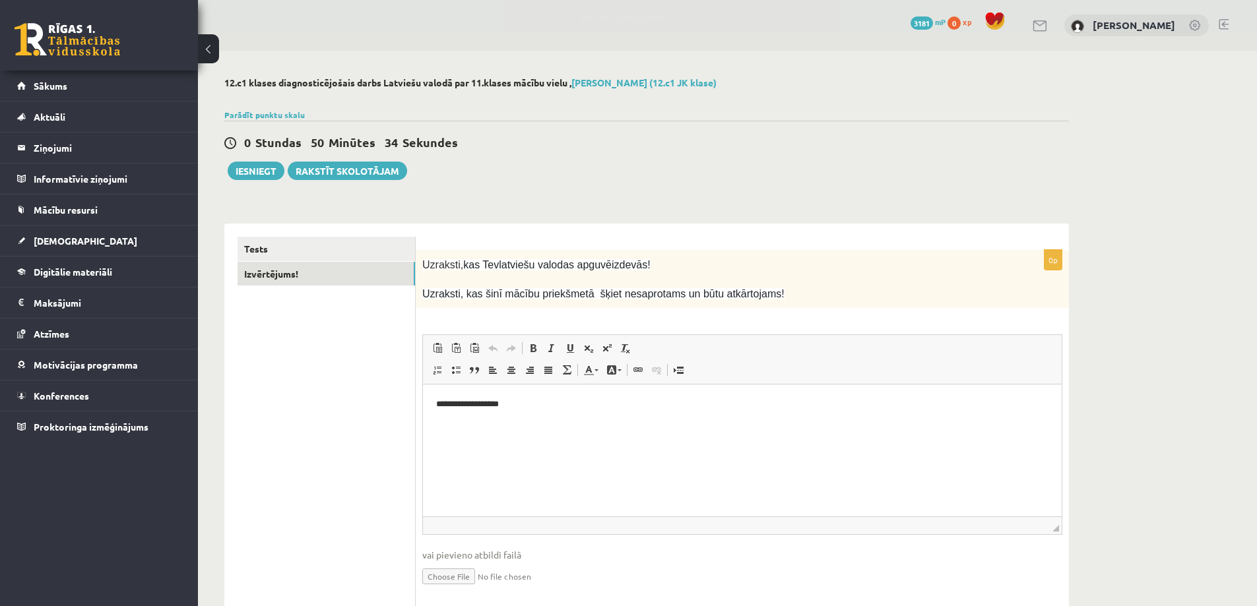
click at [526, 401] on p "**********" at bounding box center [742, 405] width 612 height 14
click at [751, 404] on p "**********" at bounding box center [742, 405] width 612 height 14
drag, startPoint x: 666, startPoint y: 405, endPoint x: 685, endPoint y: 411, distance: 20.2
click at [666, 404] on p "**********" at bounding box center [742, 405] width 612 height 14
click at [630, 404] on p "**********" at bounding box center [742, 405] width 612 height 14
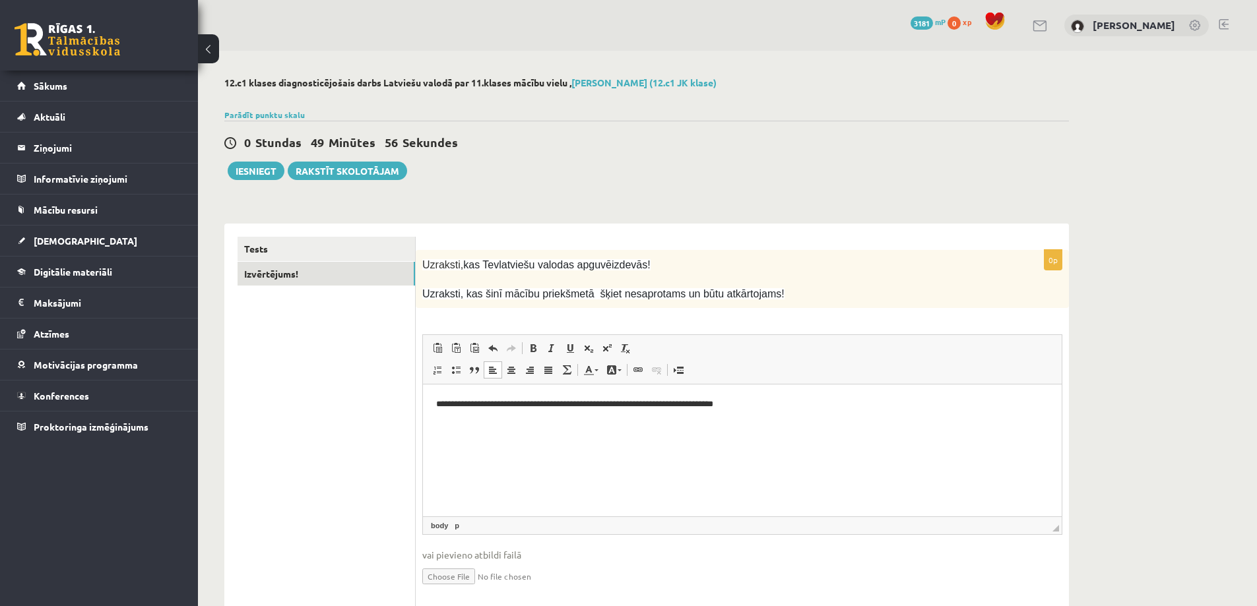
click at [675, 403] on p "**********" at bounding box center [742, 405] width 612 height 14
click at [733, 425] on html "**********" at bounding box center [742, 405] width 639 height 40
click at [797, 410] on p "**********" at bounding box center [742, 405] width 612 height 14
click at [276, 161] on div "0 Stundas 49 Minūtes 18 Sekundes Ieskaite saglabāta! Iesniegt Rakstīt skolotājam" at bounding box center [646, 150] width 845 height 59
click at [273, 169] on button "Iesniegt" at bounding box center [256, 171] width 57 height 18
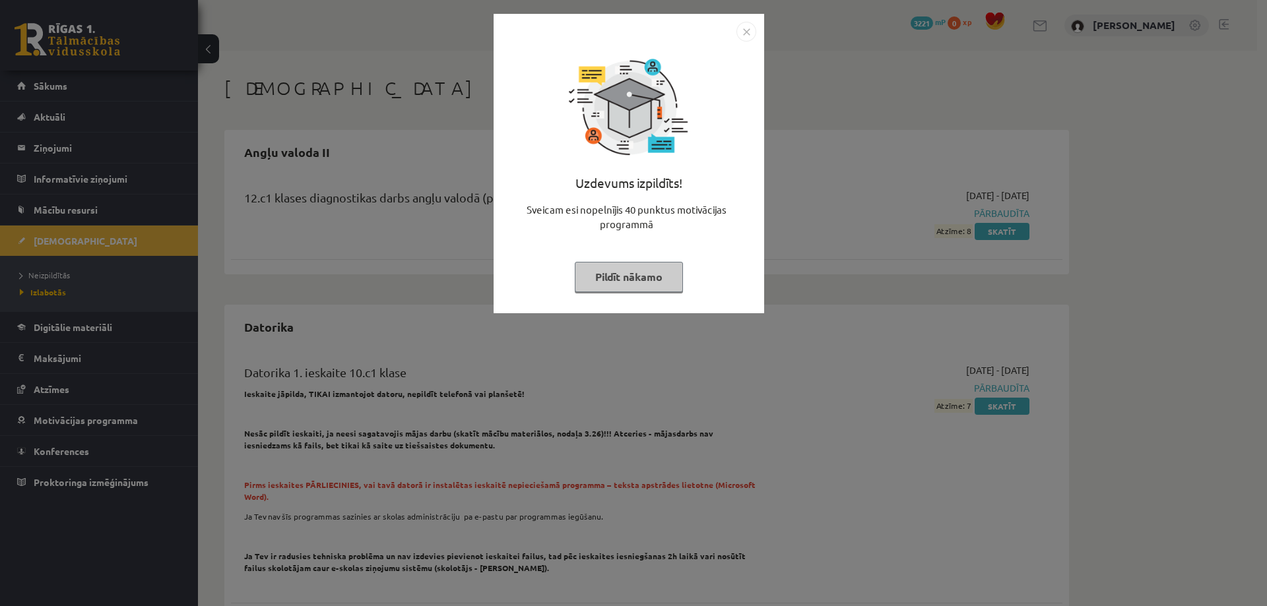
click at [656, 282] on button "Pildīt nākamo" at bounding box center [629, 277] width 108 height 30
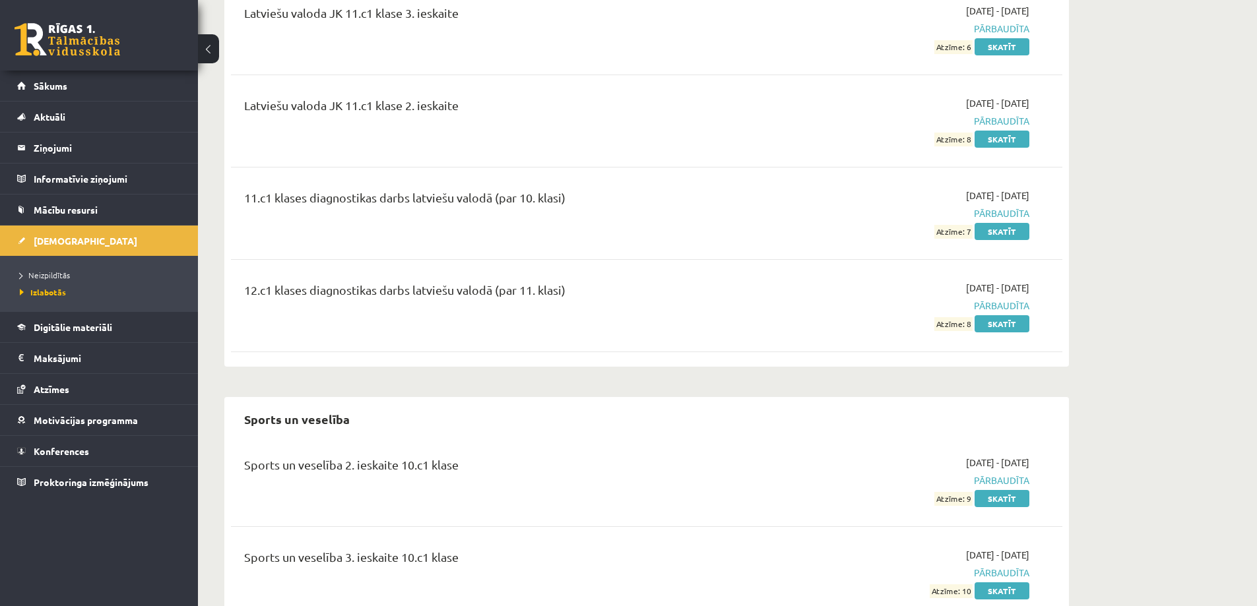
scroll to position [2178, 0]
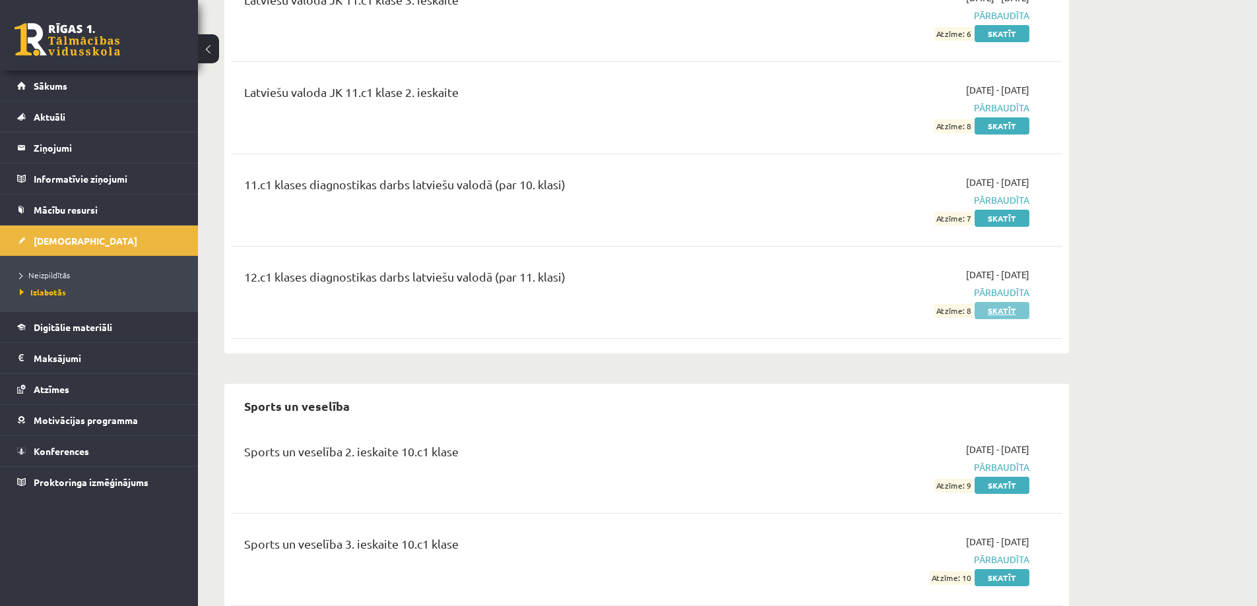
click at [1014, 302] on link "Skatīt" at bounding box center [1002, 310] width 55 height 17
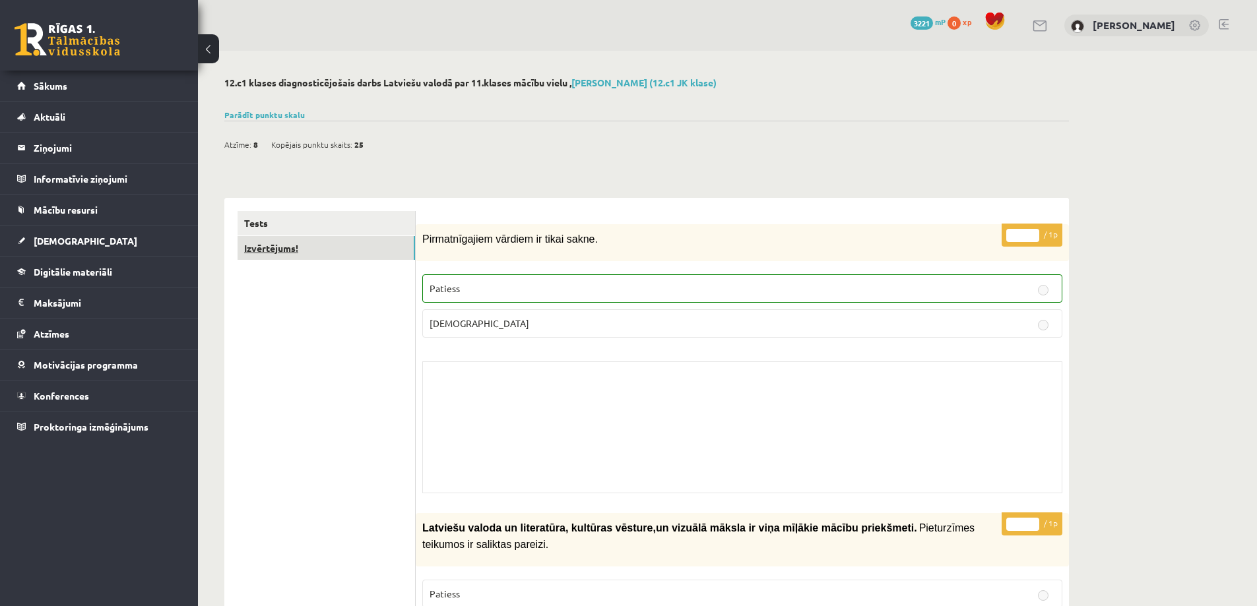
click at [315, 249] on link "Izvērtējums!" at bounding box center [327, 248] width 178 height 24
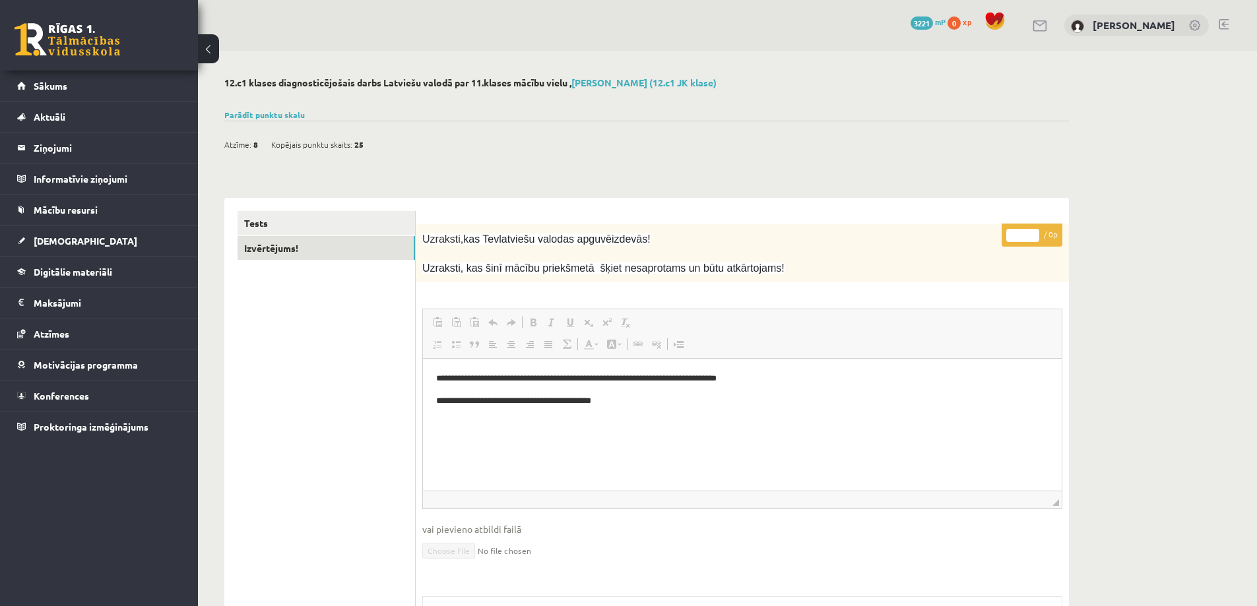
click at [92, 55] on link at bounding box center [68, 39] width 106 height 33
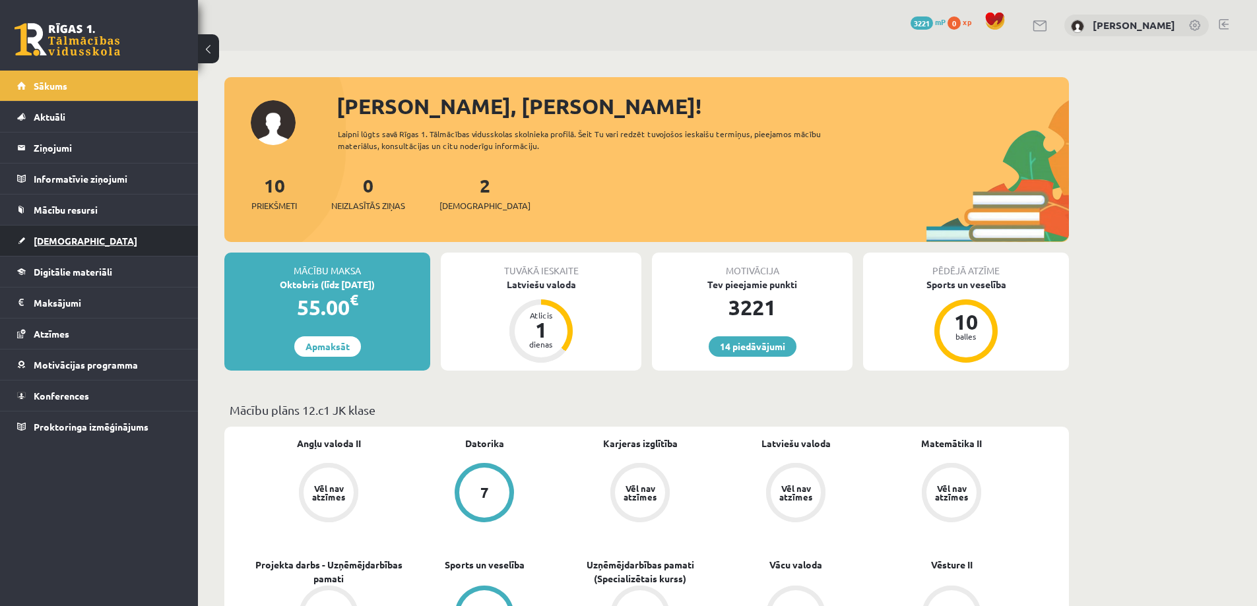
click at [119, 234] on link "[DEMOGRAPHIC_DATA]" at bounding box center [99, 241] width 164 height 30
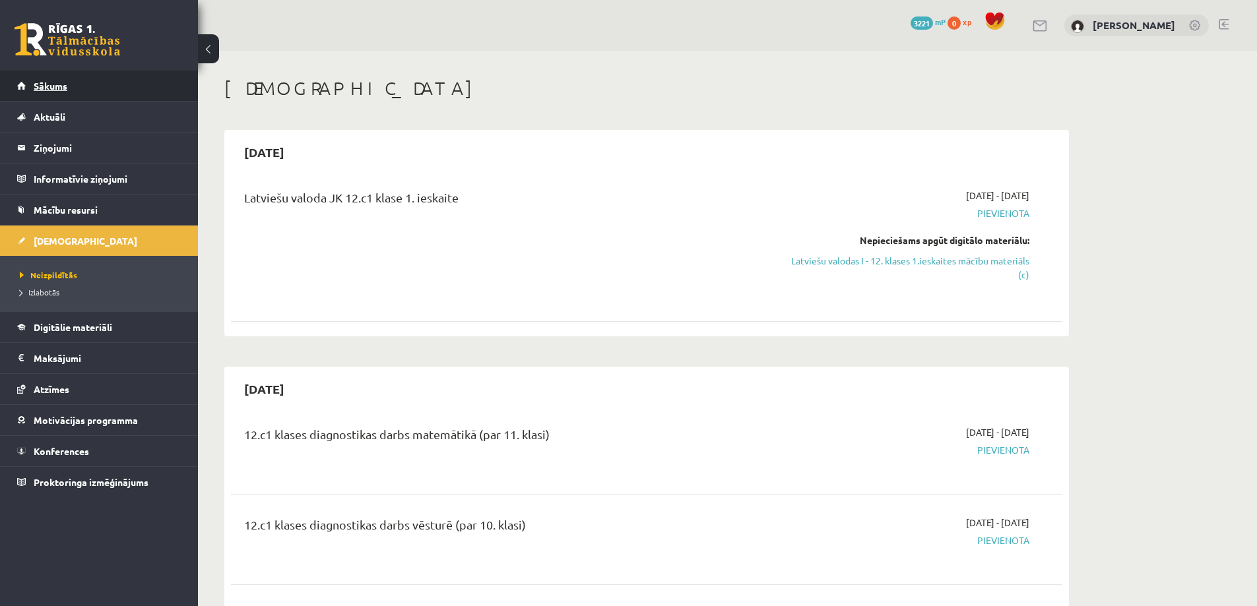
click at [126, 82] on link "Sākums" at bounding box center [99, 86] width 164 height 30
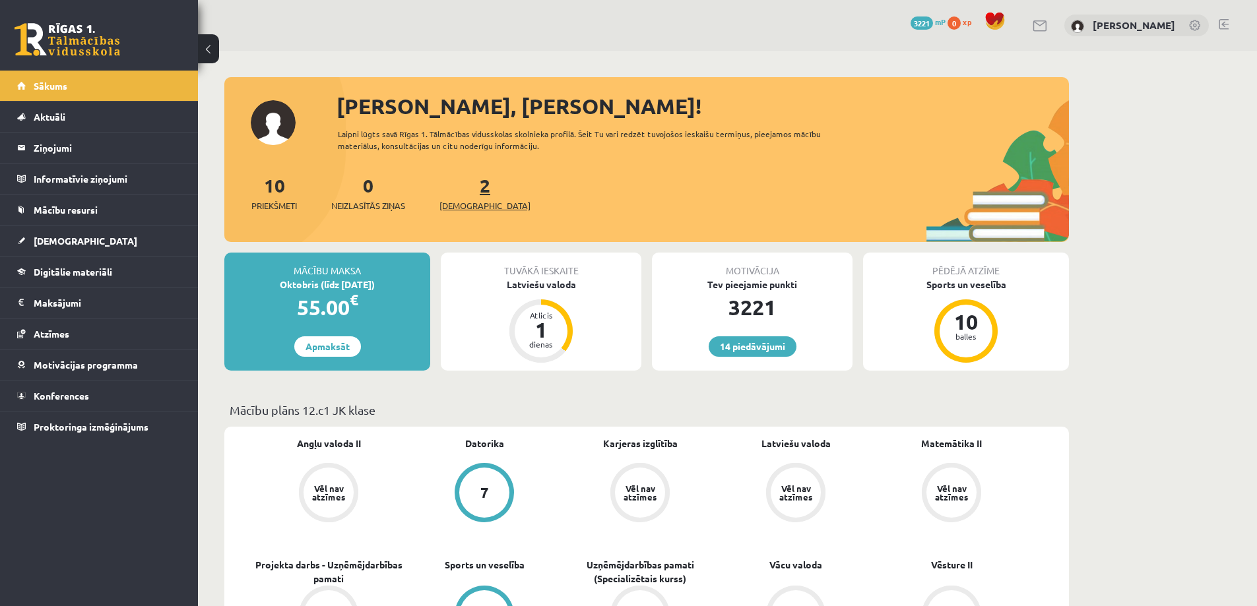
click at [465, 187] on link "2 Ieskaites" at bounding box center [485, 193] width 91 height 39
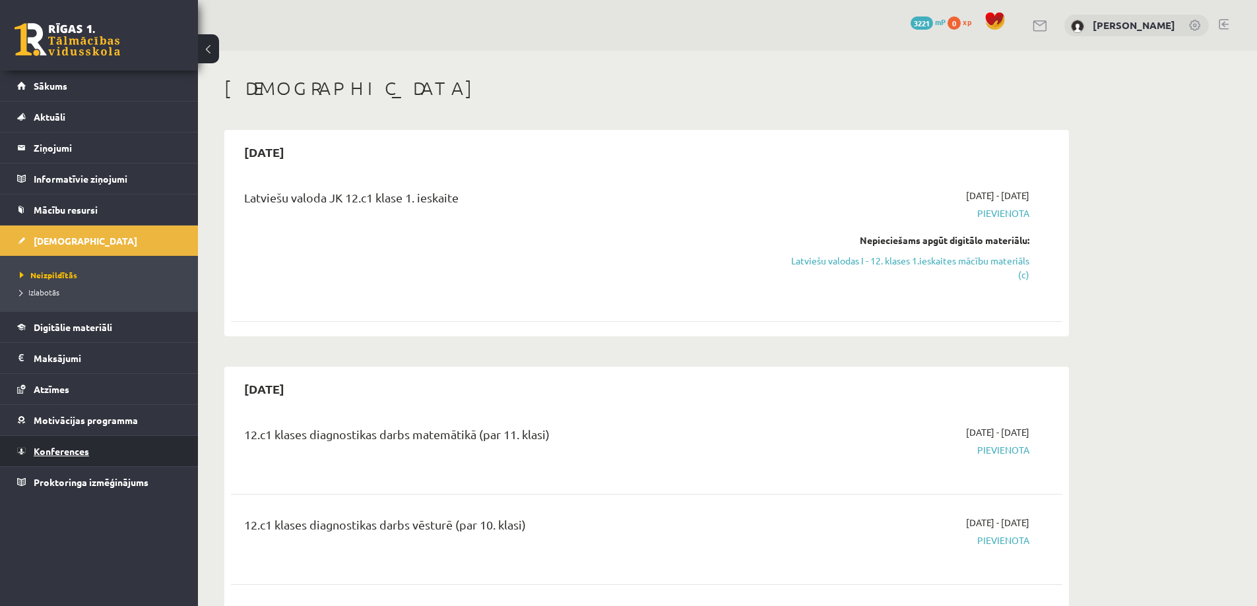
click at [101, 456] on link "Konferences" at bounding box center [99, 451] width 164 height 30
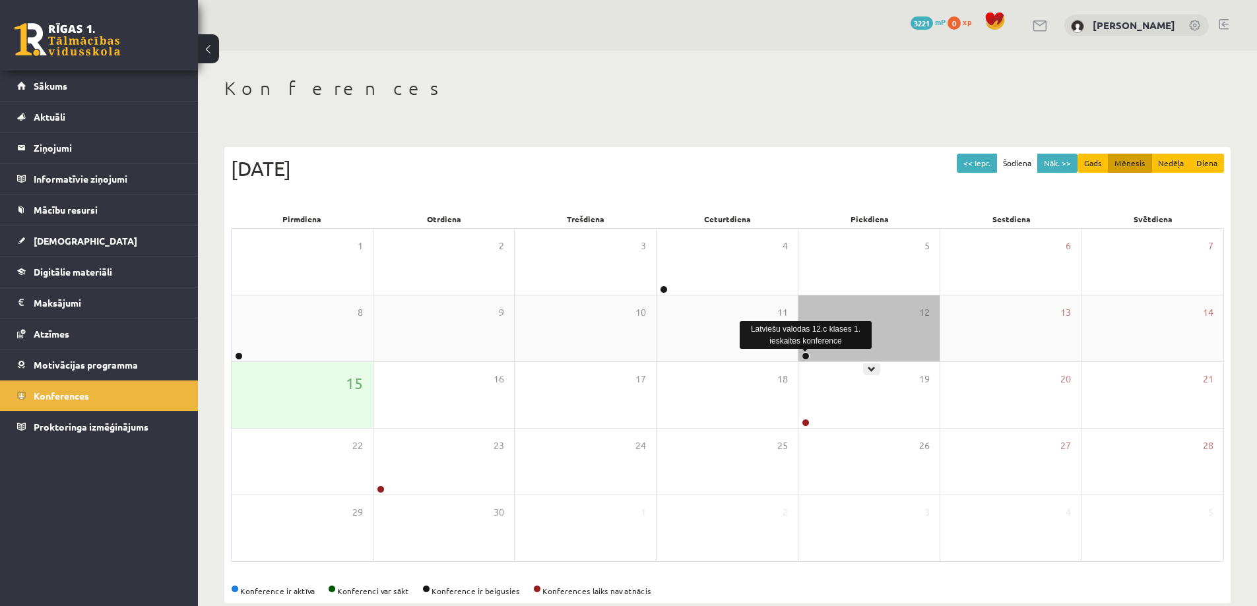
click at [808, 353] on link at bounding box center [806, 356] width 8 height 8
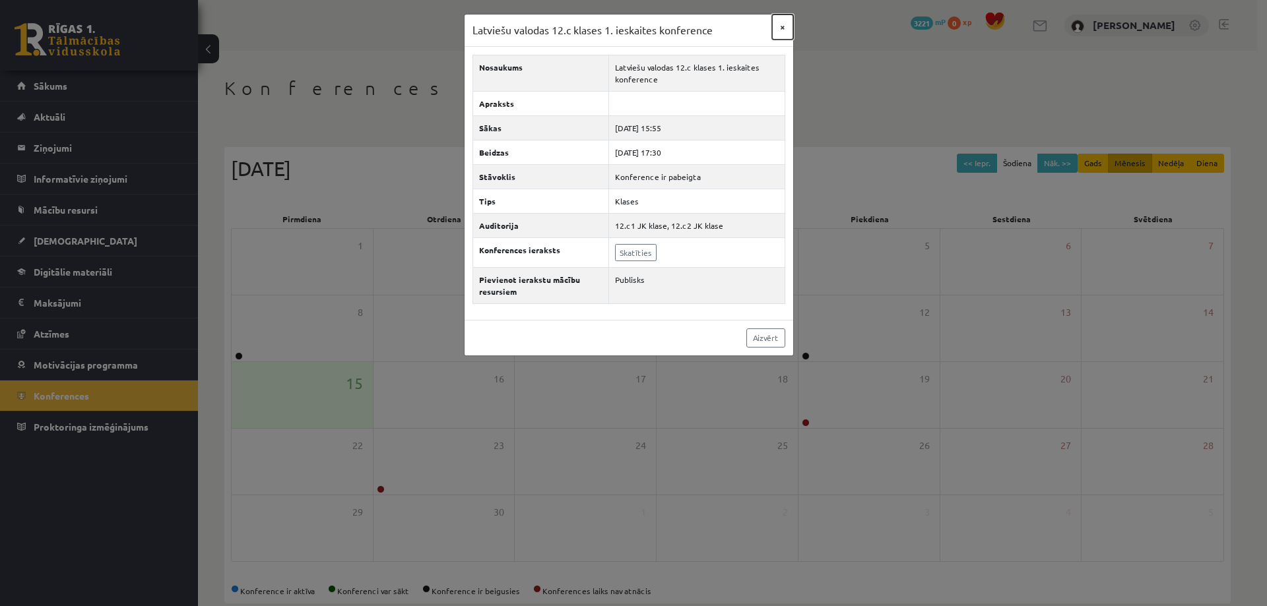
click at [778, 26] on button "×" at bounding box center [782, 27] width 21 height 25
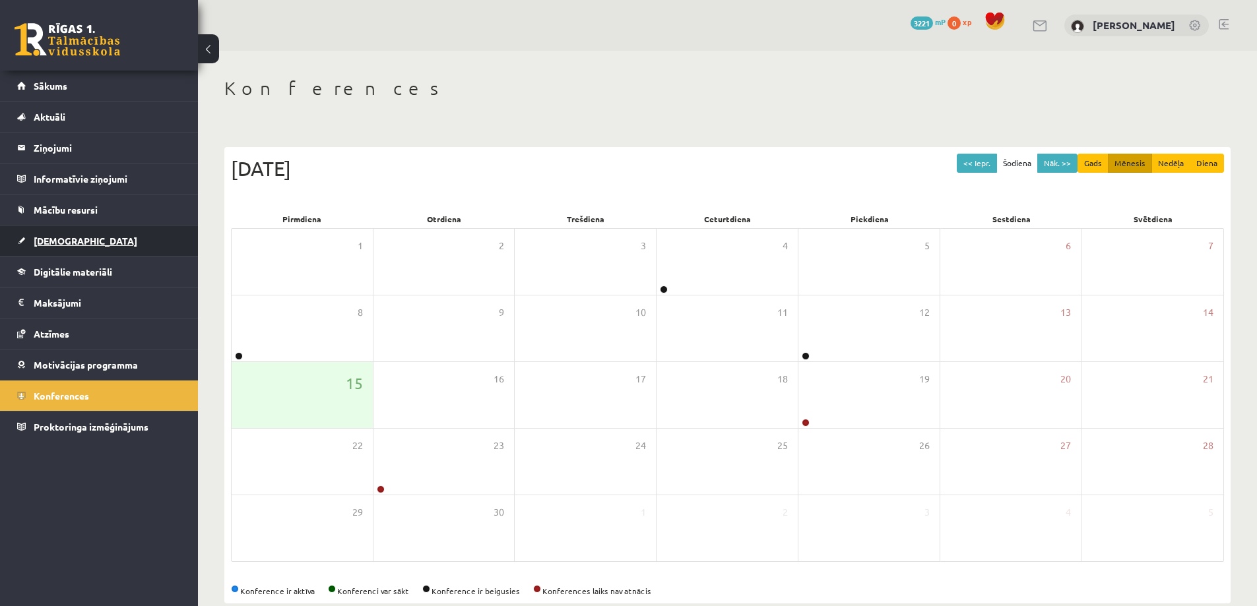
click at [94, 244] on link "[DEMOGRAPHIC_DATA]" at bounding box center [99, 241] width 164 height 30
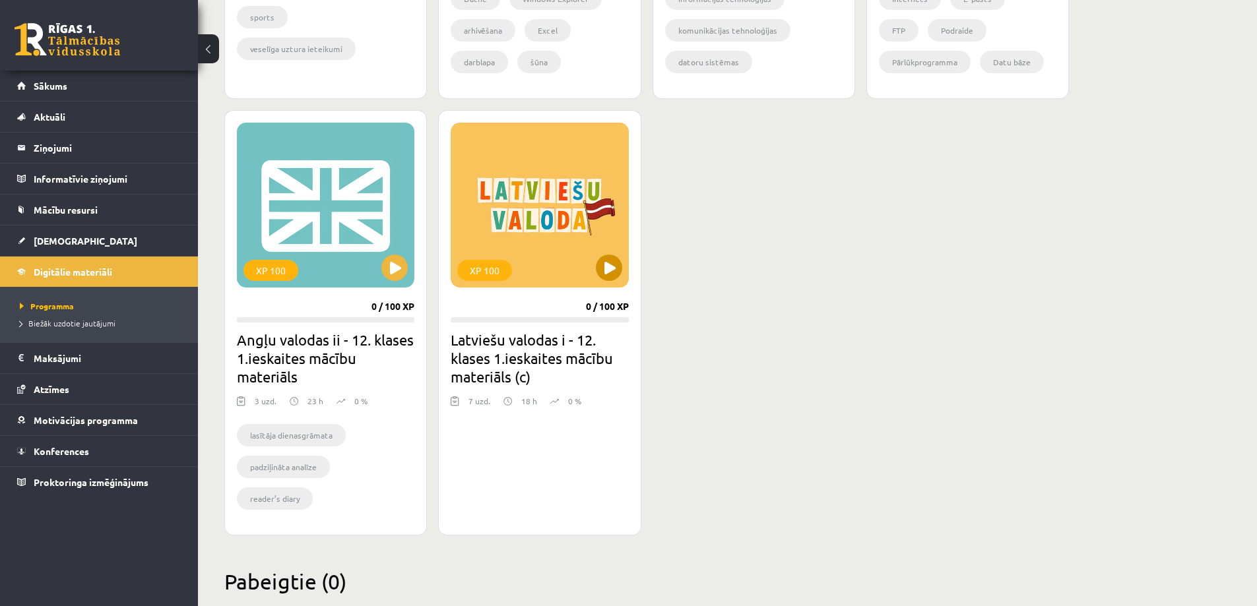
scroll to position [1133, 0]
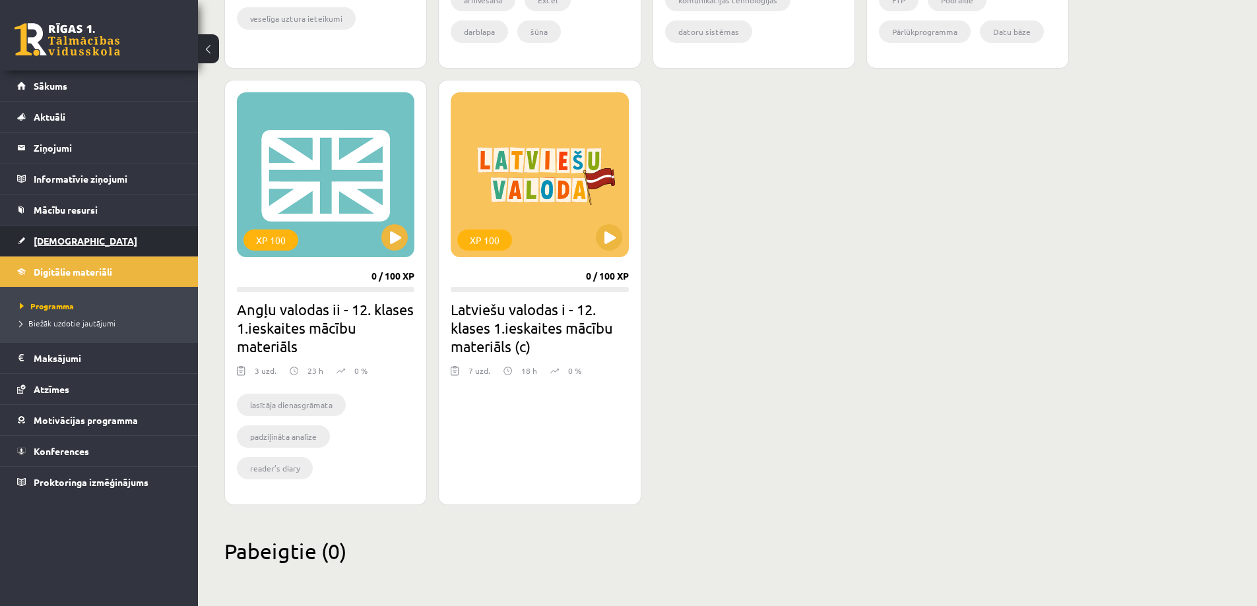
click at [127, 241] on link "[DEMOGRAPHIC_DATA]" at bounding box center [99, 241] width 164 height 30
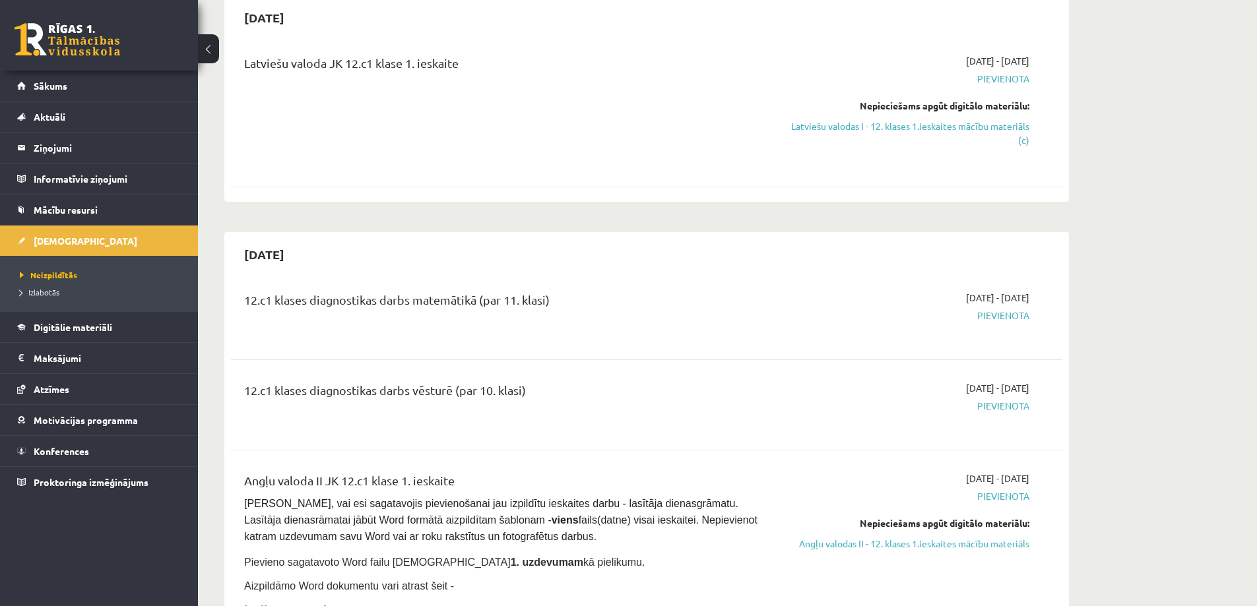
scroll to position [66, 0]
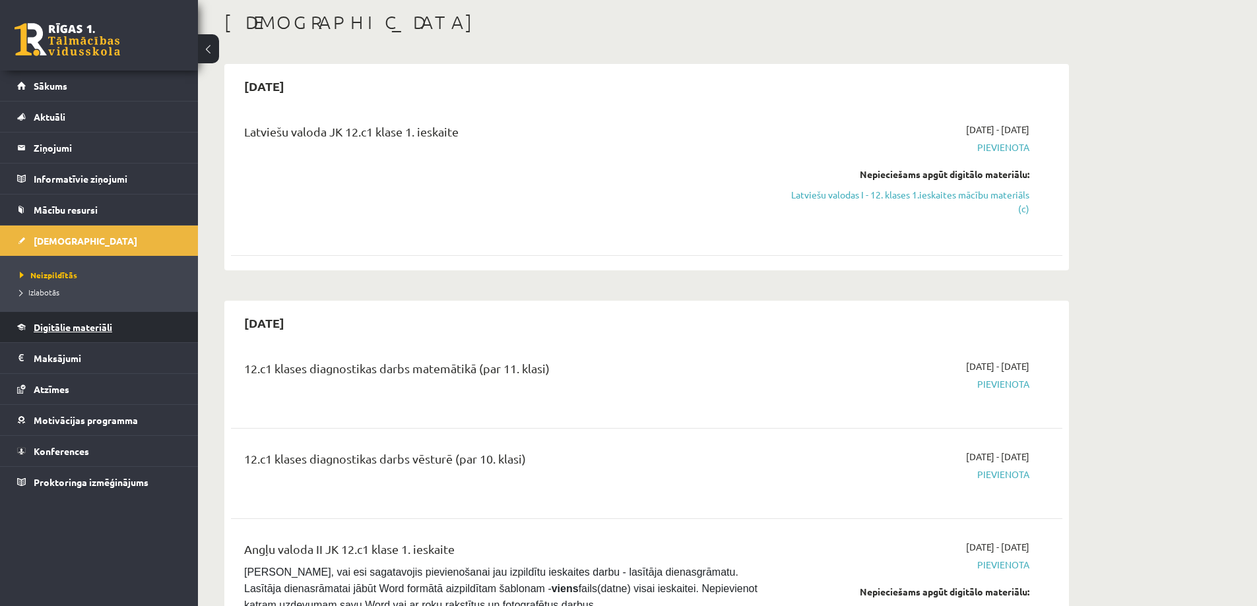
click at [127, 326] on link "Digitālie materiāli" at bounding box center [99, 327] width 164 height 30
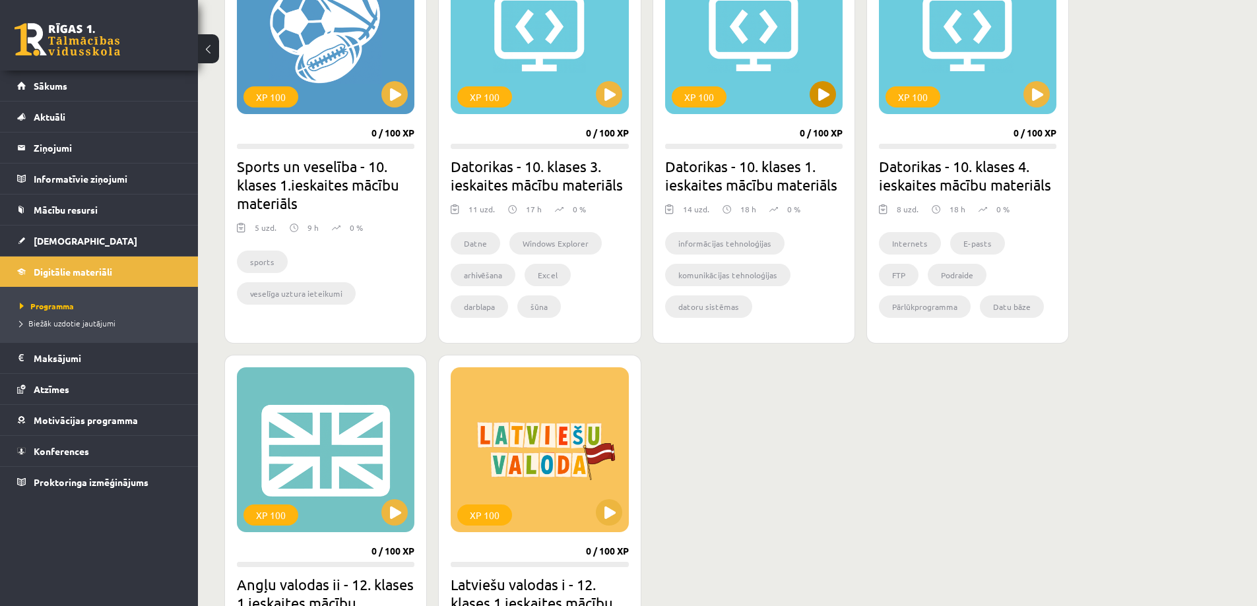
scroll to position [924, 0]
